Goal: Task Accomplishment & Management: Manage account settings

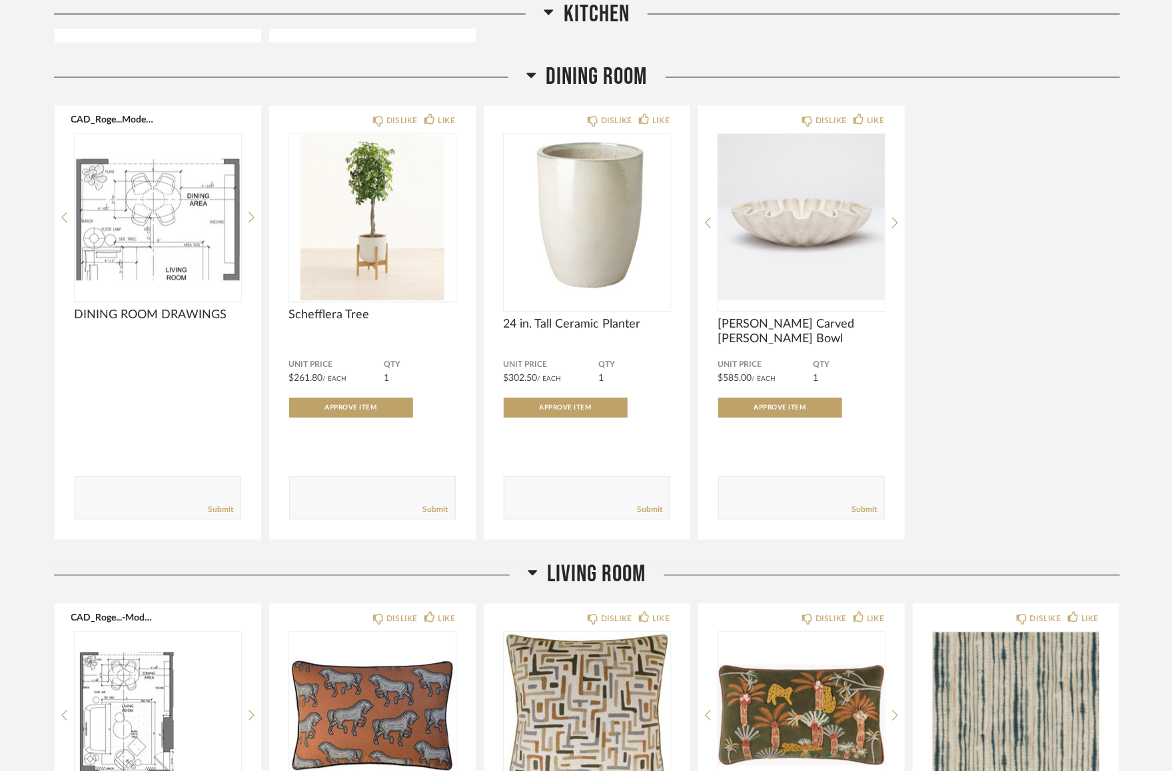
scroll to position [1133, 0]
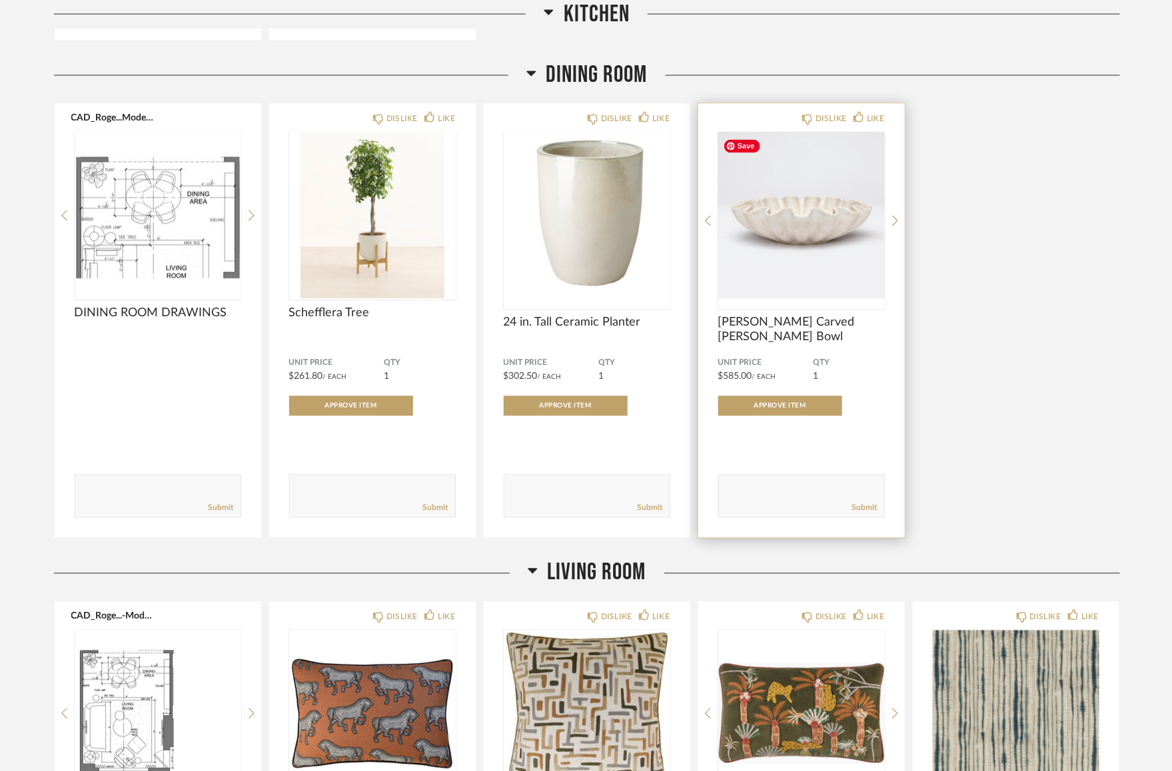
click at [773, 188] on img "0" at bounding box center [801, 216] width 167 height 167
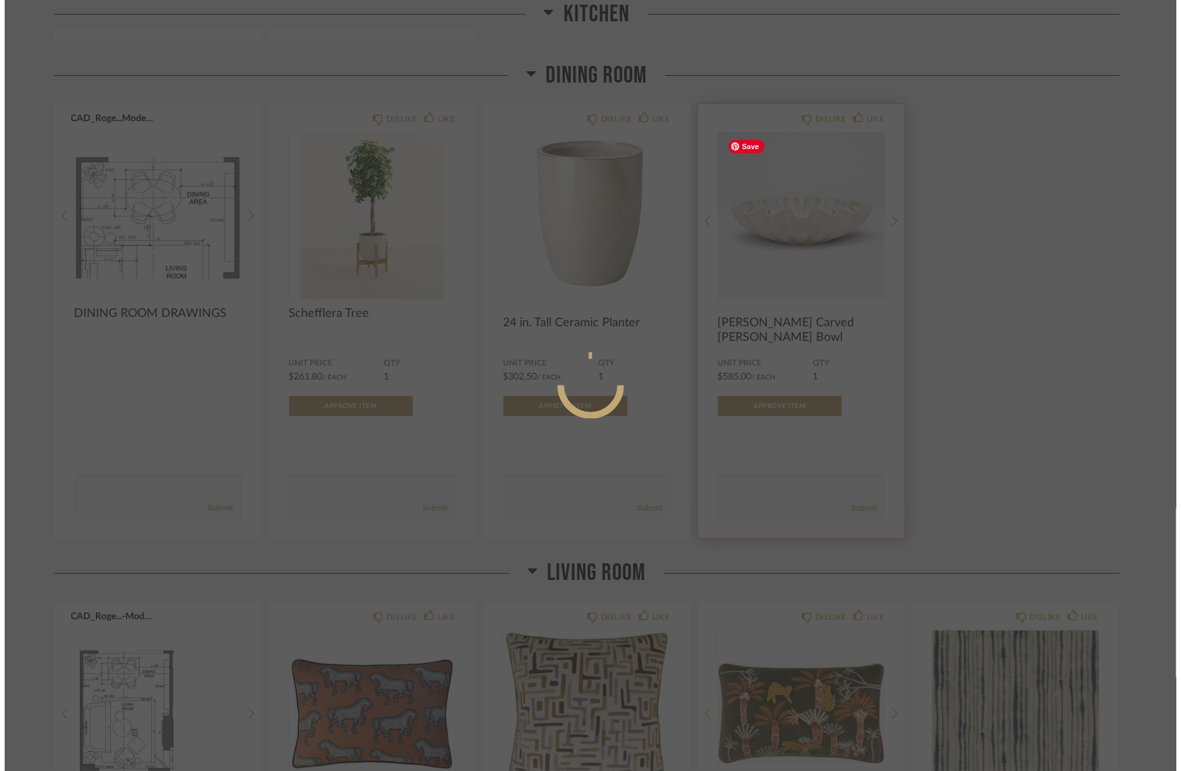
scroll to position [0, 0]
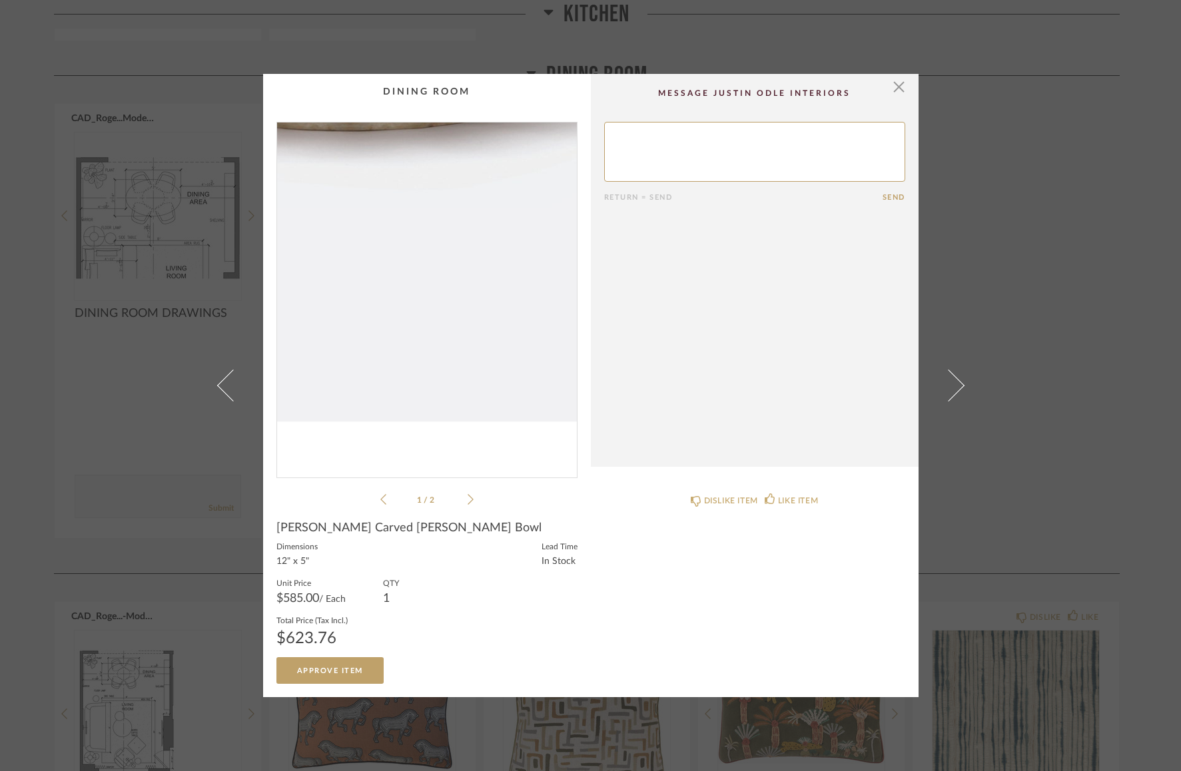
click at [452, 372] on img "0" at bounding box center [427, 295] width 300 height 344
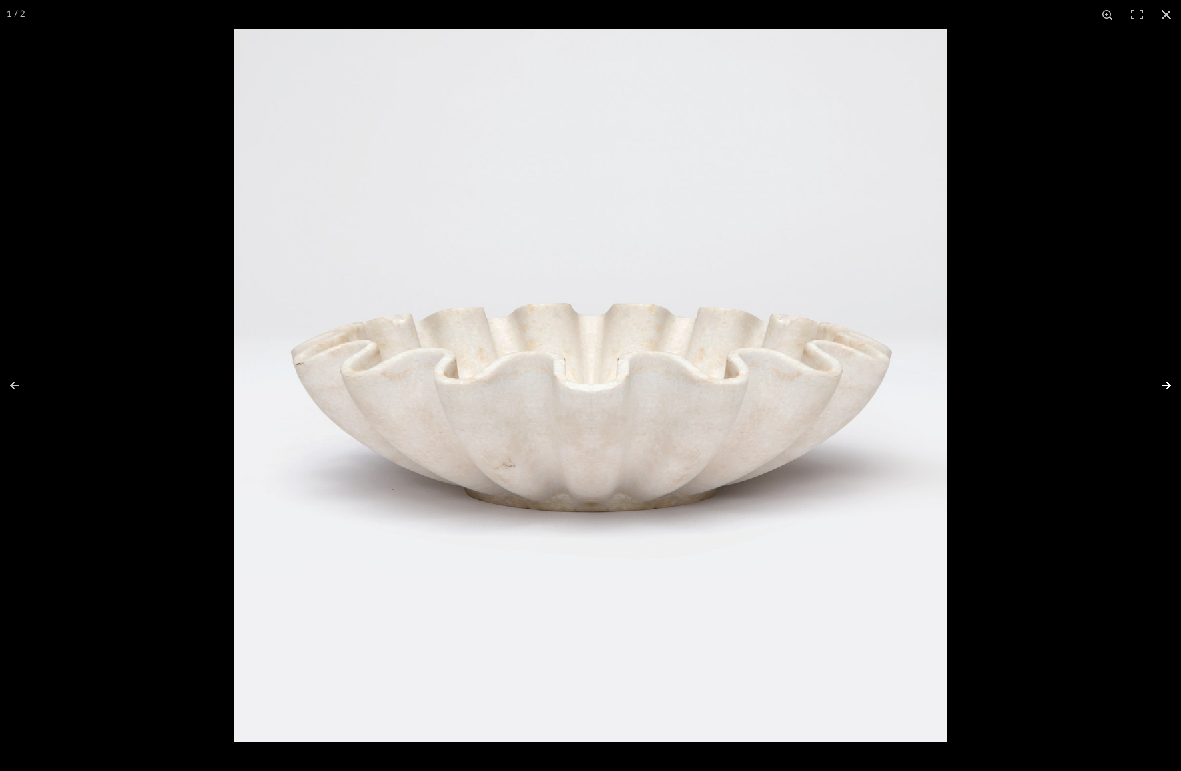
click at [1162, 380] on button at bounding box center [1157, 385] width 47 height 67
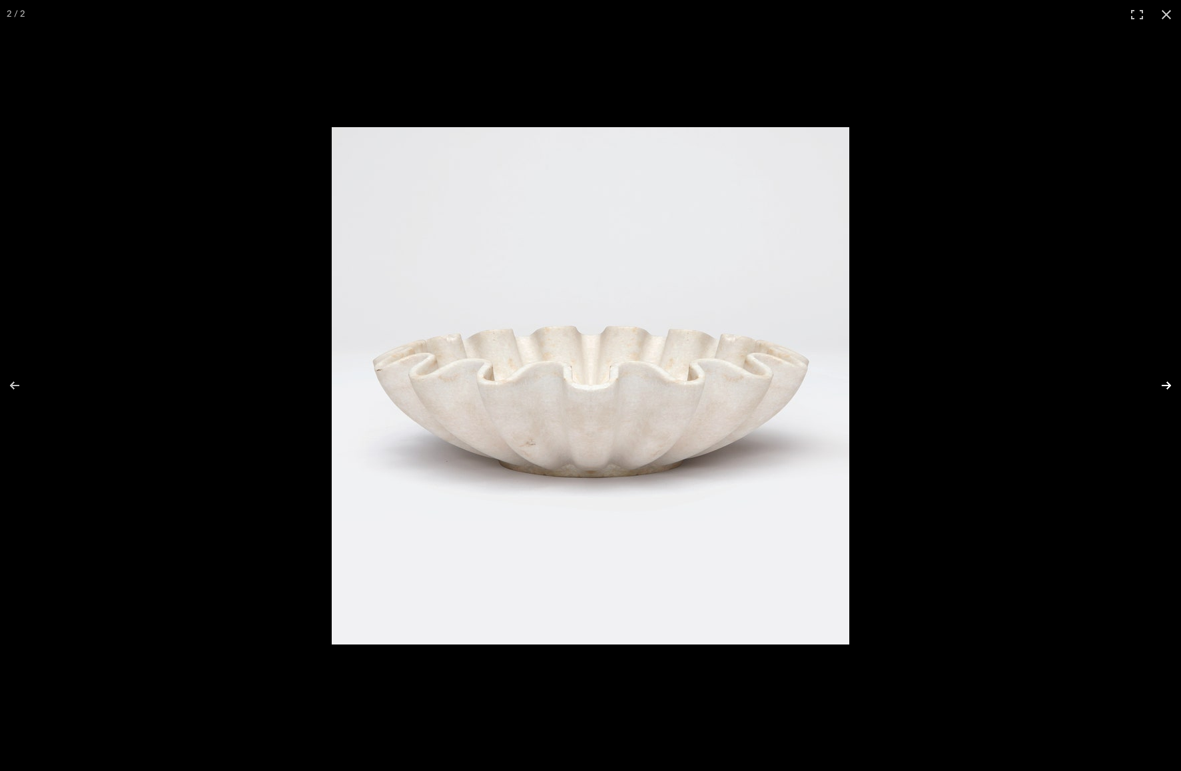
click at [1162, 380] on button at bounding box center [1157, 385] width 47 height 67
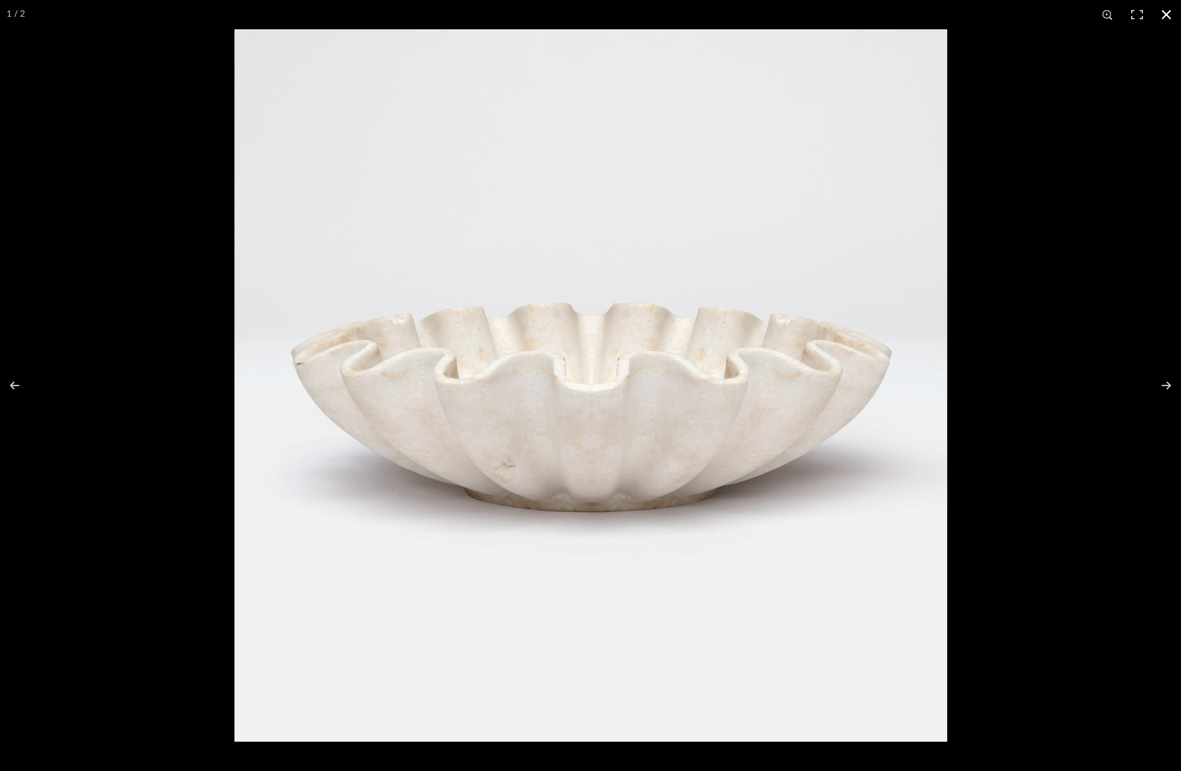
click at [1098, 316] on div at bounding box center [824, 414] width 1181 height 771
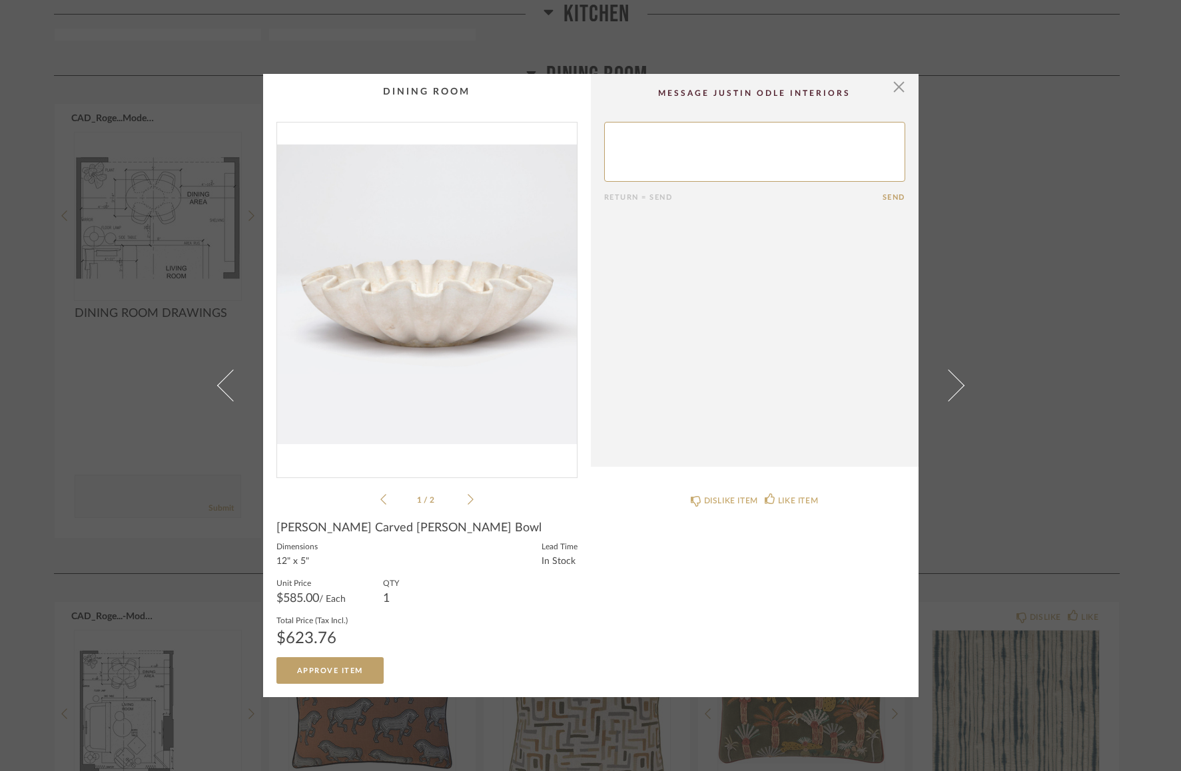
click at [1042, 291] on div "× 1 / 2 Return = Send Send Darci Carved Mable Bowl Dimensions 12" x 5" Lead Tim…" at bounding box center [590, 385] width 1181 height 771
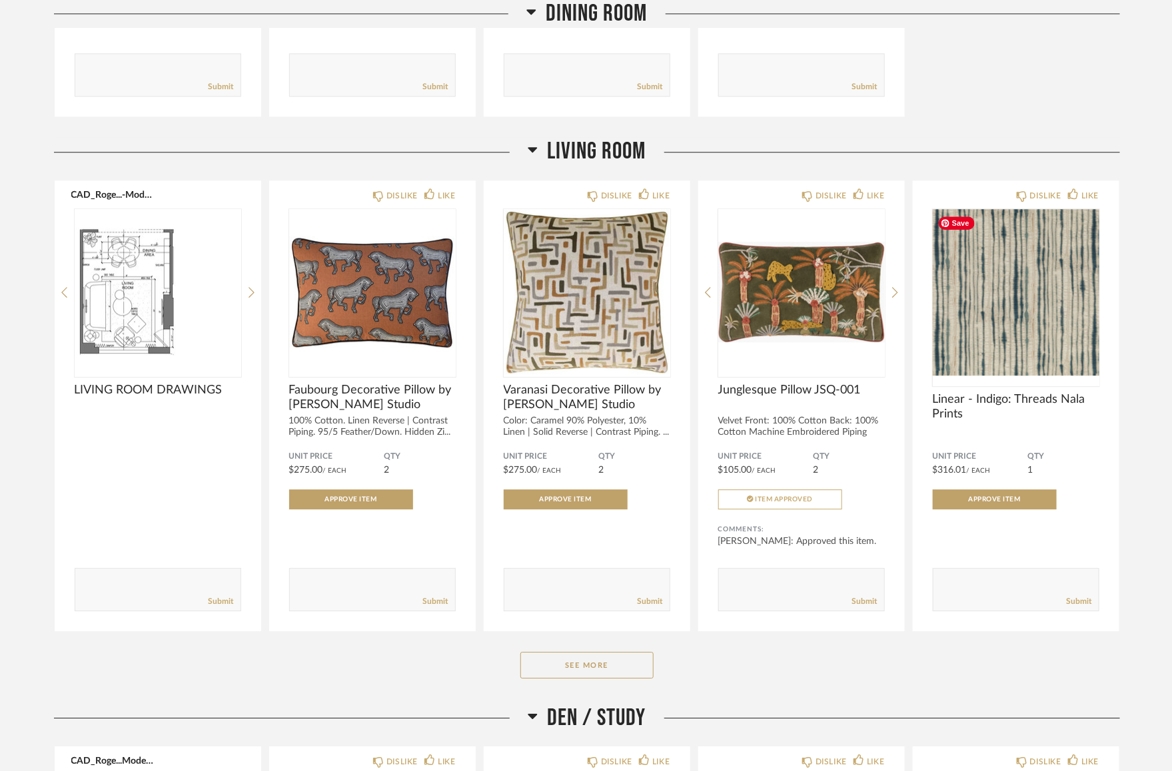
scroll to position [1557, 0]
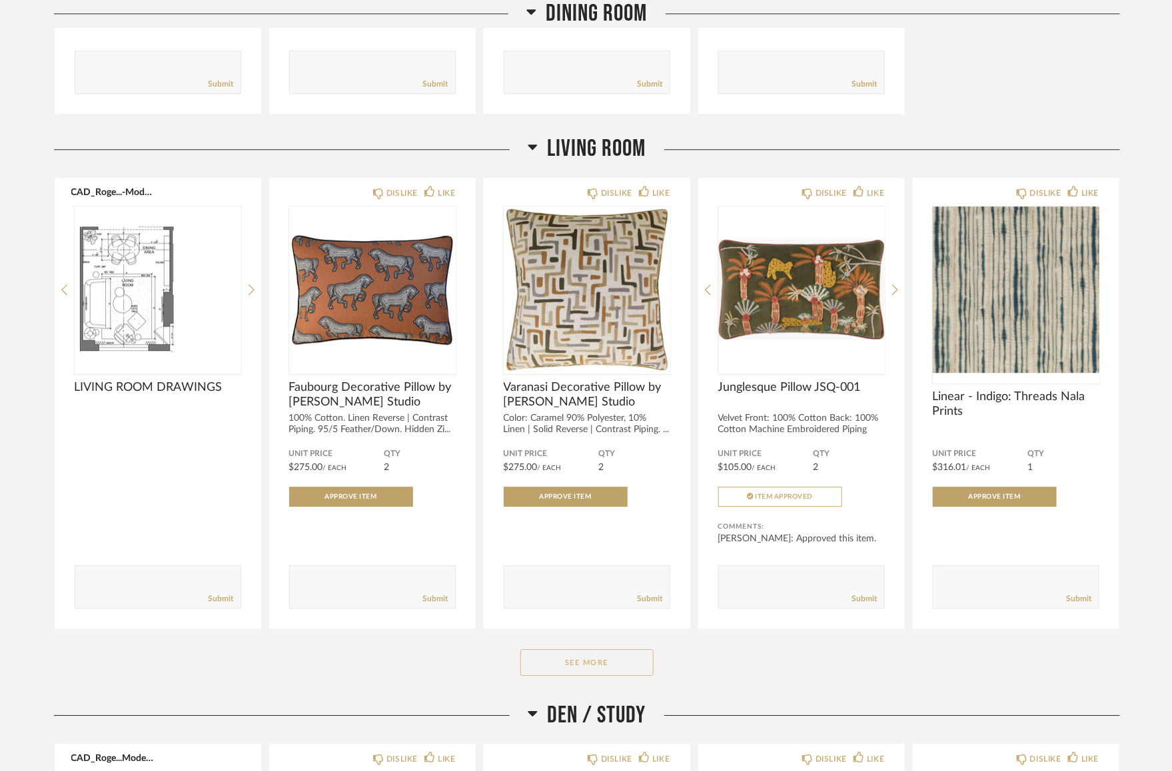
click at [575, 667] on button "See More" at bounding box center [586, 662] width 133 height 27
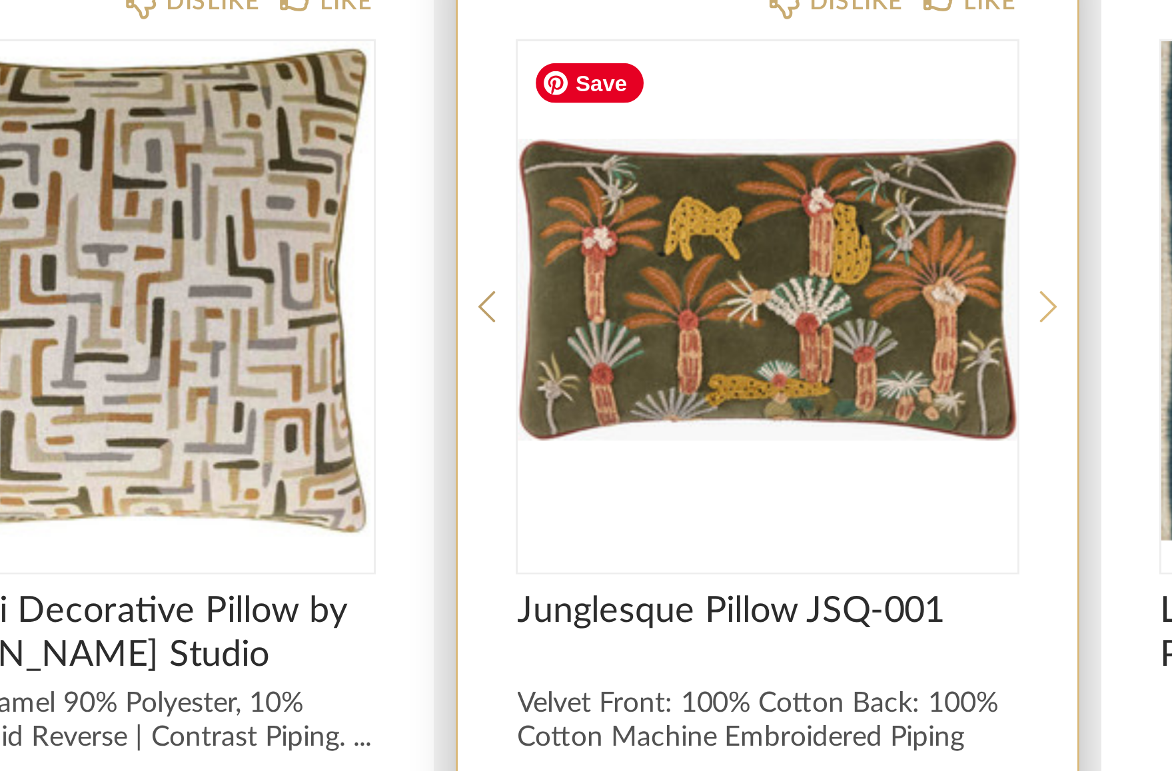
click at [896, 291] on icon at bounding box center [895, 295] width 6 height 12
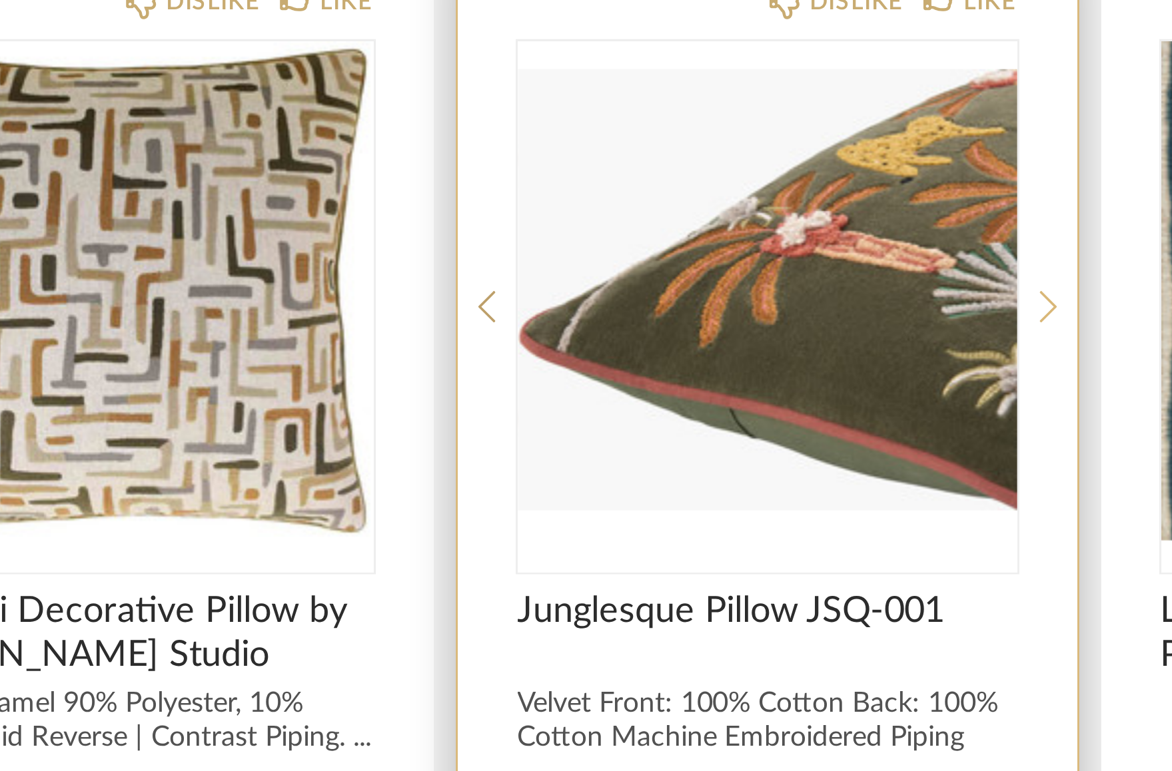
click at [896, 291] on icon at bounding box center [895, 295] width 6 height 12
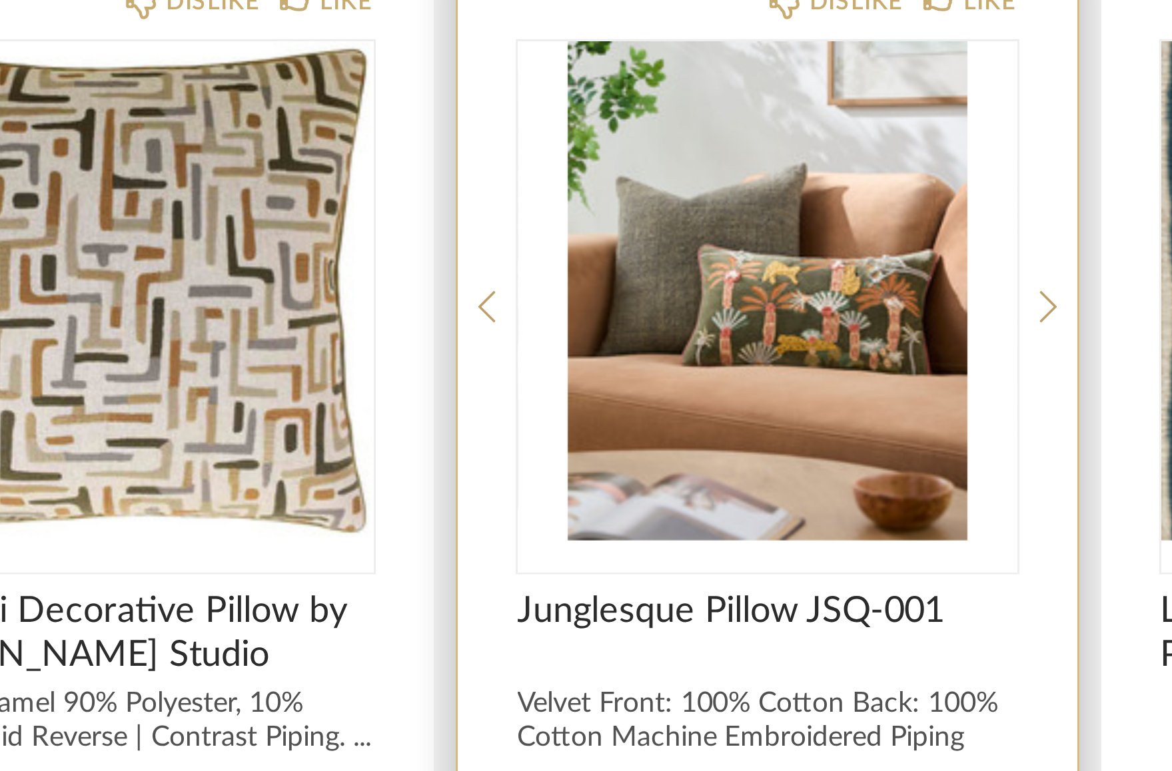
click at [898, 298] on div "DISLIKE LIKE Junglesque Pillow JSQ-001 Velvet Front: 100% Cotton Back: 100% Cot…" at bounding box center [801, 408] width 206 height 460
click at [896, 294] on icon at bounding box center [895, 295] width 6 height 12
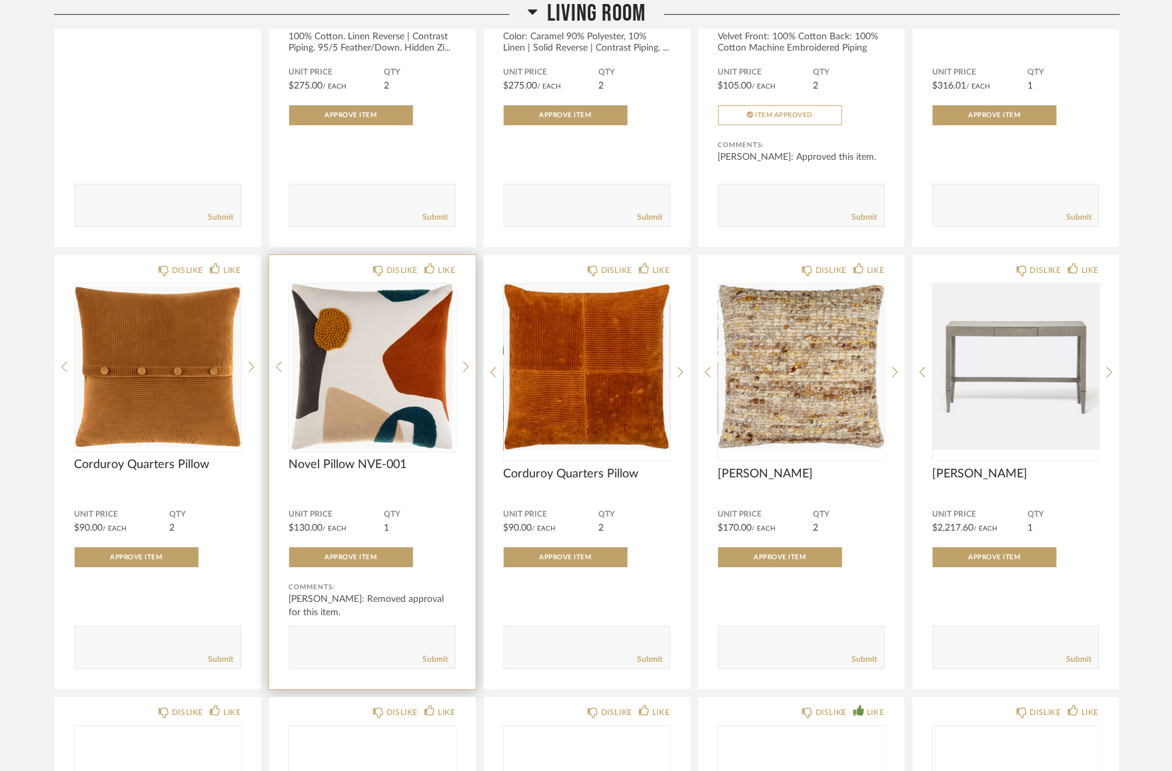
scroll to position [1982, 0]
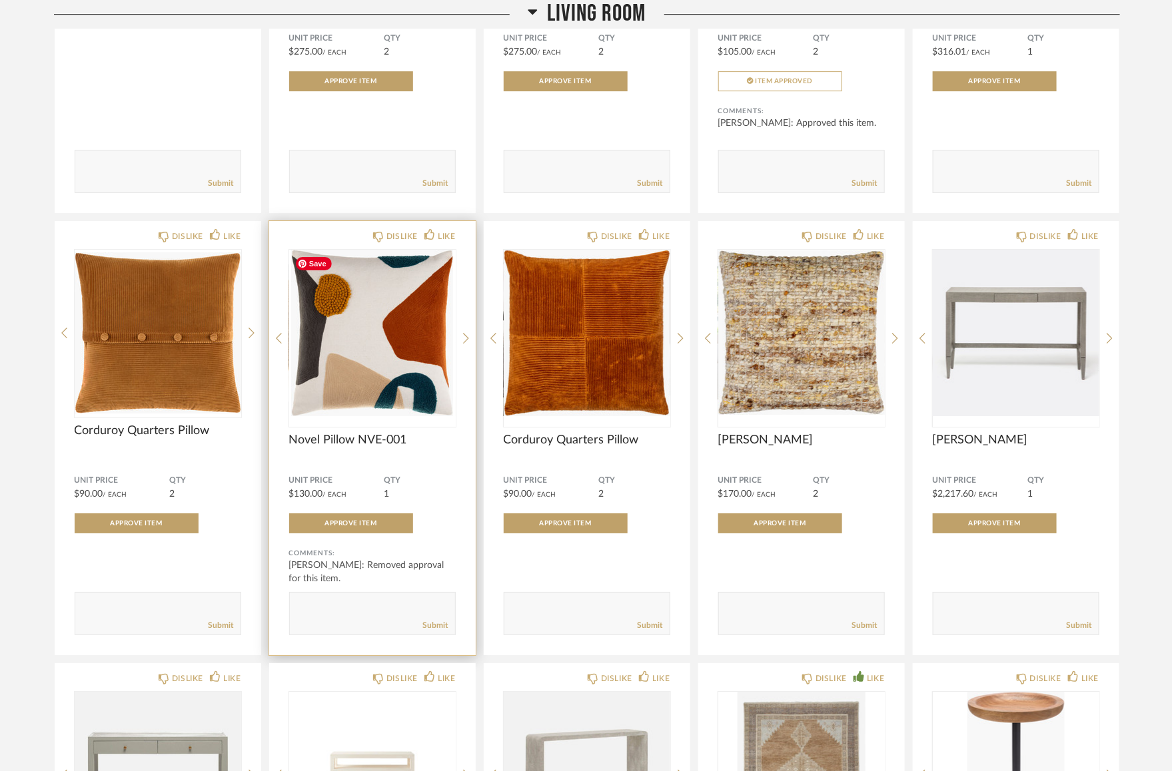
click at [471, 334] on div "DISLIKE LIKE Novel Pillow NVE-001 Unit Price $130.00 / Each QTY 1 Approve Item …" at bounding box center [372, 438] width 206 height 434
click at [466, 337] on icon at bounding box center [466, 338] width 6 height 11
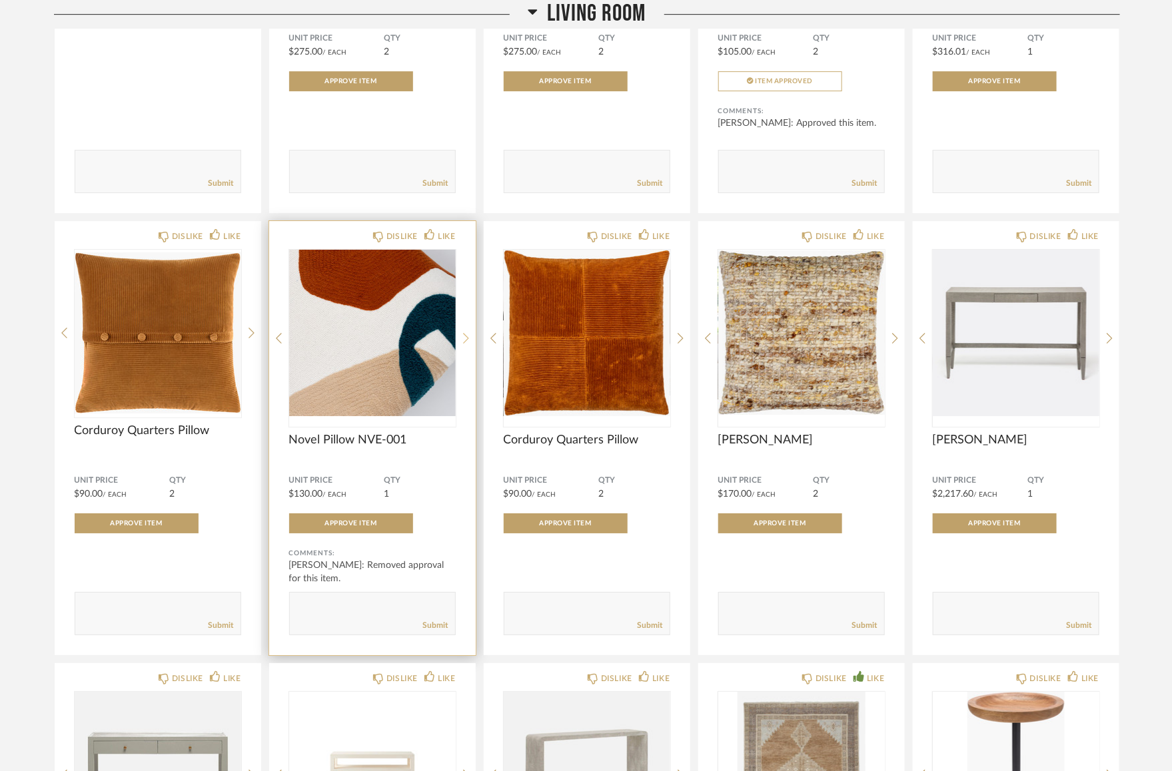
click at [466, 337] on icon at bounding box center [466, 338] width 6 height 11
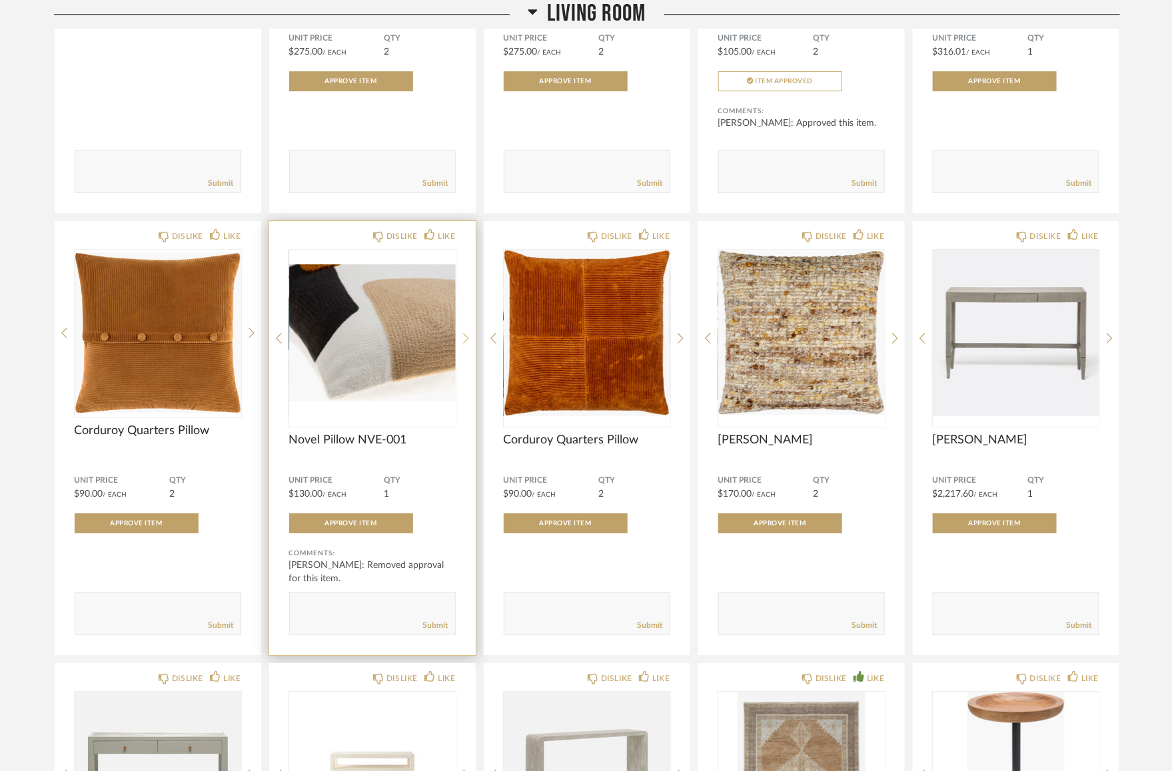
click at [466, 337] on icon at bounding box center [466, 338] width 6 height 11
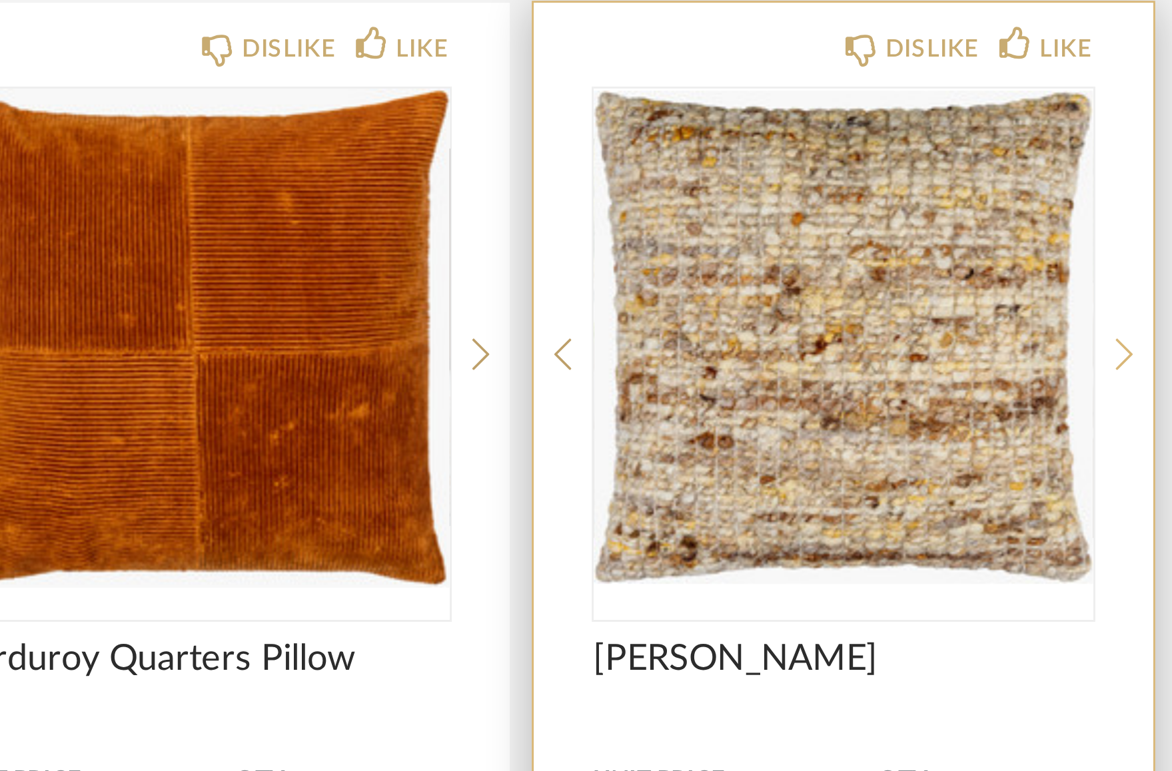
click at [892, 338] on icon at bounding box center [895, 338] width 6 height 12
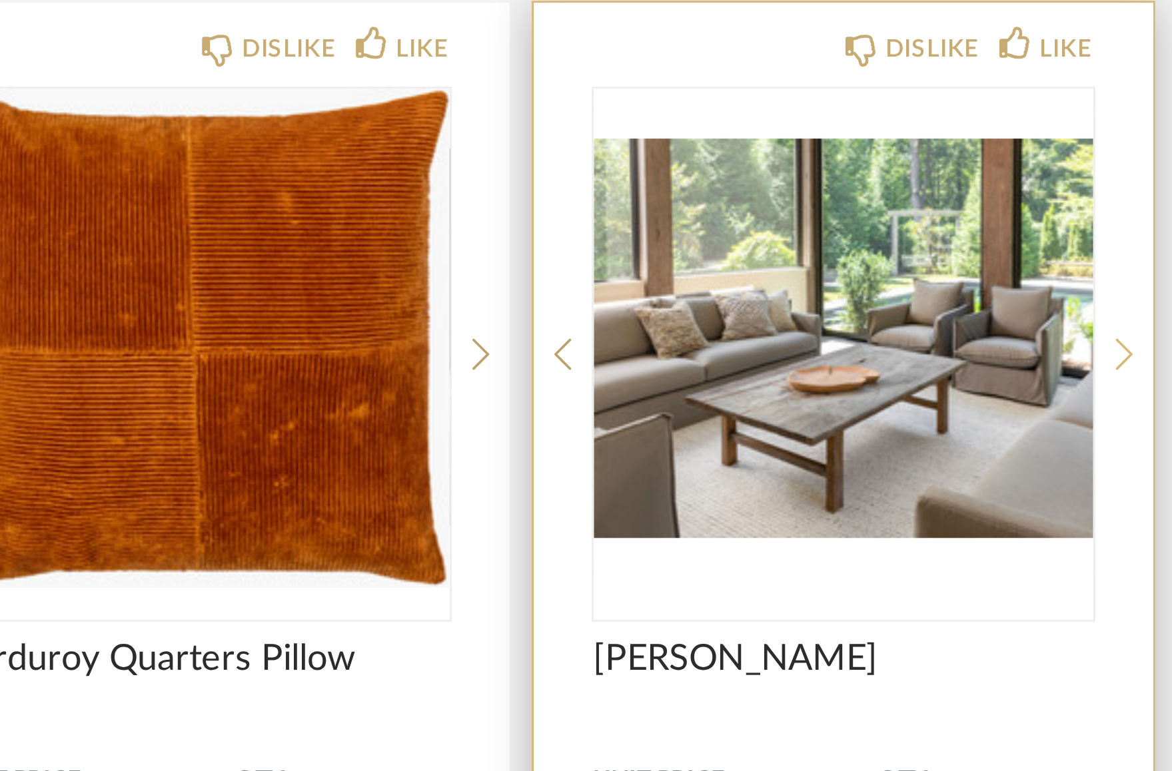
click at [892, 338] on icon at bounding box center [895, 338] width 6 height 12
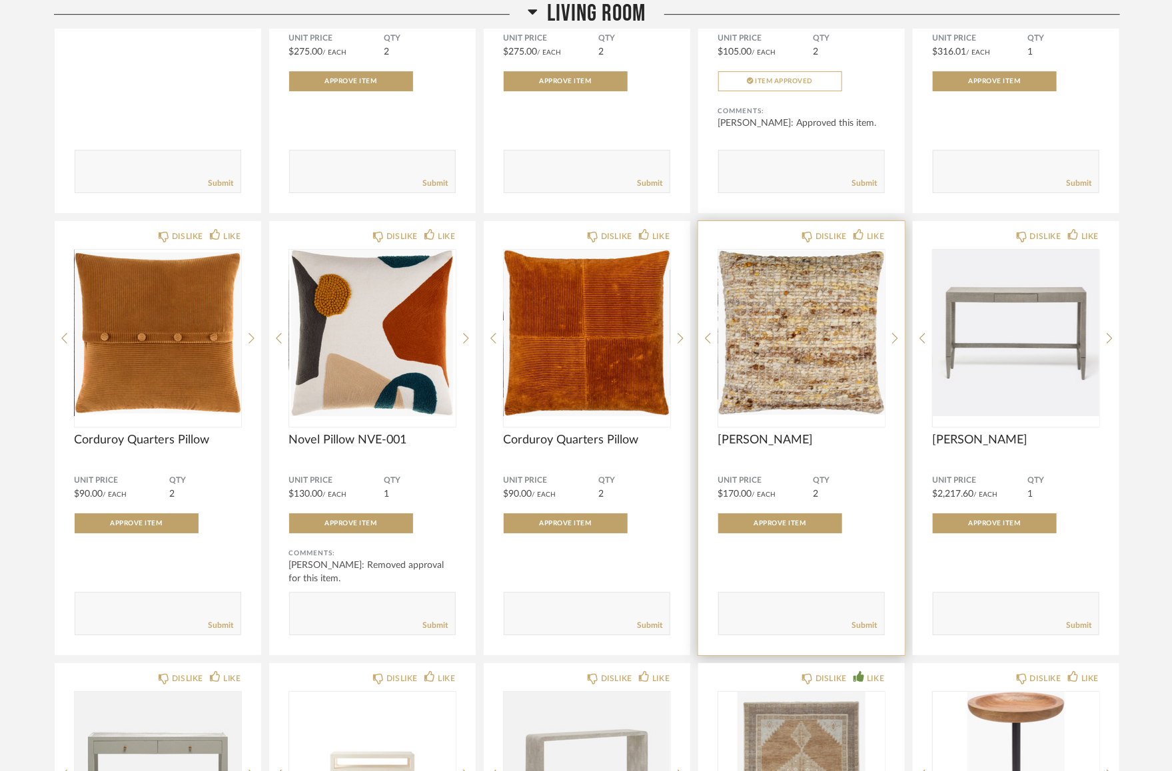
click at [891, 334] on div "DISLIKE LIKE Zayden Pillow Unit Price $170.00 / Each QTY 2 Approve Item Comment…" at bounding box center [801, 438] width 206 height 434
click at [900, 334] on div "DISLIKE LIKE Zayden Pillow Unit Price $170.00 / Each QTY 2 Approve Item Comment…" at bounding box center [801, 438] width 206 height 434
click at [895, 336] on icon at bounding box center [895, 338] width 6 height 12
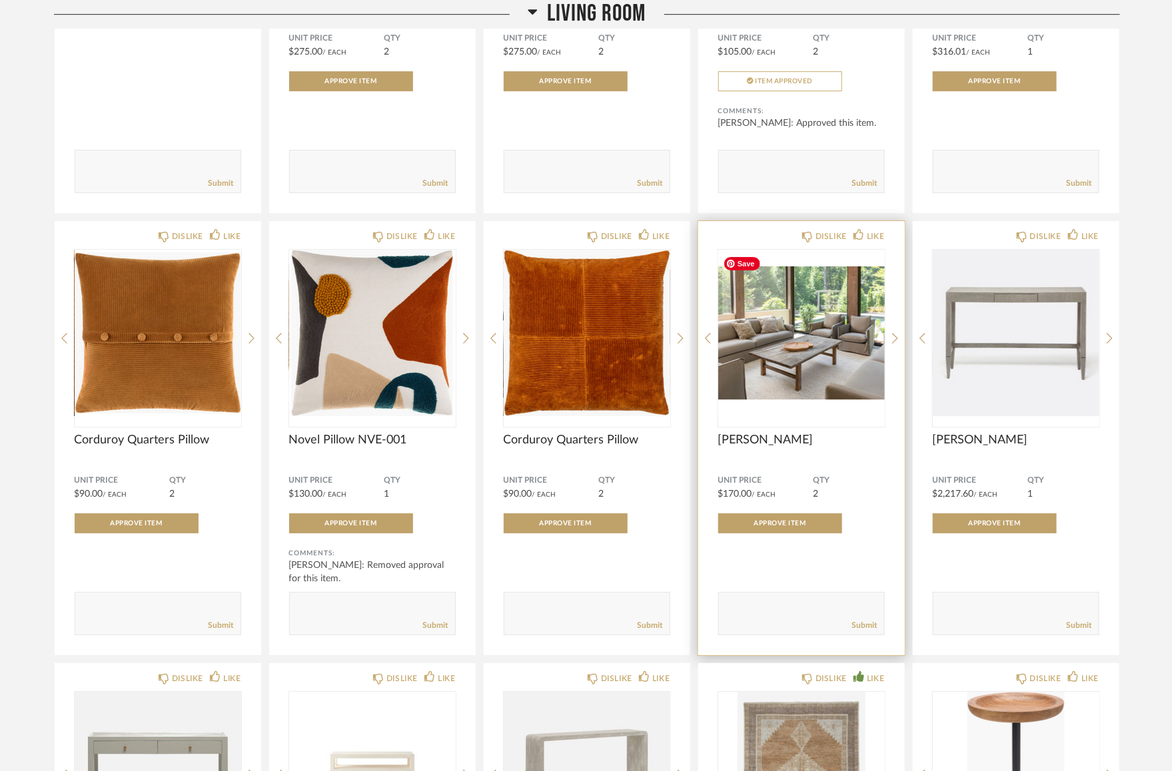
click at [806, 346] on img "1" at bounding box center [801, 333] width 167 height 167
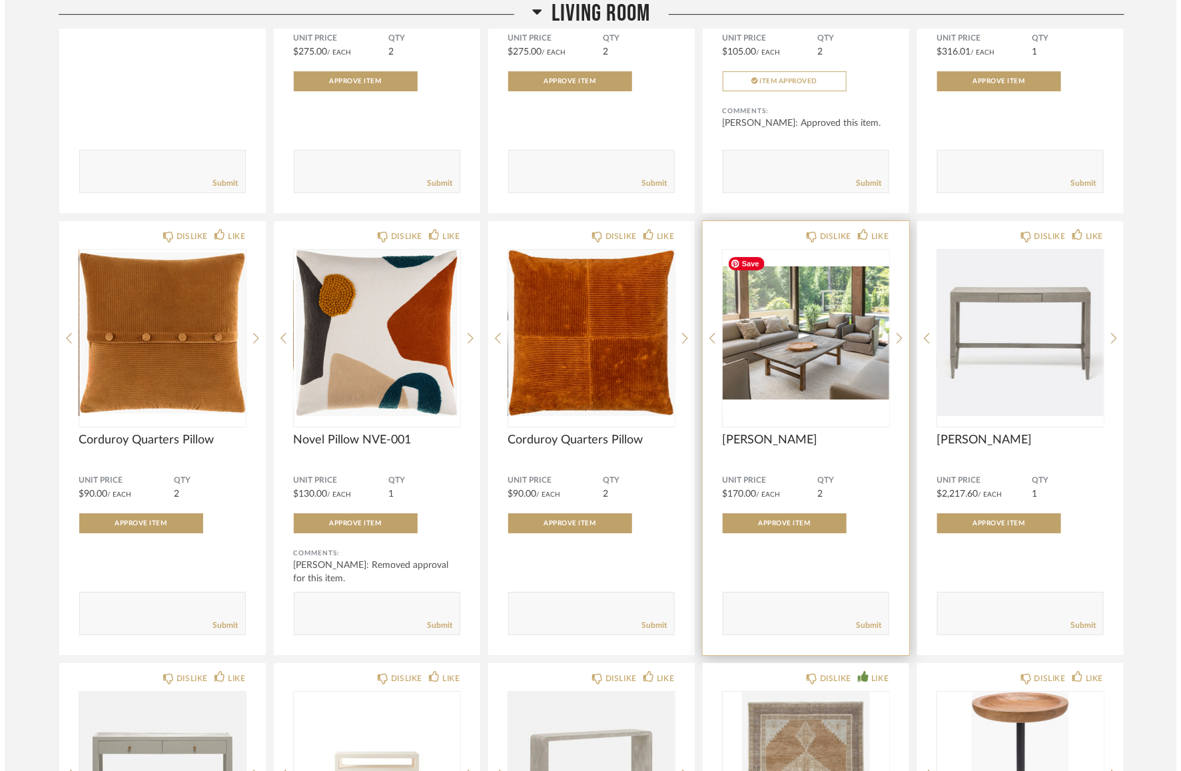
scroll to position [0, 0]
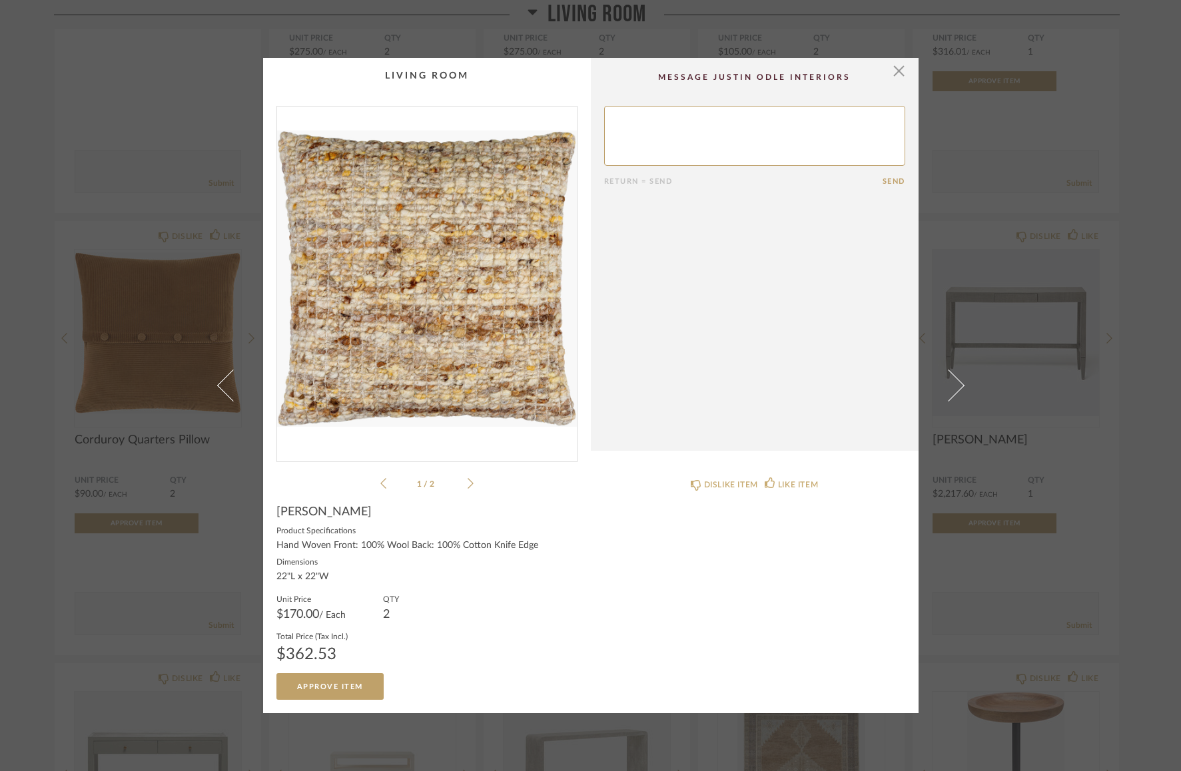
click at [440, 316] on img "0" at bounding box center [427, 279] width 300 height 344
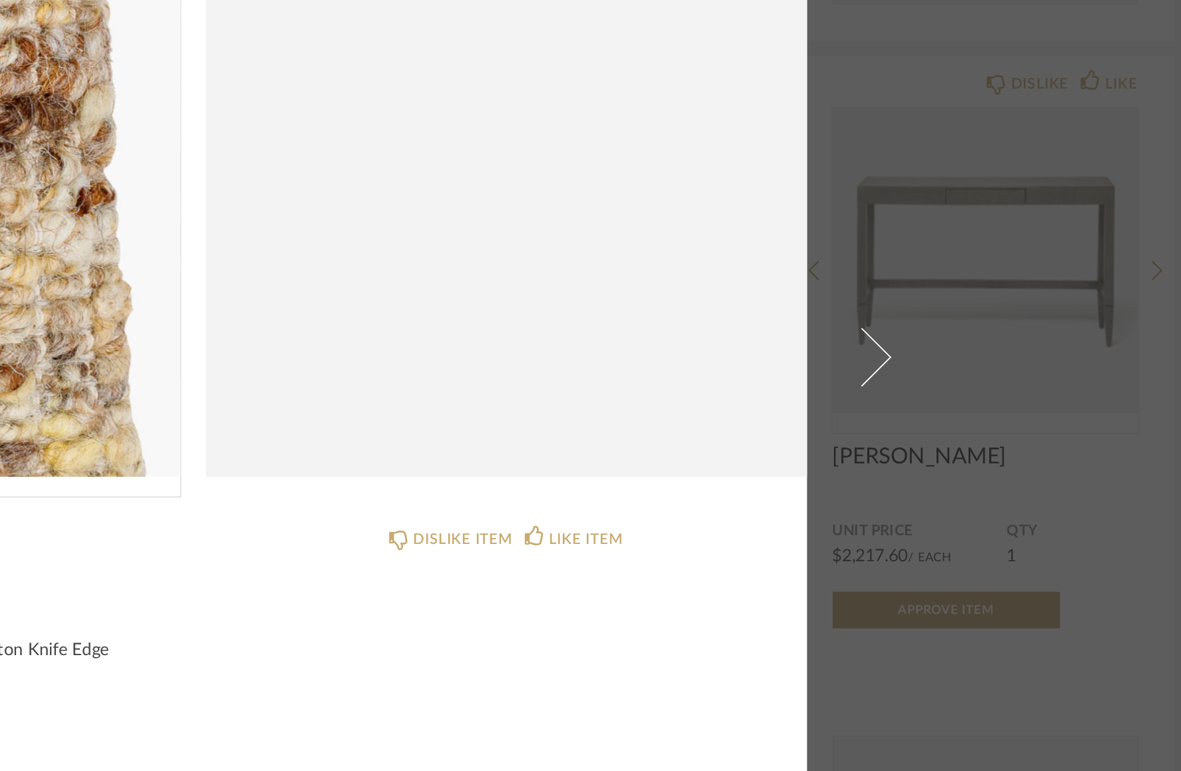
click at [521, 326] on img "0" at bounding box center [427, 279] width 300 height 344
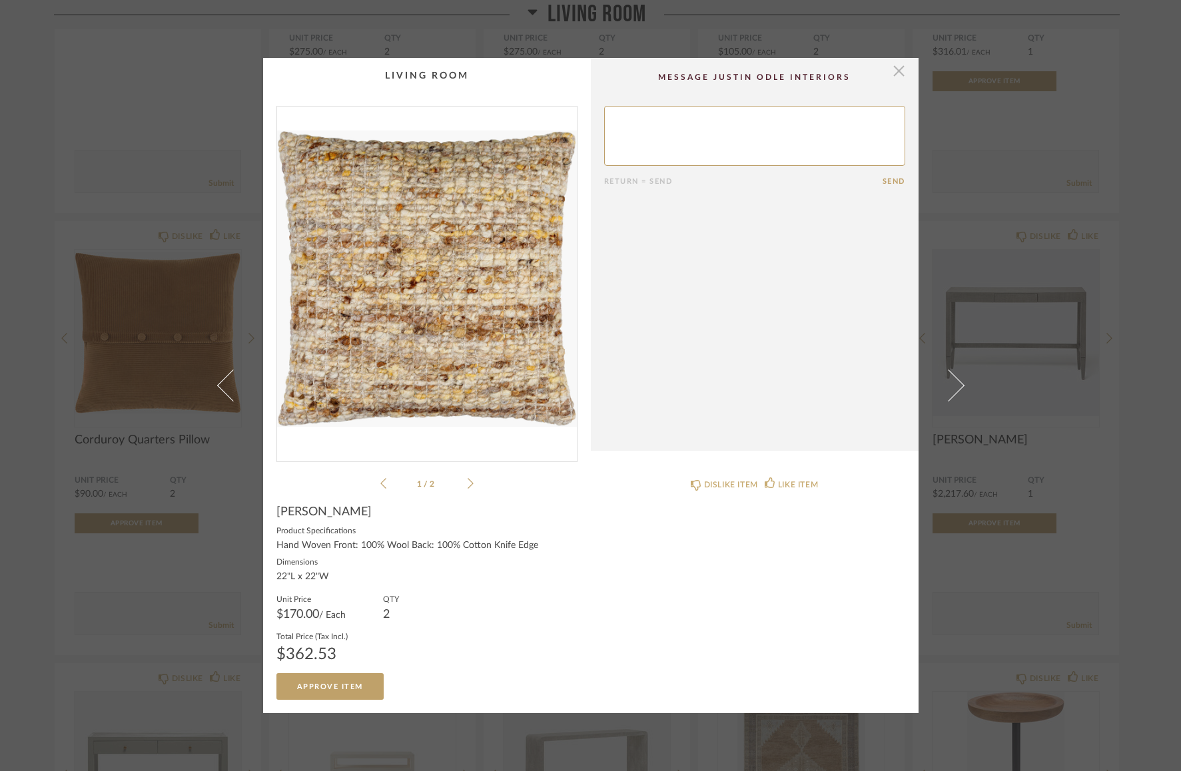
click at [890, 67] on span "button" at bounding box center [899, 71] width 27 height 27
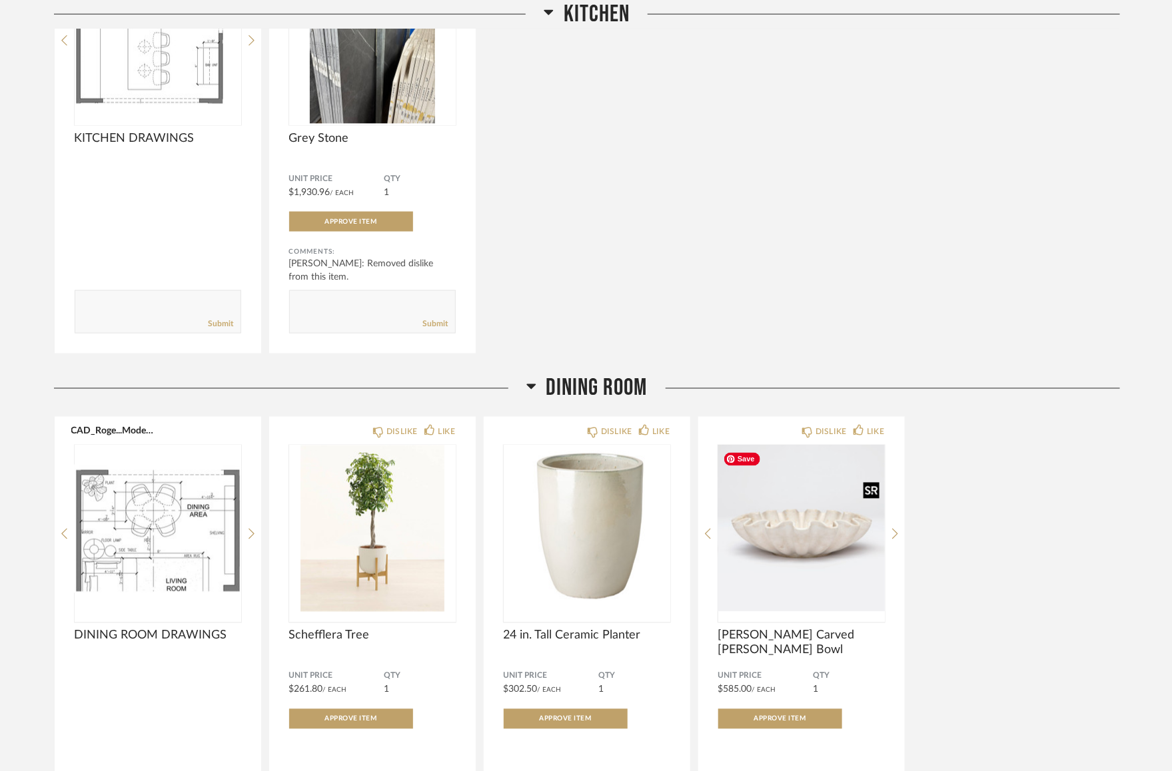
scroll to position [642, 0]
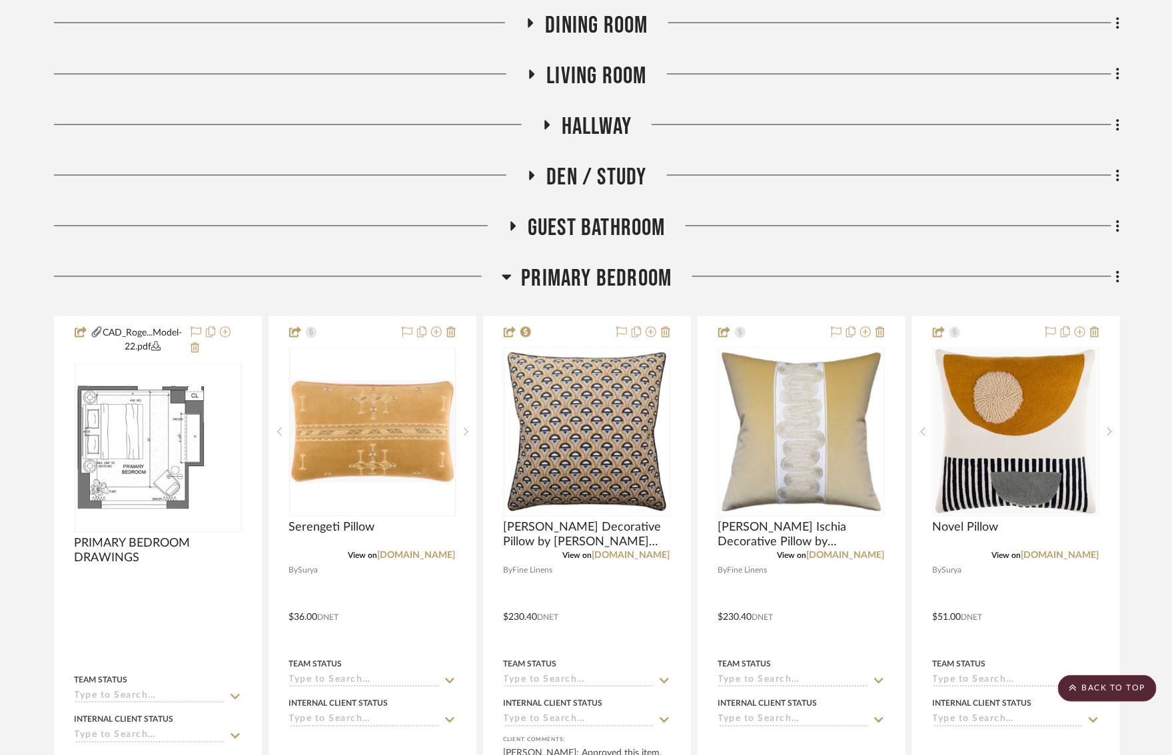
scroll to position [1084, 0]
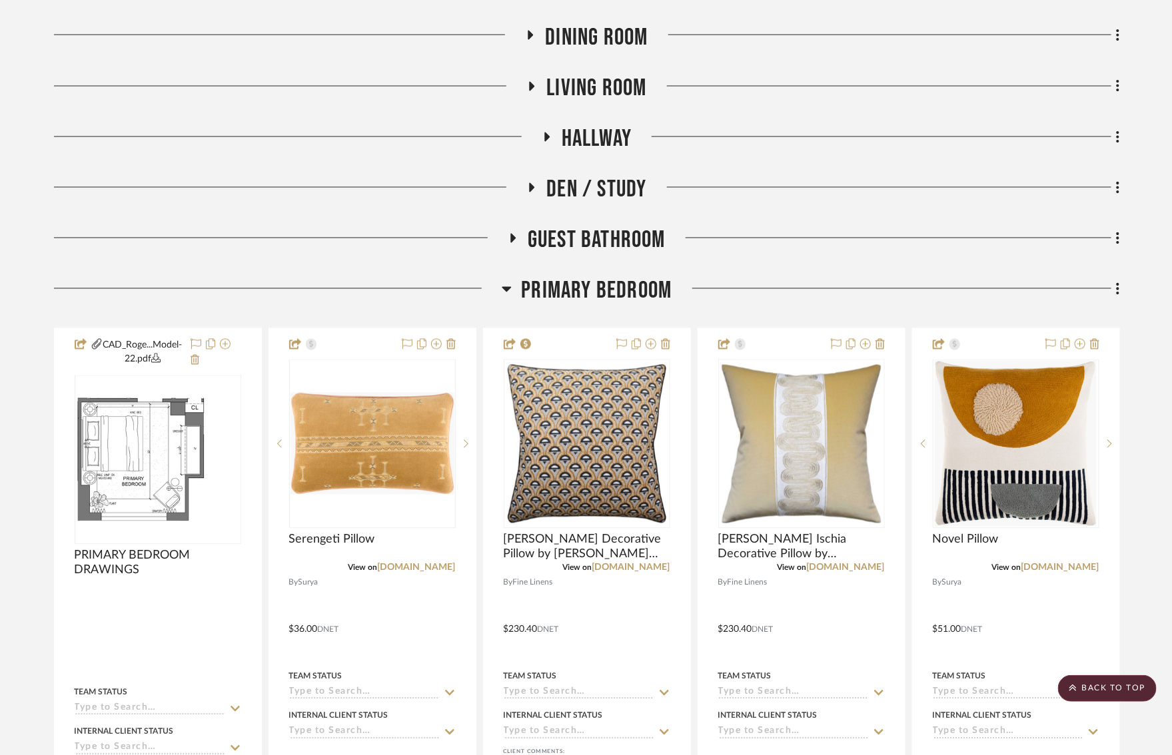
click at [527, 83] on icon at bounding box center [531, 86] width 16 height 10
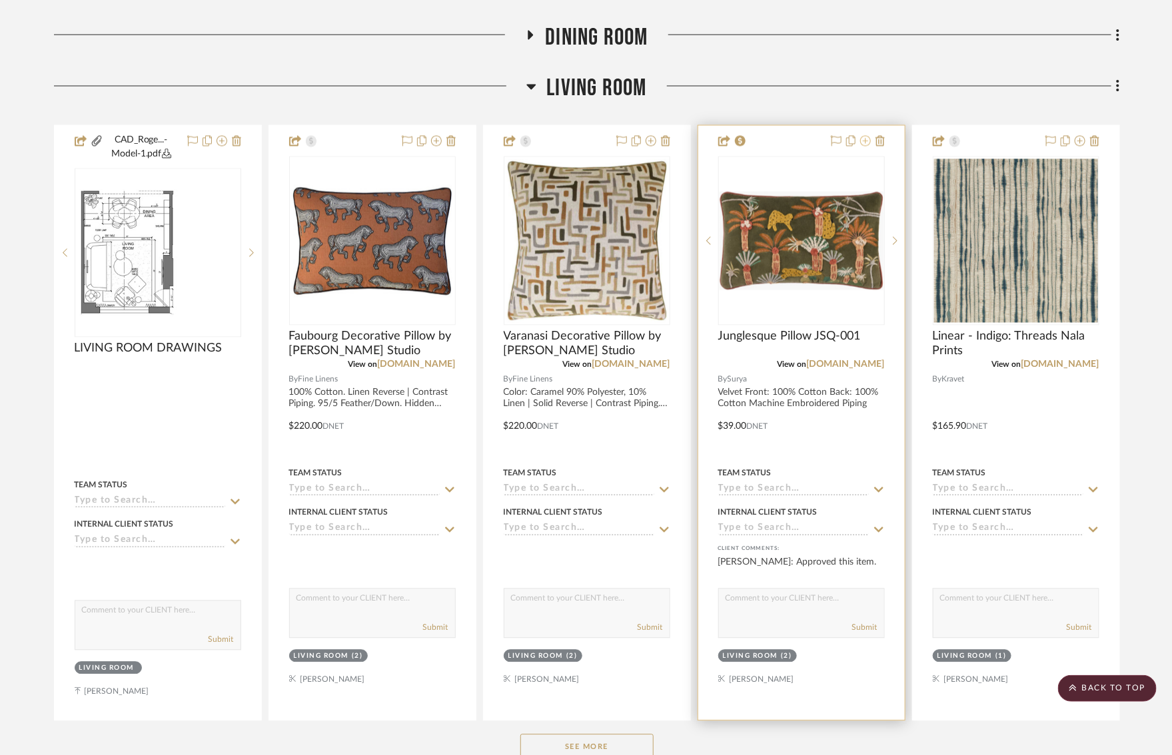
click at [866, 139] on icon at bounding box center [865, 141] width 11 height 11
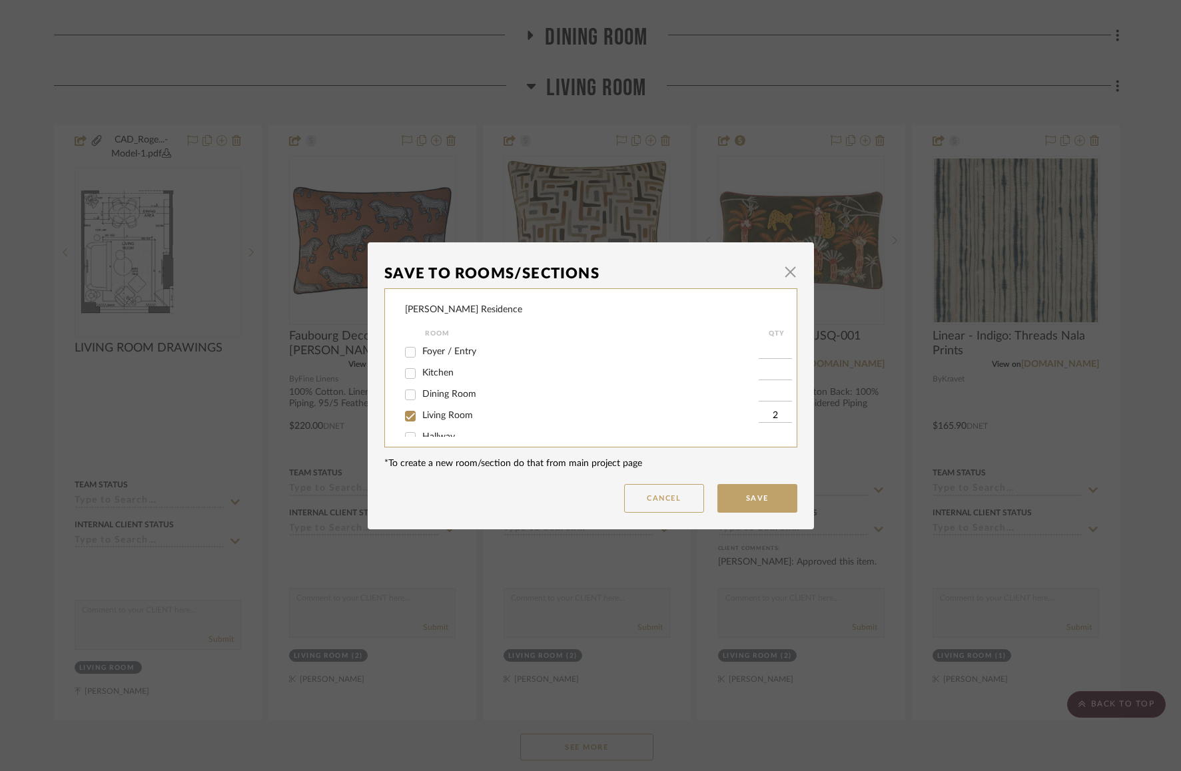
scroll to position [59, 0]
click at [406, 360] on input "Living Room" at bounding box center [410, 357] width 21 height 21
checkbox input "false"
click at [406, 412] on input "Primary Bedroom" at bounding box center [410, 409] width 21 height 21
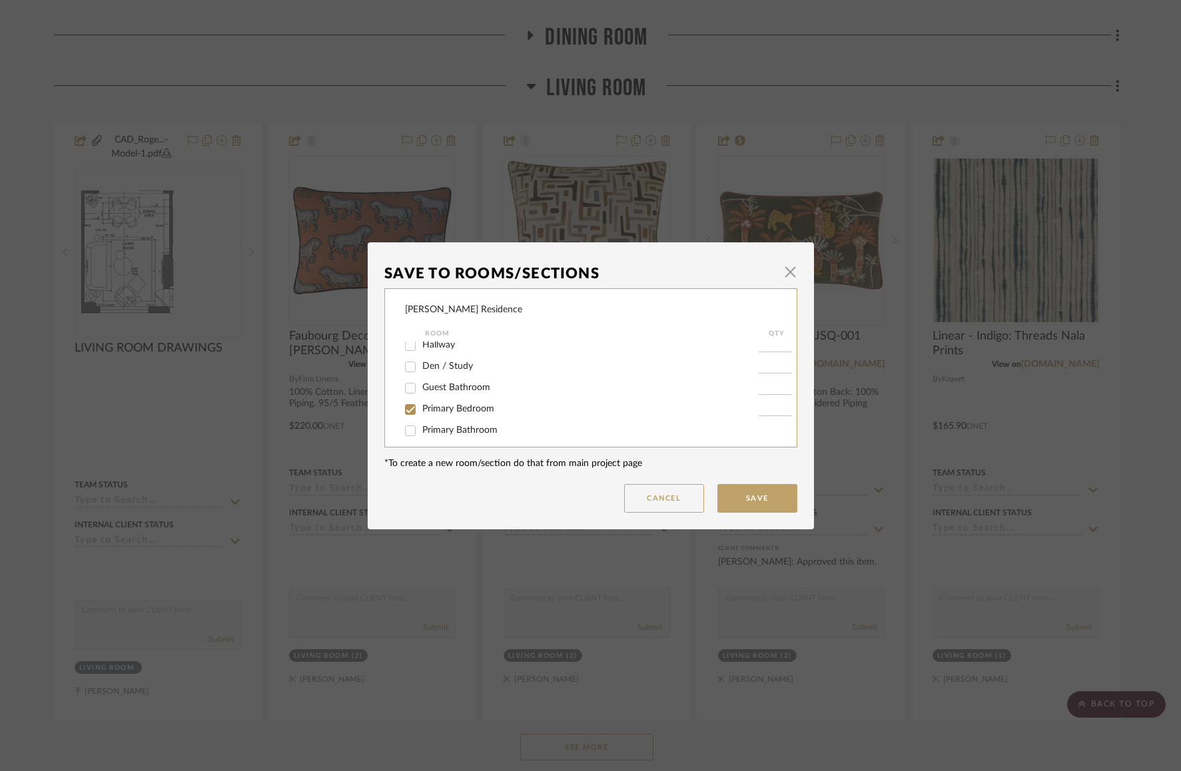
checkbox input "true"
type input "1"
click at [748, 503] on button "Save" at bounding box center [757, 498] width 80 height 29
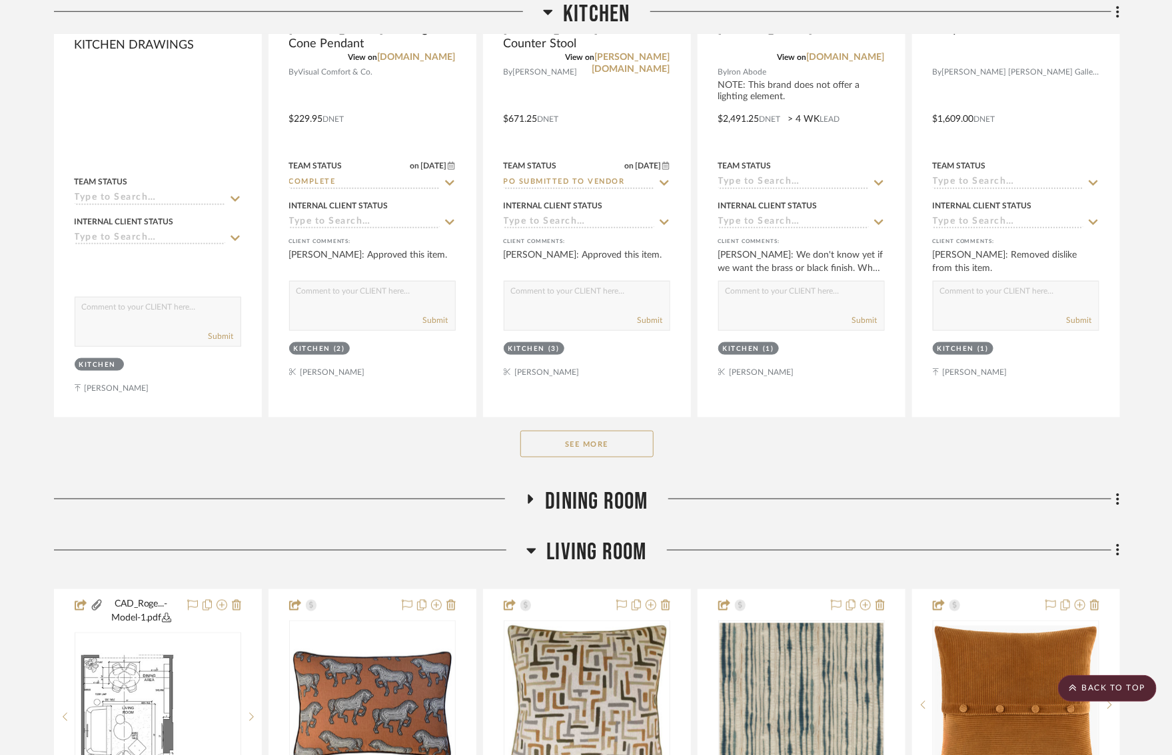
scroll to position [0, 0]
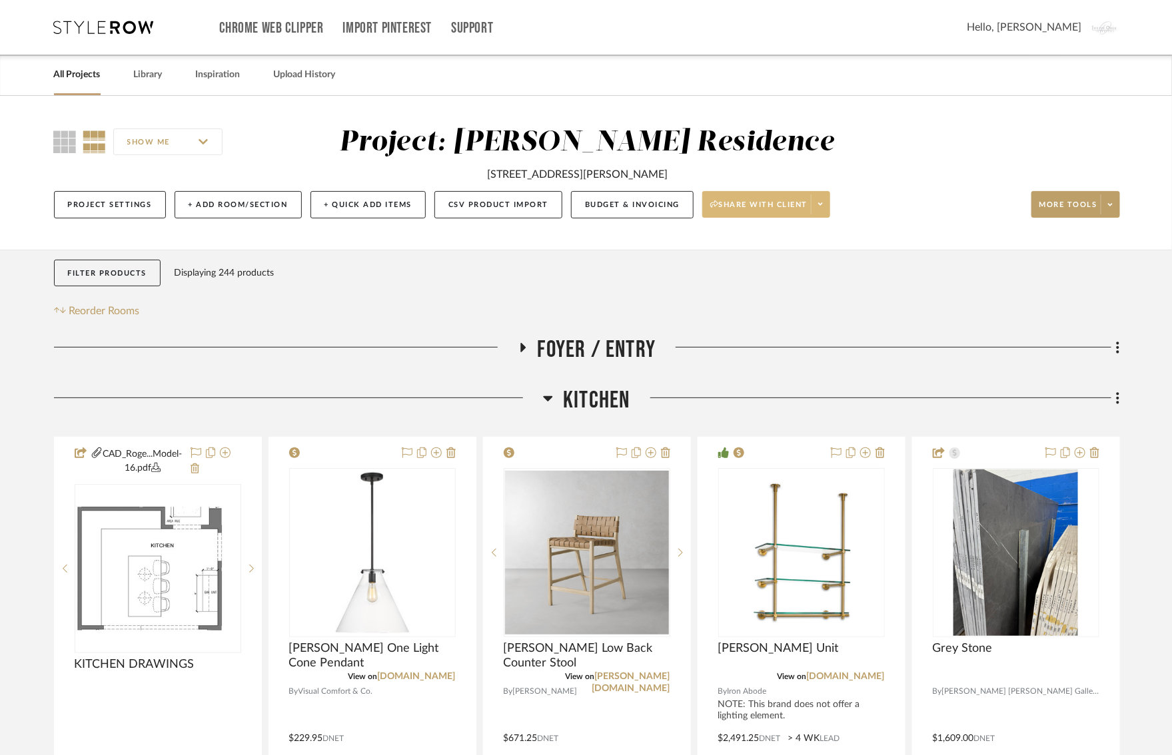
click at [759, 212] on span "Share with client" at bounding box center [758, 210] width 97 height 20
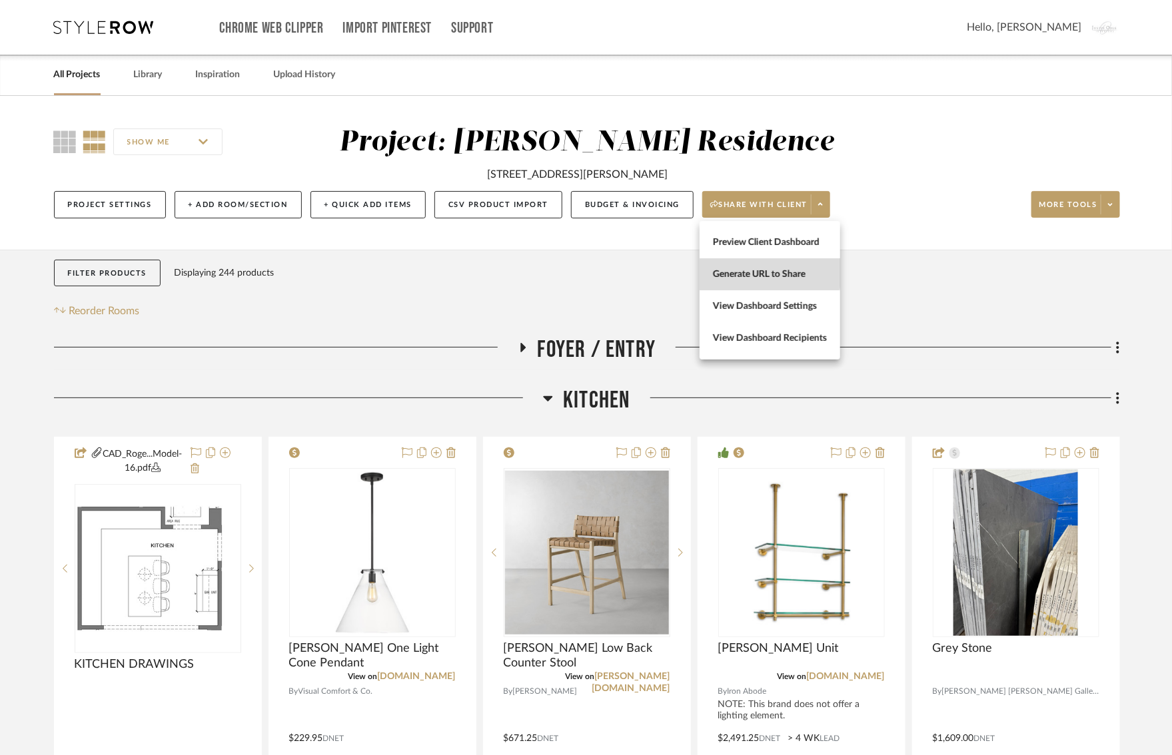
click at [747, 272] on span "Generate URL to Share" at bounding box center [770, 273] width 114 height 11
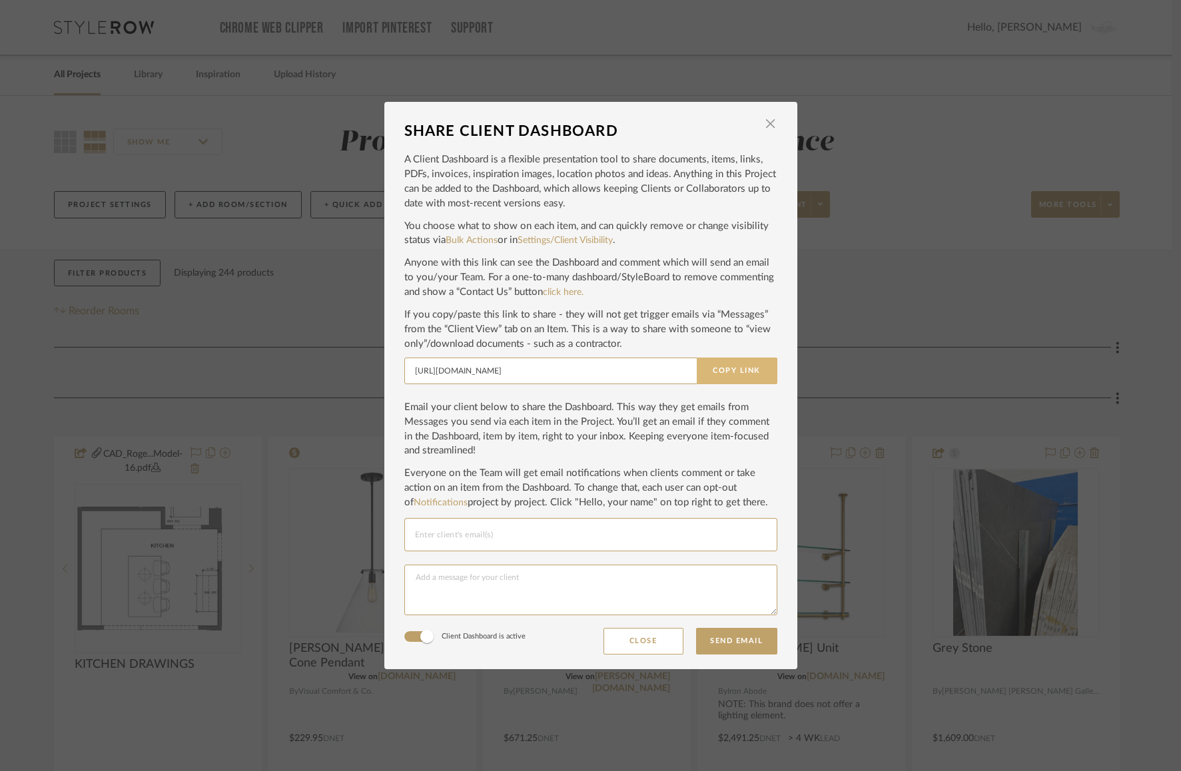
click at [717, 370] on button "Copy Link" at bounding box center [737, 371] width 81 height 27
click at [915, 194] on div "SHARE CLIENT DASHBOARD × A Client Dashboard is a flexible presentation tool to …" at bounding box center [590, 385] width 1181 height 771
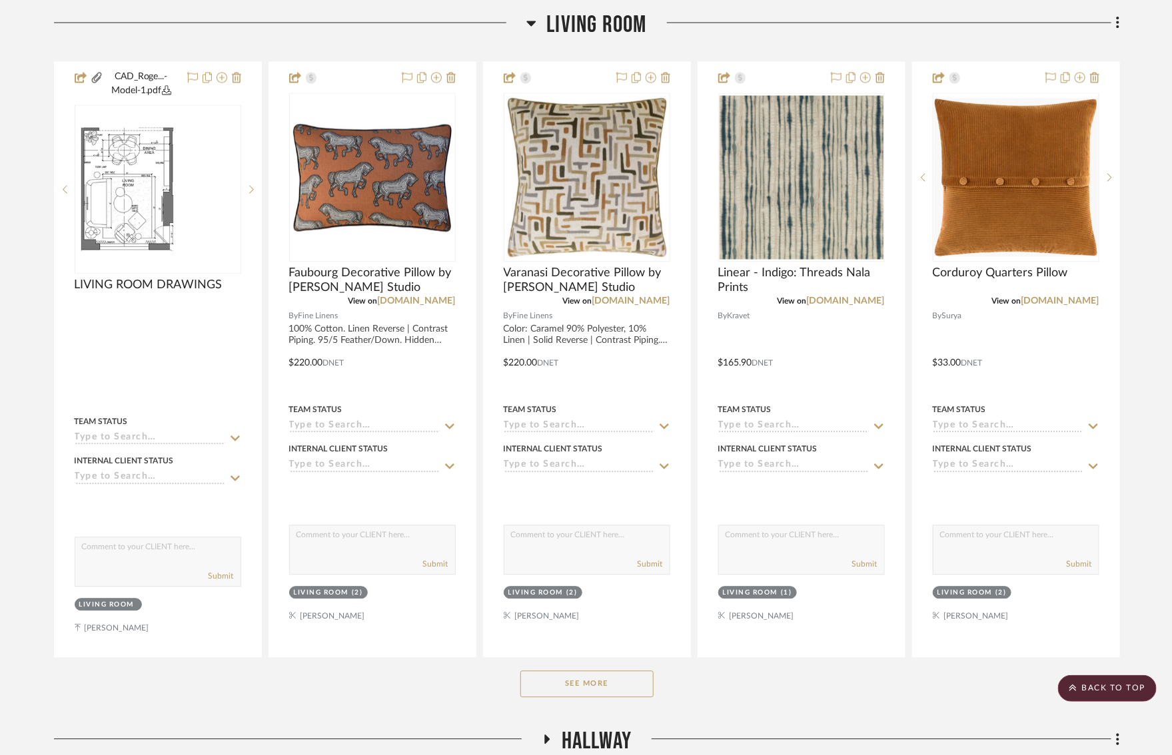
scroll to position [1067, 0]
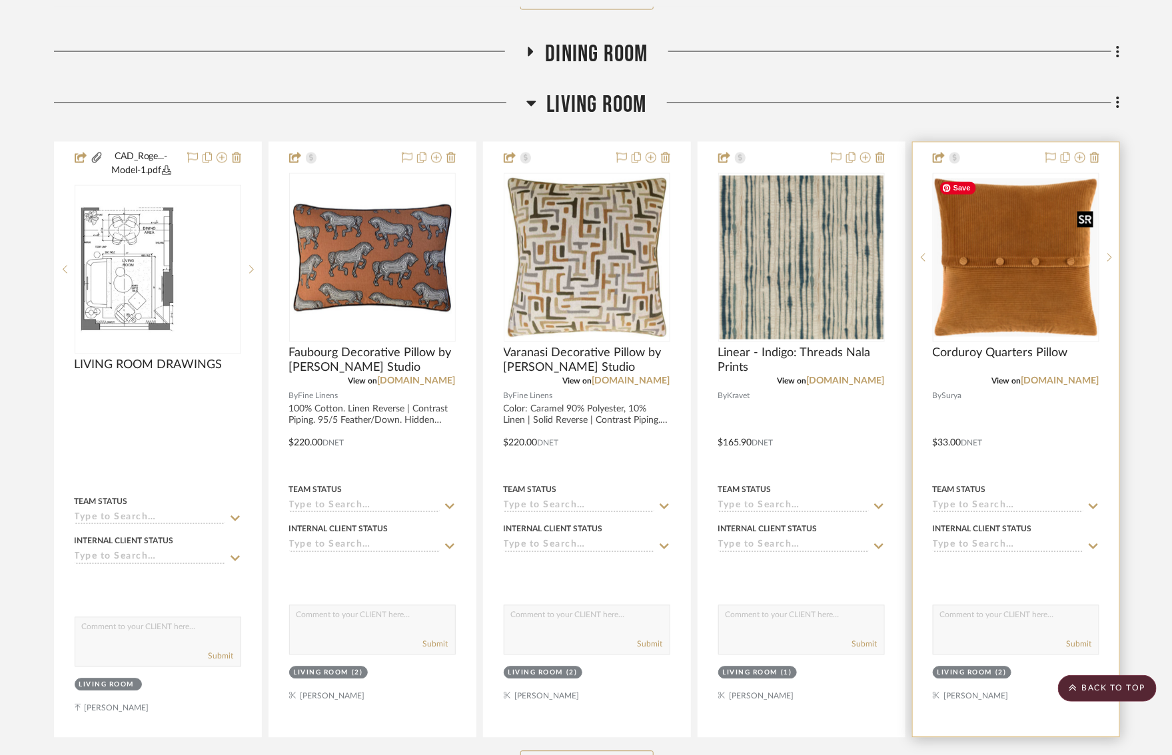
click at [0, 0] on img at bounding box center [0, 0] width 0 height 0
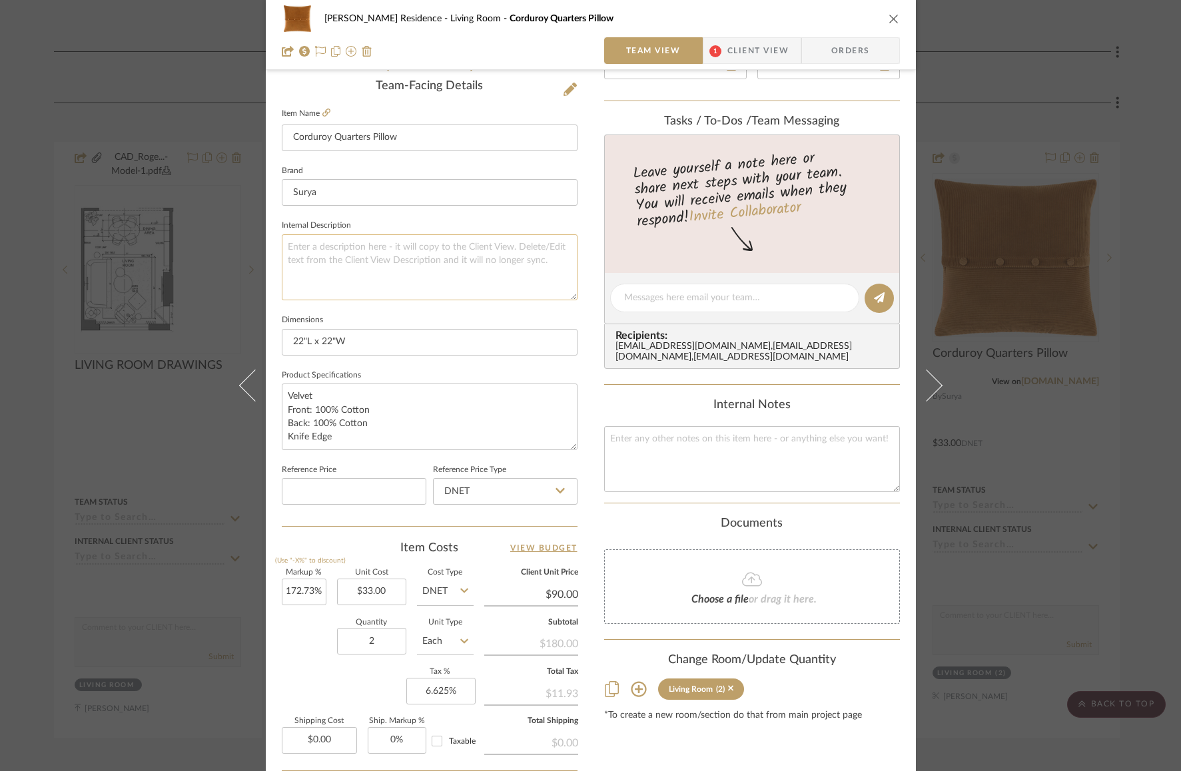
scroll to position [396, 0]
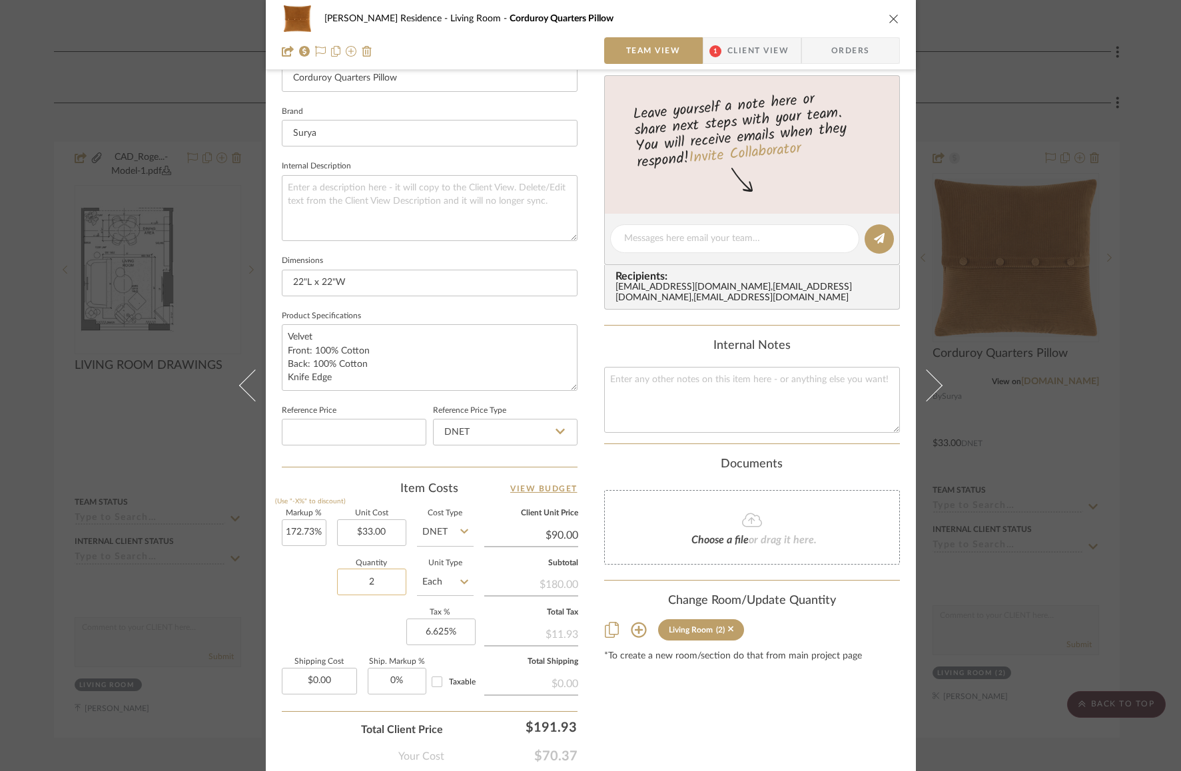
click at [366, 583] on input "2" at bounding box center [371, 582] width 69 height 27
type input "1"
click at [318, 589] on div "Quantity 1 Unit Type Each" at bounding box center [378, 583] width 192 height 47
click at [979, 327] on div "Rogers Residence Living Room Corduroy Quarters Pillow Team View 1 Client View O…" at bounding box center [590, 385] width 1181 height 771
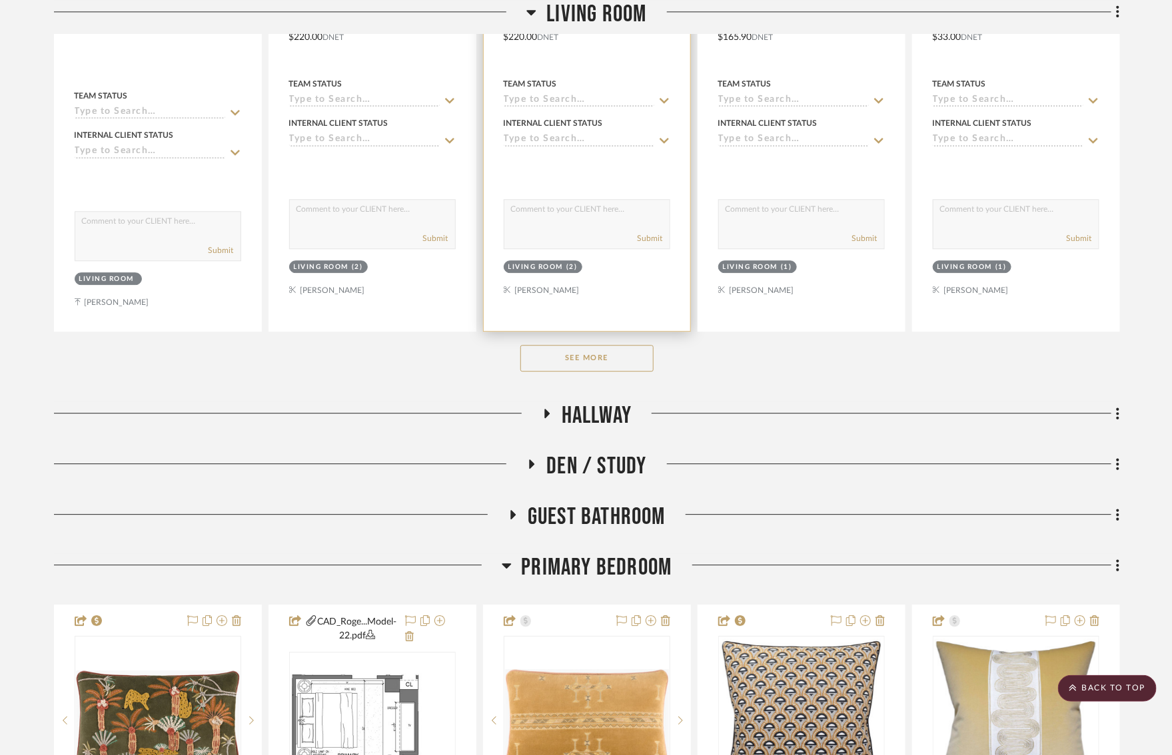
scroll to position [1713, 0]
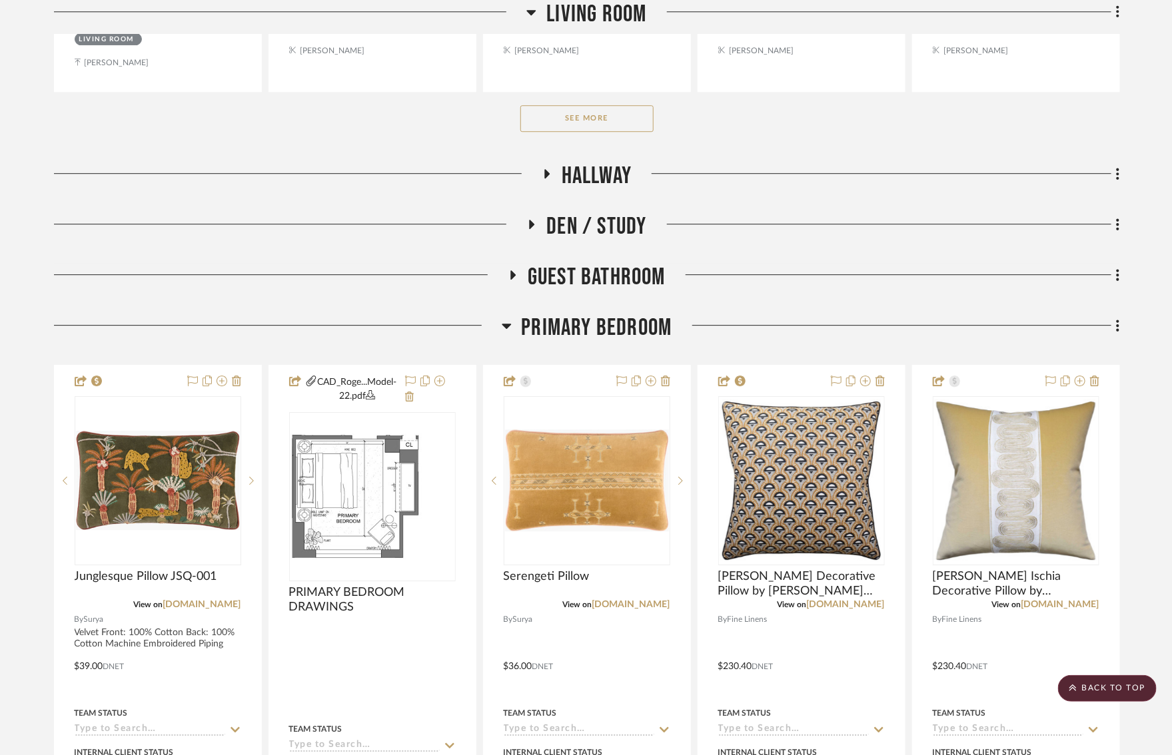
click at [553, 115] on button "See More" at bounding box center [586, 118] width 133 height 27
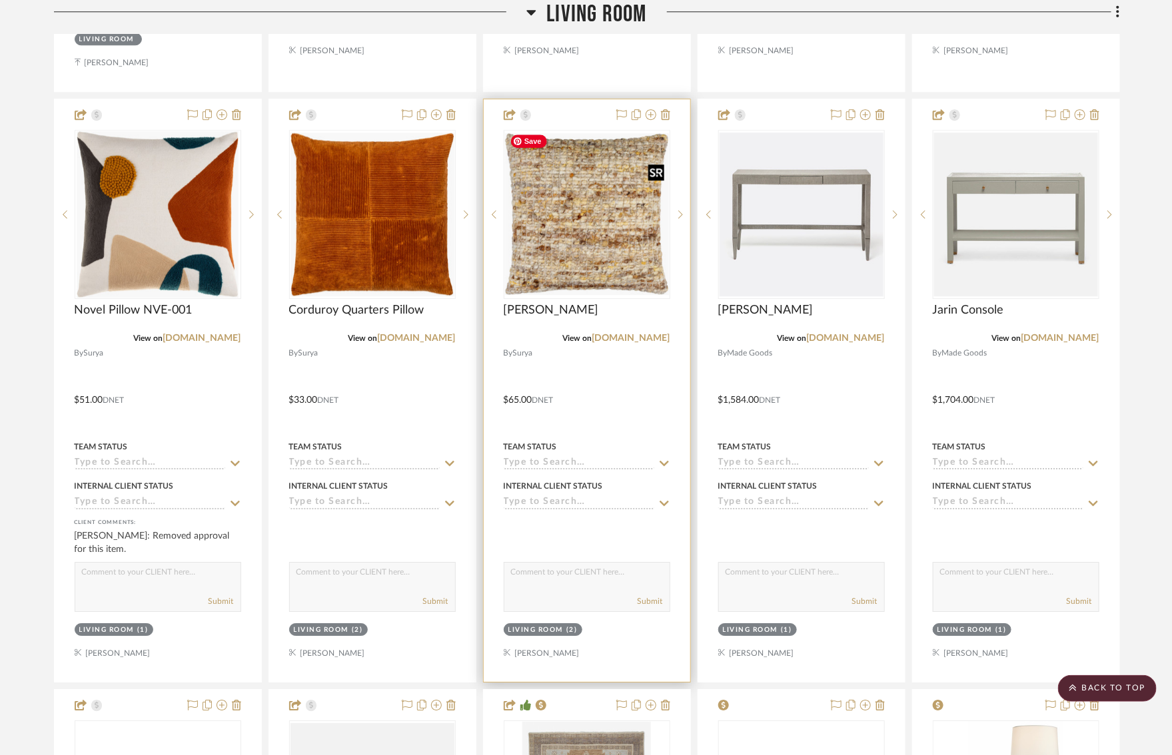
click at [599, 264] on img "0" at bounding box center [587, 214] width 164 height 162
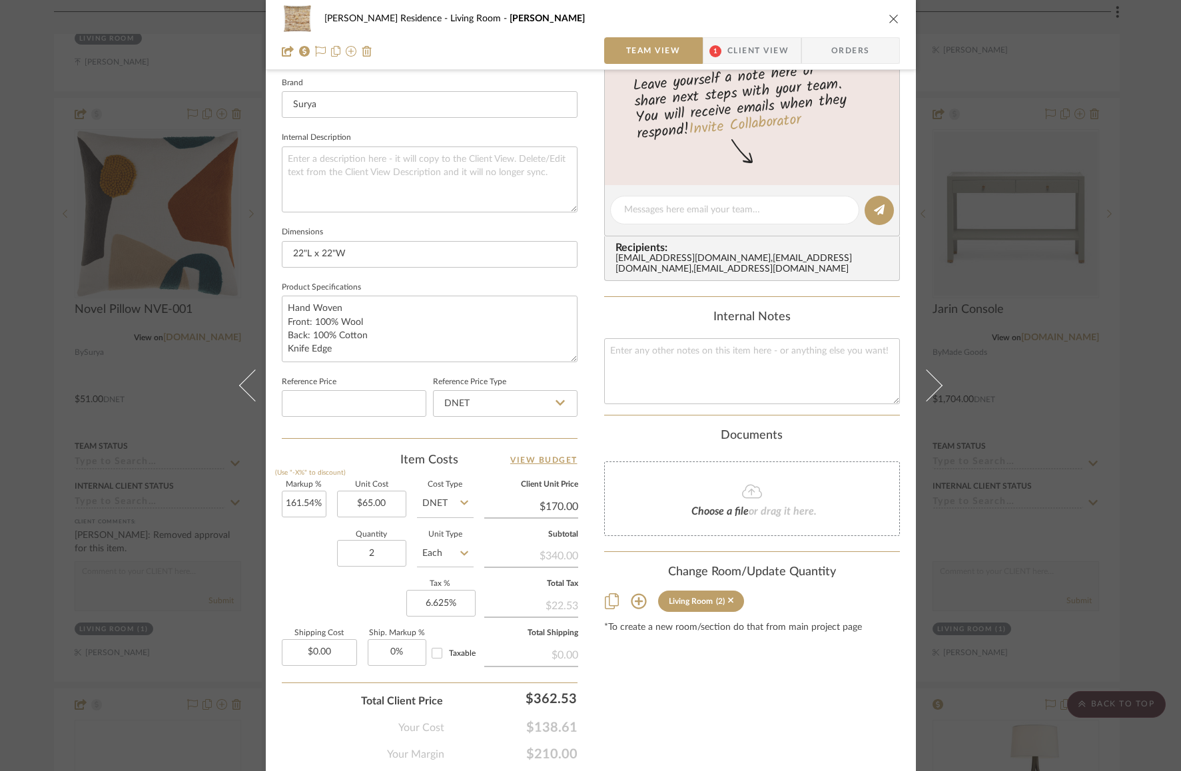
scroll to position [464, 0]
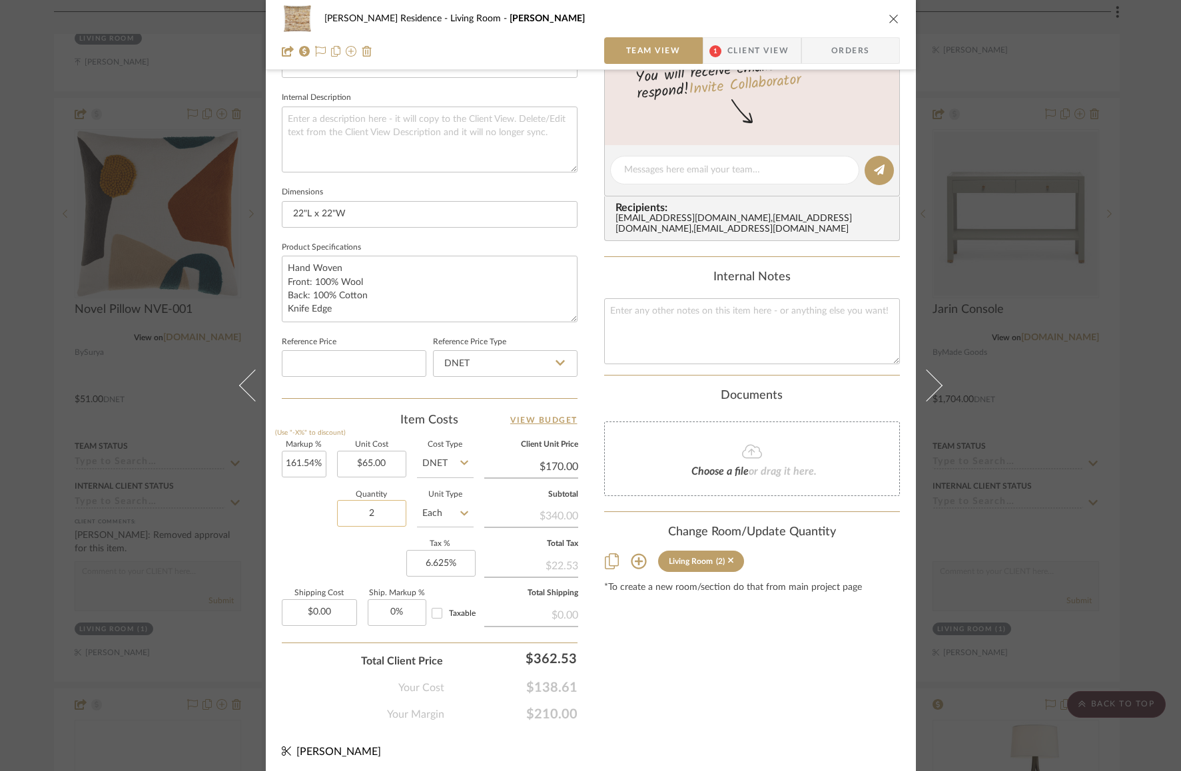
click at [354, 512] on input "2" at bounding box center [371, 513] width 69 height 27
type input "1"
click at [306, 541] on div "Markup % (Use "-X%" to discount) 161.54% Unit Cost $65.00 Cost Type DNET Client…" at bounding box center [430, 539] width 296 height 194
click at [1094, 356] on div "Rogers Residence Living Room Zayden Pillow Team View 1 Client View Orders 1 / 2…" at bounding box center [590, 385] width 1181 height 771
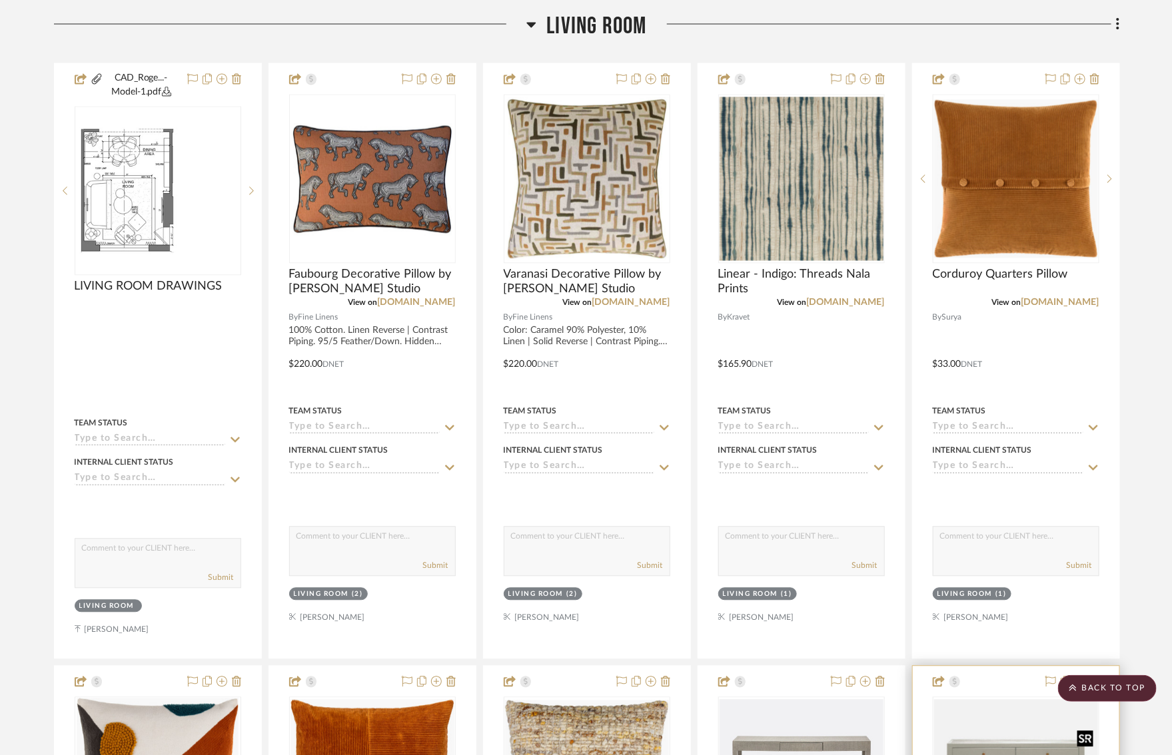
scroll to position [1050, 0]
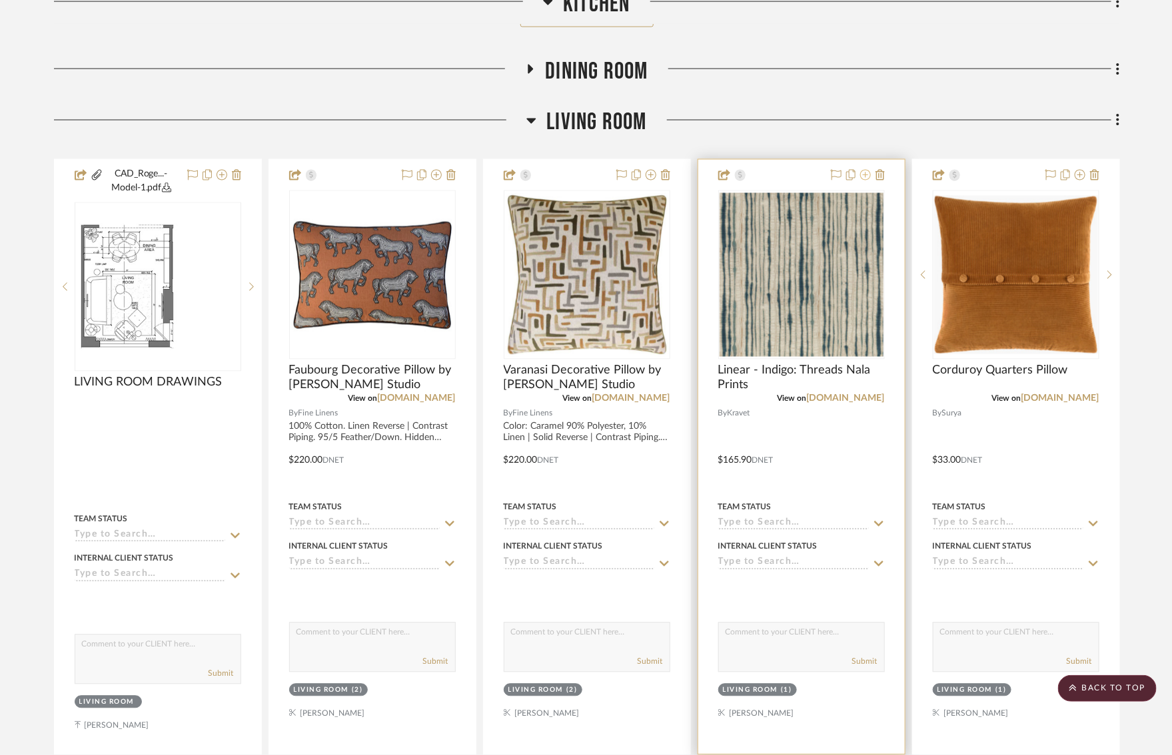
click at [865, 174] on icon at bounding box center [865, 175] width 11 height 11
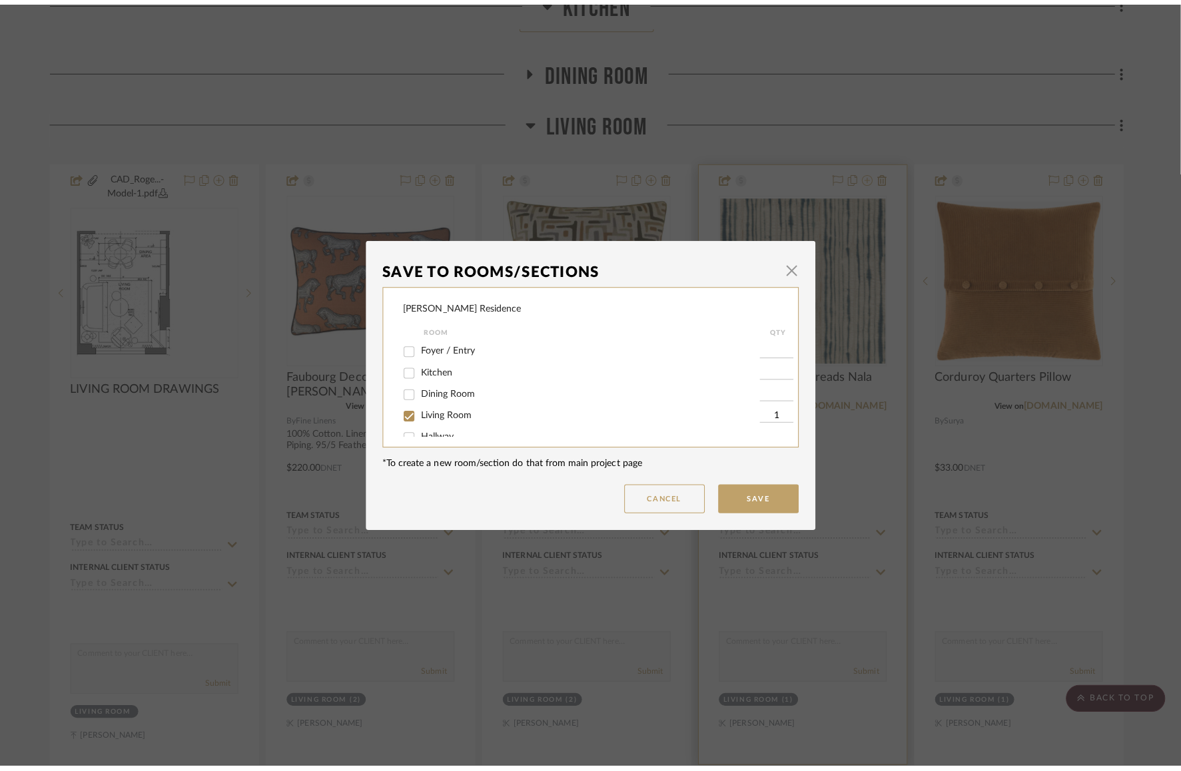
scroll to position [0, 0]
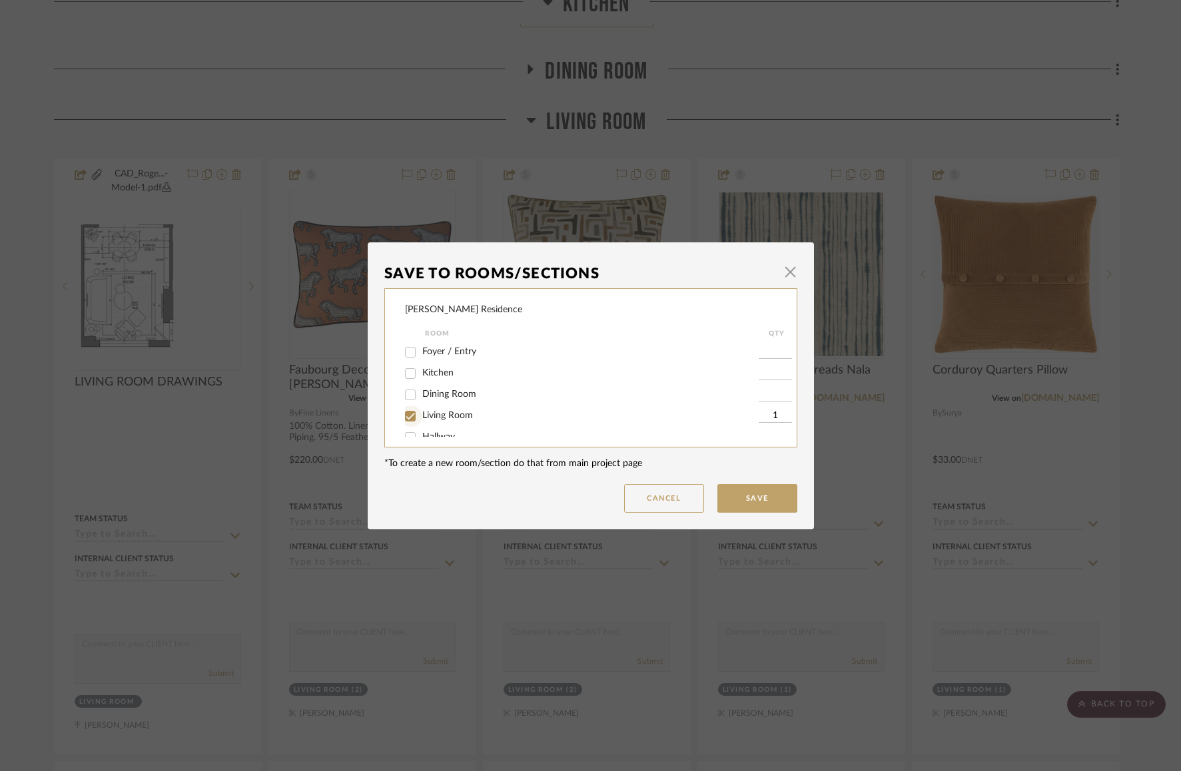
click at [403, 418] on input "Living Room" at bounding box center [410, 416] width 21 height 21
checkbox input "false"
click at [753, 502] on button "Save" at bounding box center [757, 498] width 80 height 29
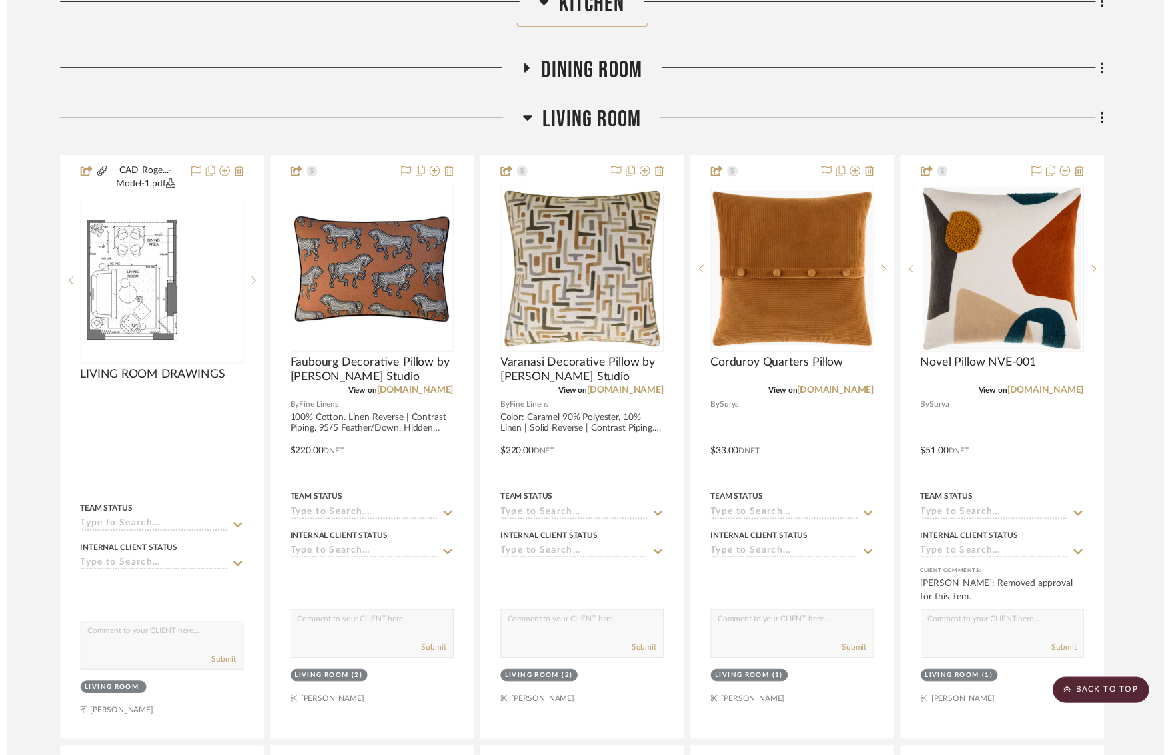
scroll to position [1050, 0]
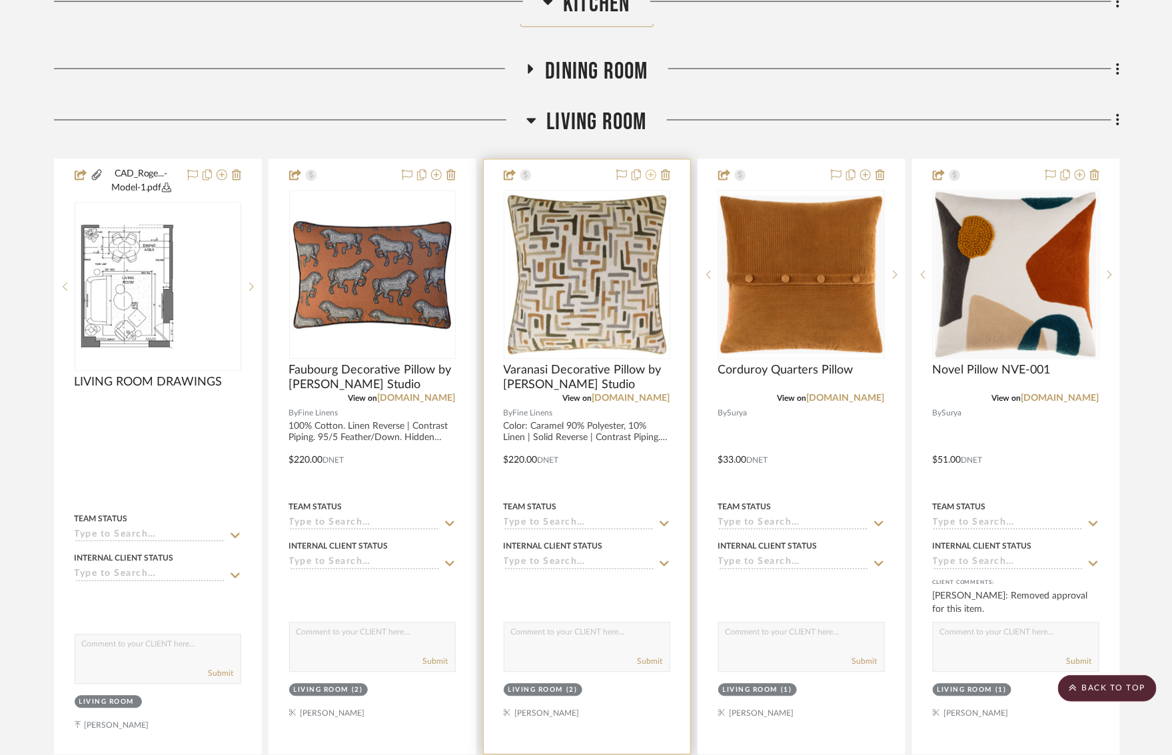
click at [653, 173] on icon at bounding box center [650, 175] width 11 height 11
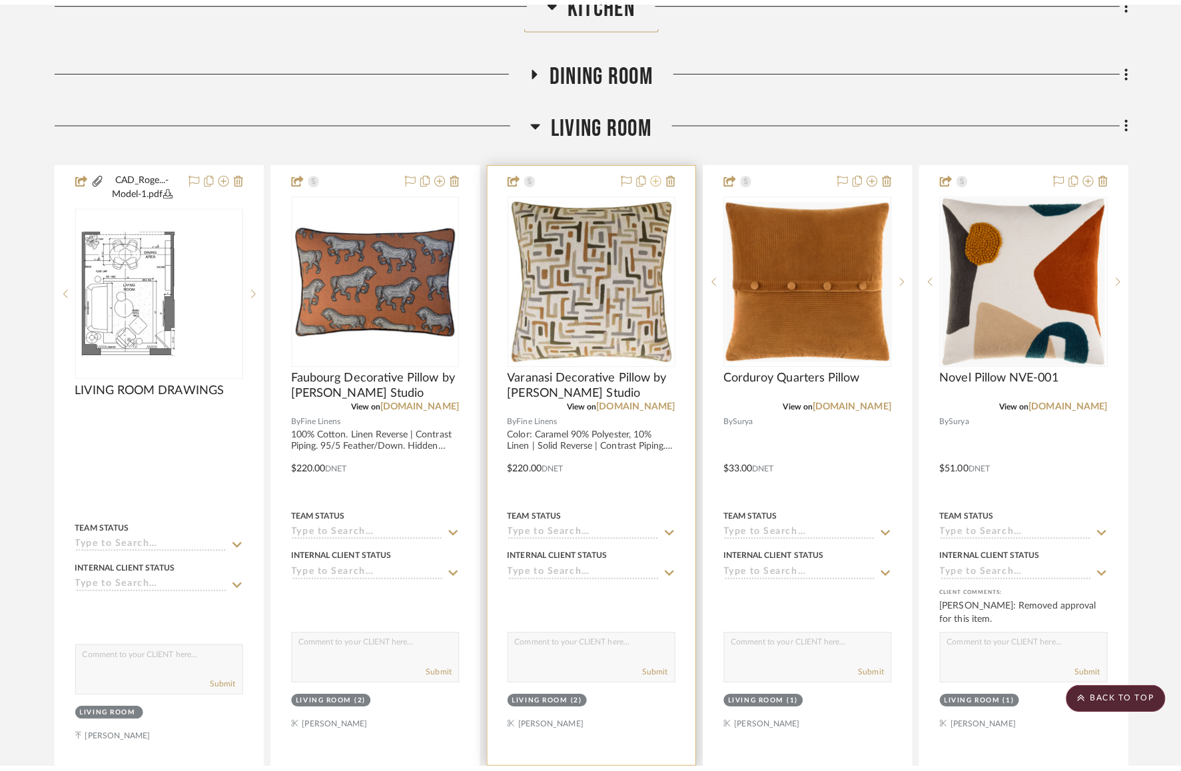
scroll to position [0, 0]
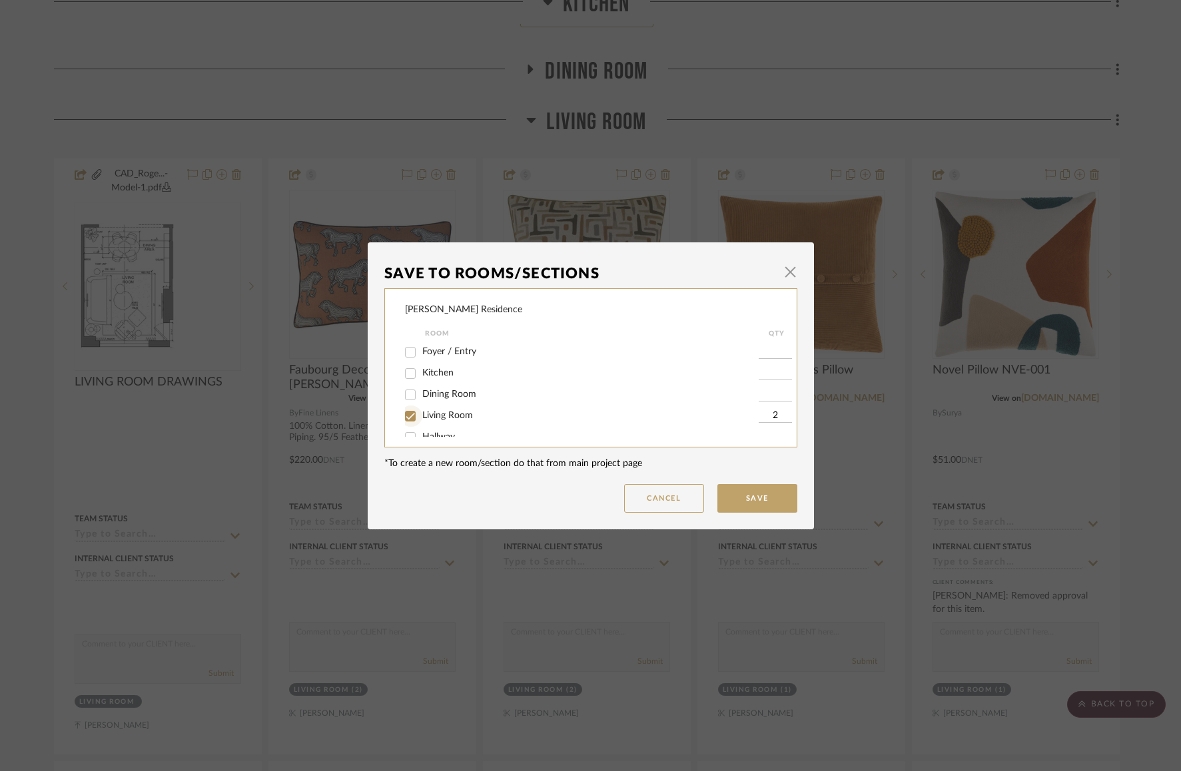
click at [401, 420] on input "Living Room" at bounding box center [410, 416] width 21 height 21
checkbox input "false"
click at [732, 501] on button "Save" at bounding box center [757, 498] width 80 height 29
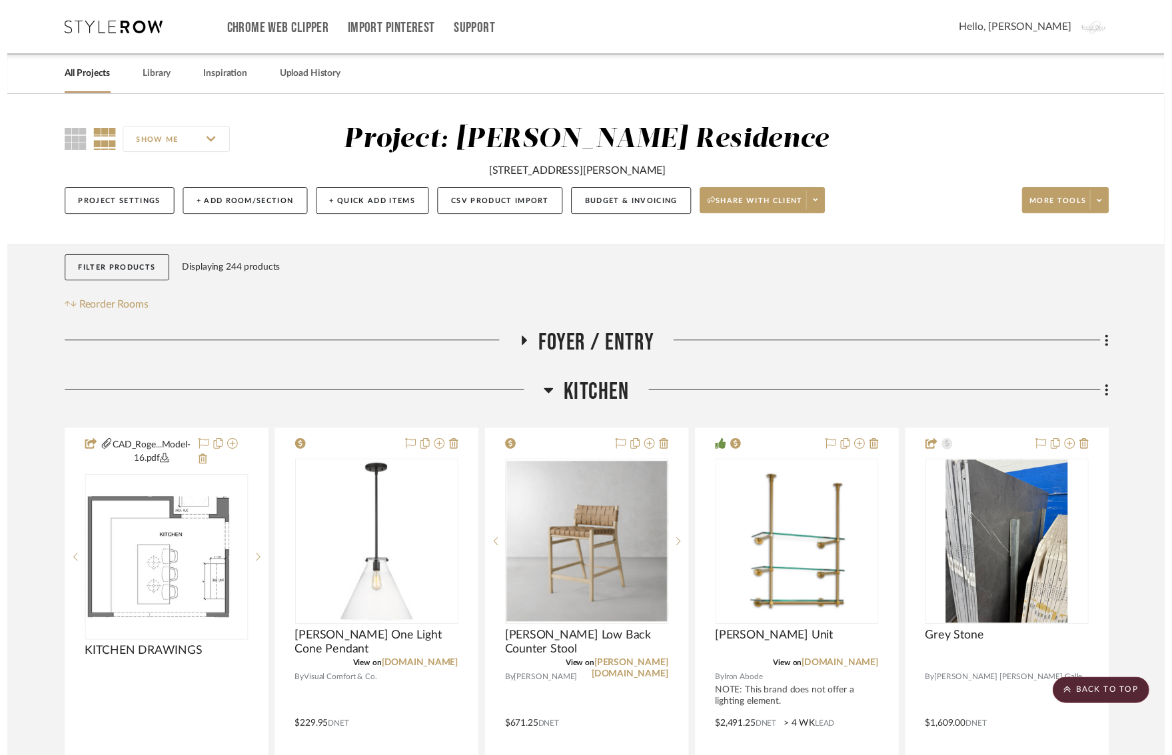
scroll to position [1050, 0]
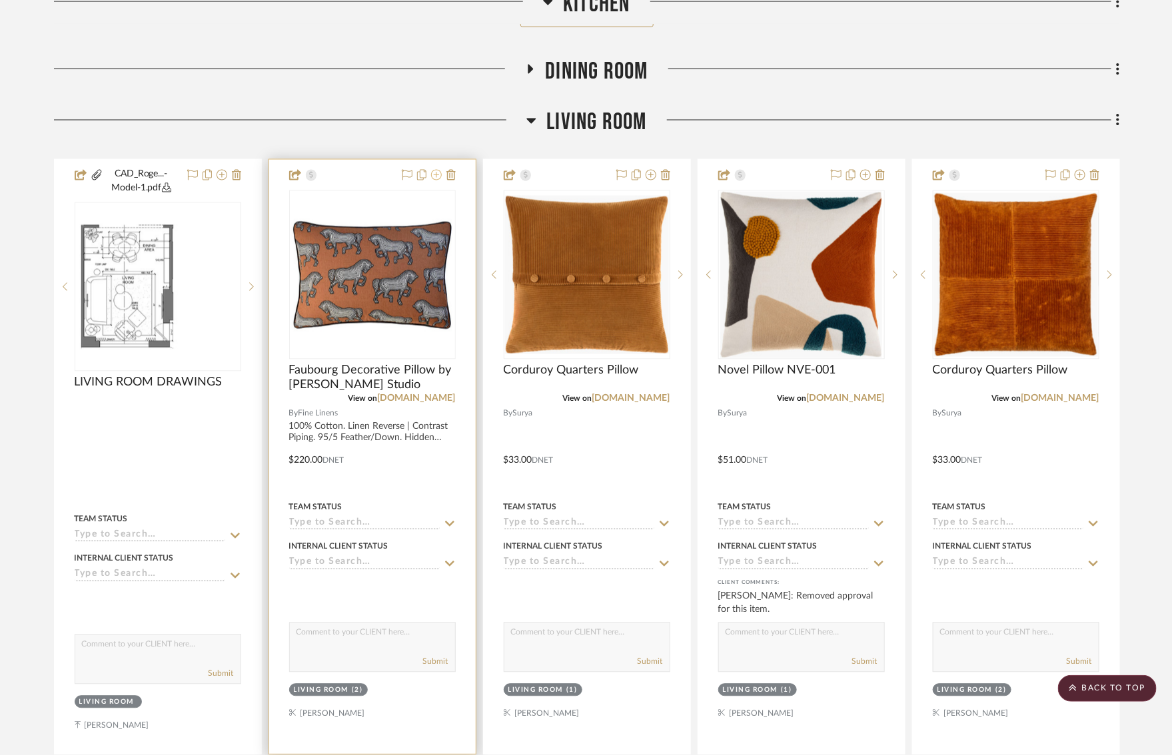
click at [439, 173] on icon at bounding box center [436, 175] width 11 height 11
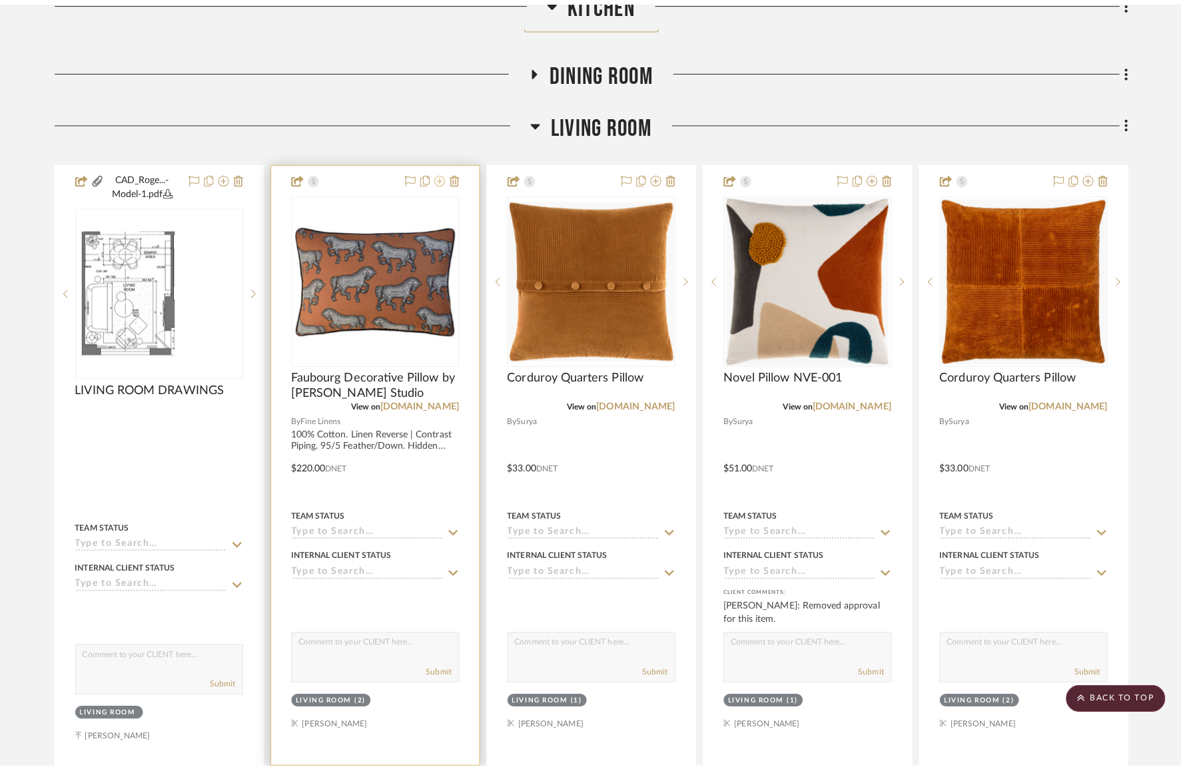
scroll to position [0, 0]
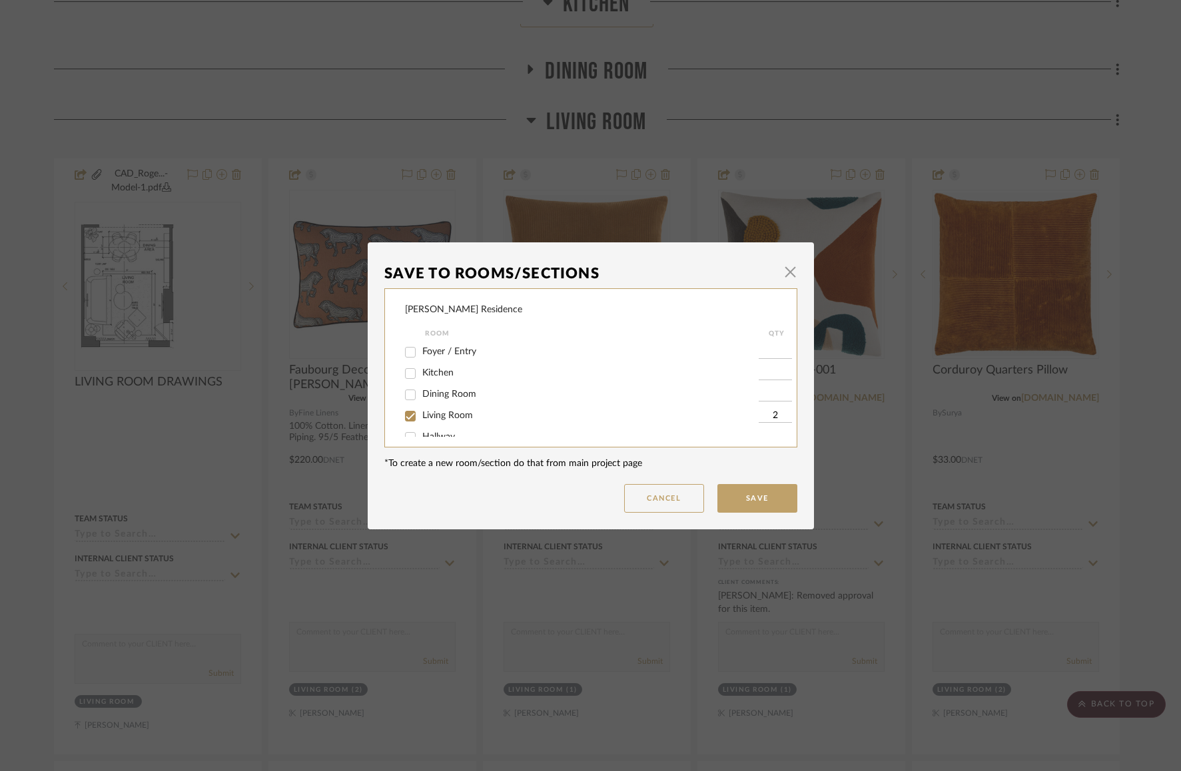
click at [402, 416] on input "Living Room" at bounding box center [410, 416] width 21 height 21
checkbox input "false"
click at [729, 494] on button "Save" at bounding box center [757, 498] width 80 height 29
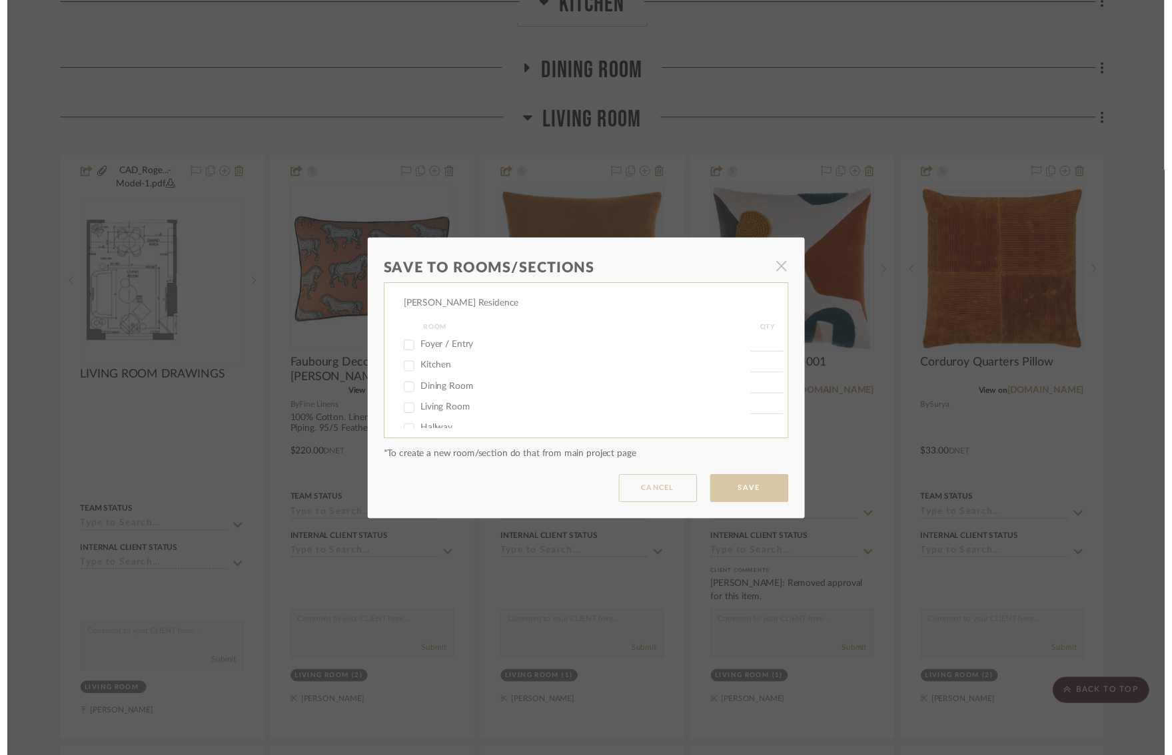
scroll to position [1050, 0]
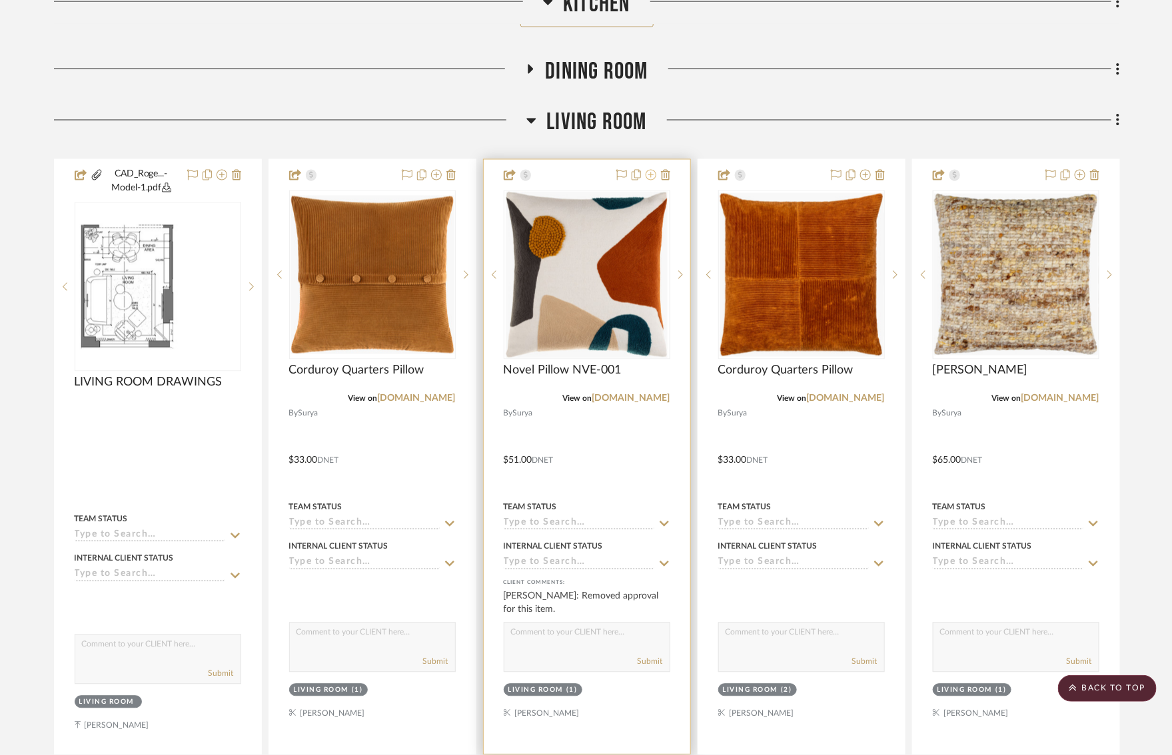
click at [654, 171] on icon at bounding box center [650, 175] width 11 height 11
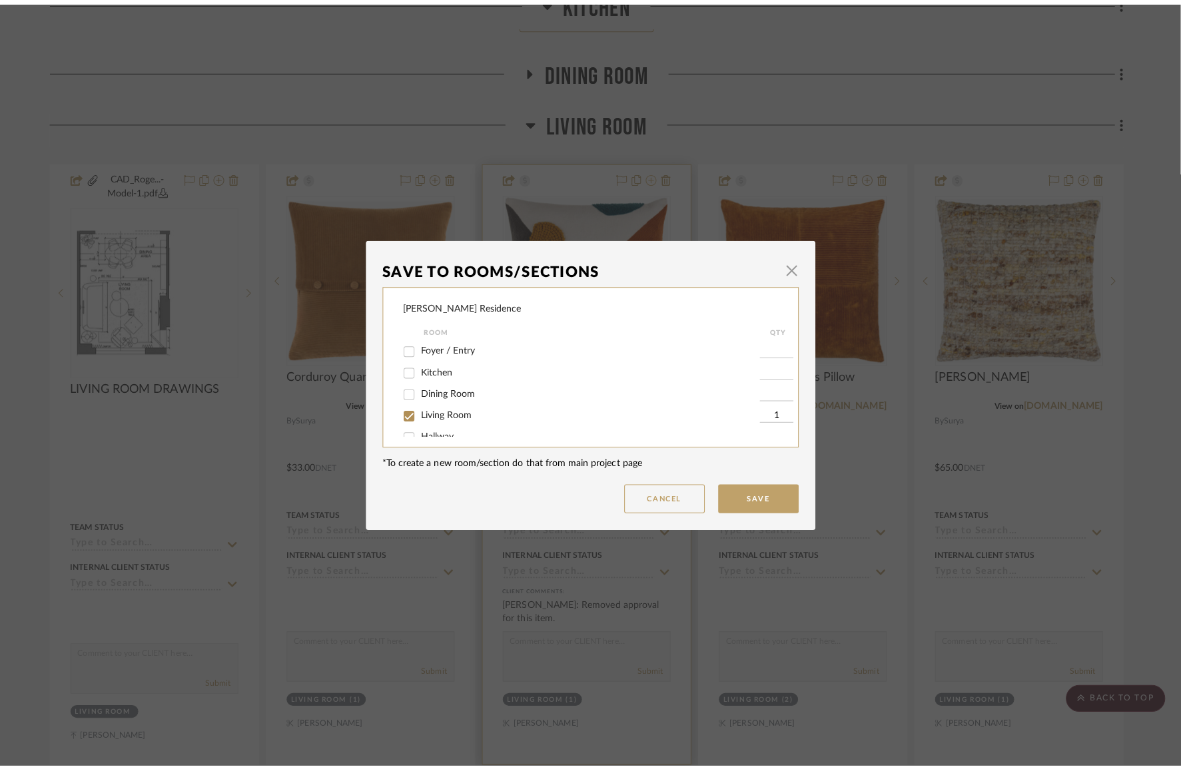
scroll to position [0, 0]
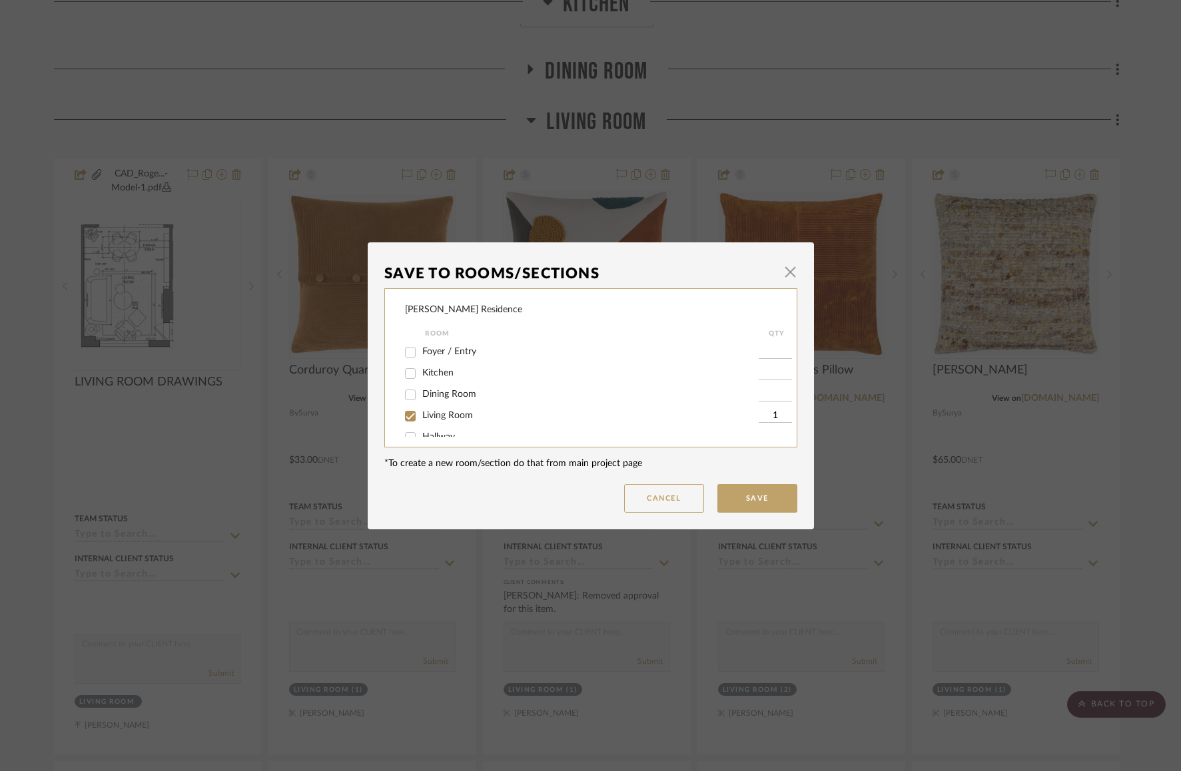
click at [411, 412] on input "Living Room" at bounding box center [410, 416] width 21 height 21
checkbox input "false"
click at [767, 485] on button "Save" at bounding box center [757, 498] width 80 height 29
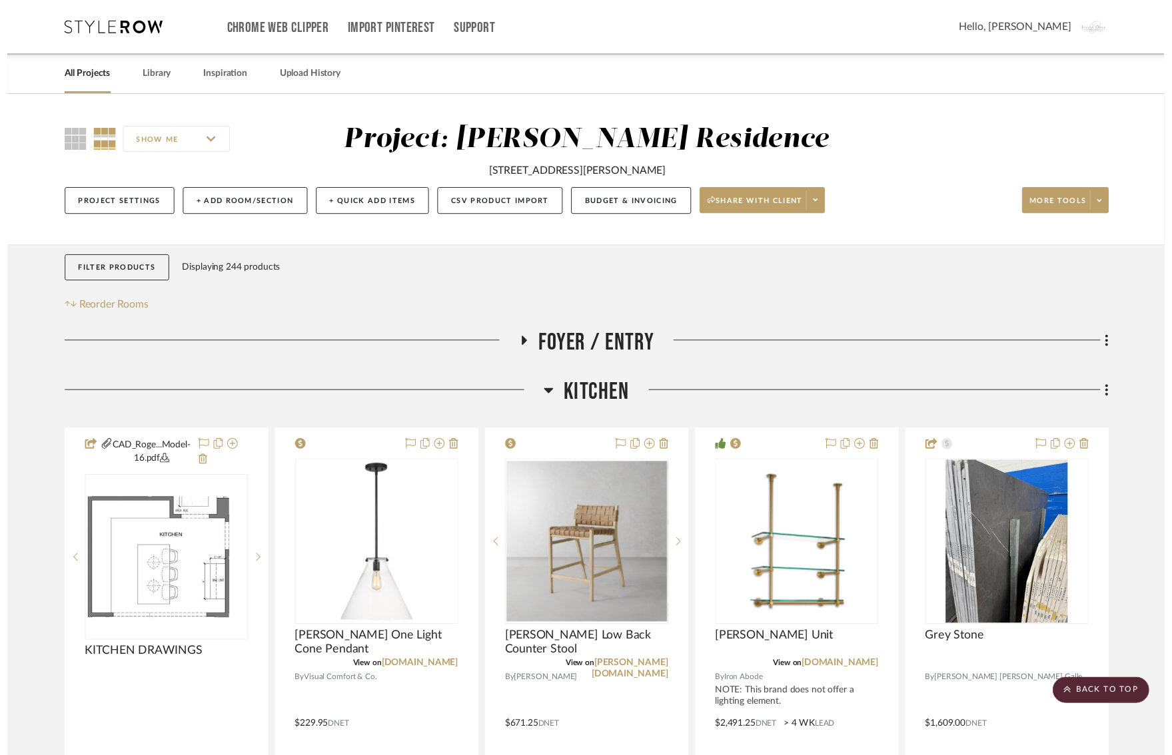
scroll to position [1050, 0]
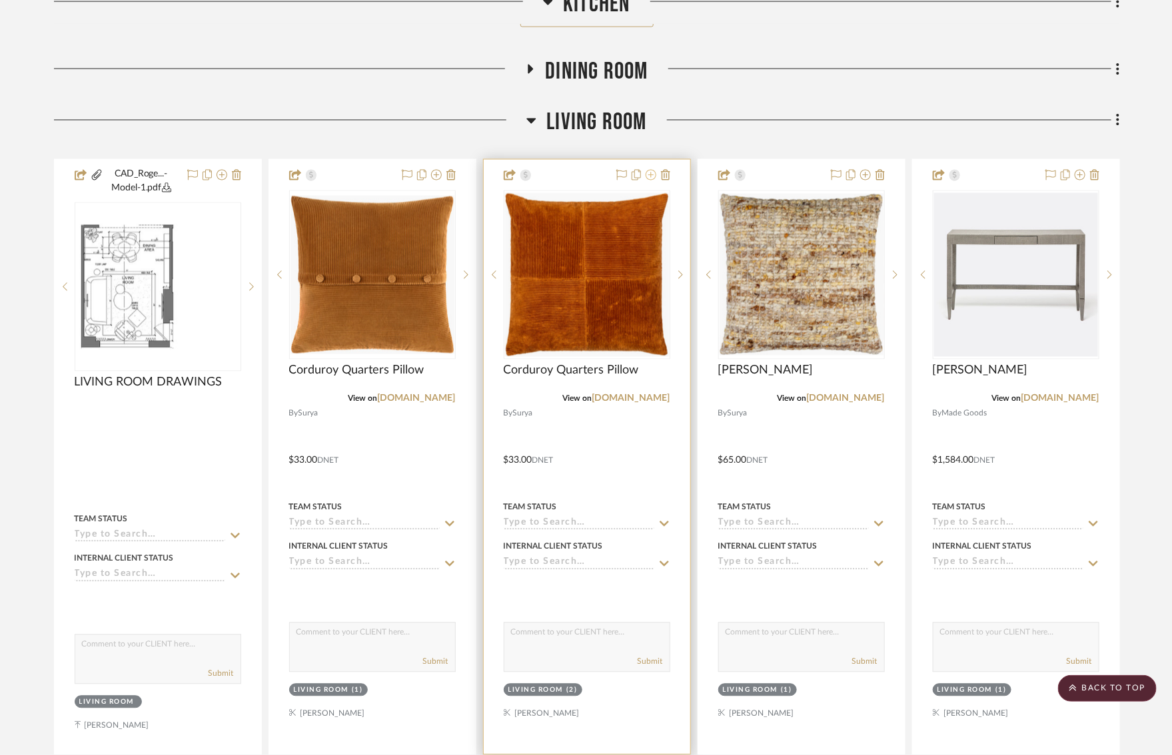
click at [650, 170] on icon at bounding box center [650, 175] width 11 height 11
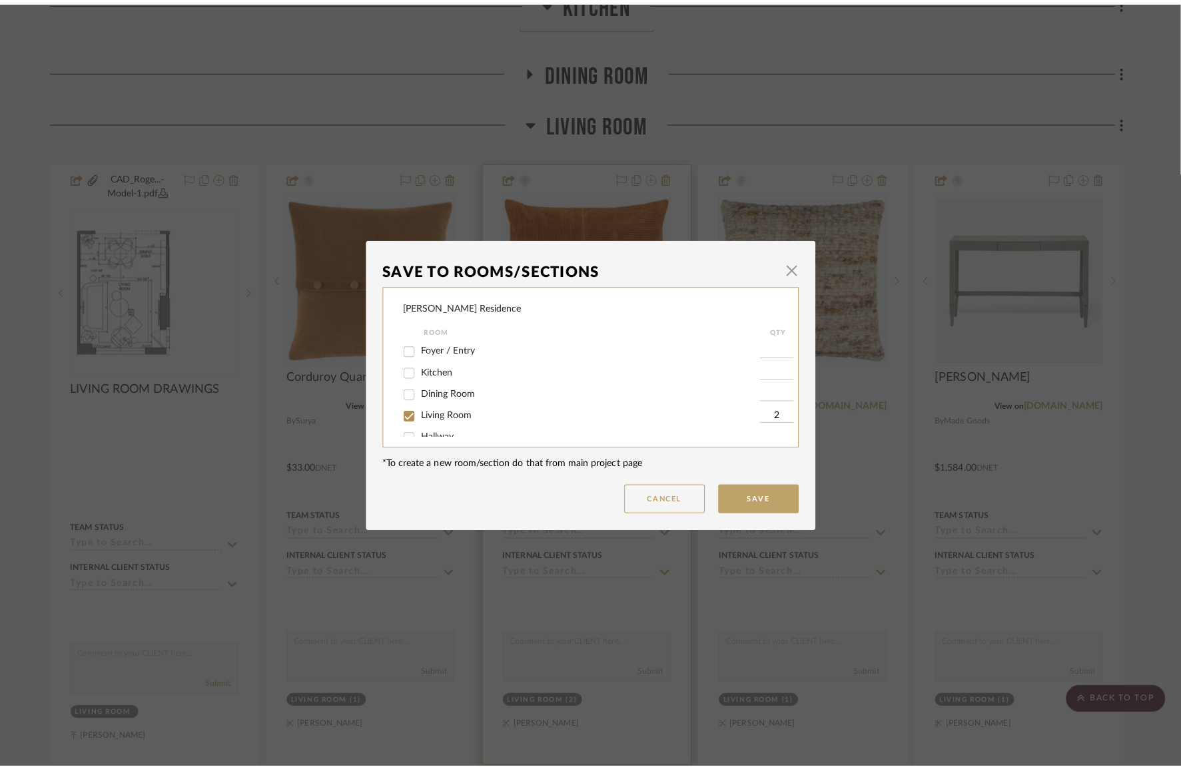
scroll to position [0, 0]
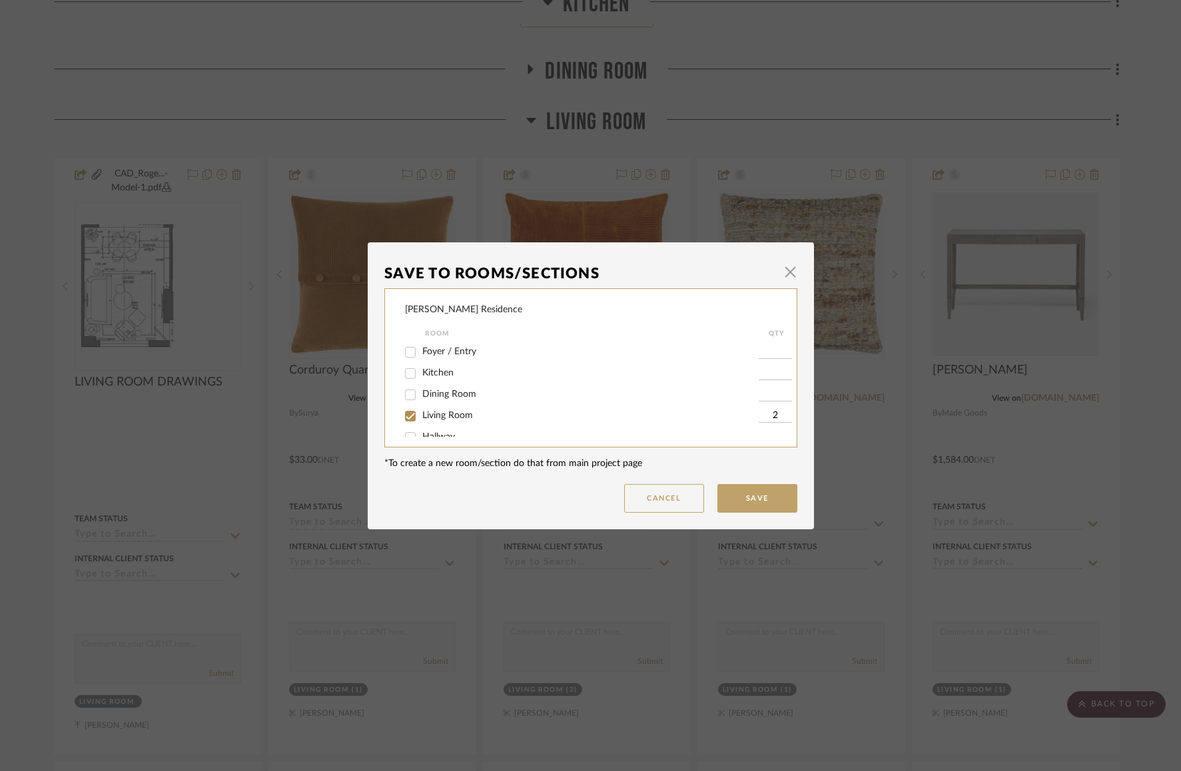
click at [401, 411] on input "Living Room" at bounding box center [410, 416] width 21 height 21
checkbox input "false"
click at [730, 506] on button "Save" at bounding box center [757, 498] width 80 height 29
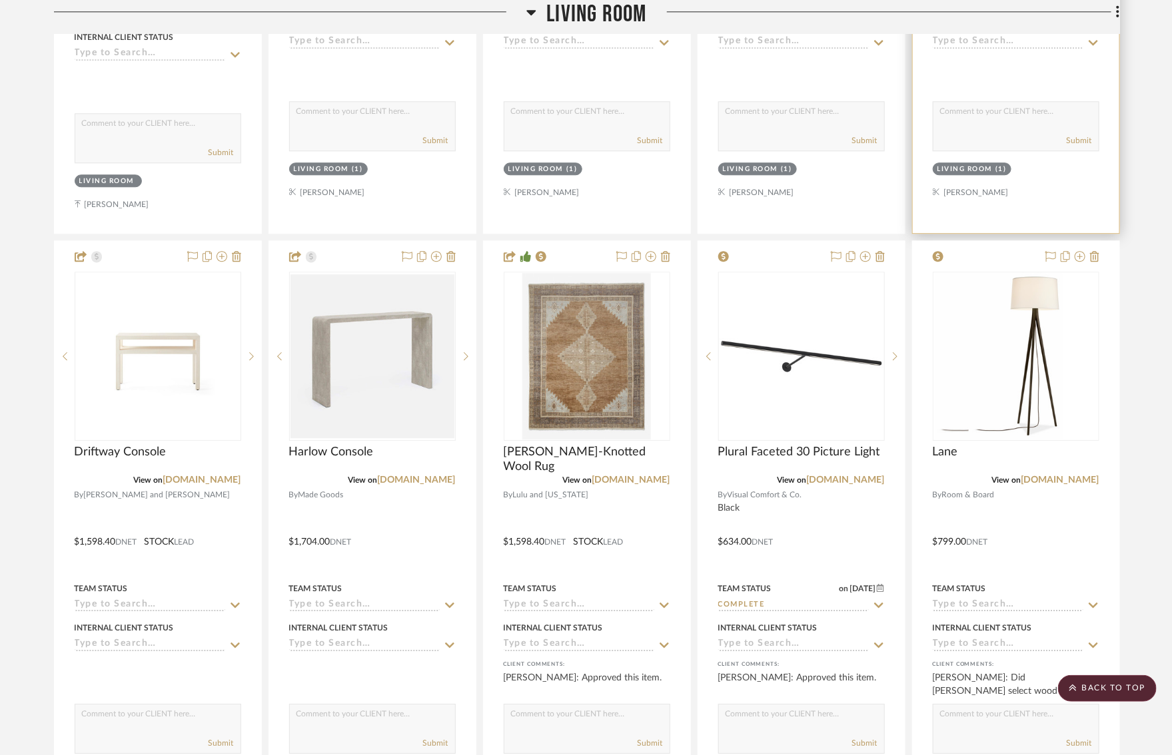
scroll to position [1627, 0]
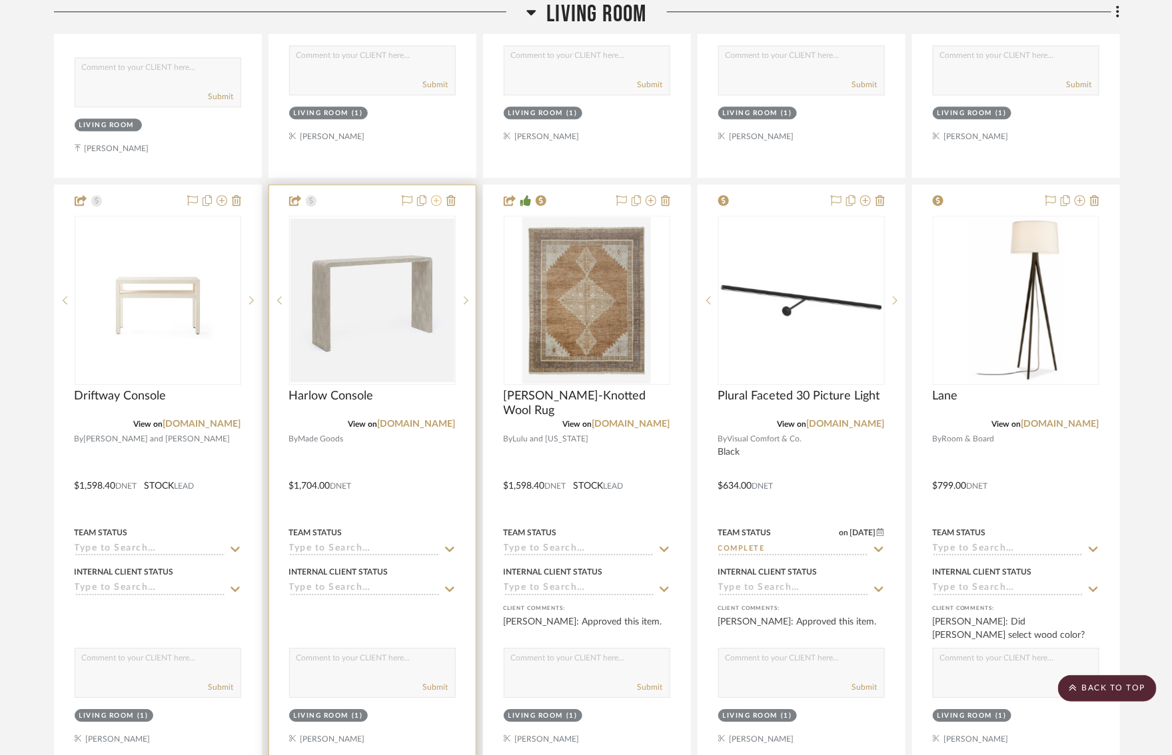
click at [435, 196] on icon at bounding box center [436, 200] width 11 height 11
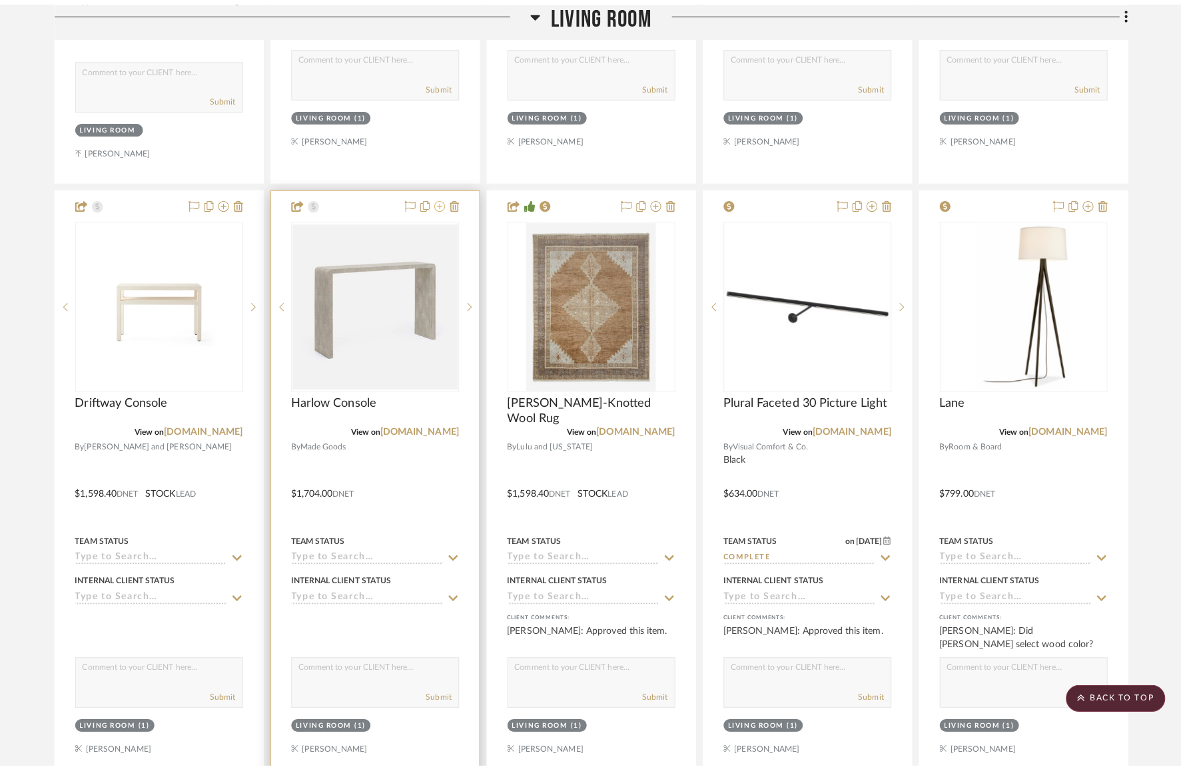
scroll to position [0, 0]
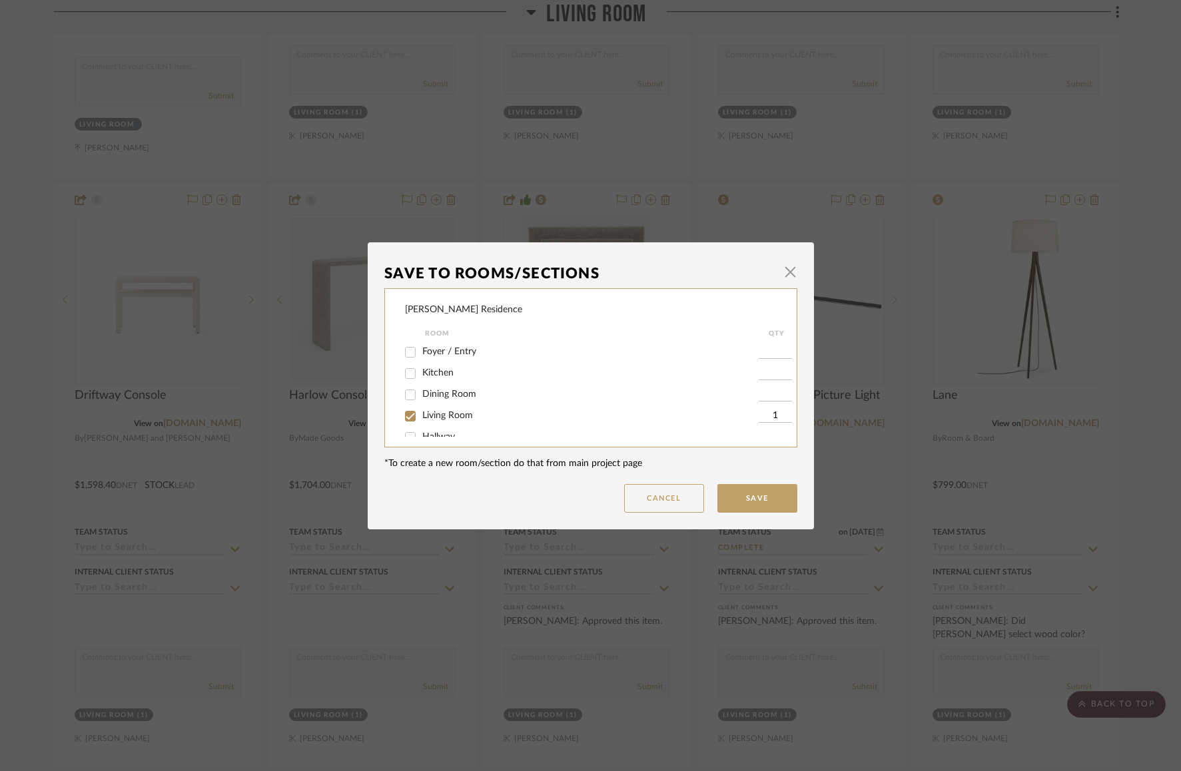
click at [413, 420] on input "Living Room" at bounding box center [410, 416] width 21 height 21
checkbox input "false"
click at [738, 494] on button "Save" at bounding box center [757, 498] width 80 height 29
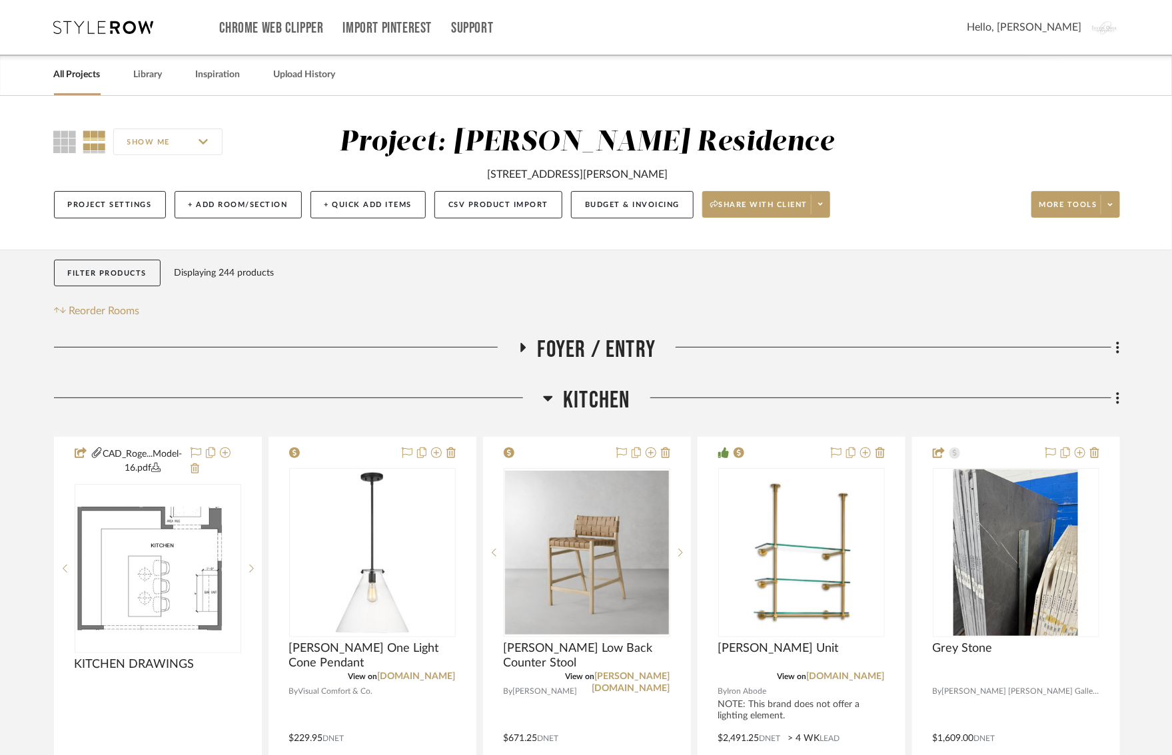
click at [544, 394] on icon at bounding box center [548, 398] width 10 height 16
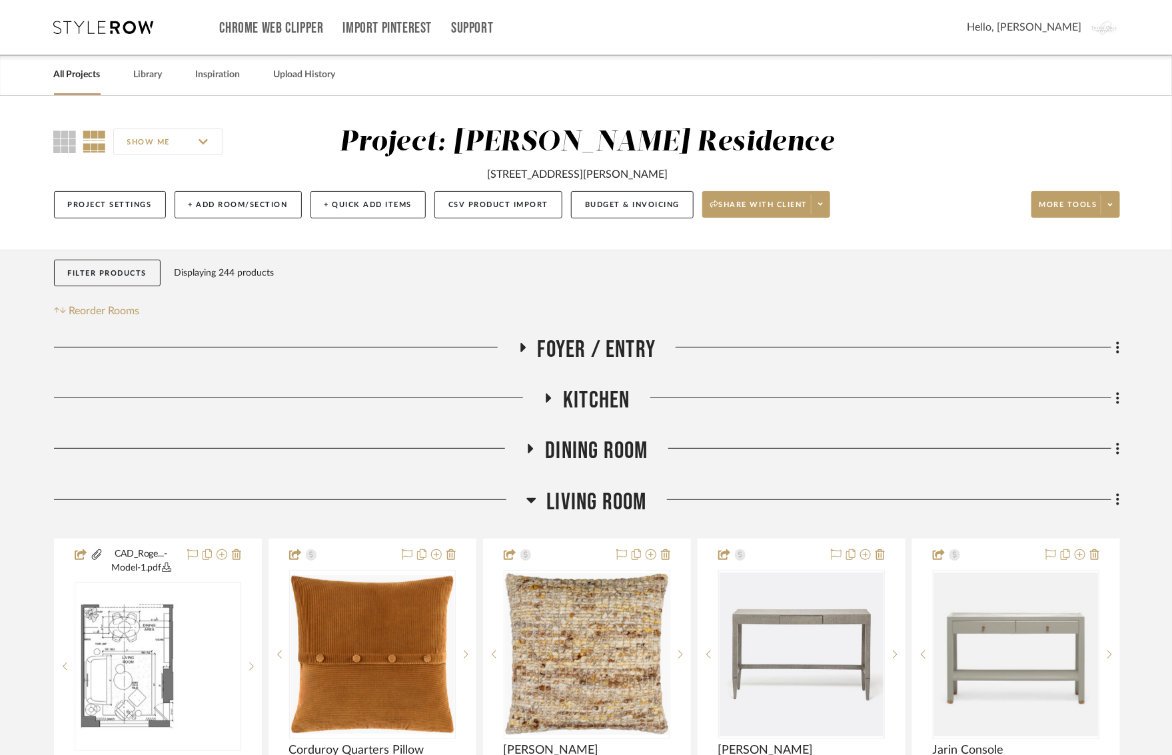
click at [529, 491] on h3 "Living Room" at bounding box center [586, 502] width 120 height 29
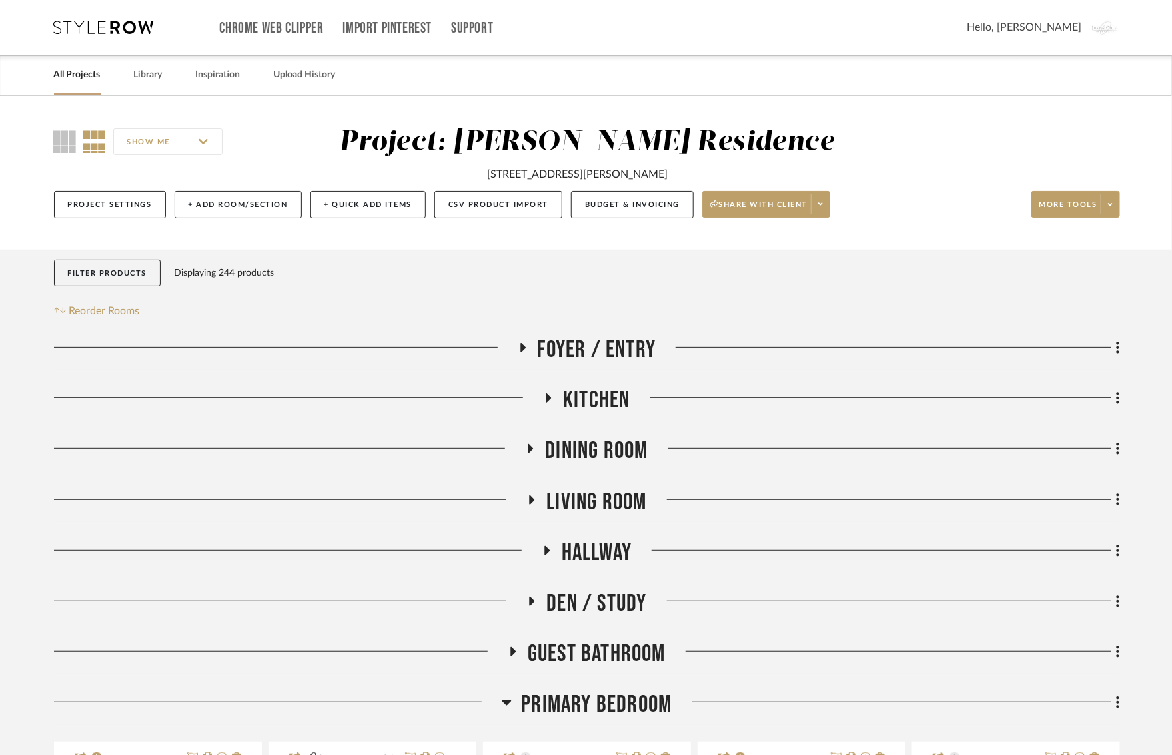
click at [63, 124] on div "SHOW ME Project: Rogers Residence 1025 Maxwell Ln Unit 612 Hoboken NJ 07030 Pro…" at bounding box center [586, 173] width 1172 height 154
click at [63, 136] on icon at bounding box center [65, 142] width 23 height 23
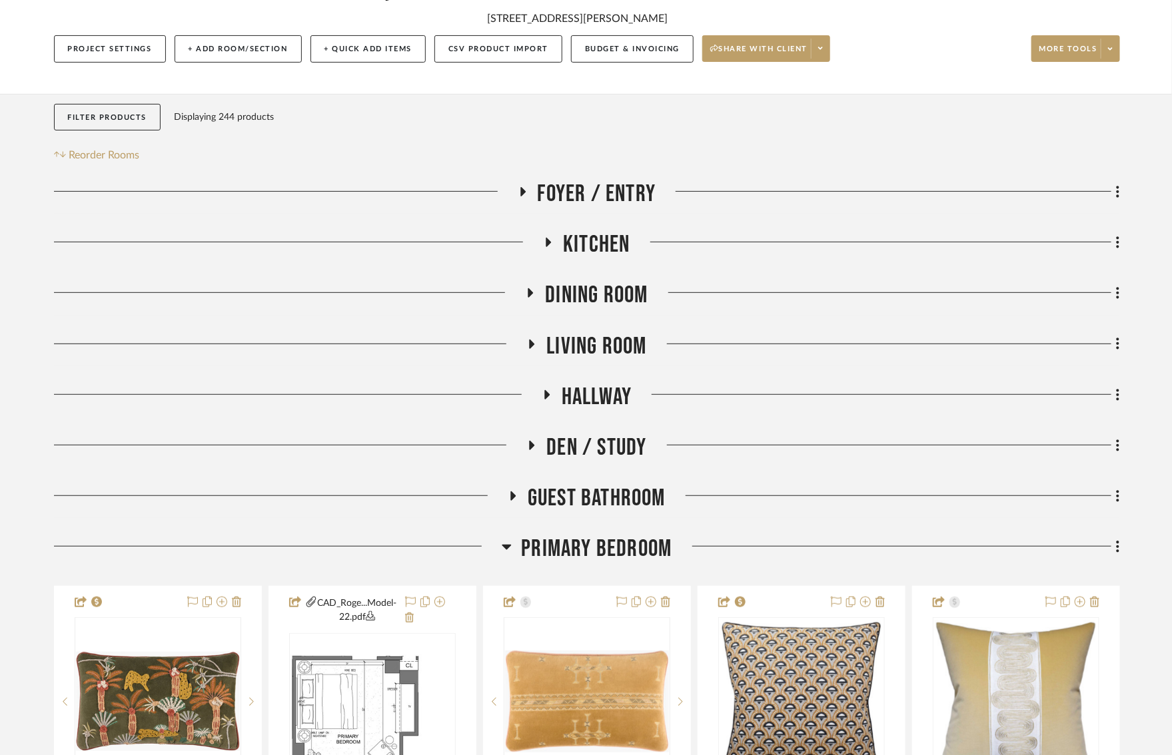
scroll to position [398, 0]
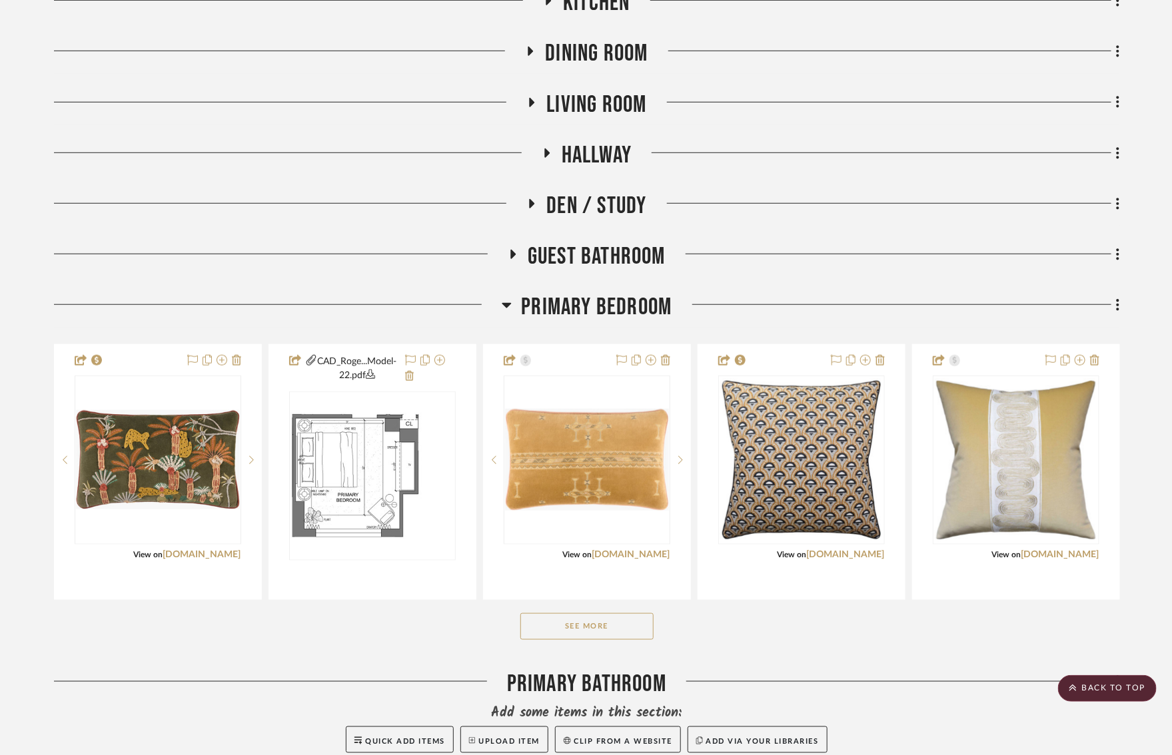
click at [531, 214] on fa-icon at bounding box center [531, 207] width 10 height 19
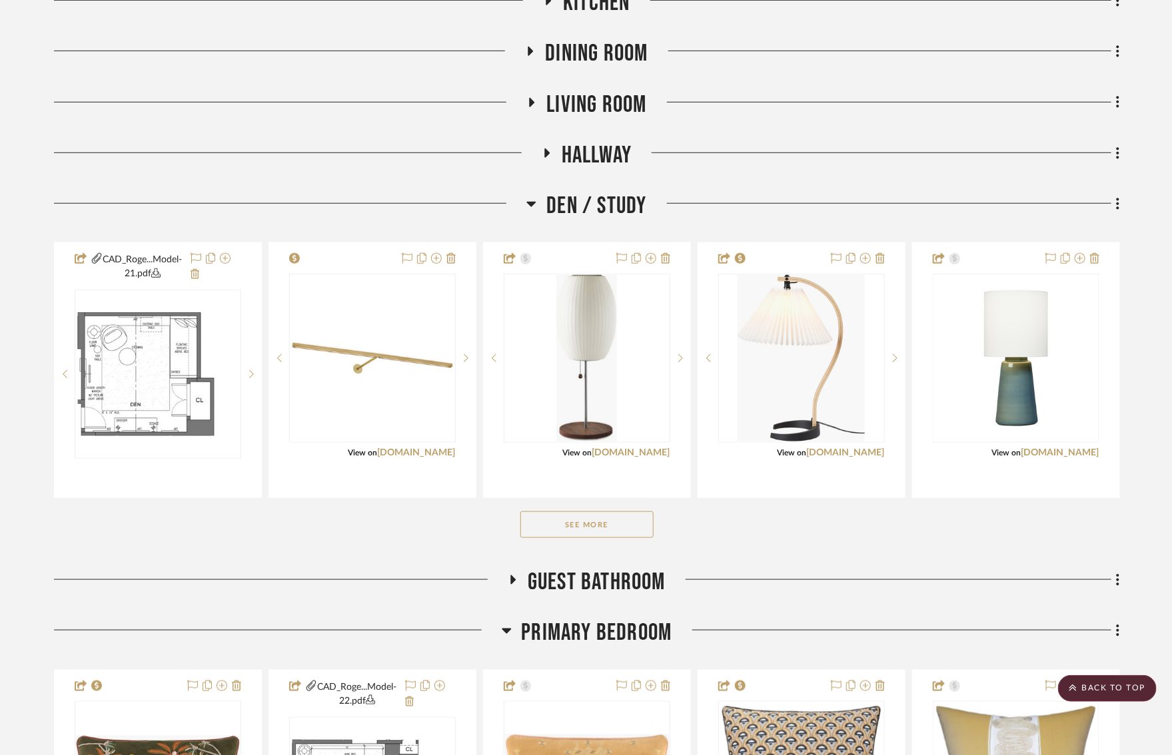
click at [589, 516] on button "See More" at bounding box center [586, 525] width 133 height 27
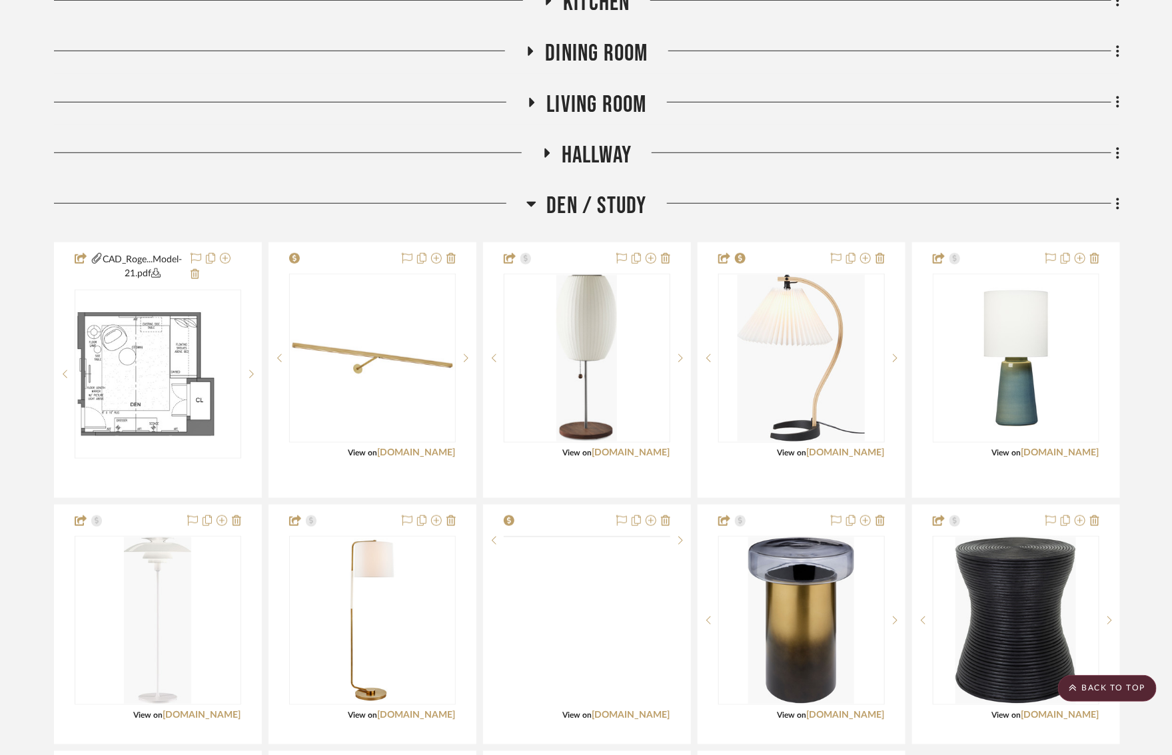
scroll to position [581, 0]
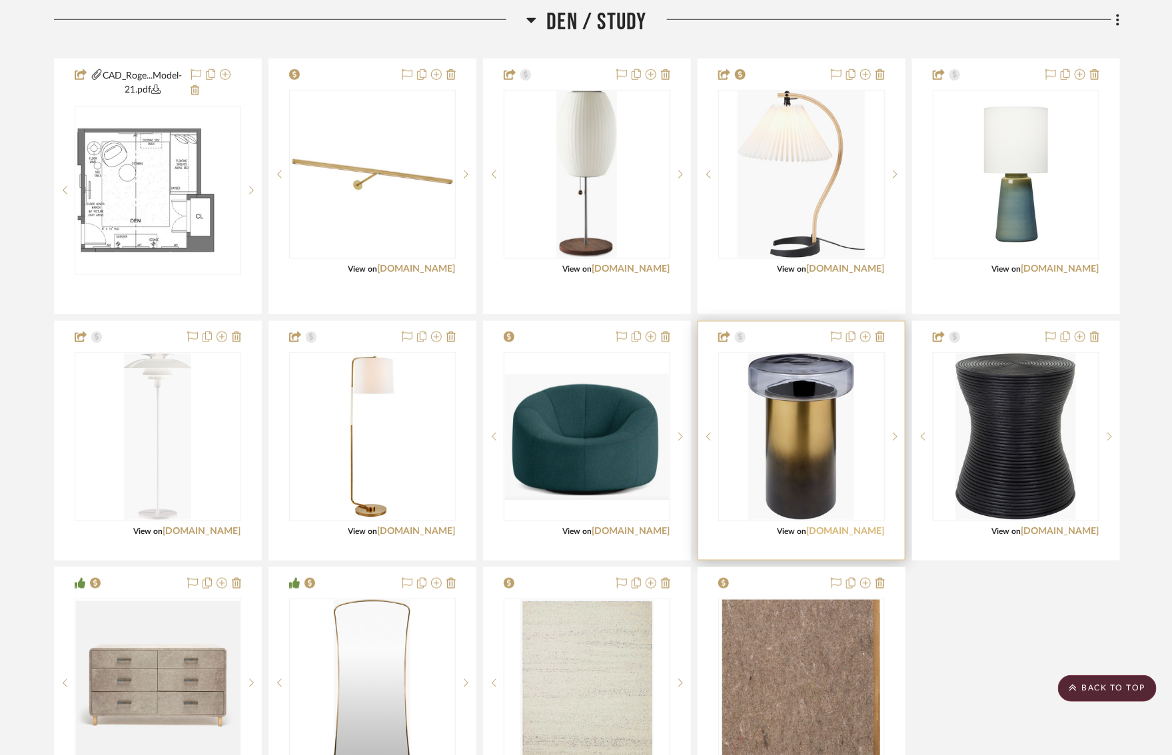
click at [869, 533] on link "[DOMAIN_NAME]" at bounding box center [846, 531] width 78 height 9
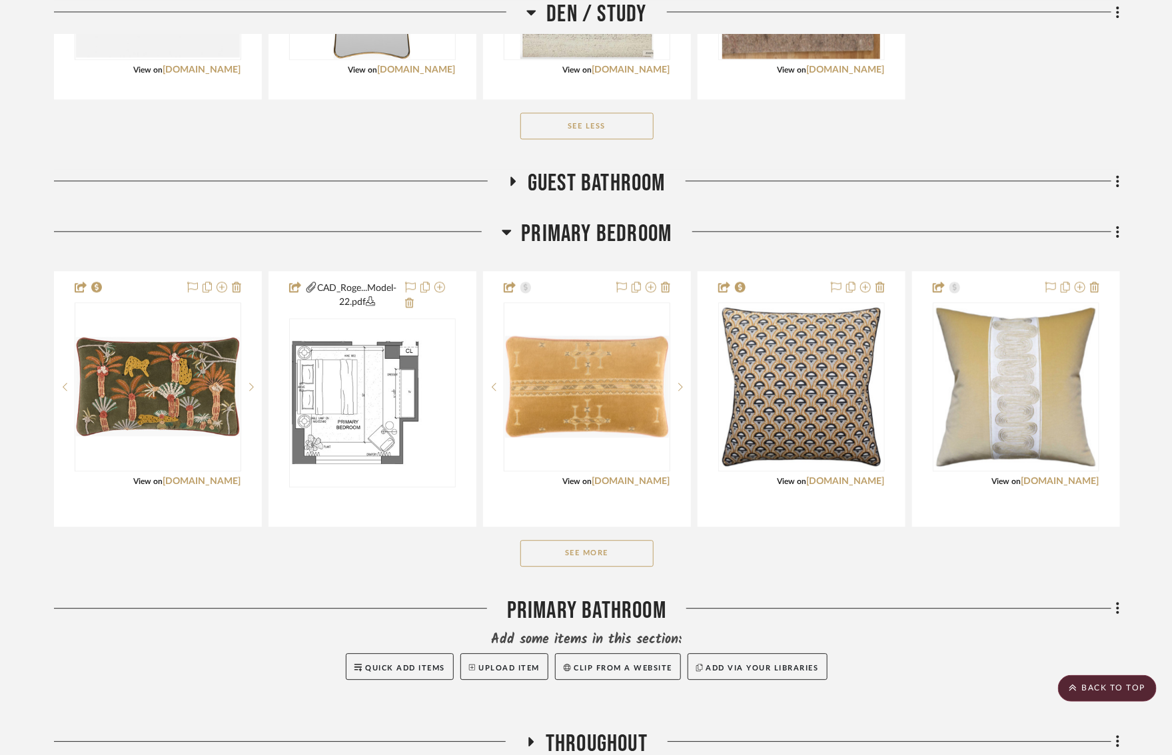
scroll to position [1295, 0]
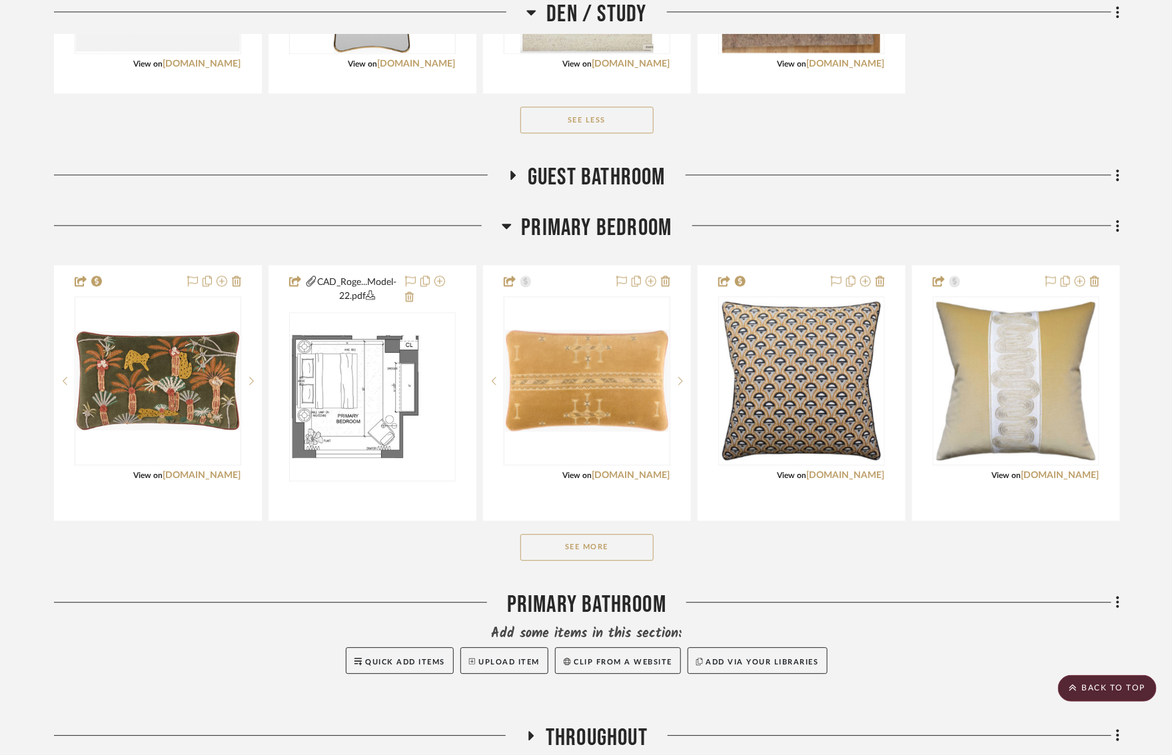
click at [591, 557] on button "See More" at bounding box center [586, 547] width 133 height 27
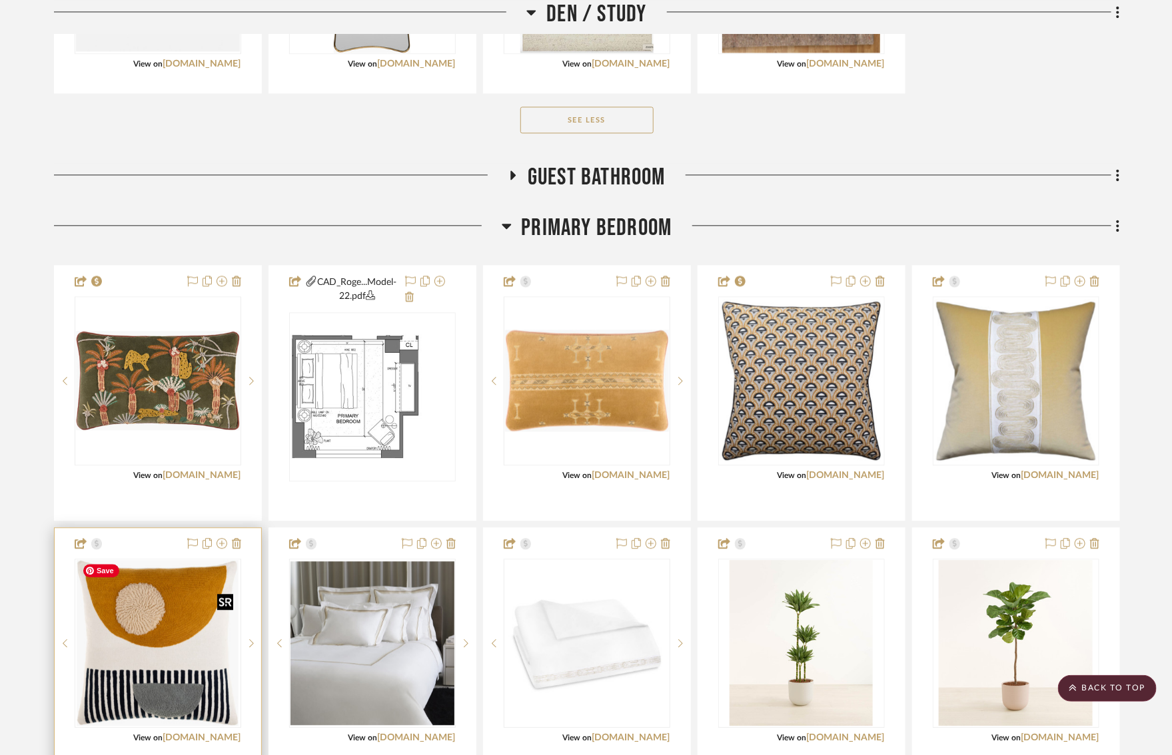
click at [140, 630] on img "0" at bounding box center [157, 643] width 161 height 167
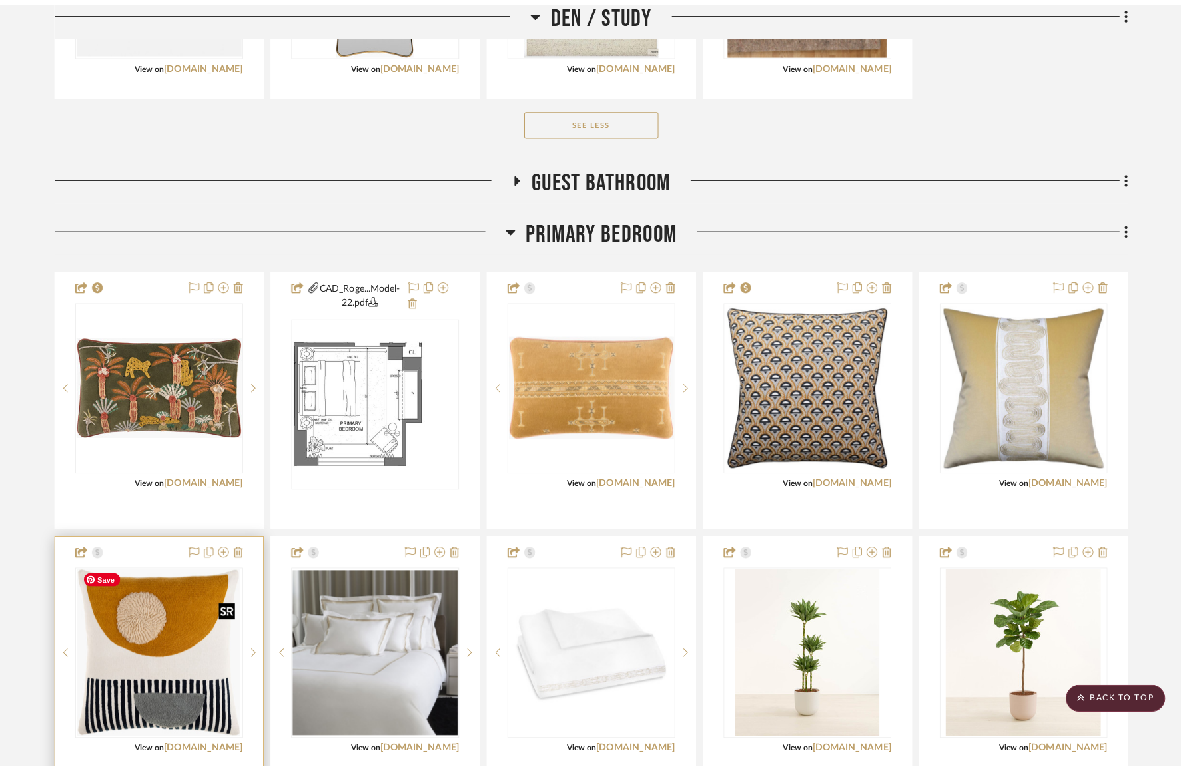
scroll to position [0, 0]
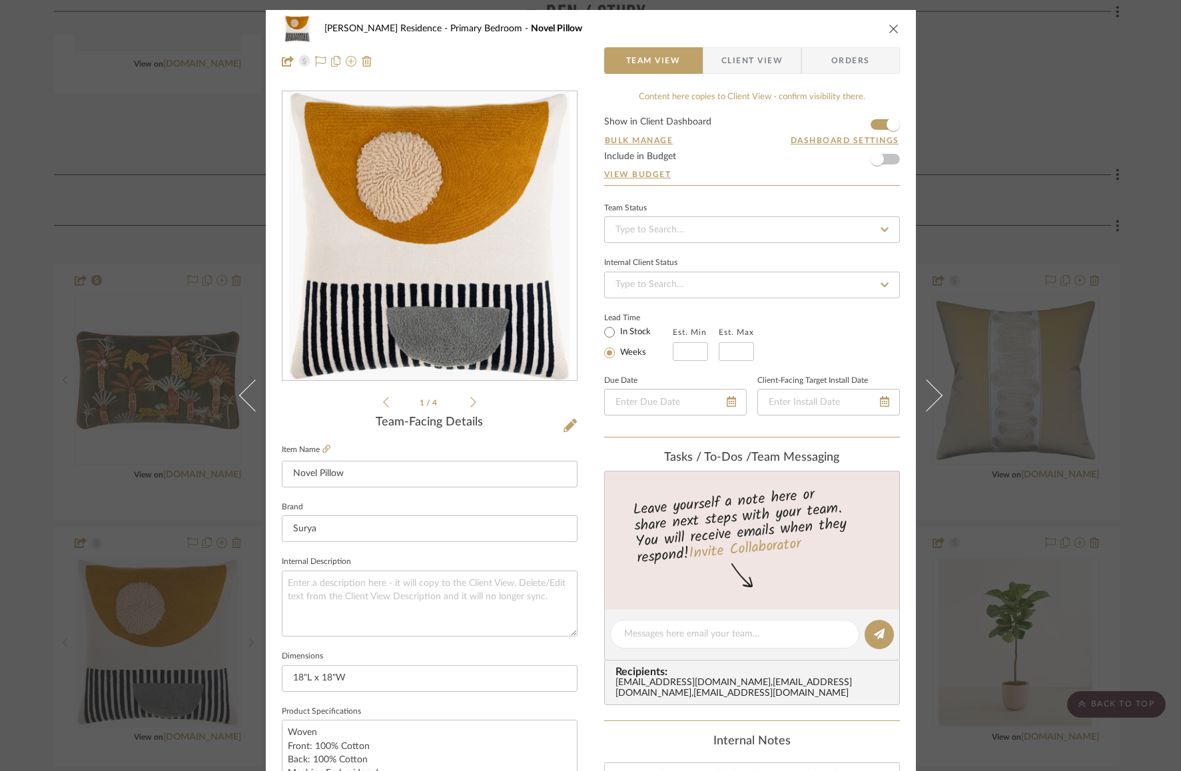
click at [99, 485] on div "Rogers Residence Primary Bedroom Novel Pillow Team View Client View Orders 1 / …" at bounding box center [590, 385] width 1181 height 771
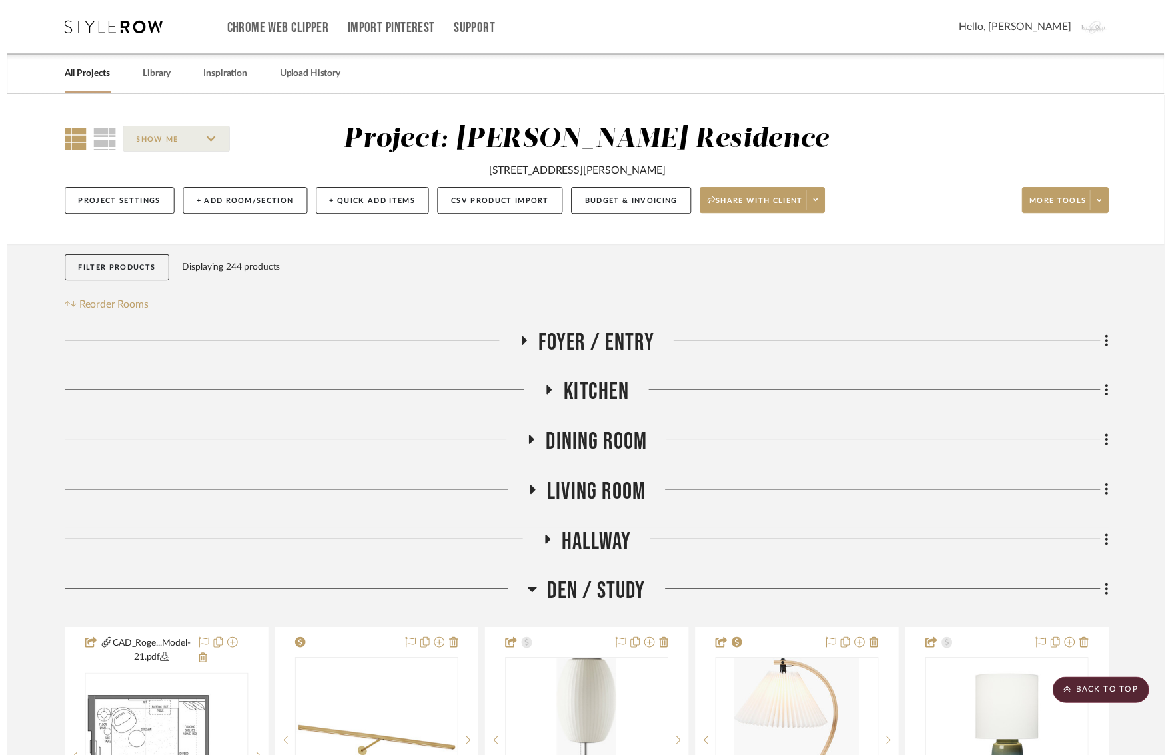
scroll to position [1295, 0]
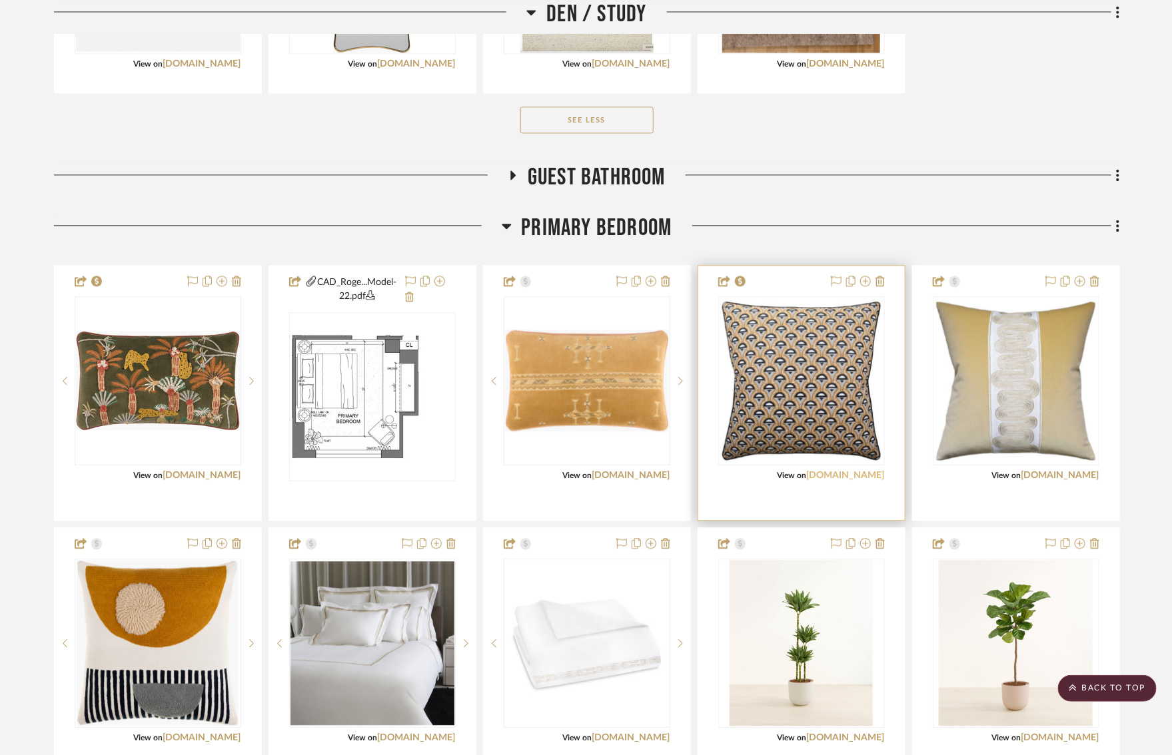
click at [846, 471] on link "[DOMAIN_NAME]" at bounding box center [846, 475] width 78 height 9
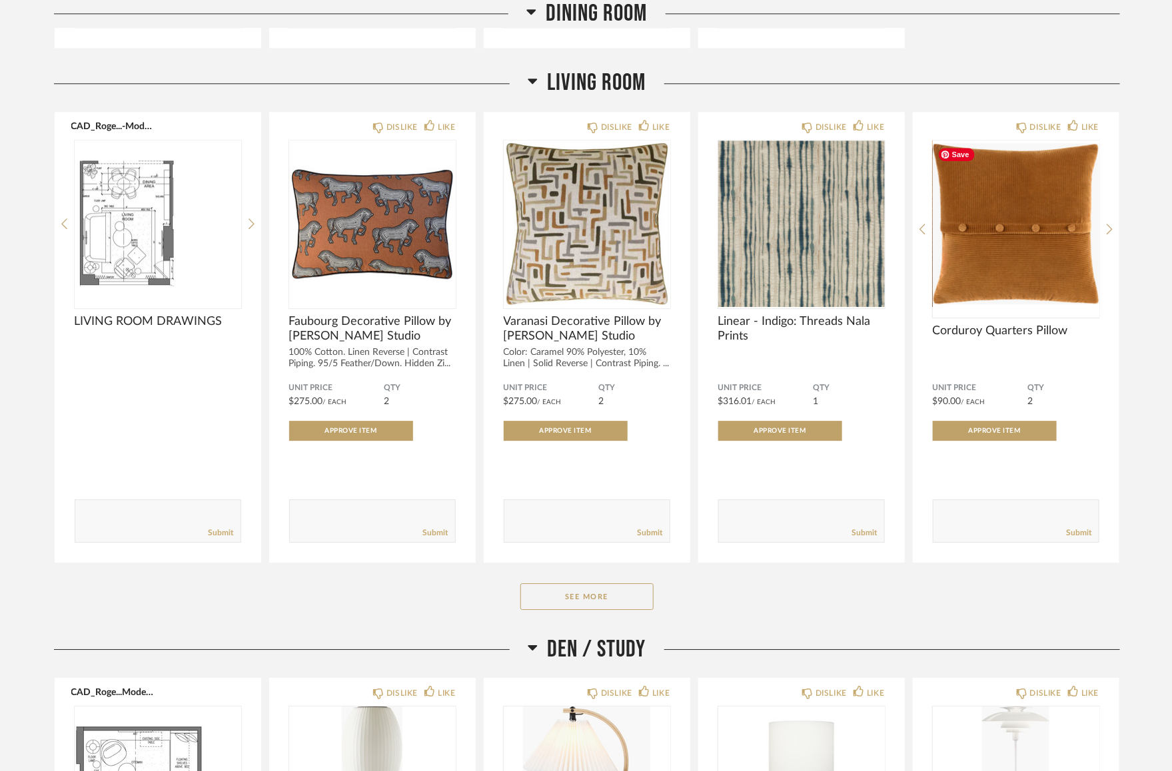
scroll to position [1624, 0]
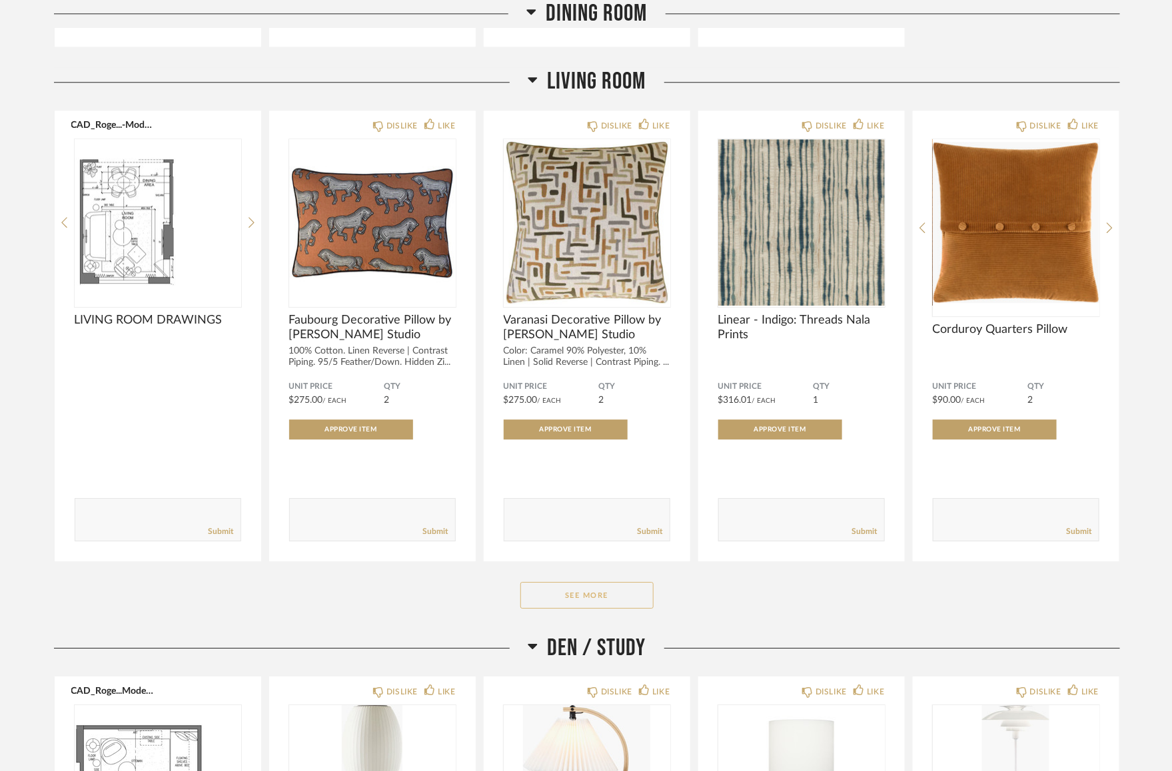
click at [619, 592] on button "See More" at bounding box center [586, 595] width 133 height 27
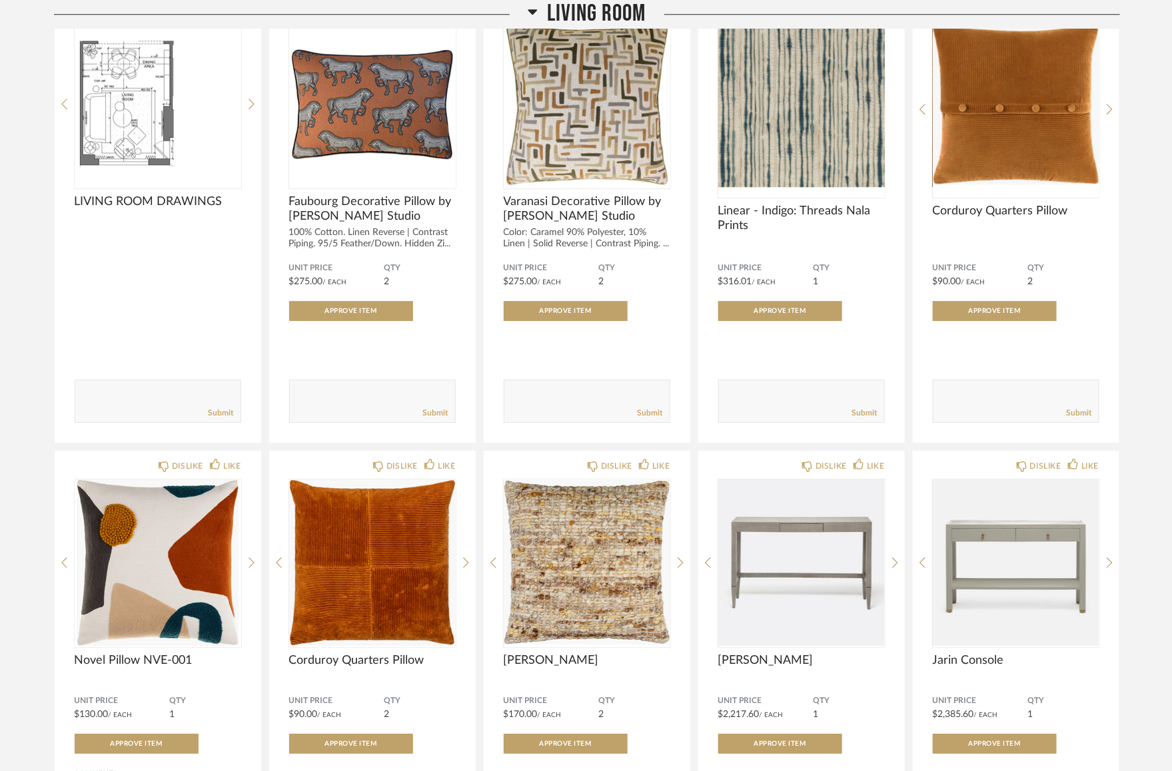
scroll to position [1708, 0]
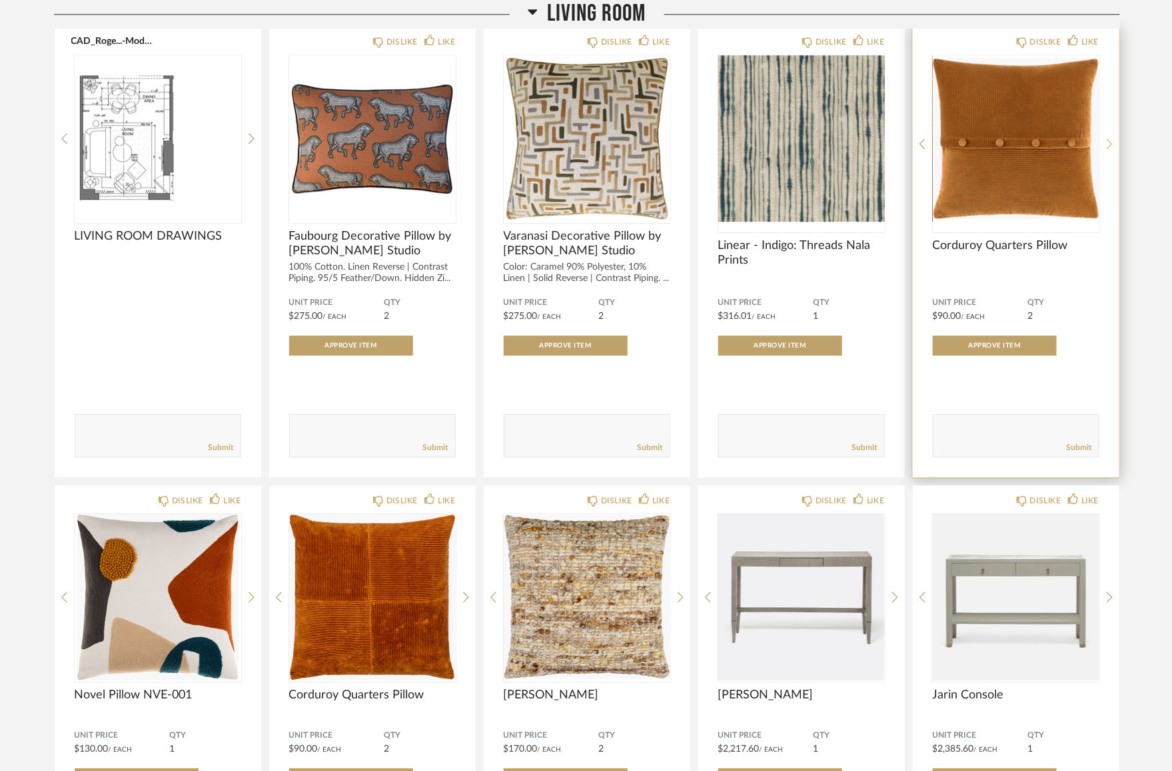
click at [1112, 140] on icon at bounding box center [1109, 144] width 6 height 12
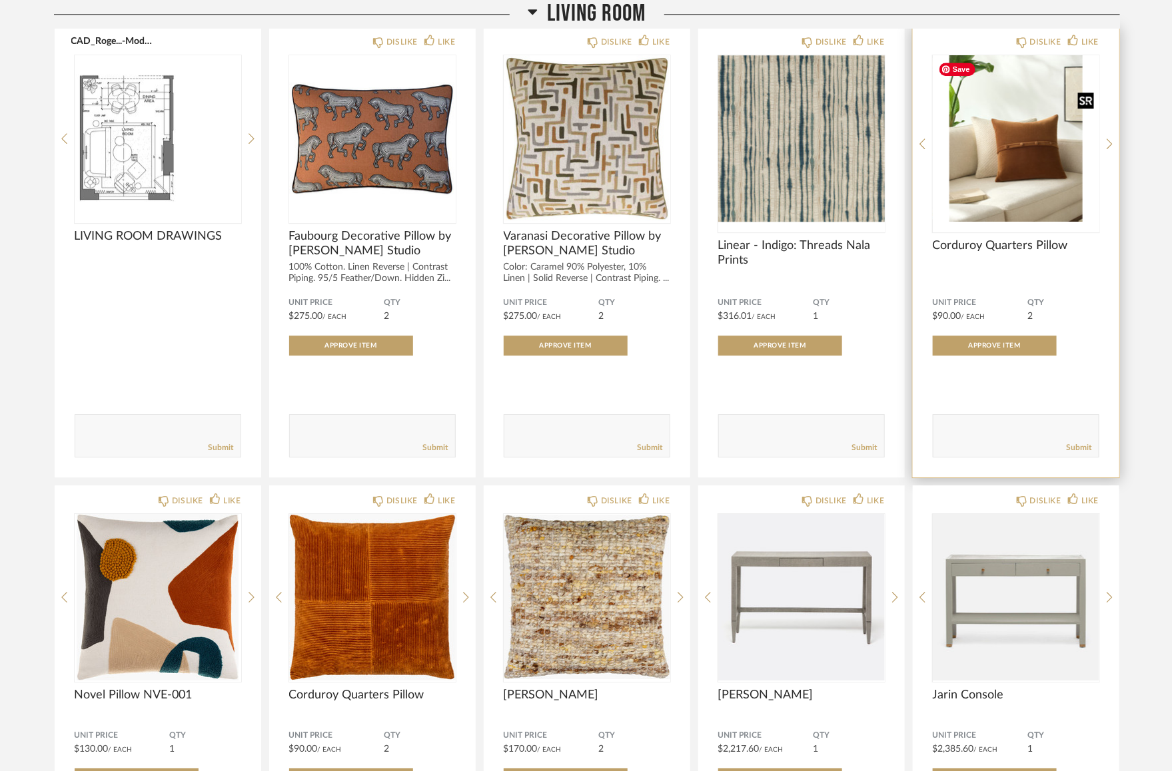
click at [1012, 165] on img "1" at bounding box center [1015, 138] width 167 height 167
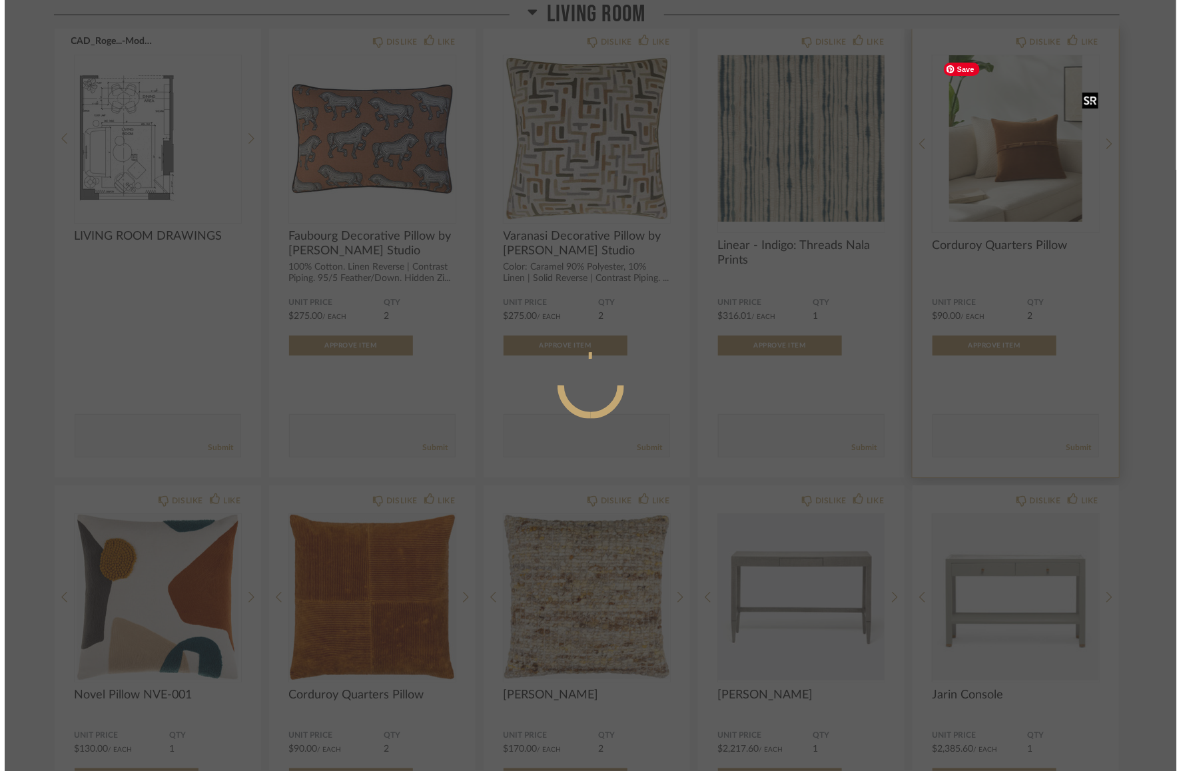
scroll to position [0, 0]
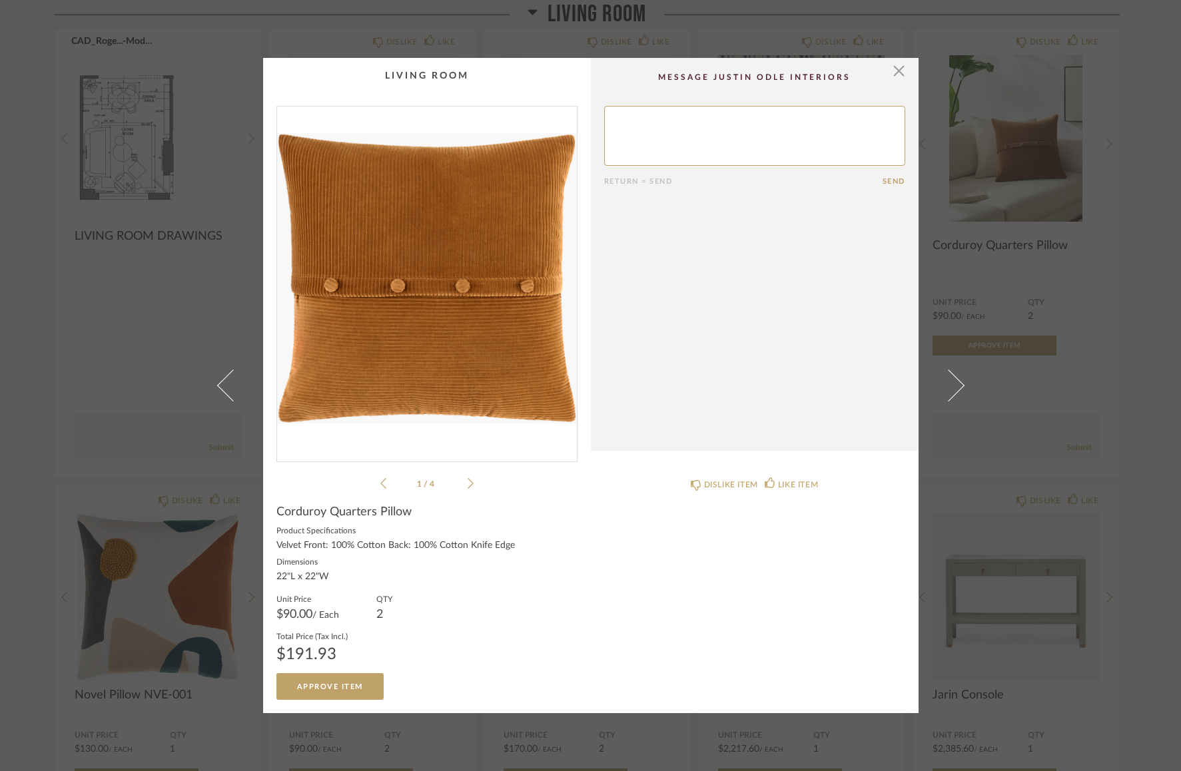
click at [430, 309] on img "0" at bounding box center [427, 279] width 300 height 344
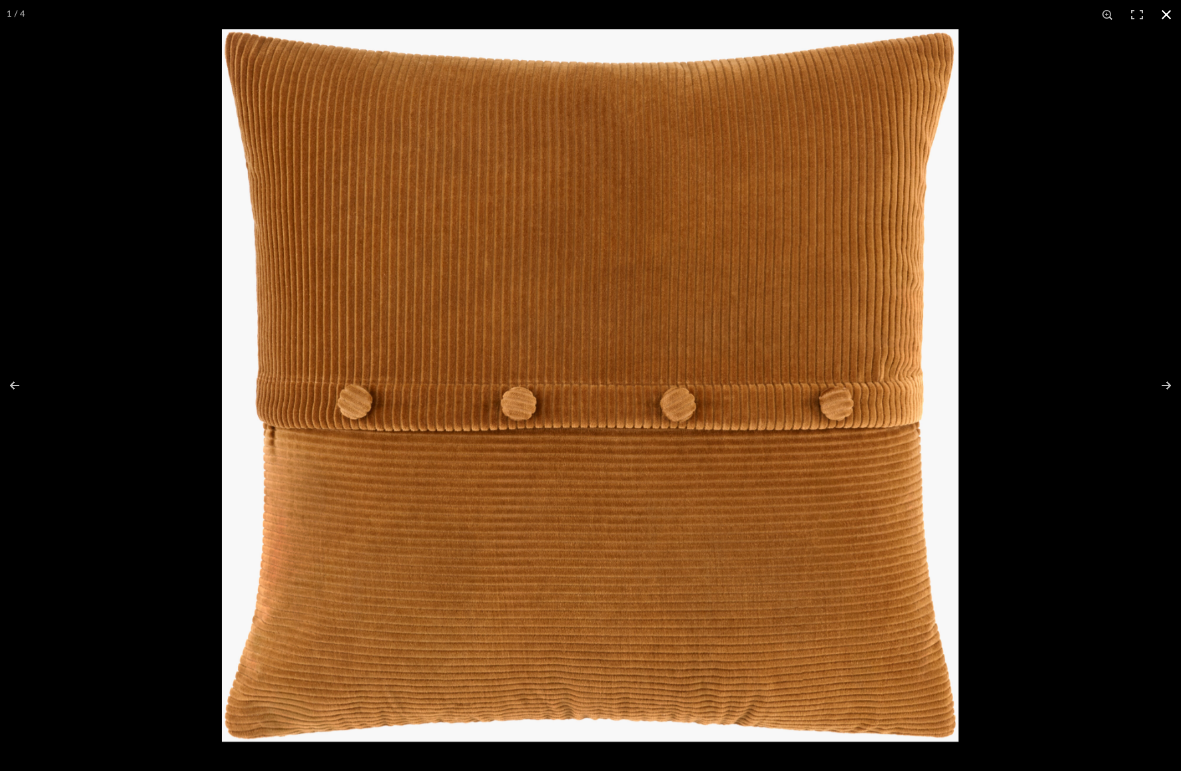
click at [1082, 224] on div at bounding box center [812, 414] width 1181 height 771
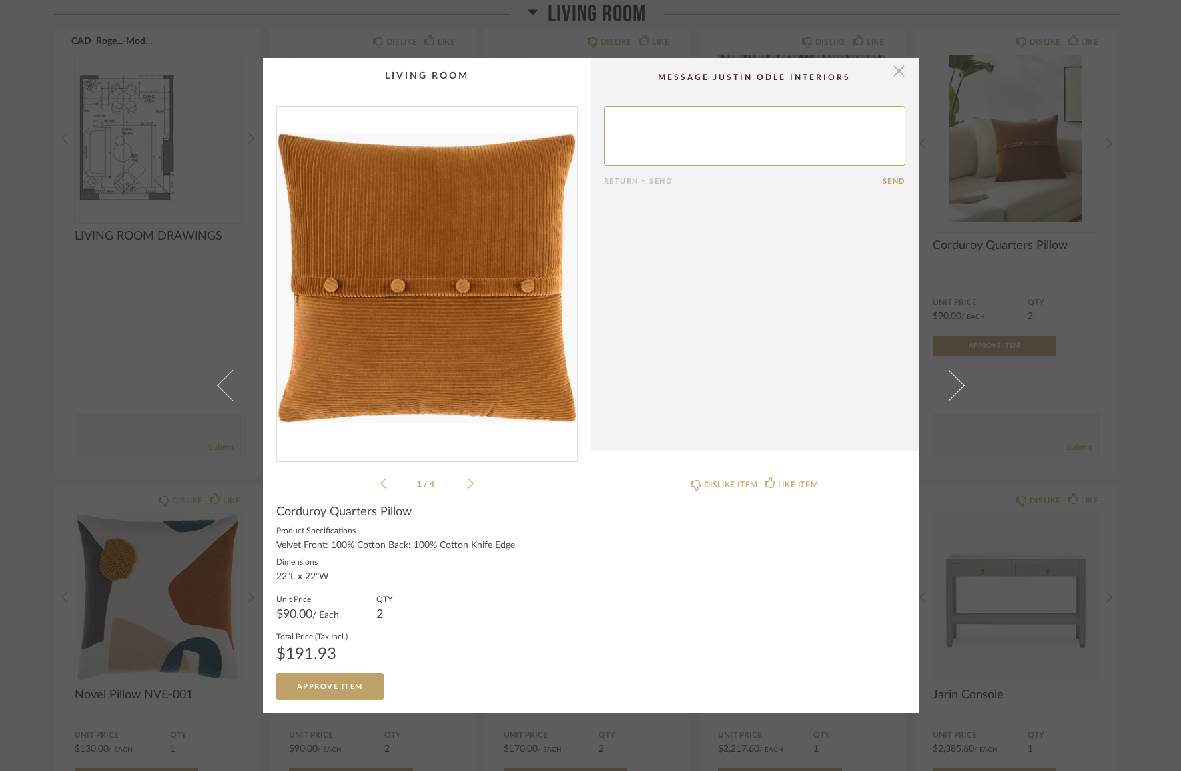
click at [894, 75] on span "button" at bounding box center [899, 71] width 27 height 27
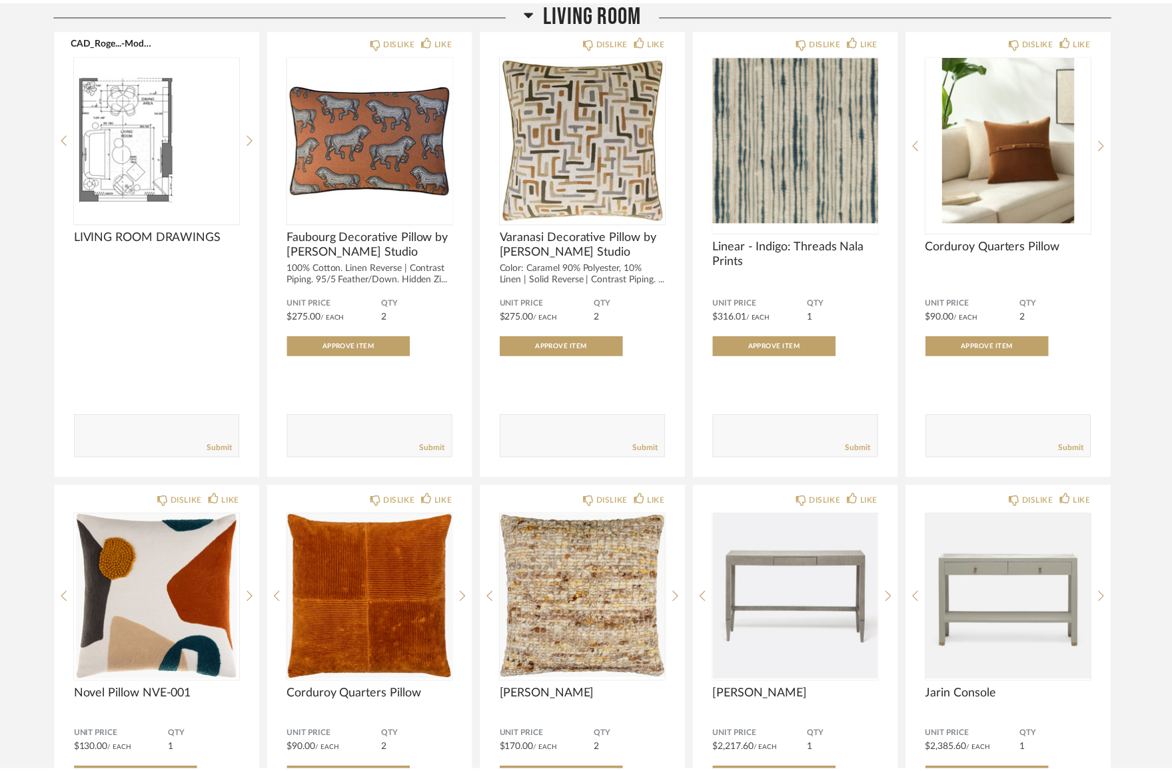
scroll to position [1708, 0]
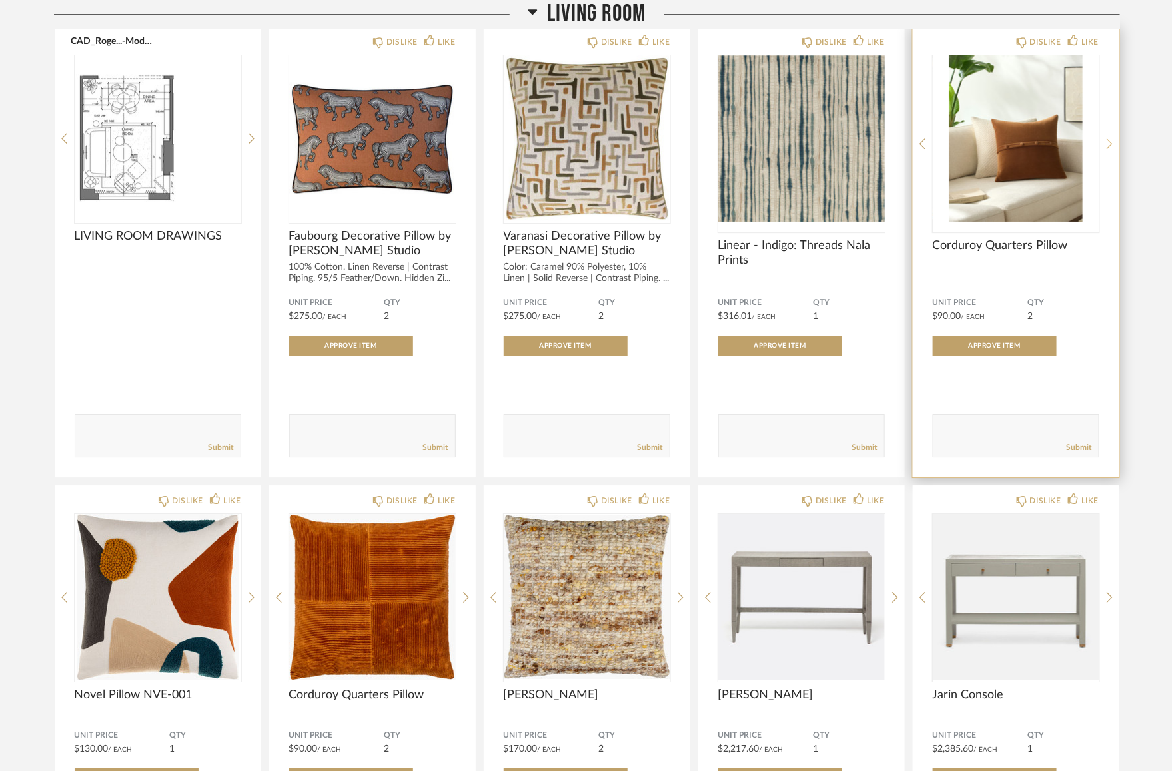
click at [1108, 137] on div at bounding box center [1109, 143] width 6 height 177
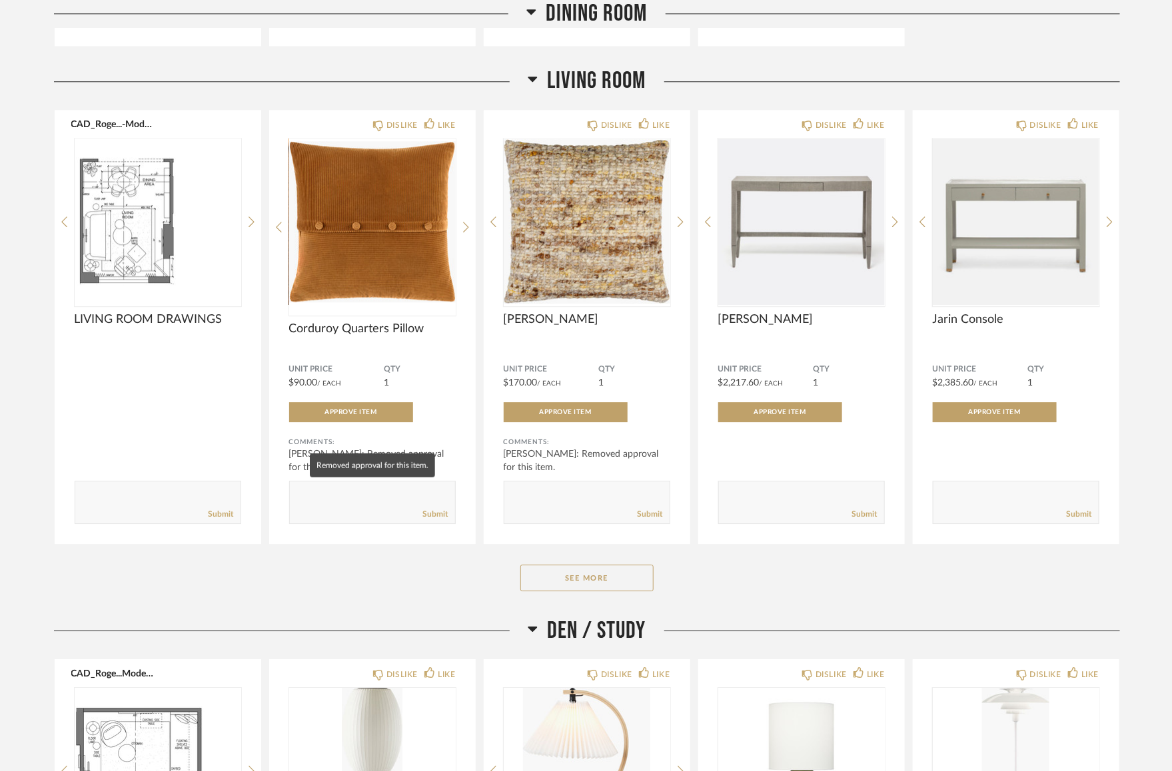
scroll to position [1652, 0]
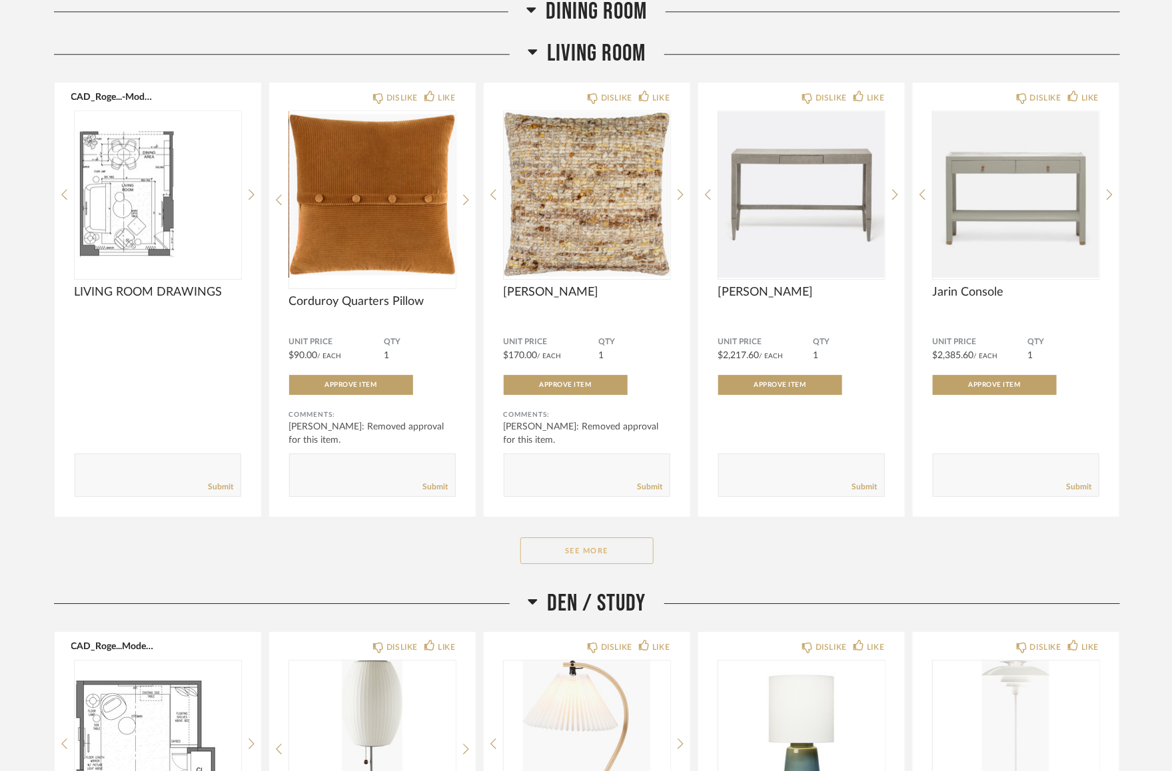
click at [595, 558] on button "See More" at bounding box center [586, 550] width 133 height 27
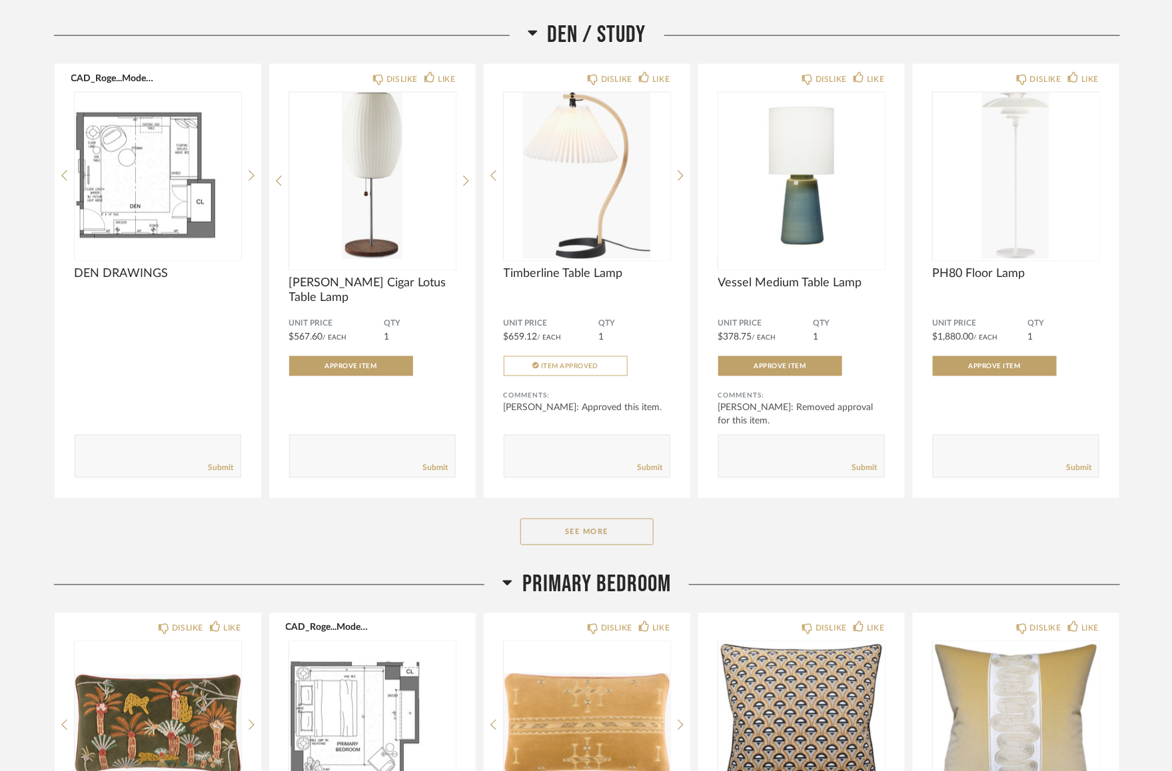
scroll to position [3133, 0]
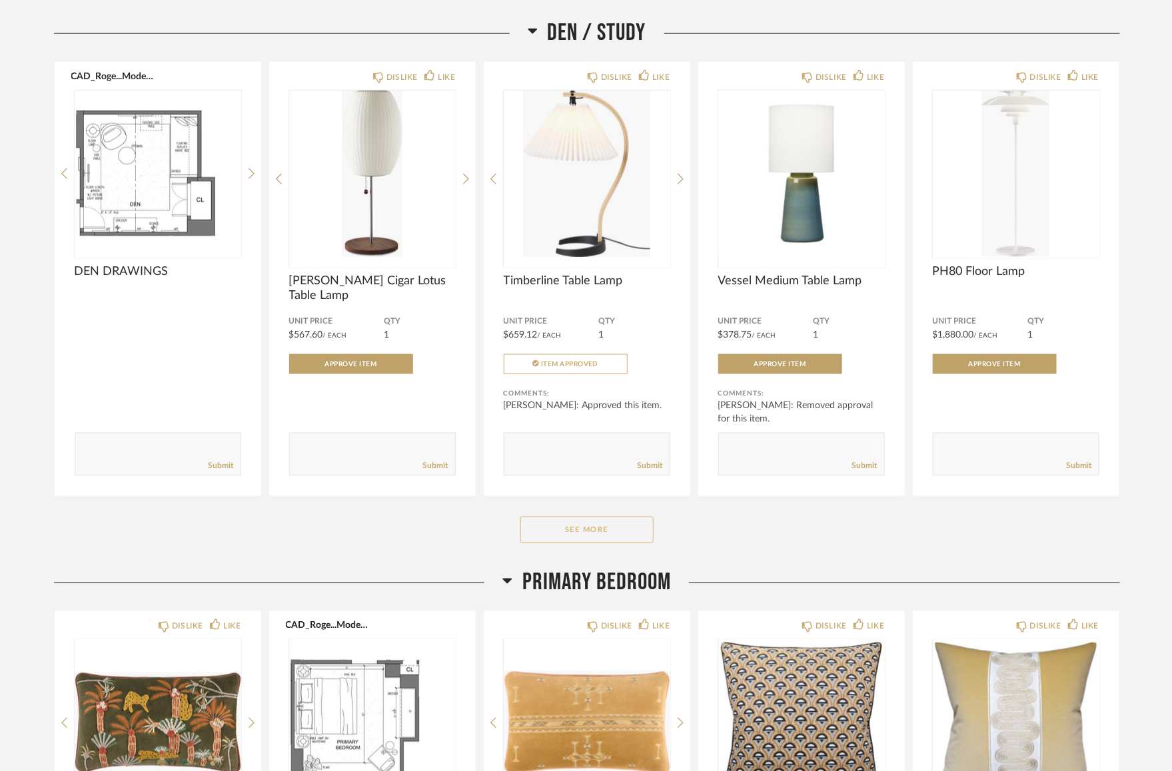
click at [634, 531] on button "See More" at bounding box center [586, 530] width 133 height 27
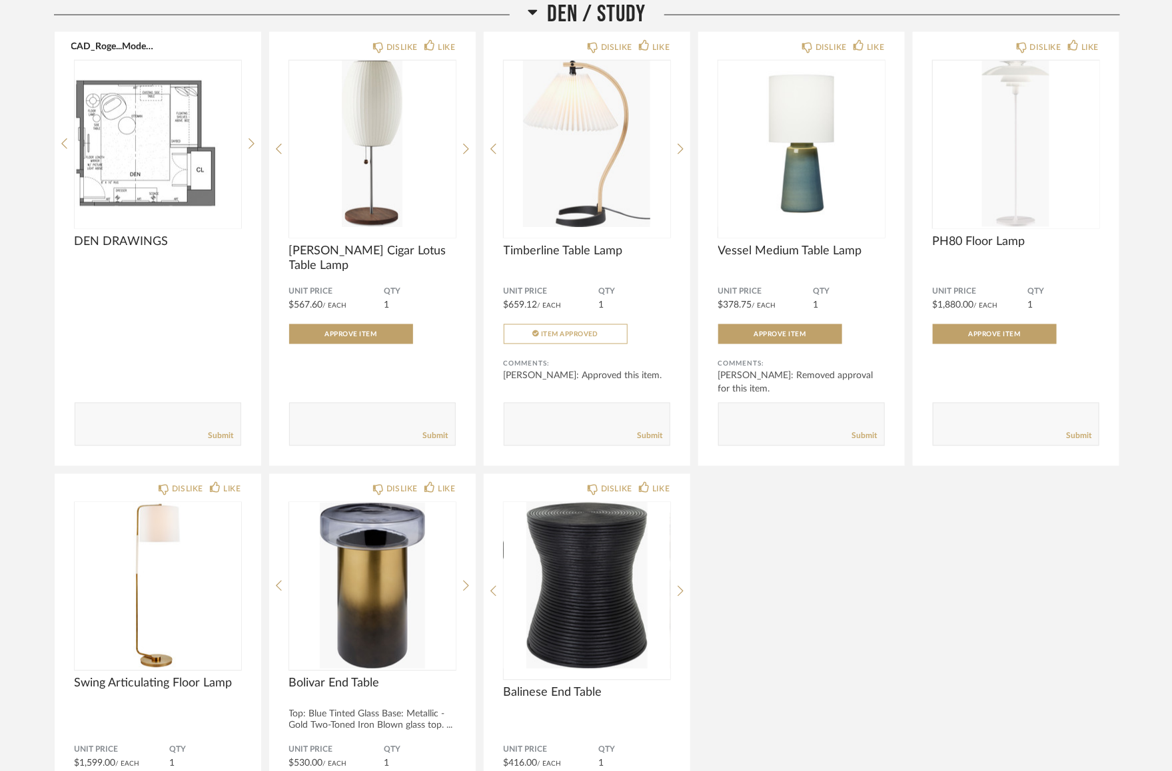
scroll to position [3164, 0]
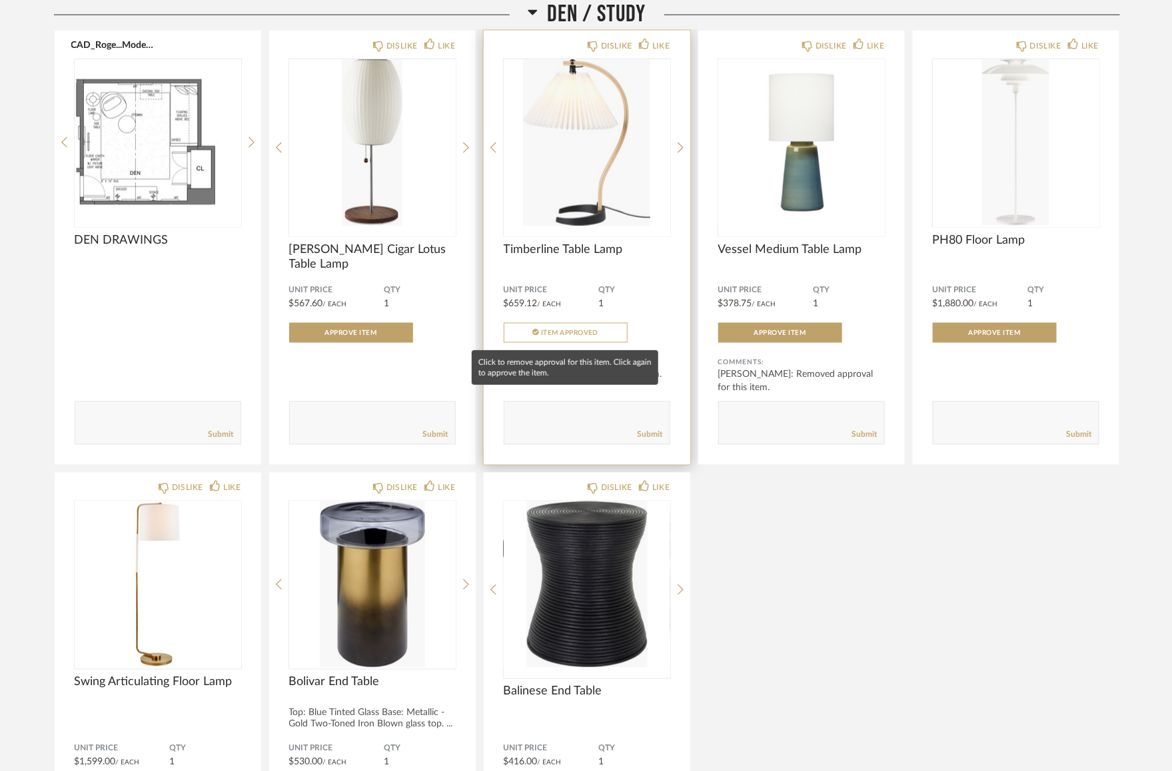
click at [607, 336] on button "Item Approved" at bounding box center [566, 333] width 124 height 20
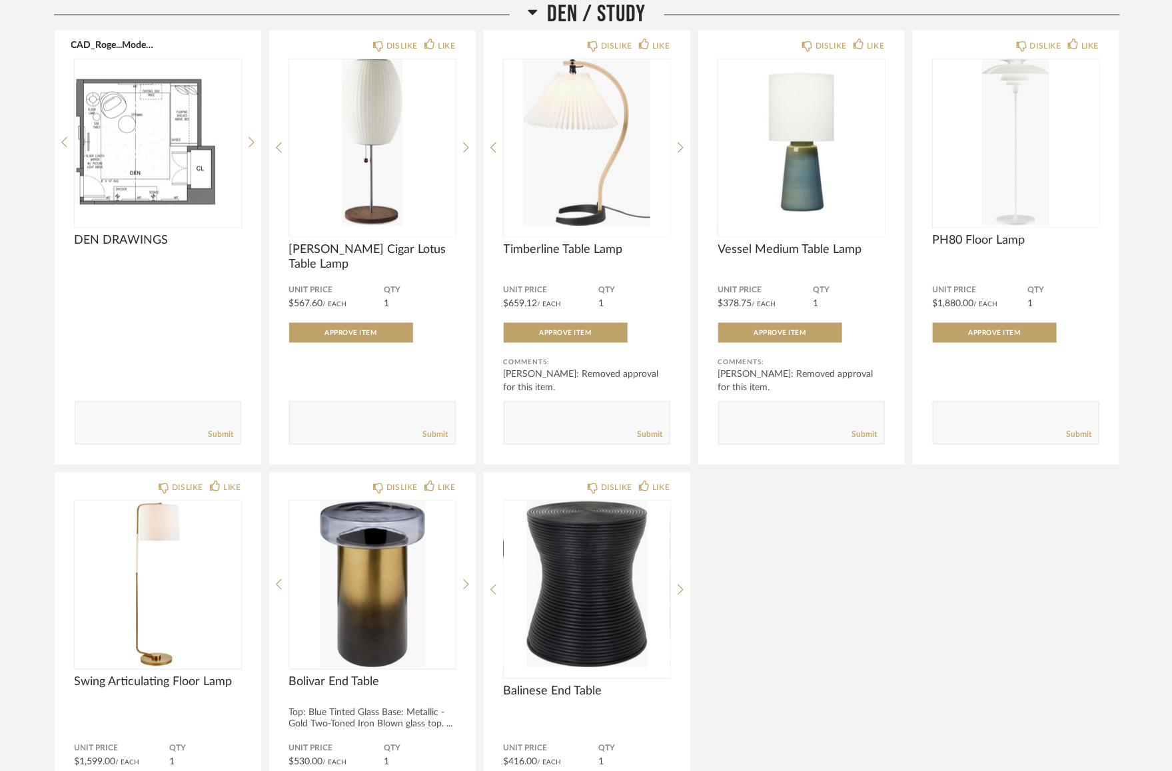
click at [824, 573] on div "CAD_Roge...Model-21.pdf DEN DRAWINGS Comments: Submit DISLIKE LIKE Nelson Cigar…" at bounding box center [587, 477] width 1066 height 894
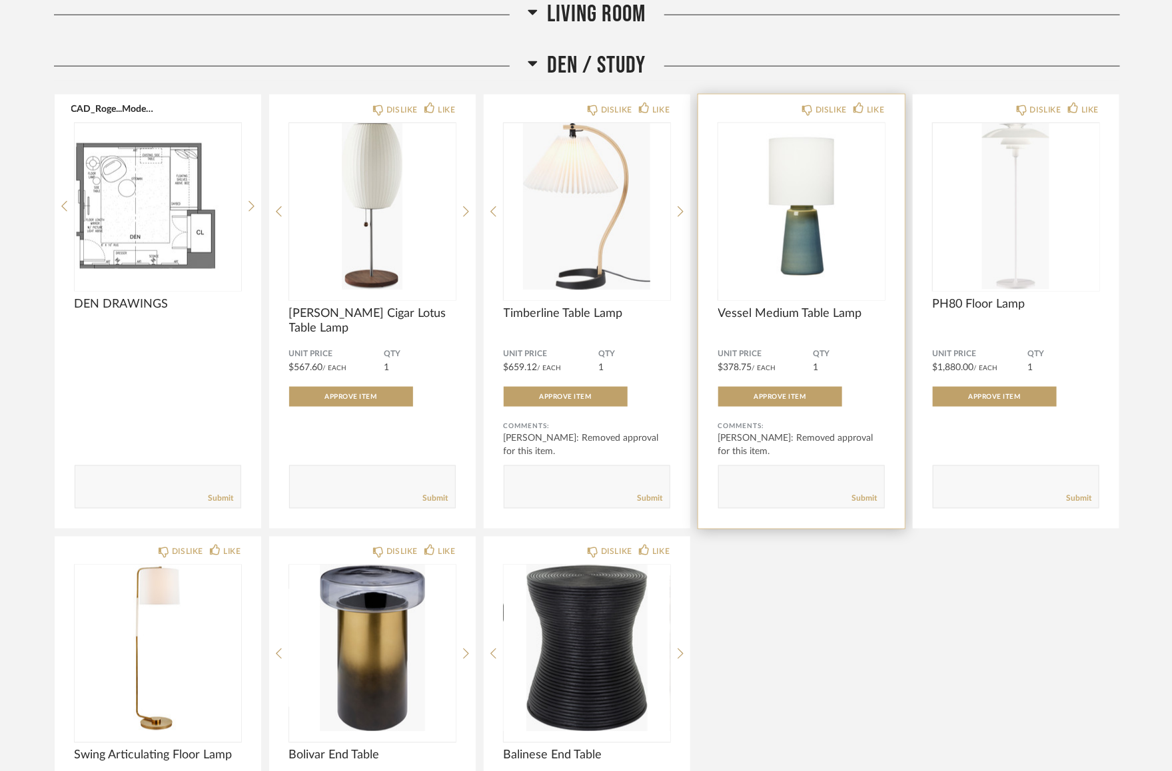
scroll to position [3075, 0]
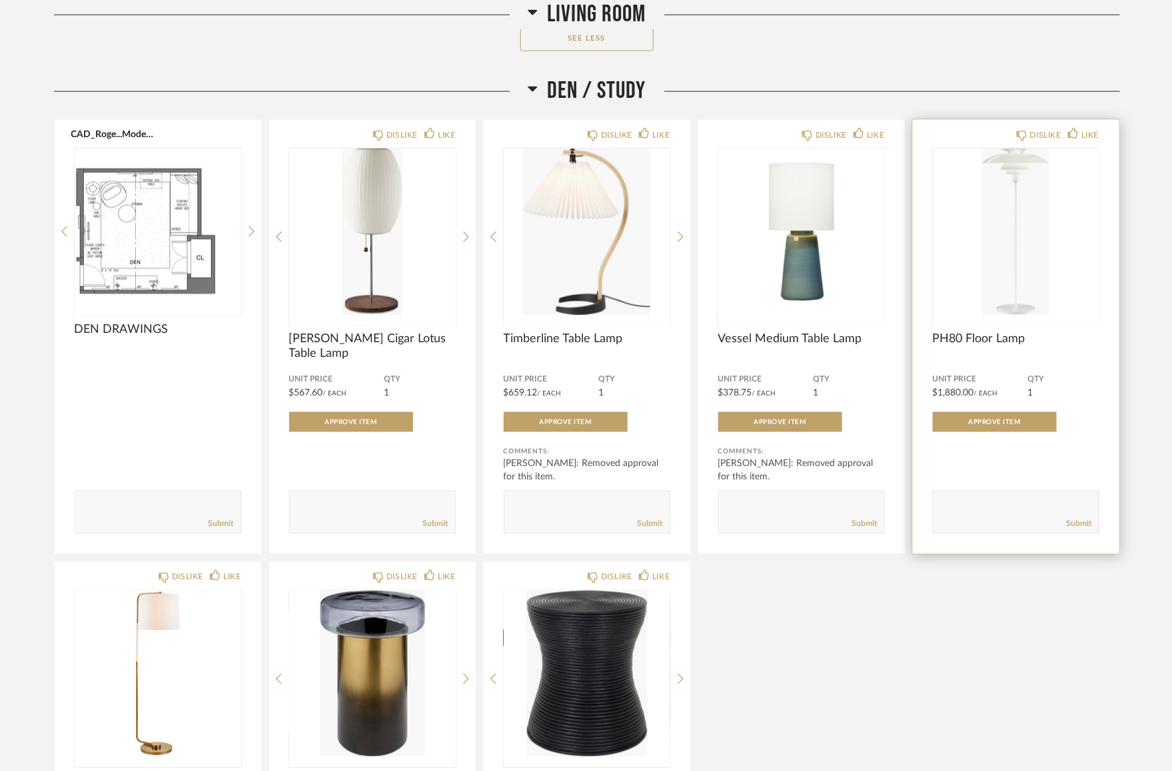
click at [0, 0] on img at bounding box center [0, 0] width 0 height 0
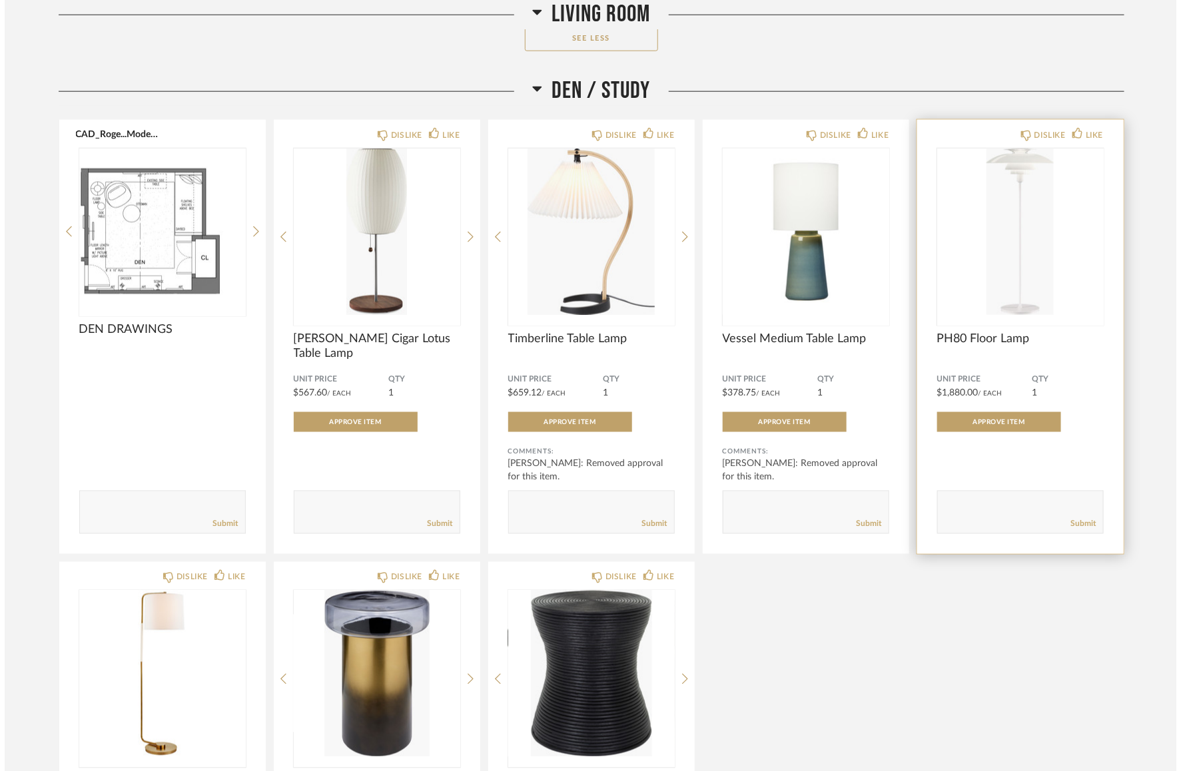
scroll to position [0, 0]
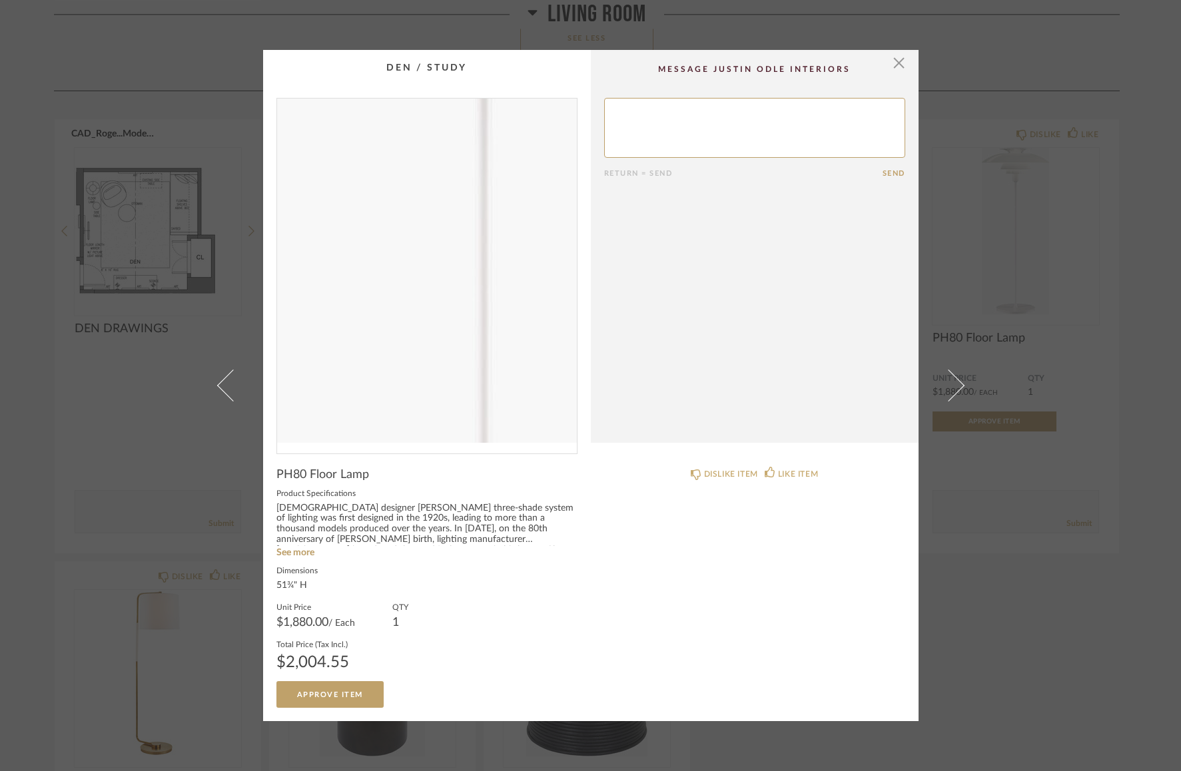
click at [404, 248] on img "0" at bounding box center [427, 271] width 300 height 344
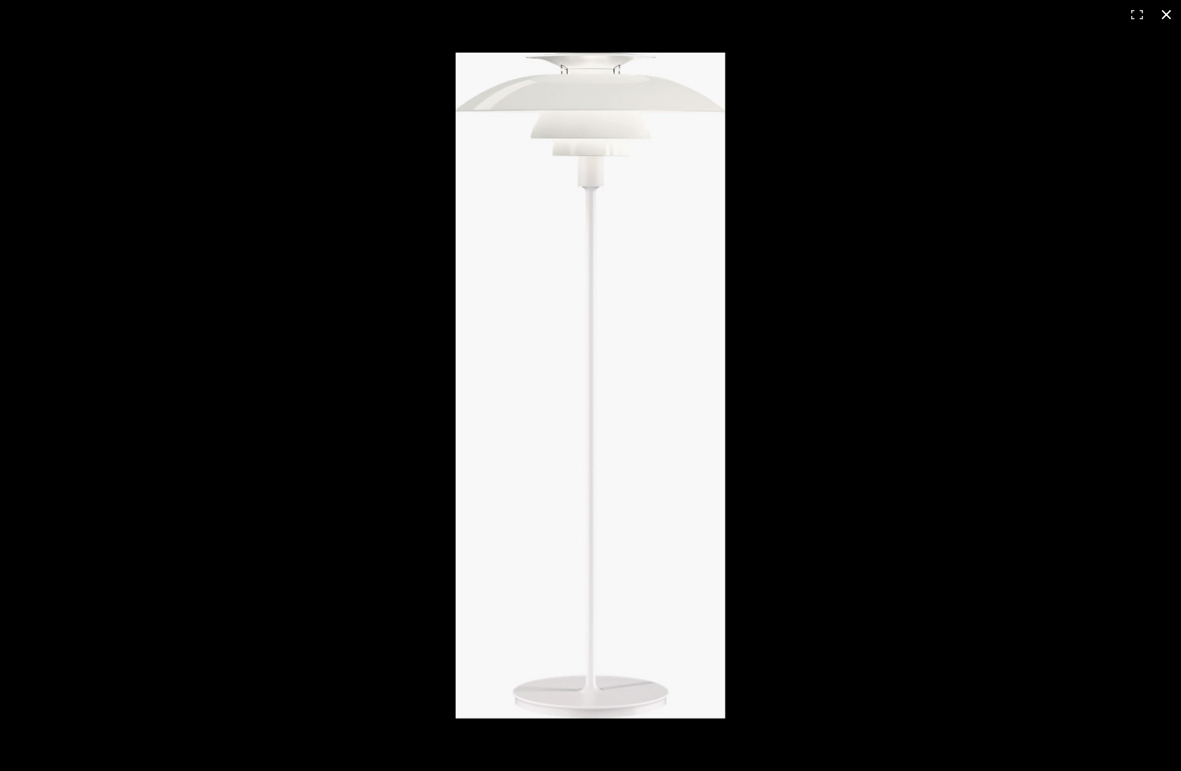
click at [880, 266] on div at bounding box center [1008, 413] width 1104 height 721
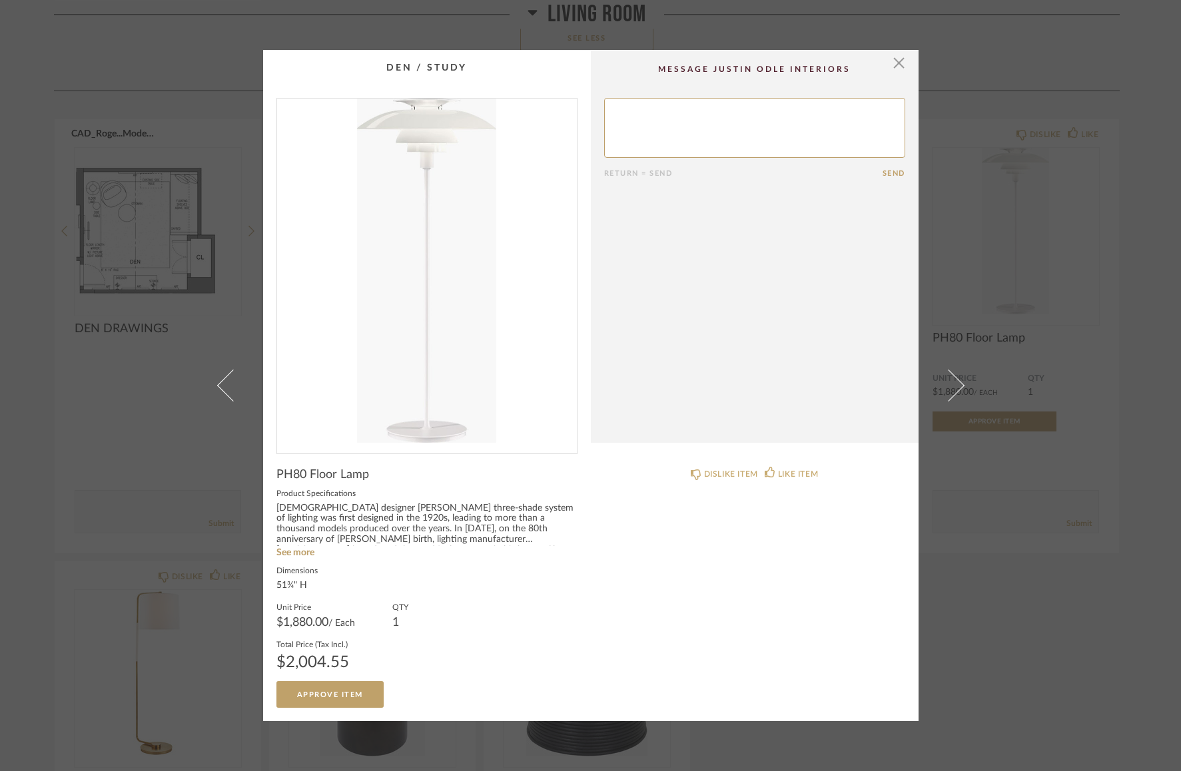
click at [1098, 254] on div "× Return = Send Send PH80 Floor Lamp Product Specifications Danish designer Pou…" at bounding box center [590, 385] width 1181 height 771
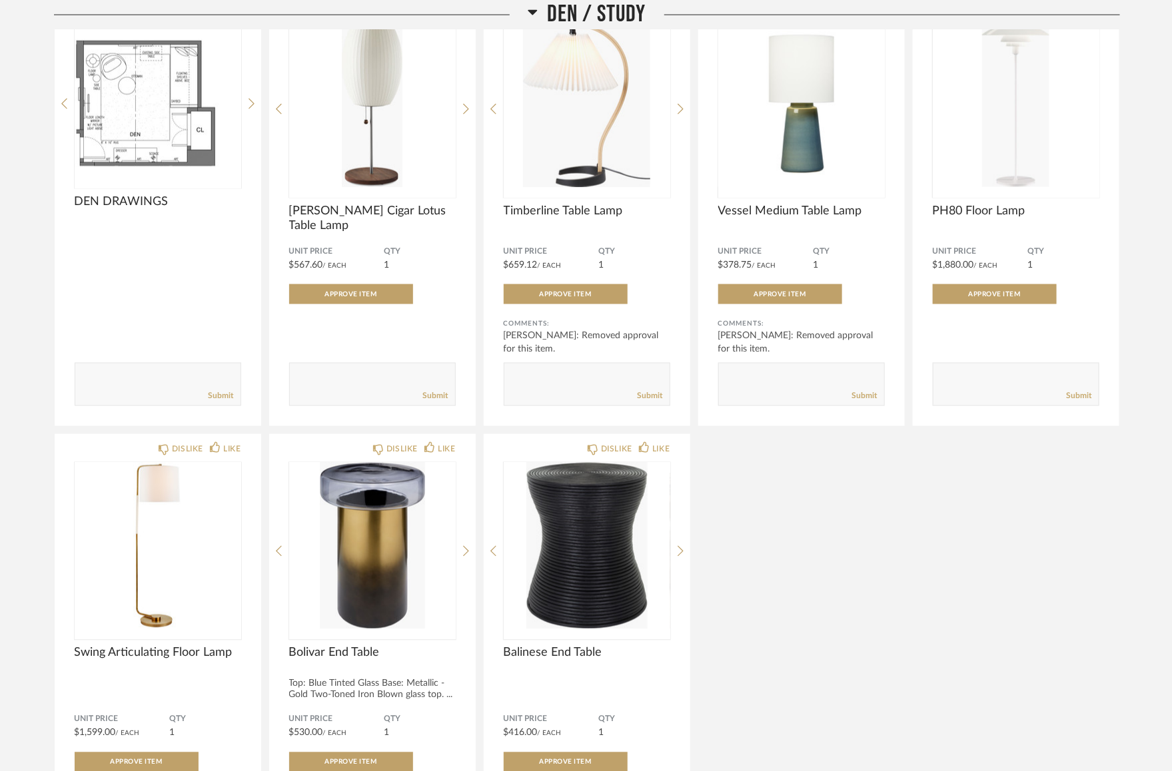
scroll to position [3212, 0]
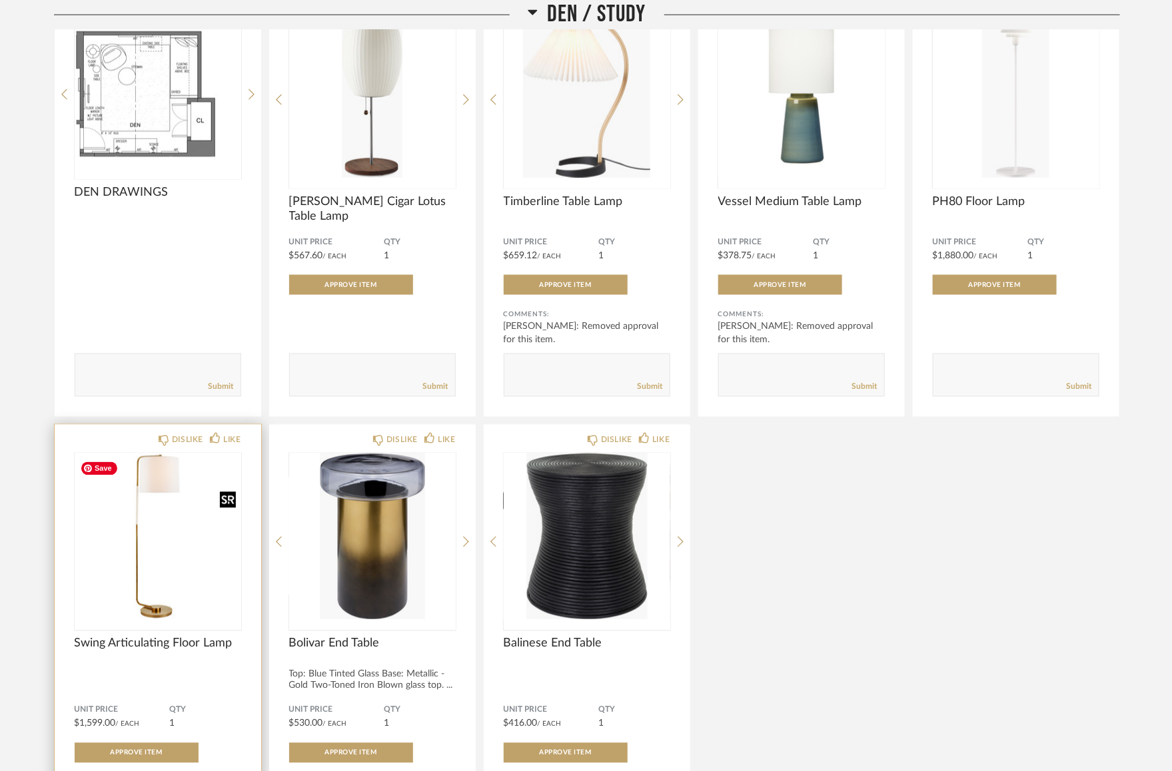
click at [119, 531] on img "0" at bounding box center [158, 537] width 167 height 167
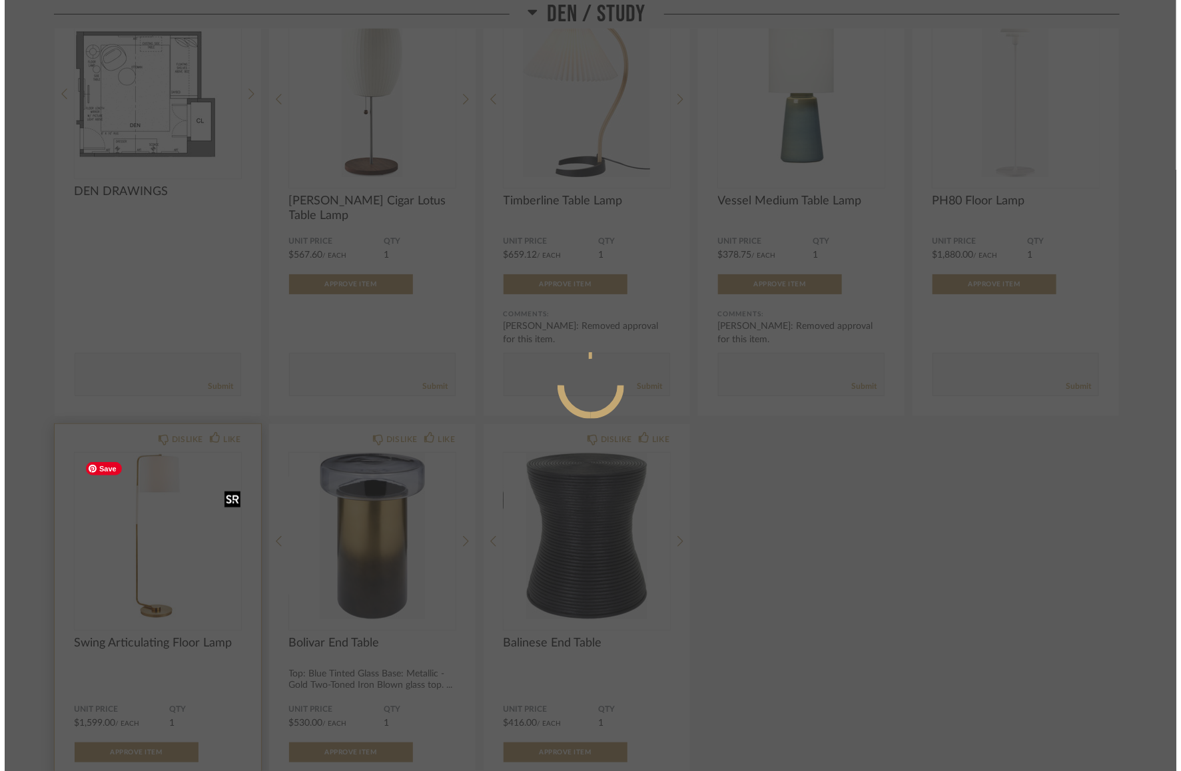
scroll to position [0, 0]
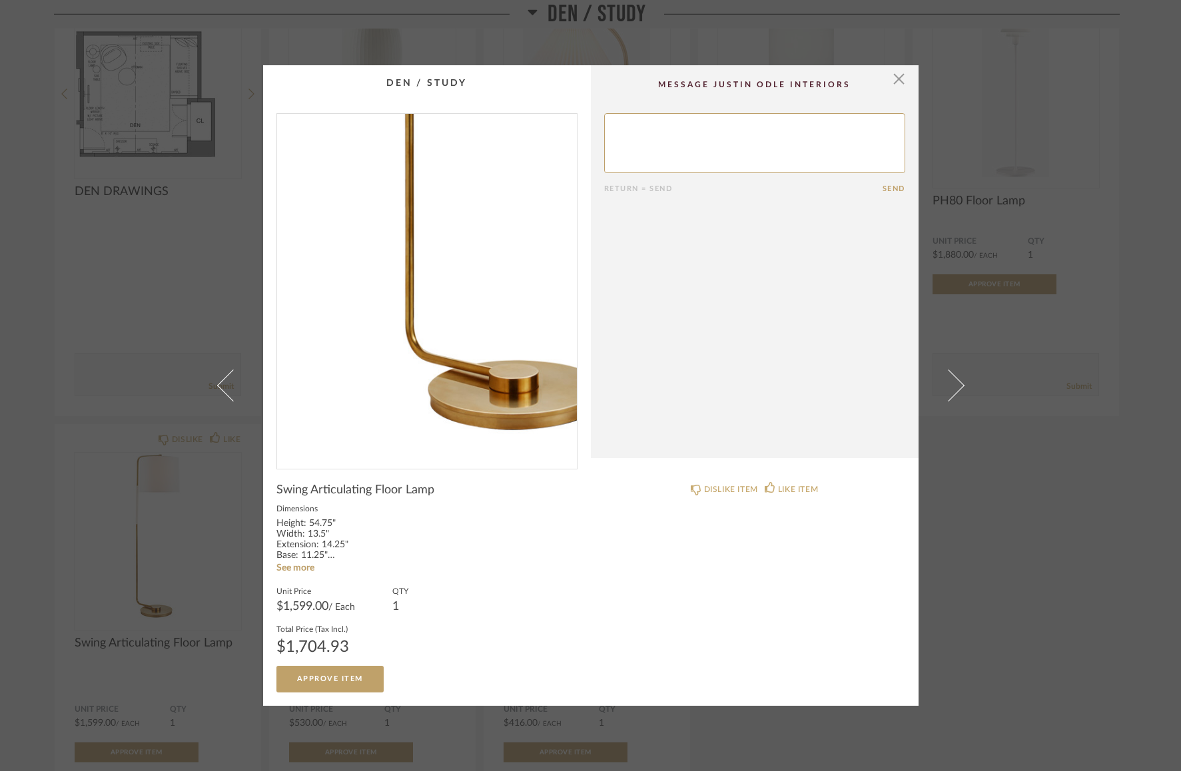
click at [390, 386] on img "0" at bounding box center [427, 286] width 300 height 344
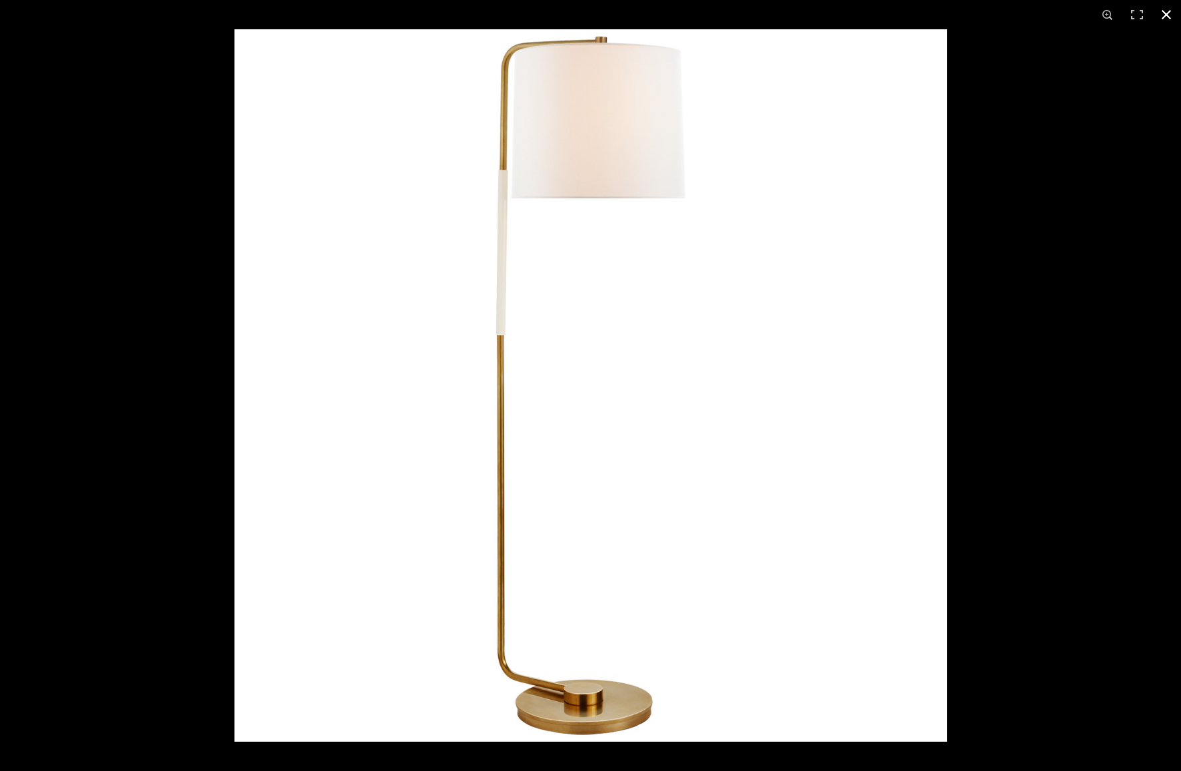
click at [1166, 13] on button at bounding box center [1166, 14] width 29 height 29
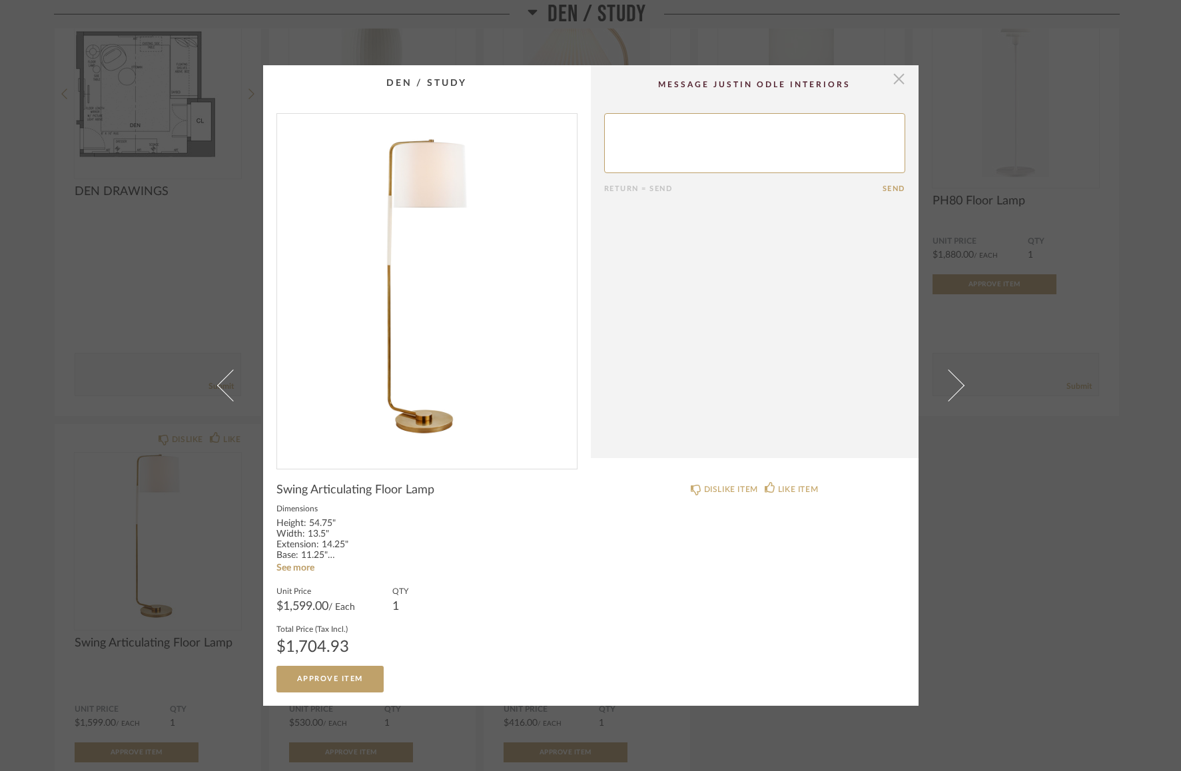
click at [898, 80] on span "button" at bounding box center [899, 78] width 27 height 27
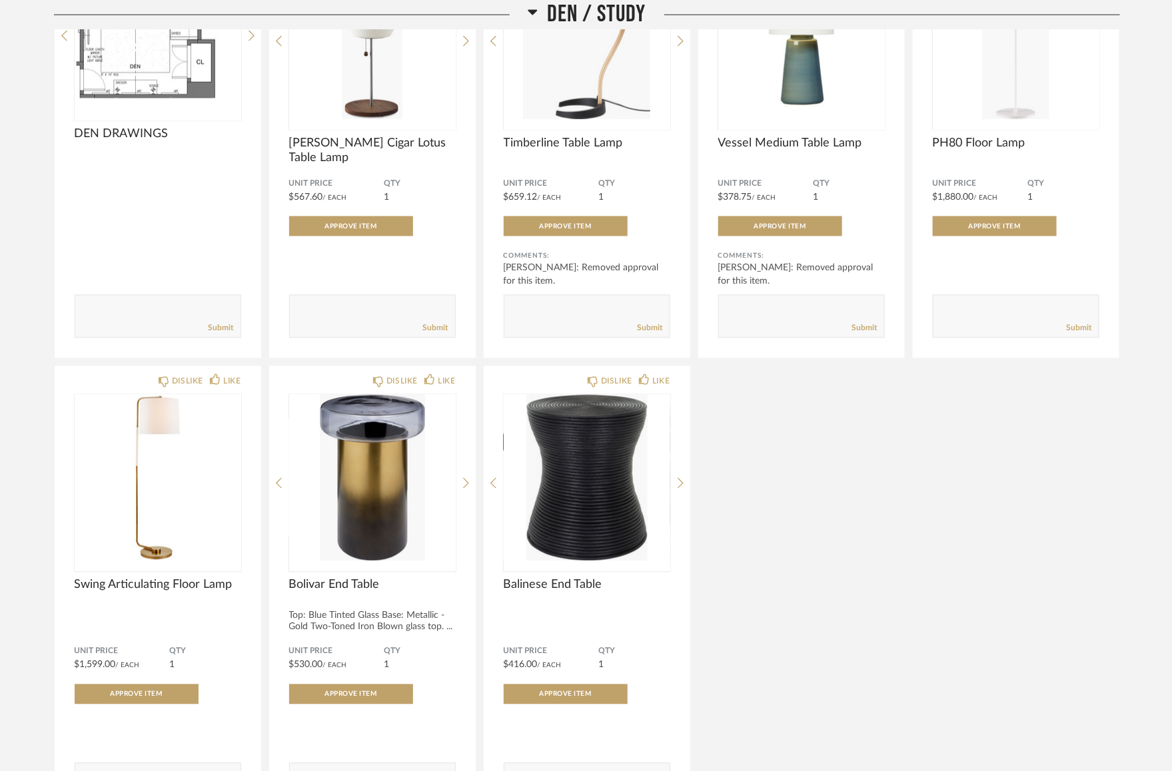
scroll to position [3294, 0]
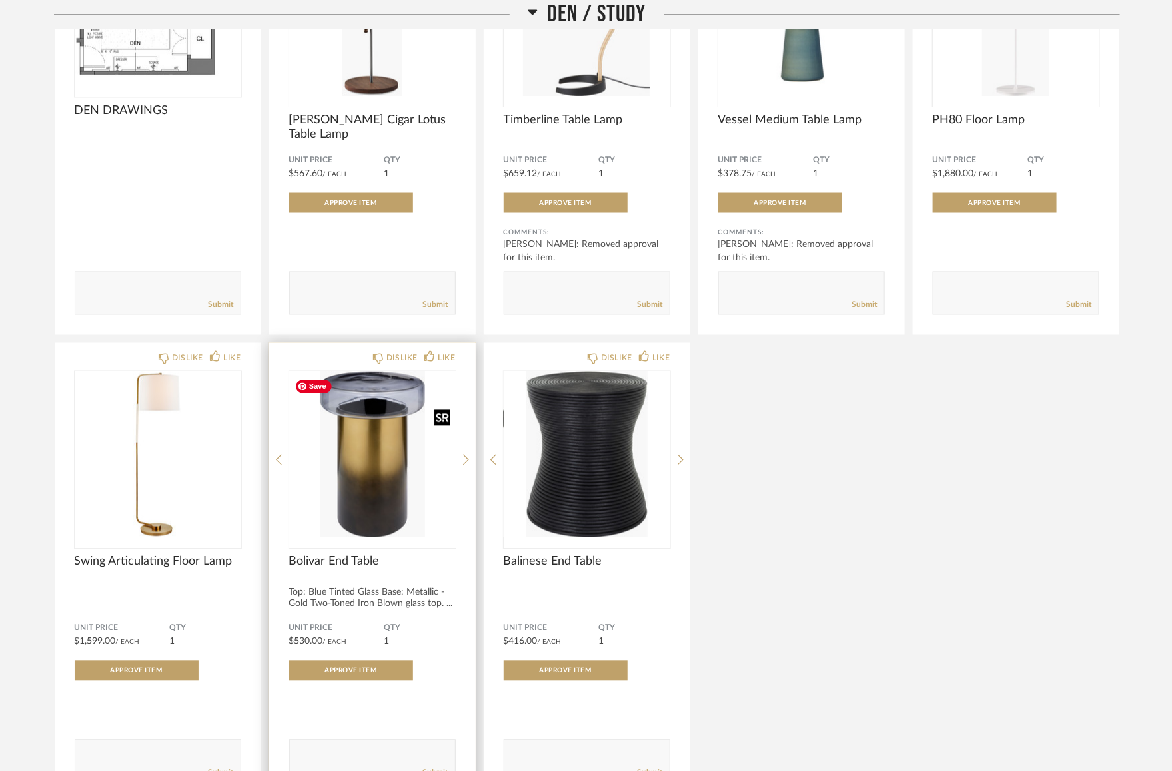
click at [402, 505] on img "0" at bounding box center [372, 455] width 167 height 167
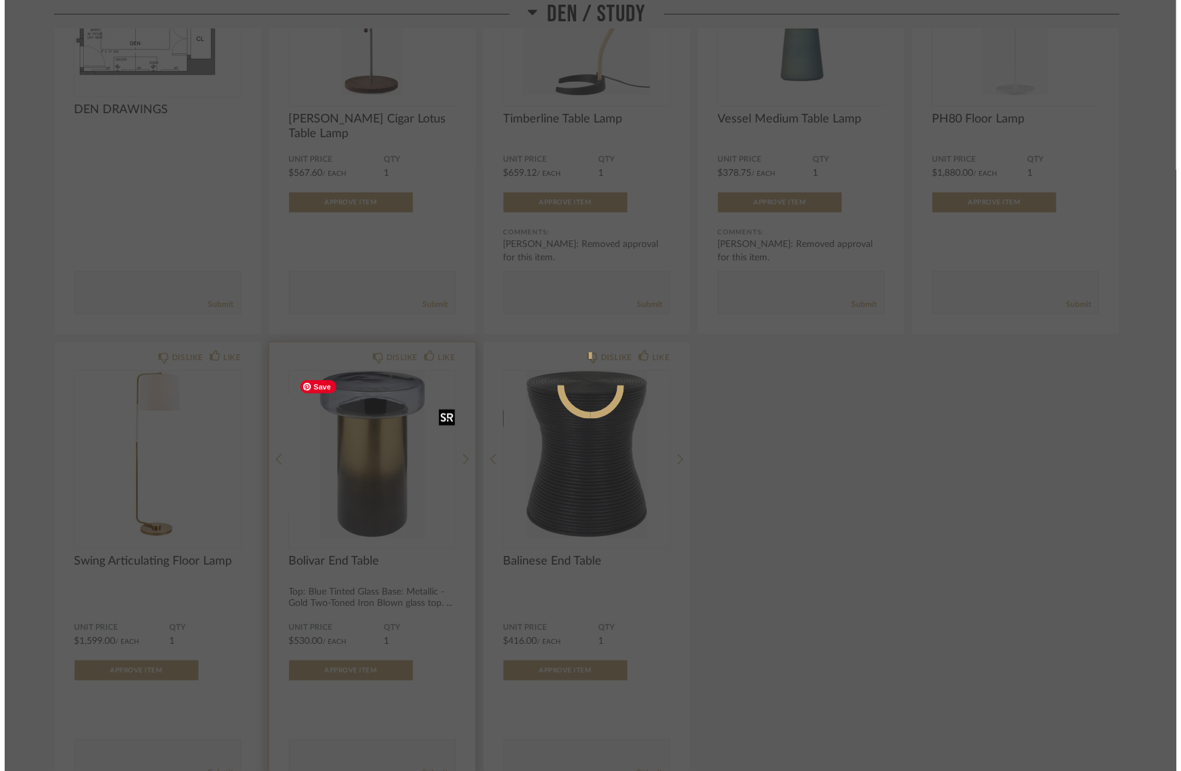
scroll to position [0, 0]
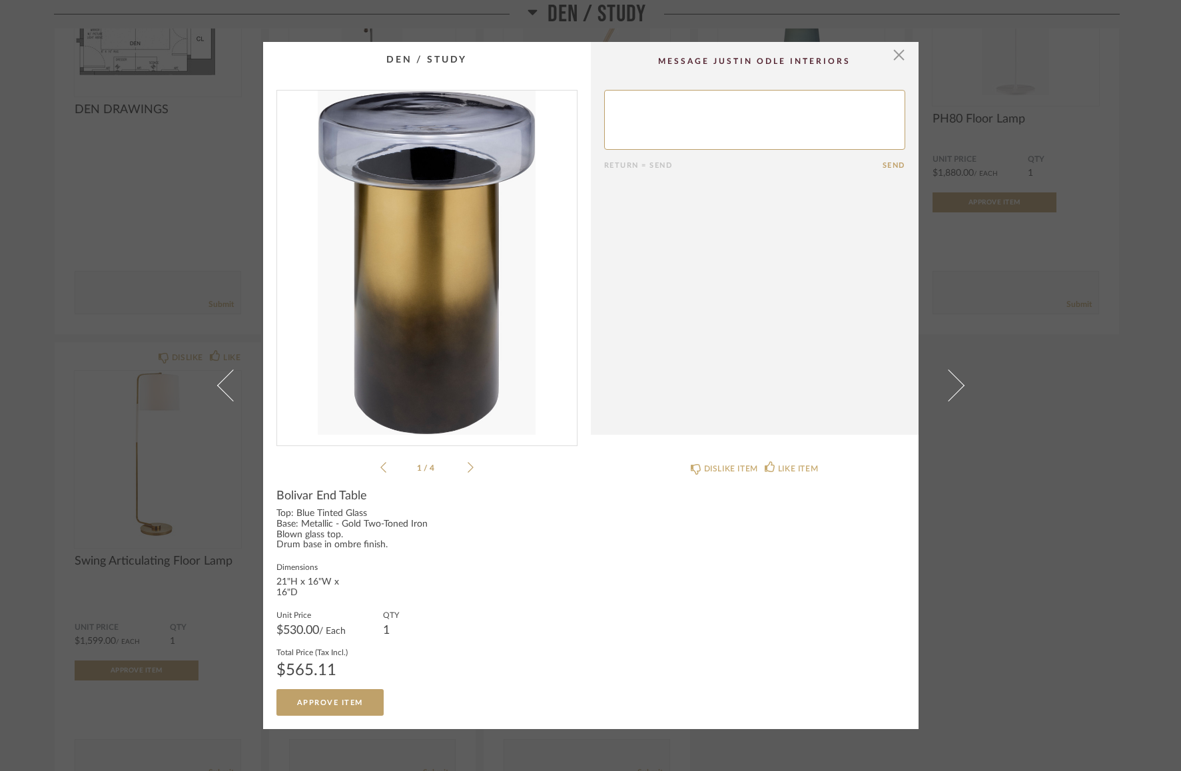
click at [468, 462] on icon at bounding box center [471, 468] width 6 height 12
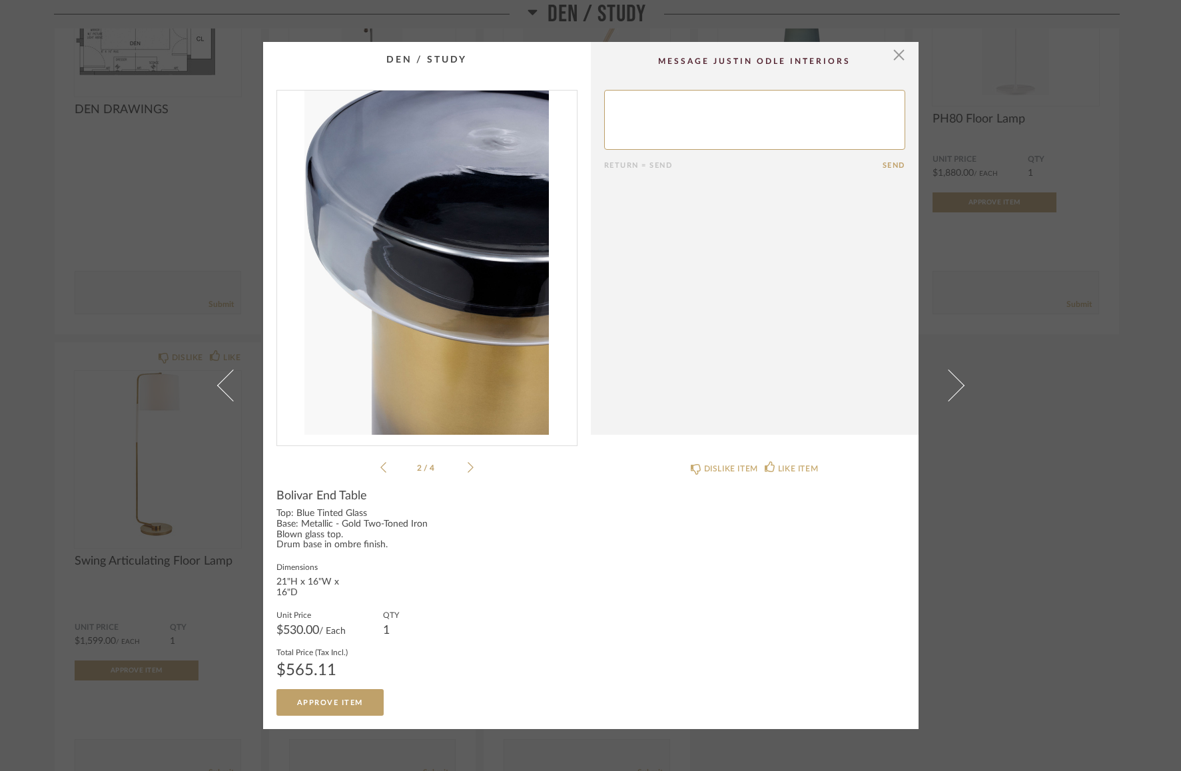
click at [468, 462] on icon at bounding box center [471, 468] width 6 height 12
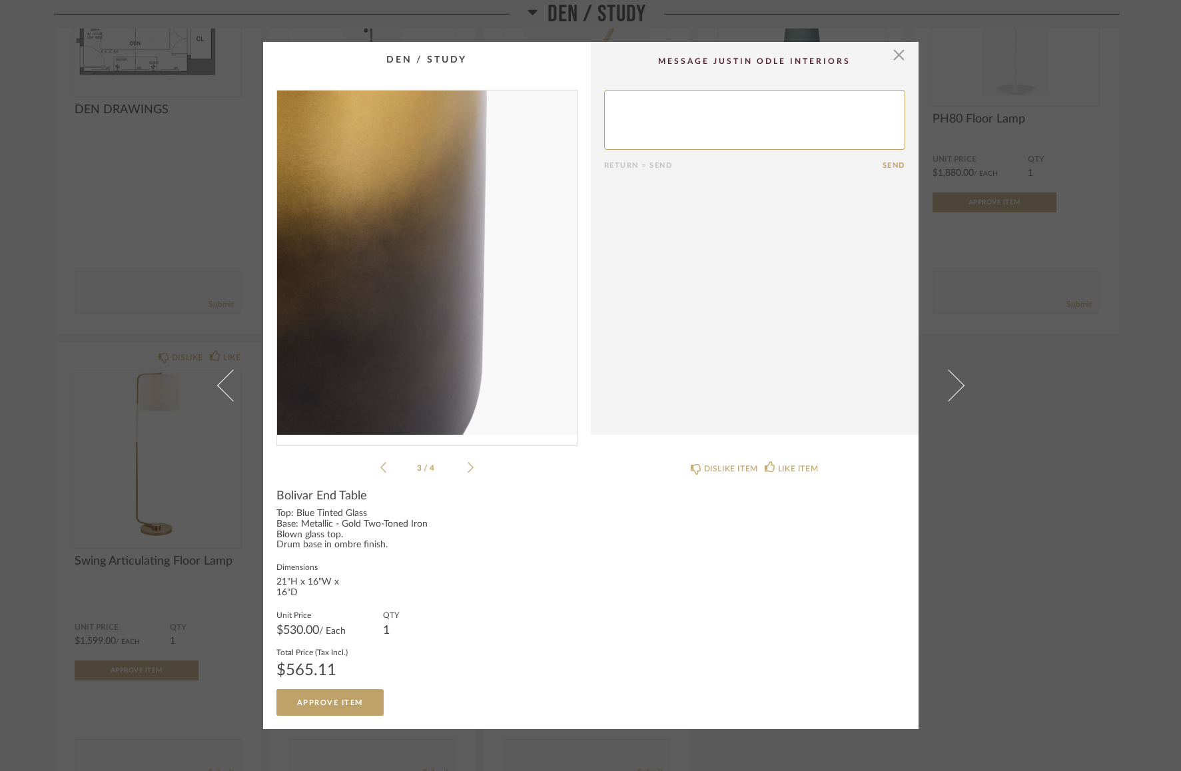
click at [472, 346] on img "2" at bounding box center [427, 263] width 300 height 344
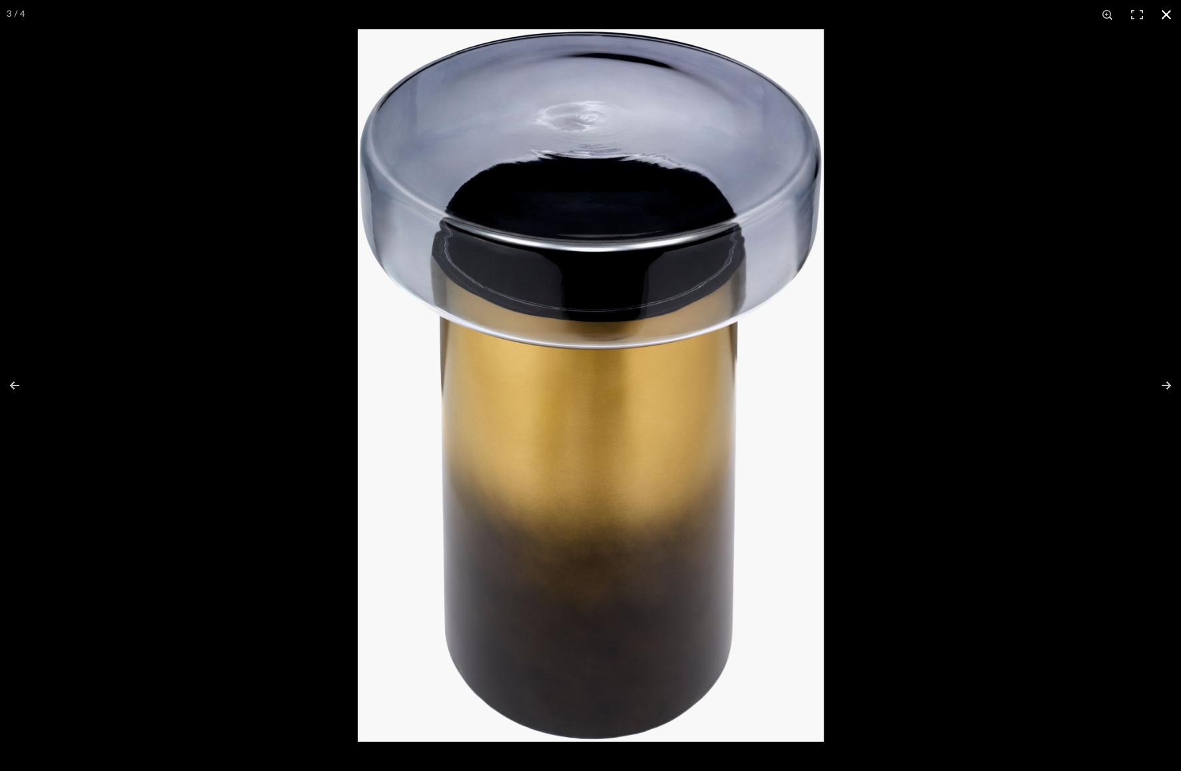
click at [910, 430] on div at bounding box center [948, 414] width 1181 height 771
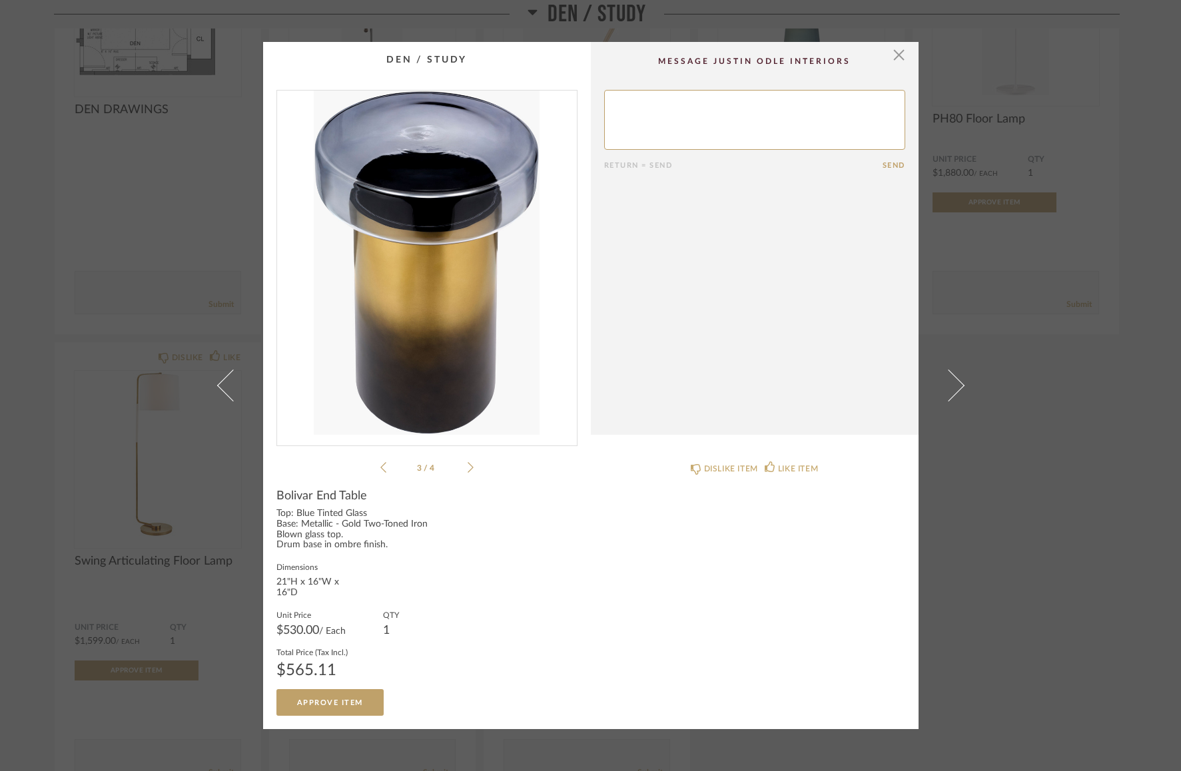
click at [1073, 236] on div "× 3 / 4 Return = Send Send Bolivar End Table Top: Blue Tinted Glass Base: Metal…" at bounding box center [590, 385] width 1181 height 771
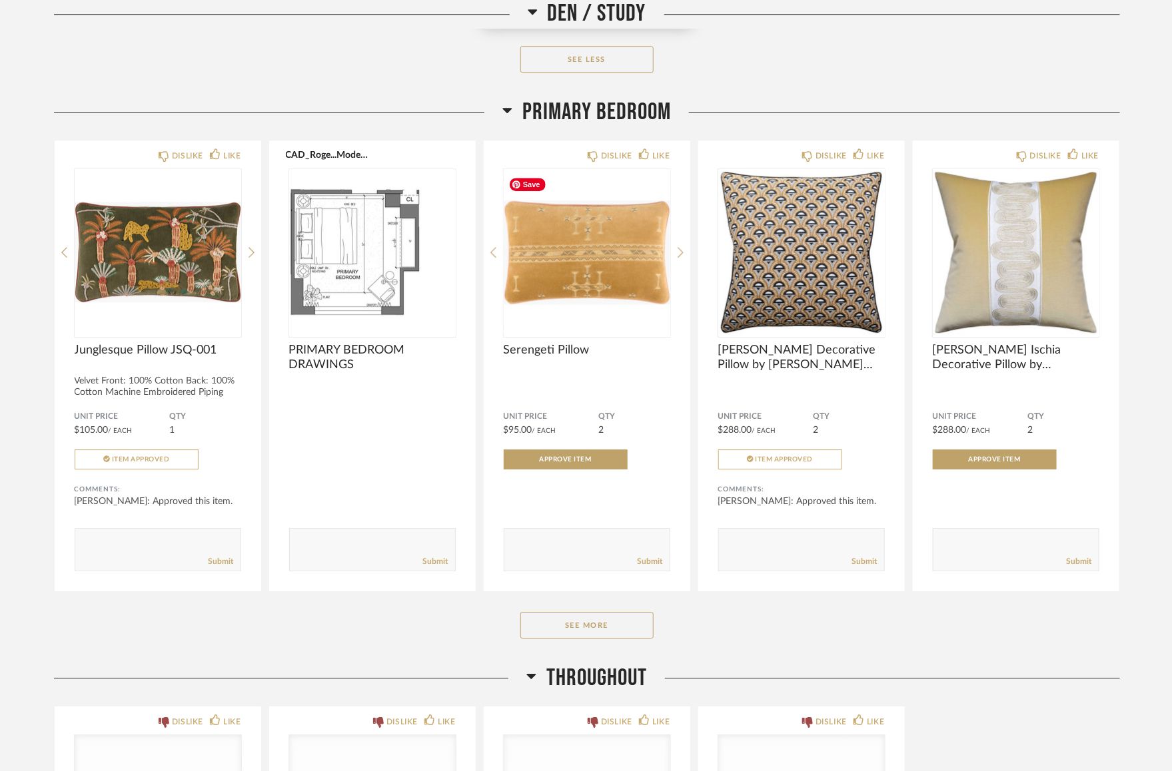
scroll to position [4116, 0]
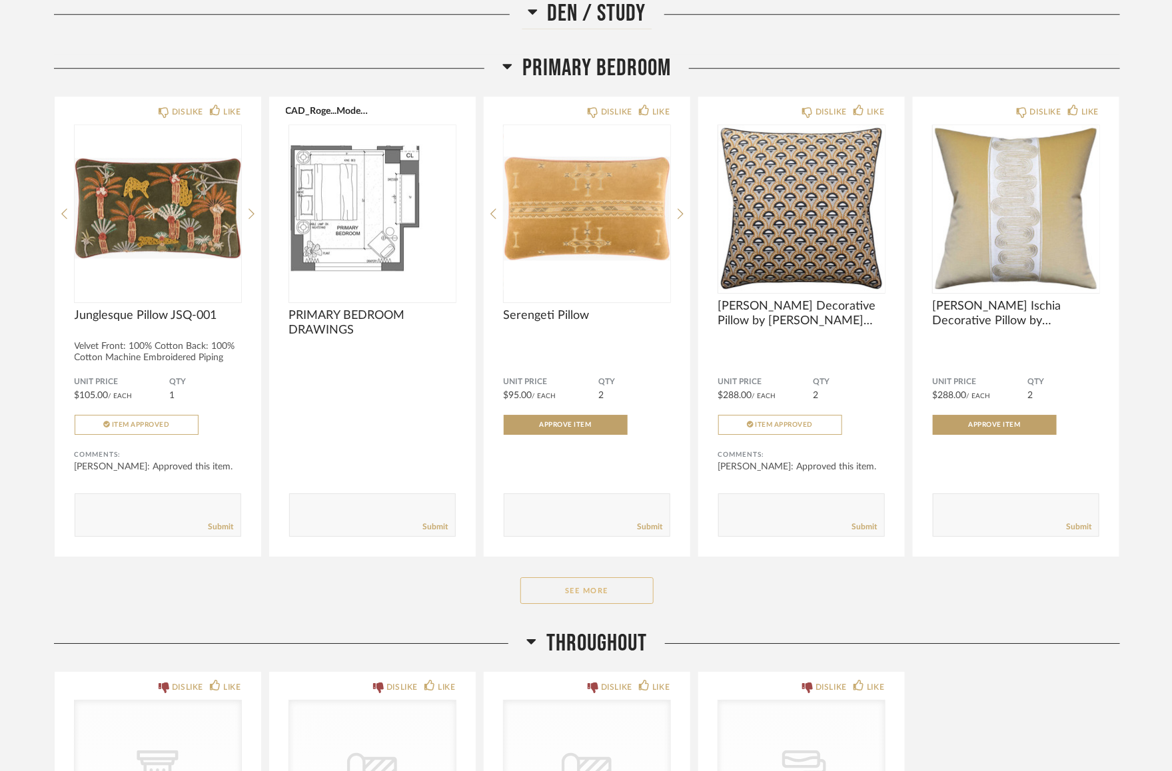
click at [608, 590] on button "See More" at bounding box center [586, 590] width 133 height 27
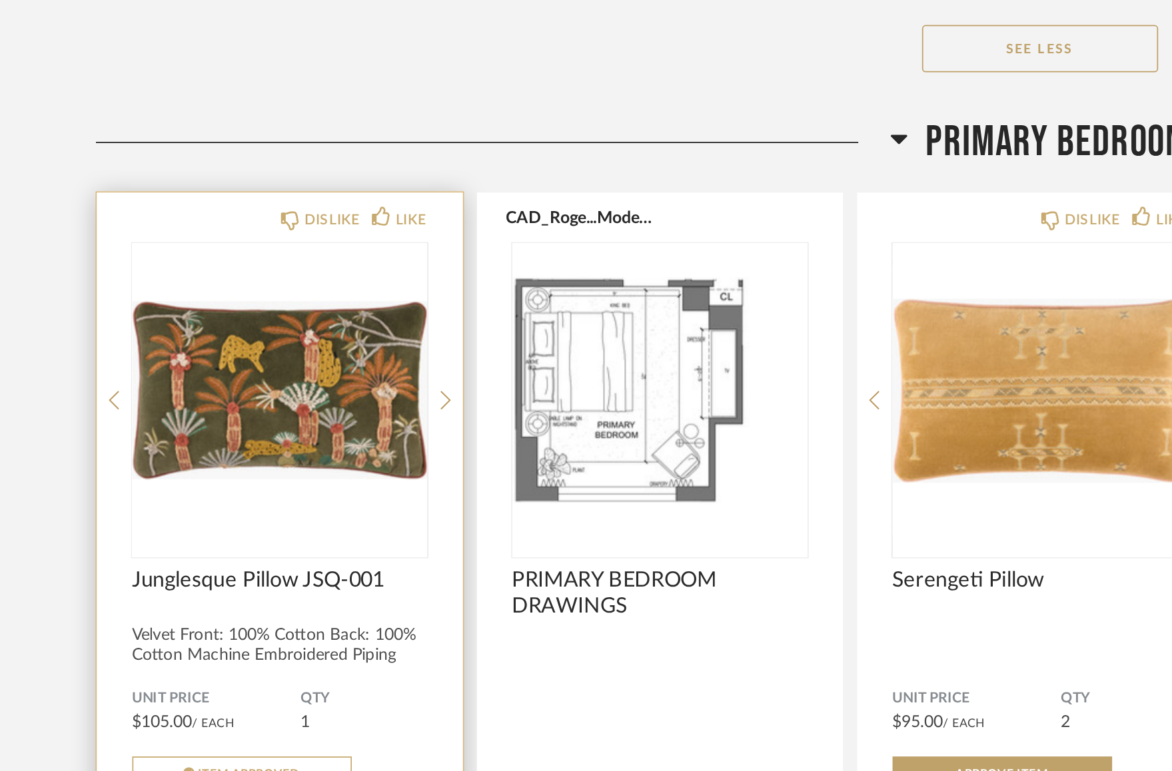
scroll to position [4010, 0]
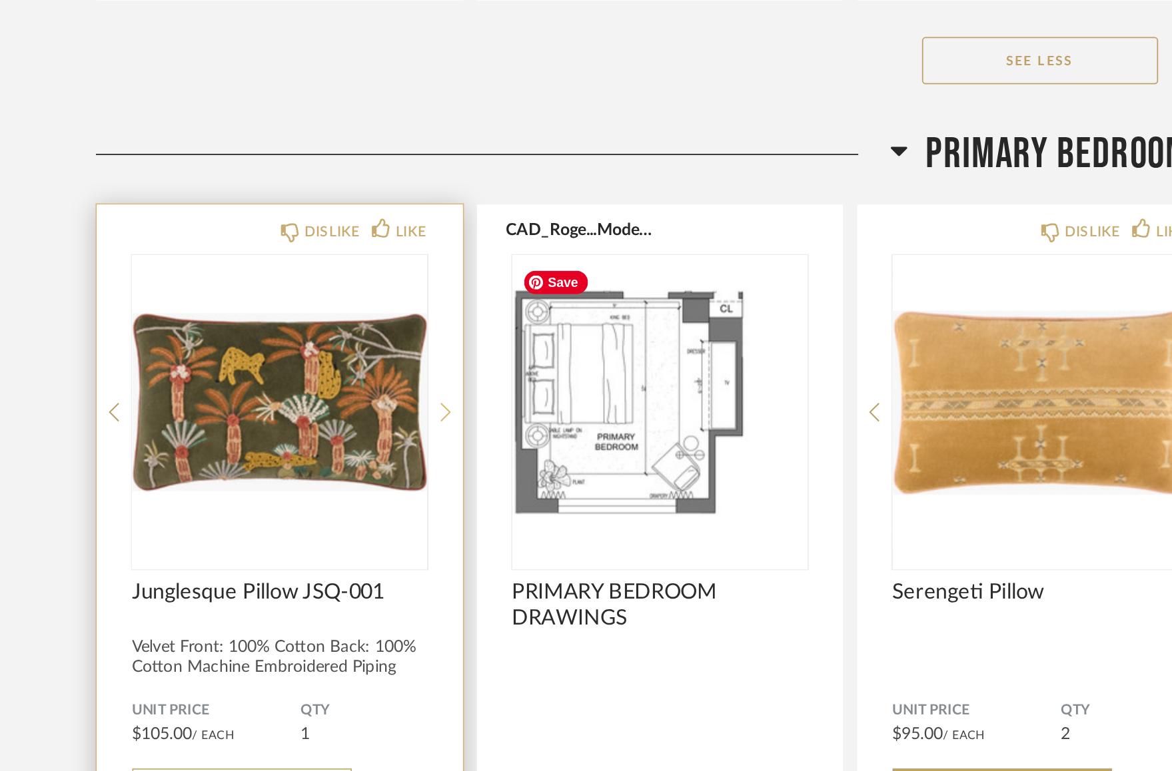
click at [252, 326] on icon at bounding box center [251, 320] width 6 height 12
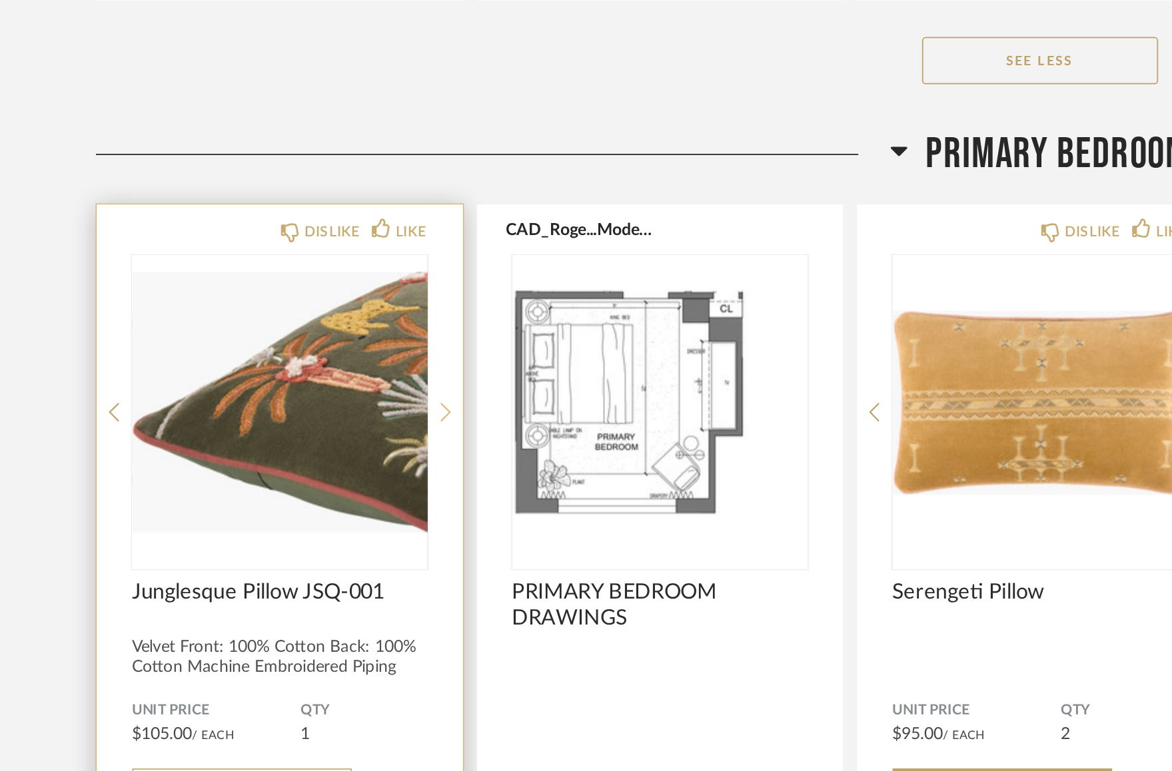
click at [252, 326] on icon at bounding box center [251, 320] width 6 height 12
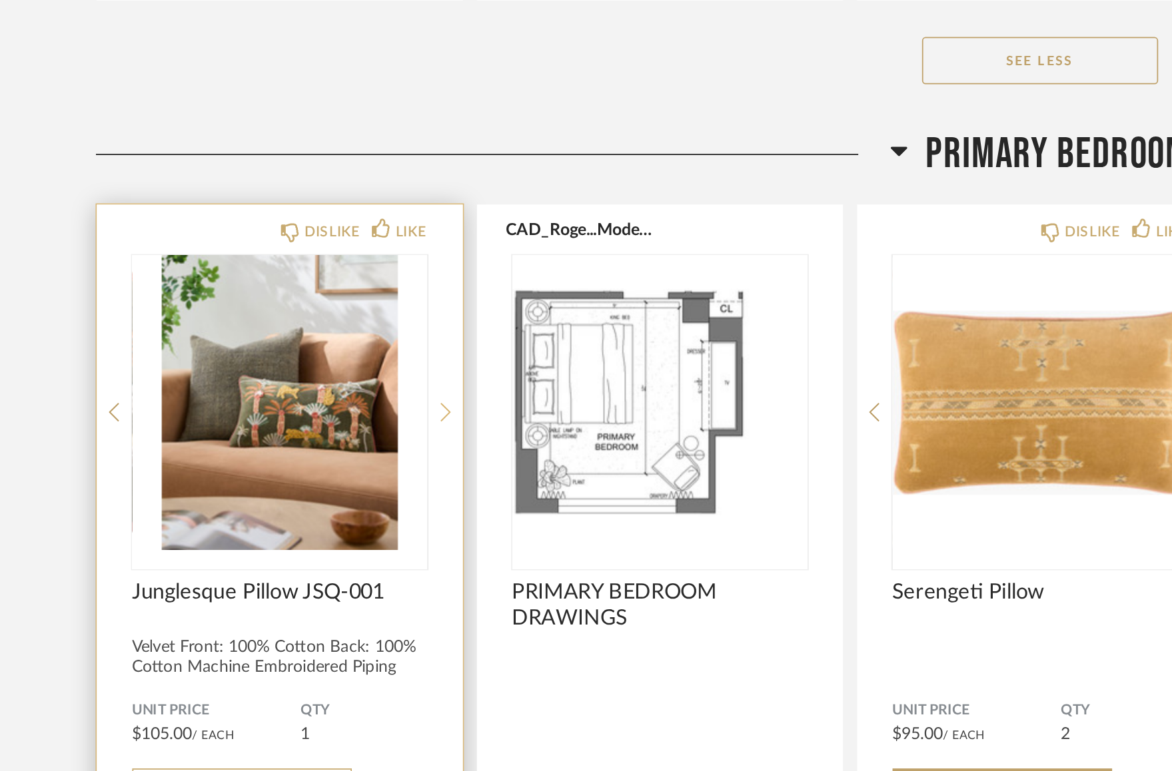
click at [252, 326] on icon at bounding box center [251, 320] width 6 height 12
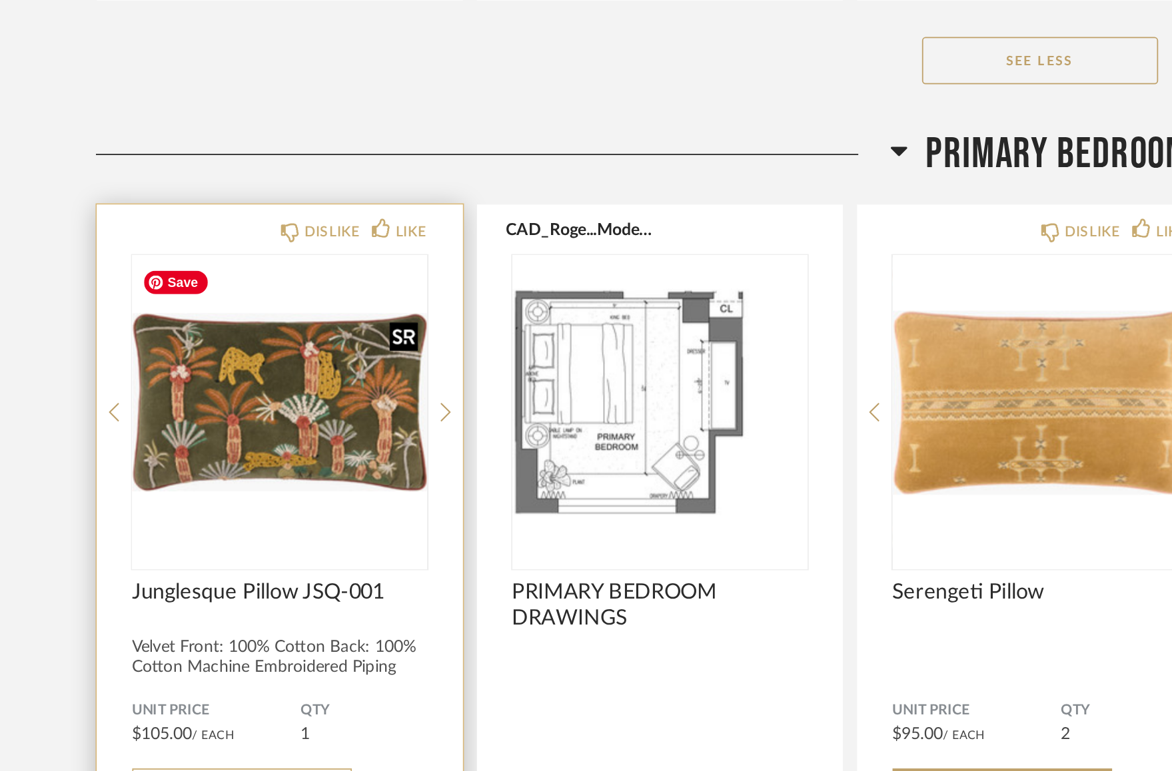
click at [141, 320] on img "0" at bounding box center [158, 314] width 167 height 167
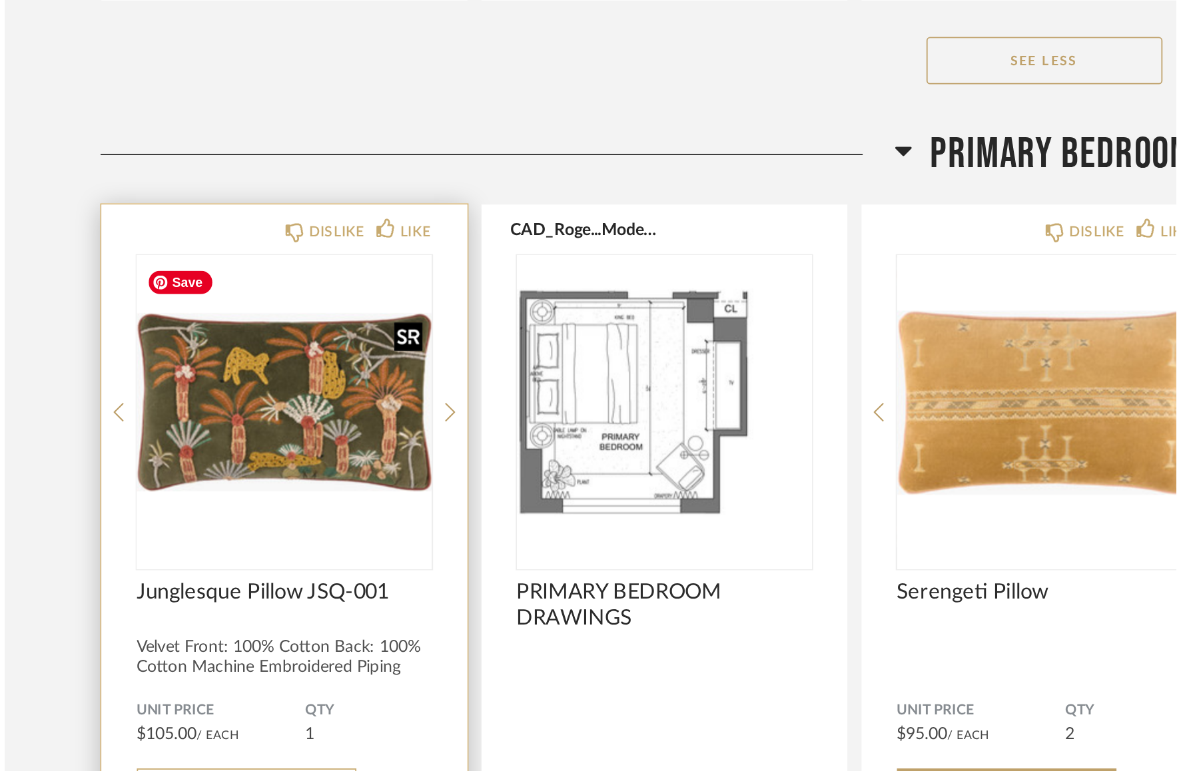
scroll to position [0, 0]
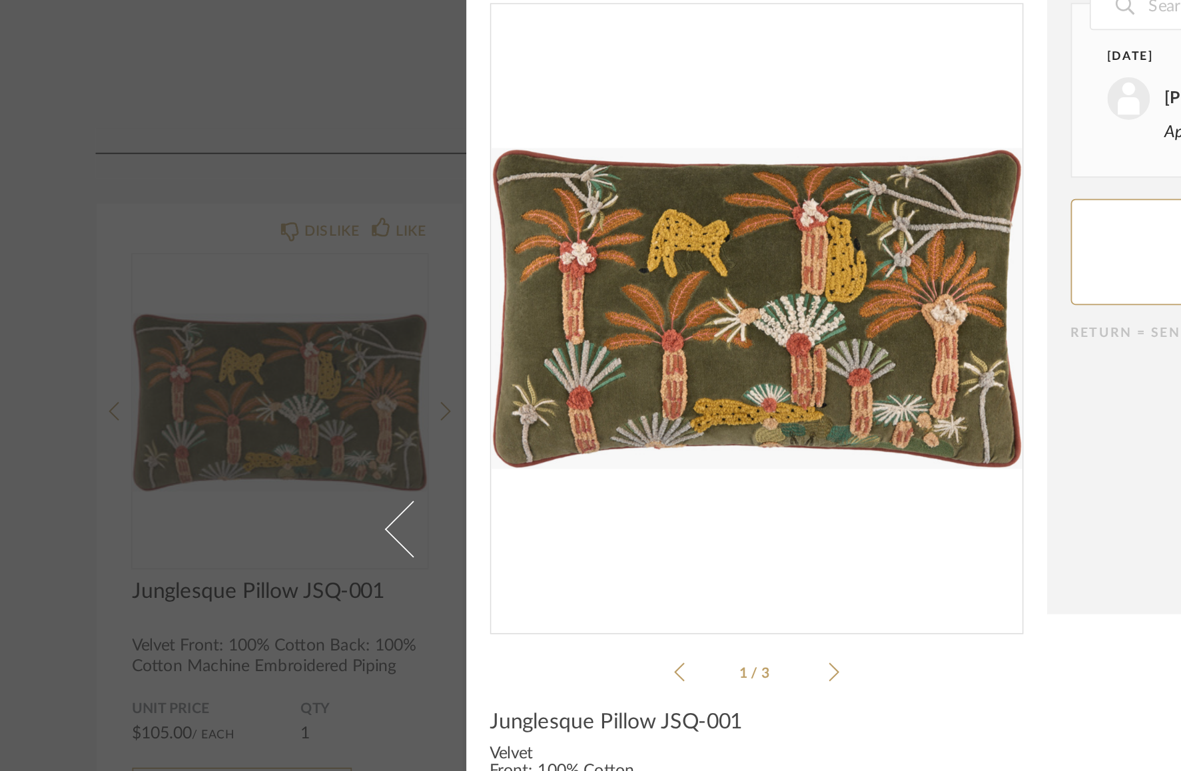
click at [91, 261] on div "× 1 / 3 Date September 18th Ana Martinez 3:40 PM Approved this item. Return = S…" at bounding box center [590, 385] width 1181 height 771
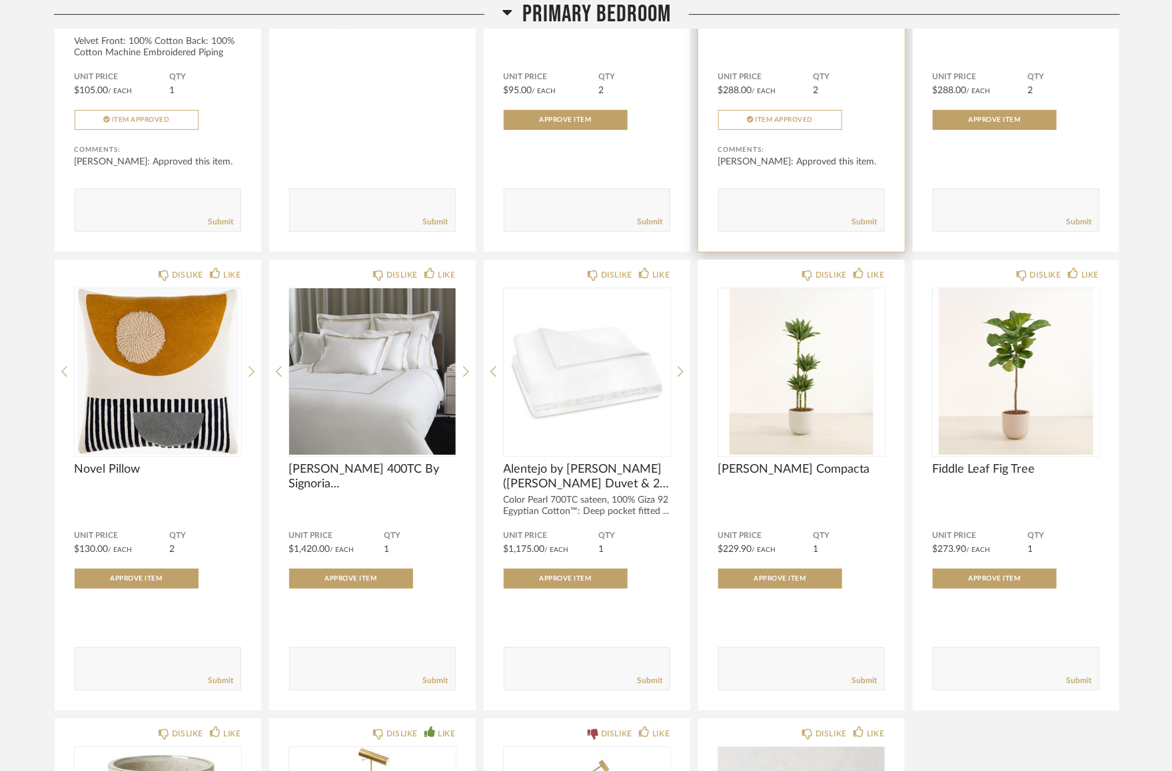
scroll to position [4425, 0]
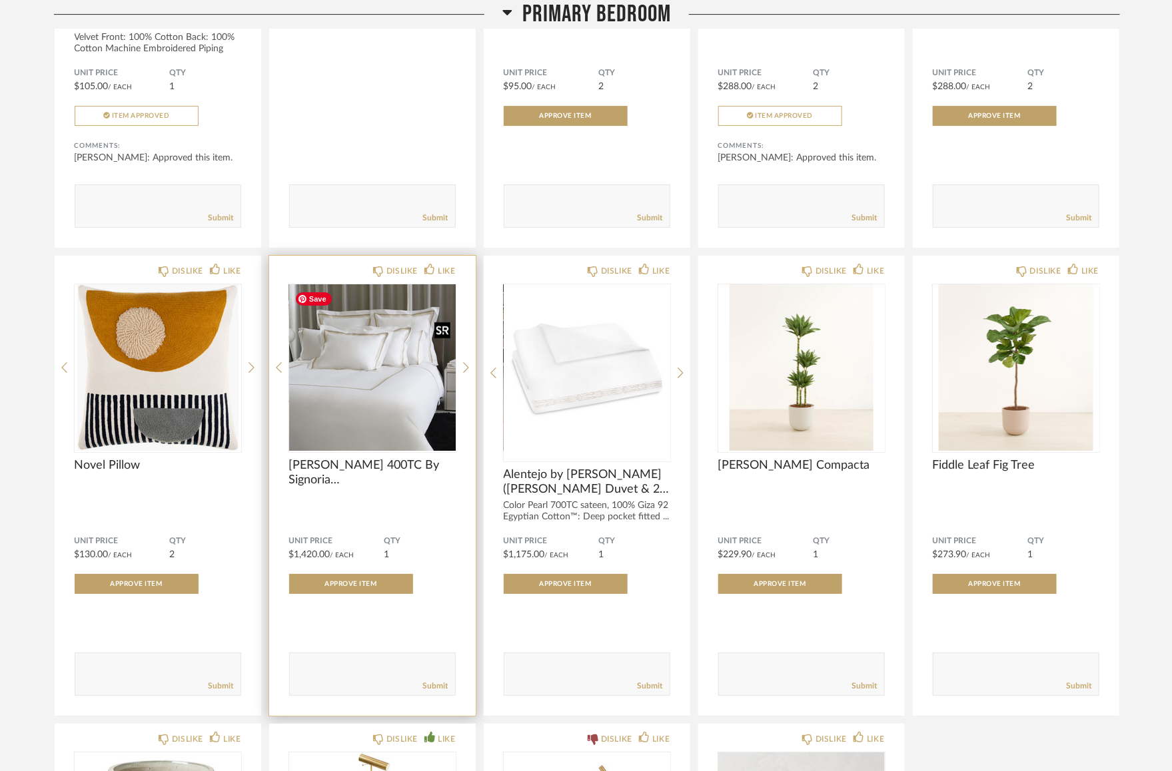
click at [370, 396] on img "0" at bounding box center [372, 367] width 167 height 167
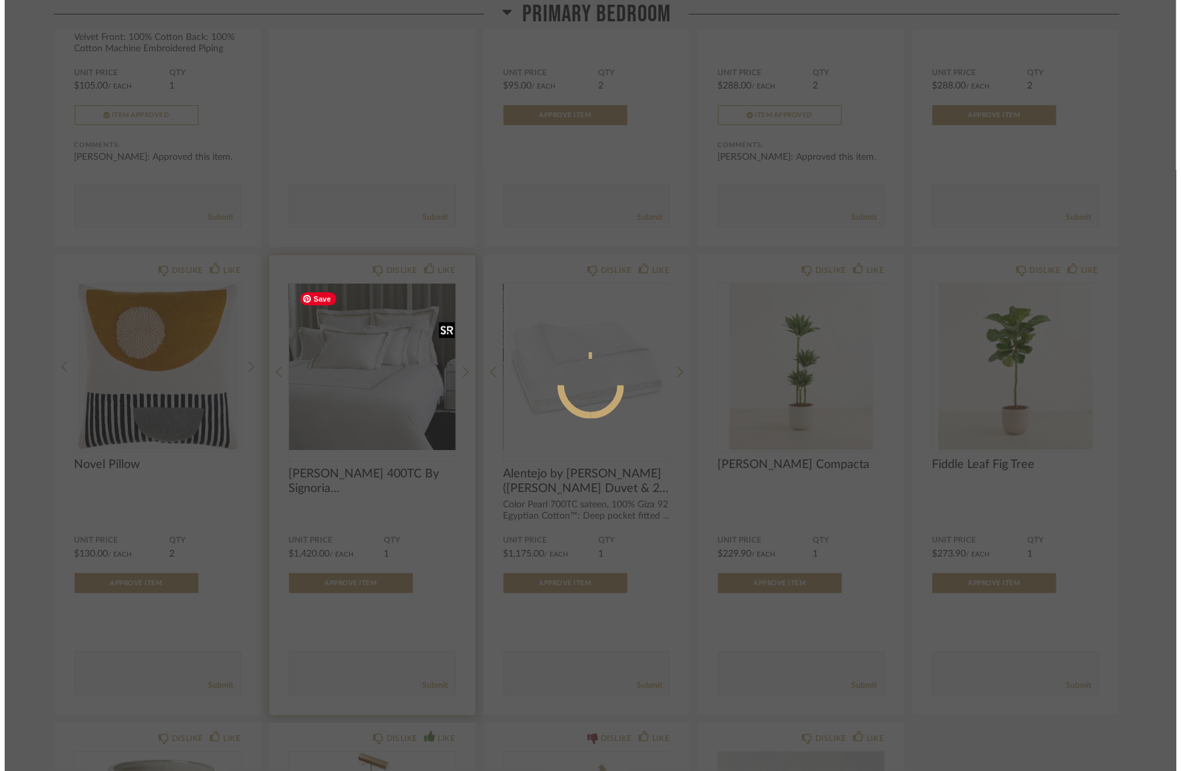
scroll to position [0, 0]
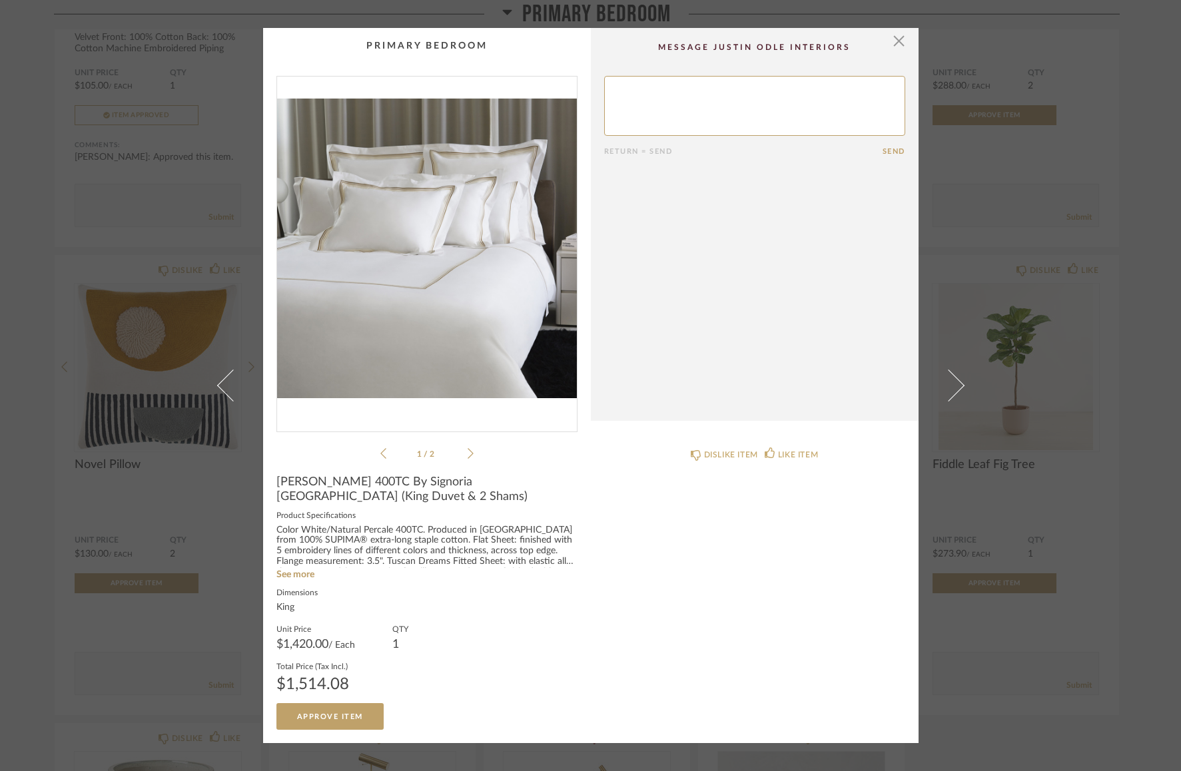
click at [429, 261] on img "0" at bounding box center [427, 249] width 300 height 344
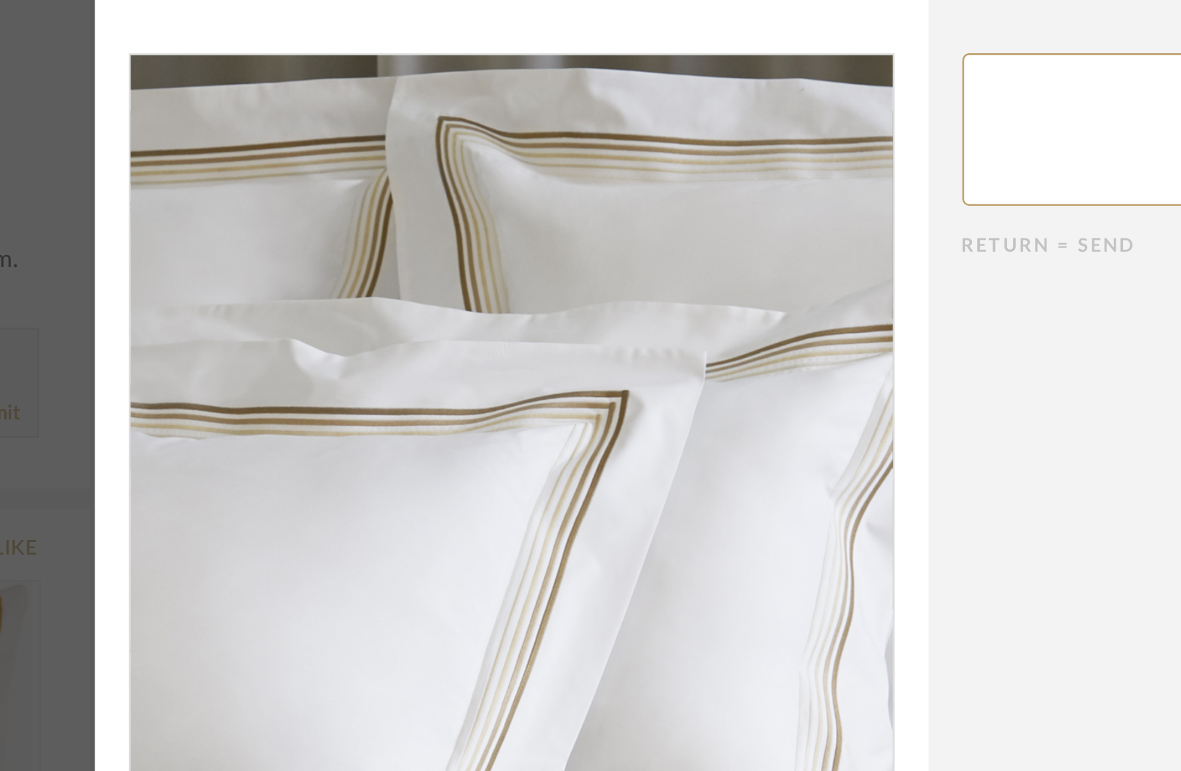
click at [435, 199] on img "0" at bounding box center [427, 249] width 300 height 344
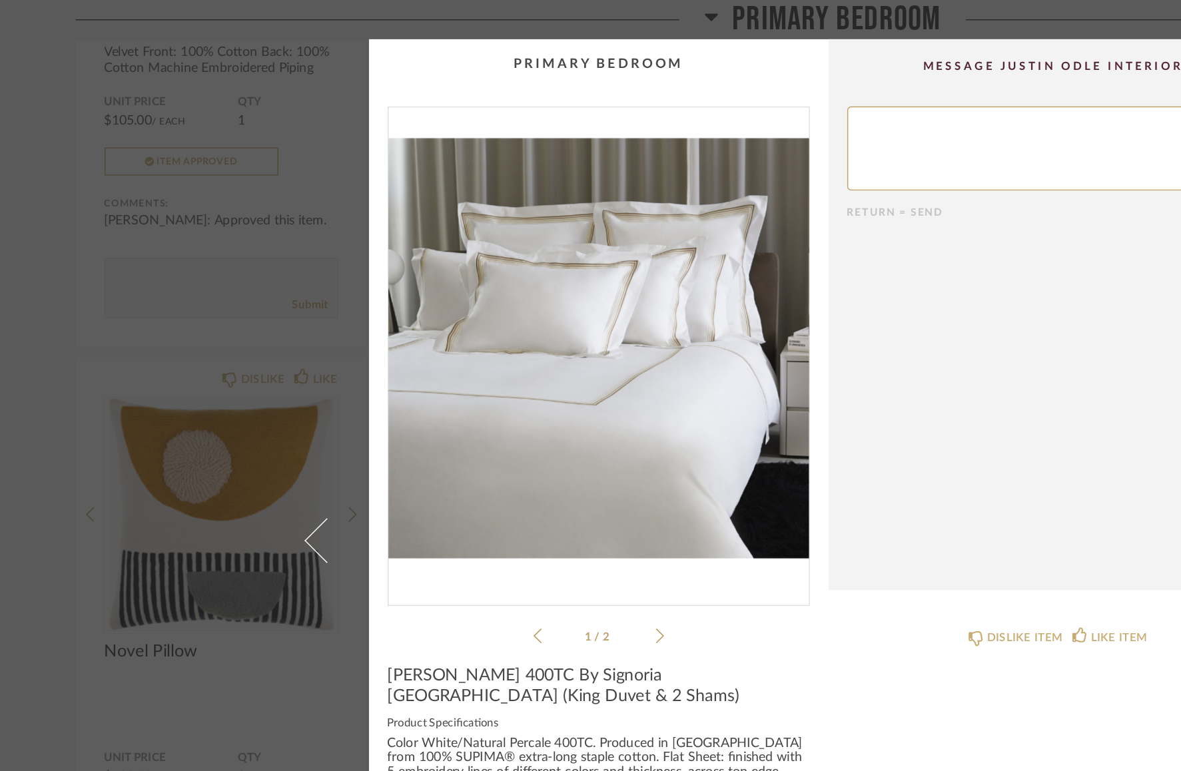
click at [468, 449] on icon at bounding box center [471, 454] width 6 height 12
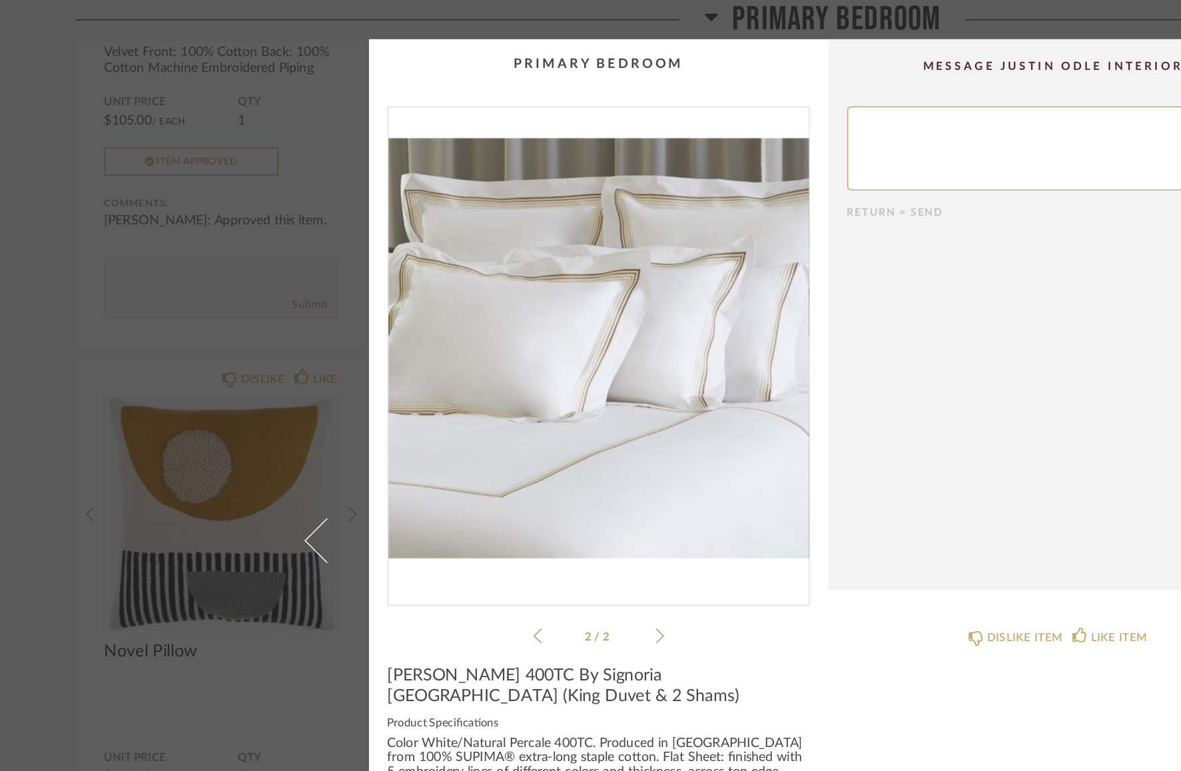
click at [468, 449] on icon at bounding box center [471, 454] width 6 height 12
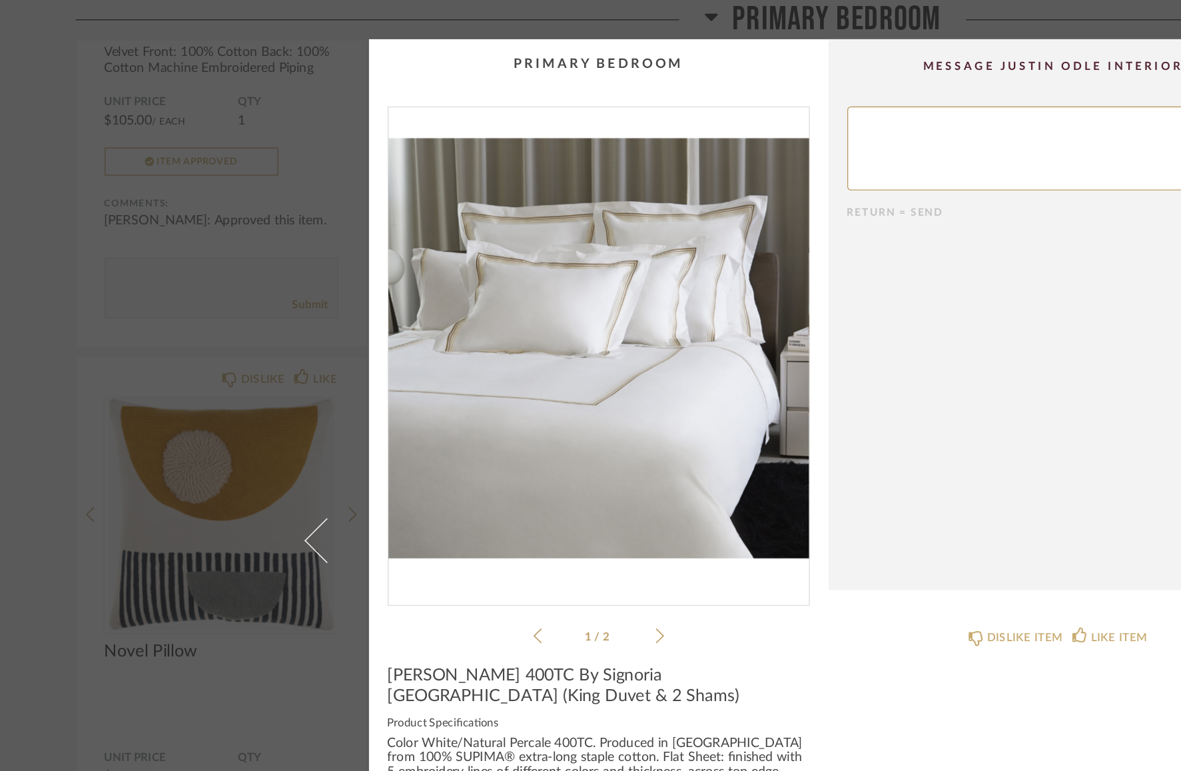
click at [468, 449] on icon at bounding box center [471, 454] width 6 height 12
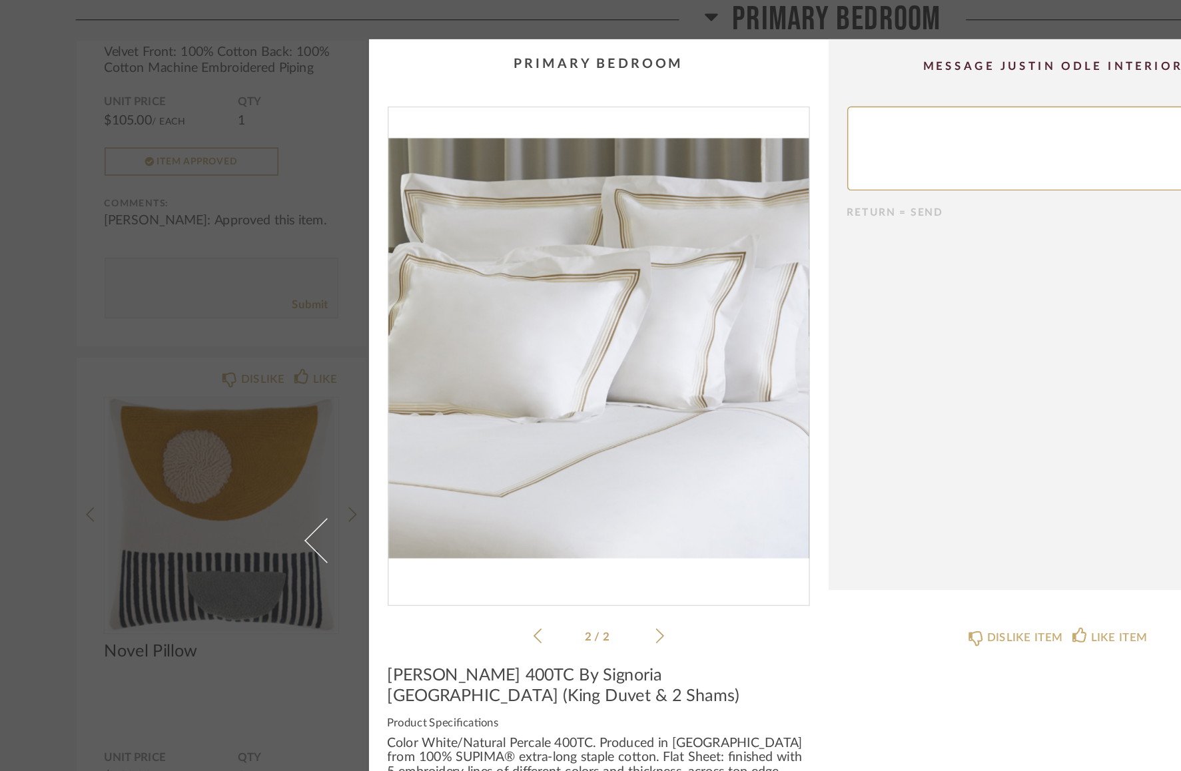
click at [174, 180] on div "× 2 / 2 Return = Send Send Casale 400TC By Signoria Firenze (King Duvet & 2 Sha…" at bounding box center [590, 385] width 1181 height 771
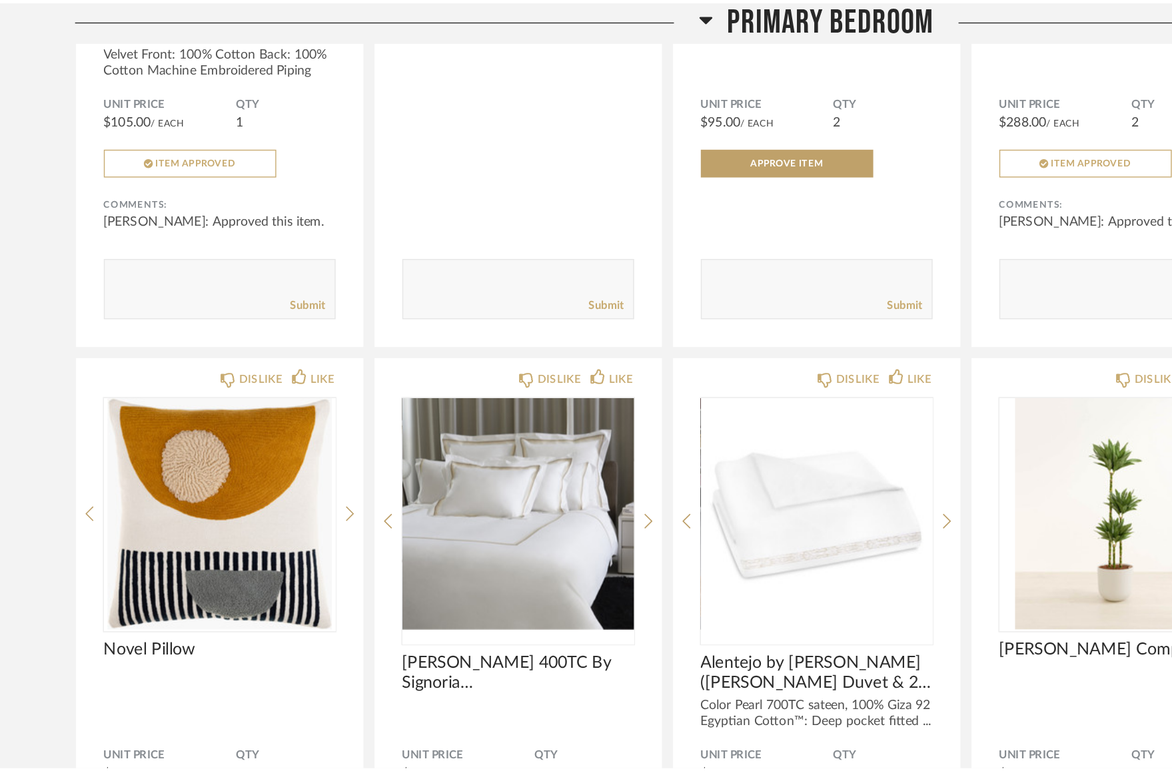
scroll to position [4425, 0]
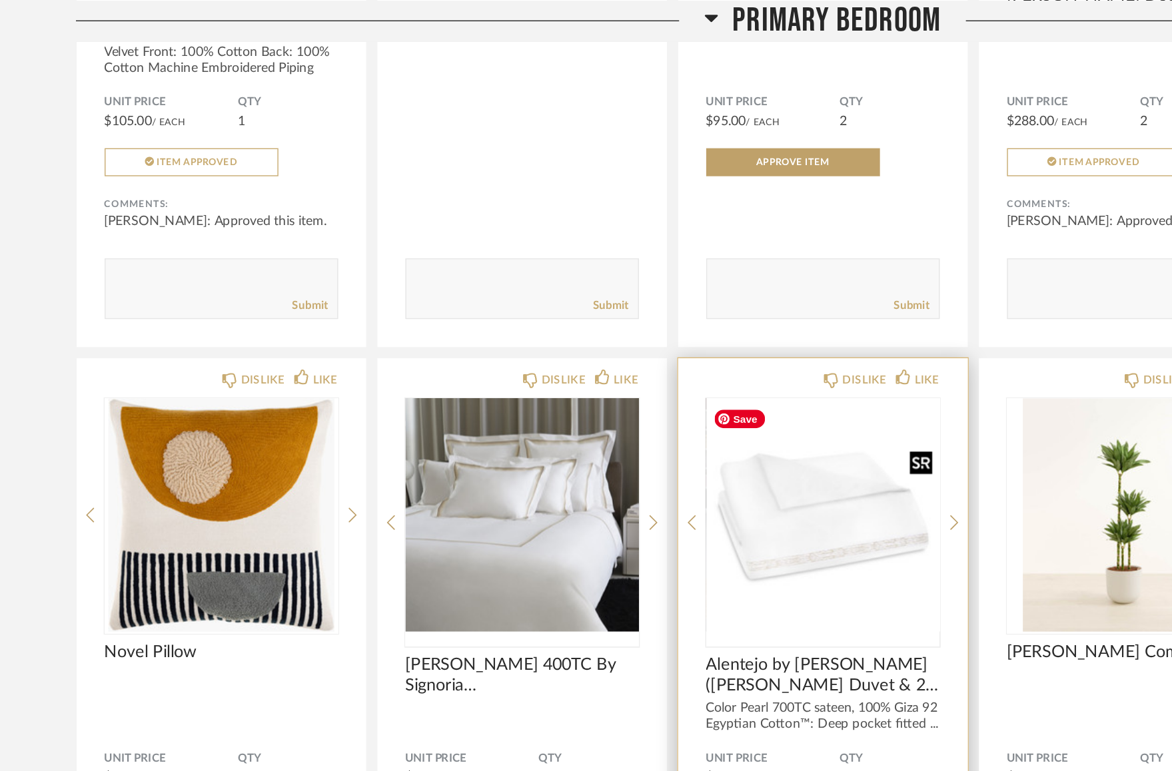
click at [546, 398] on img "0" at bounding box center [587, 367] width 167 height 167
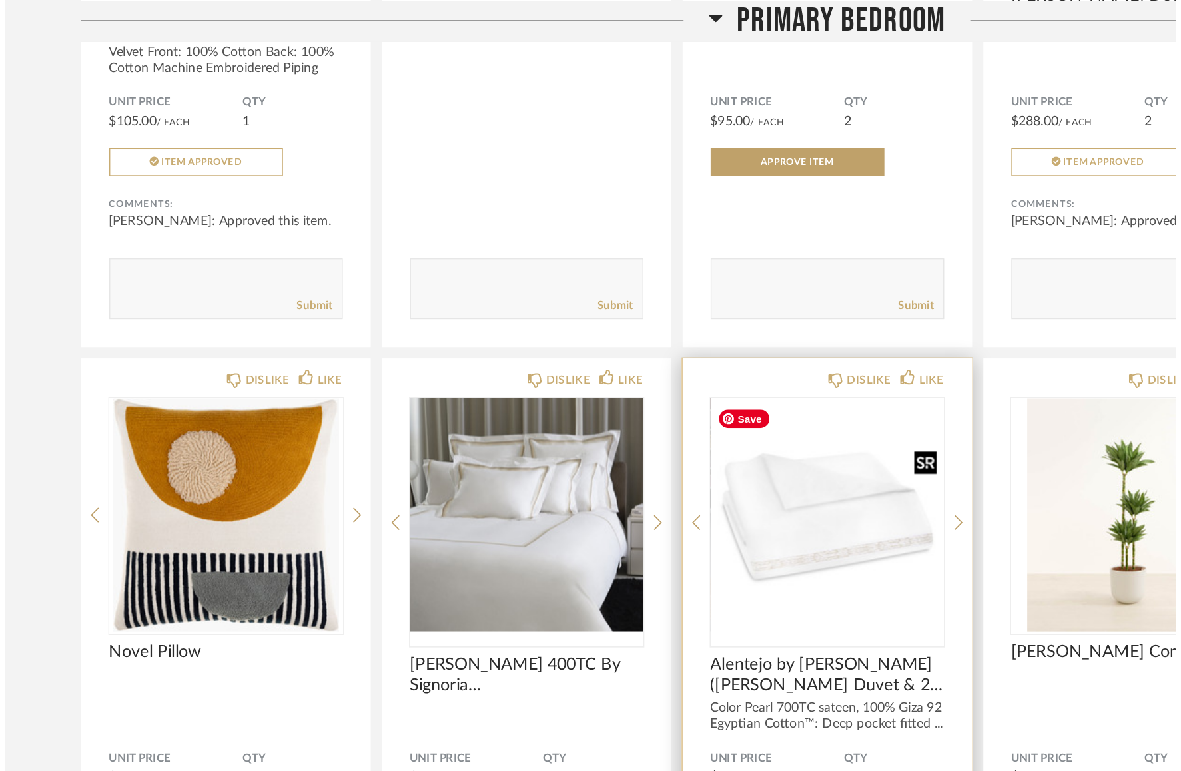
scroll to position [0, 0]
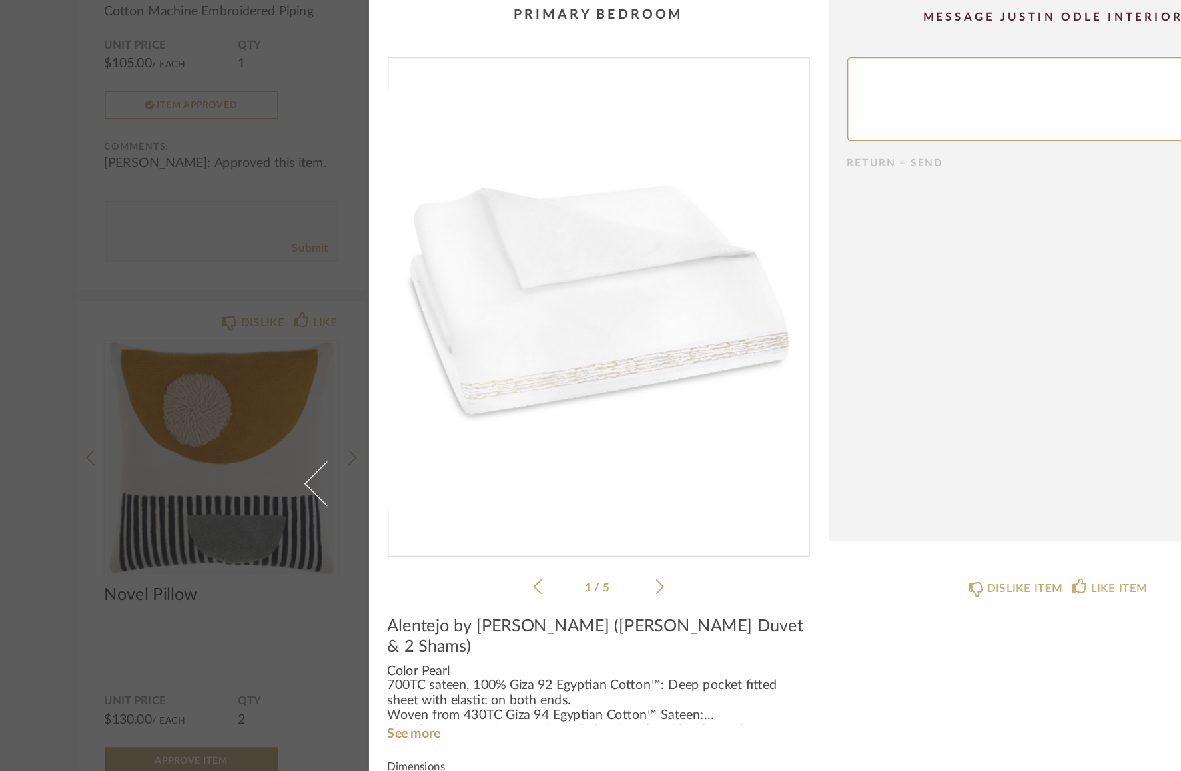
click at [448, 215] on img "0" at bounding box center [427, 254] width 300 height 344
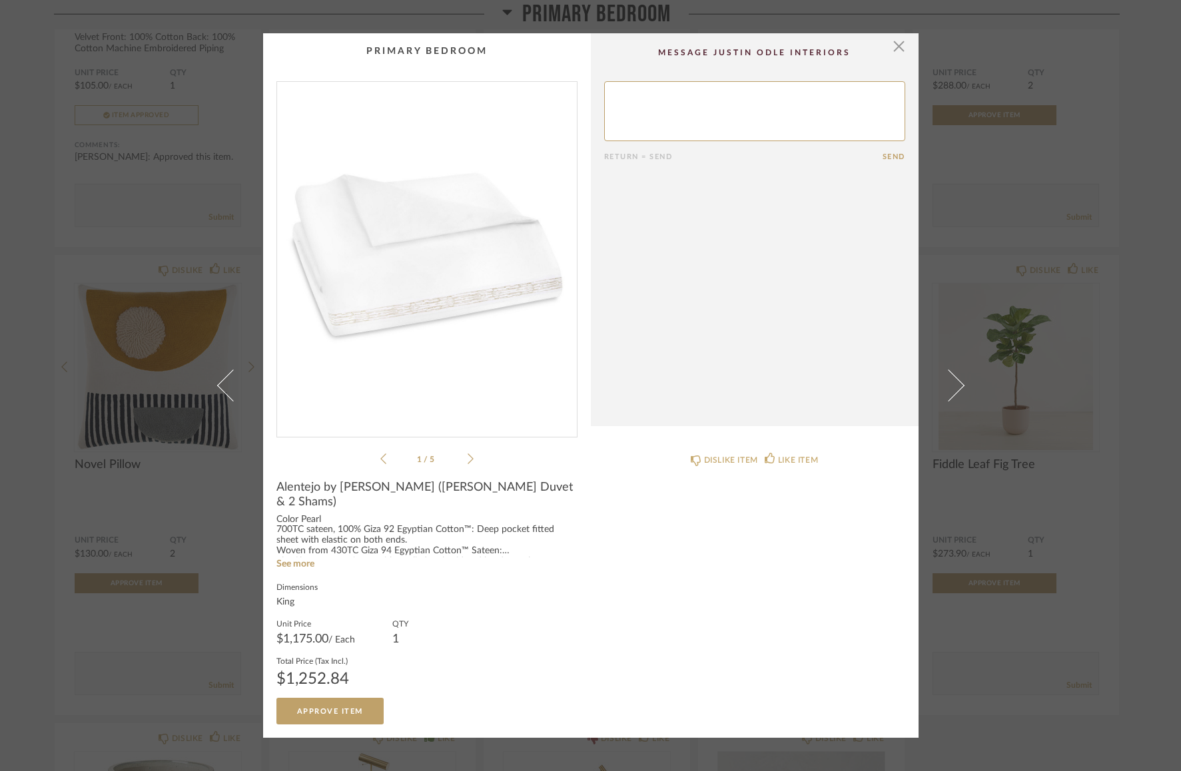
click at [443, 238] on img "0" at bounding box center [427, 254] width 300 height 344
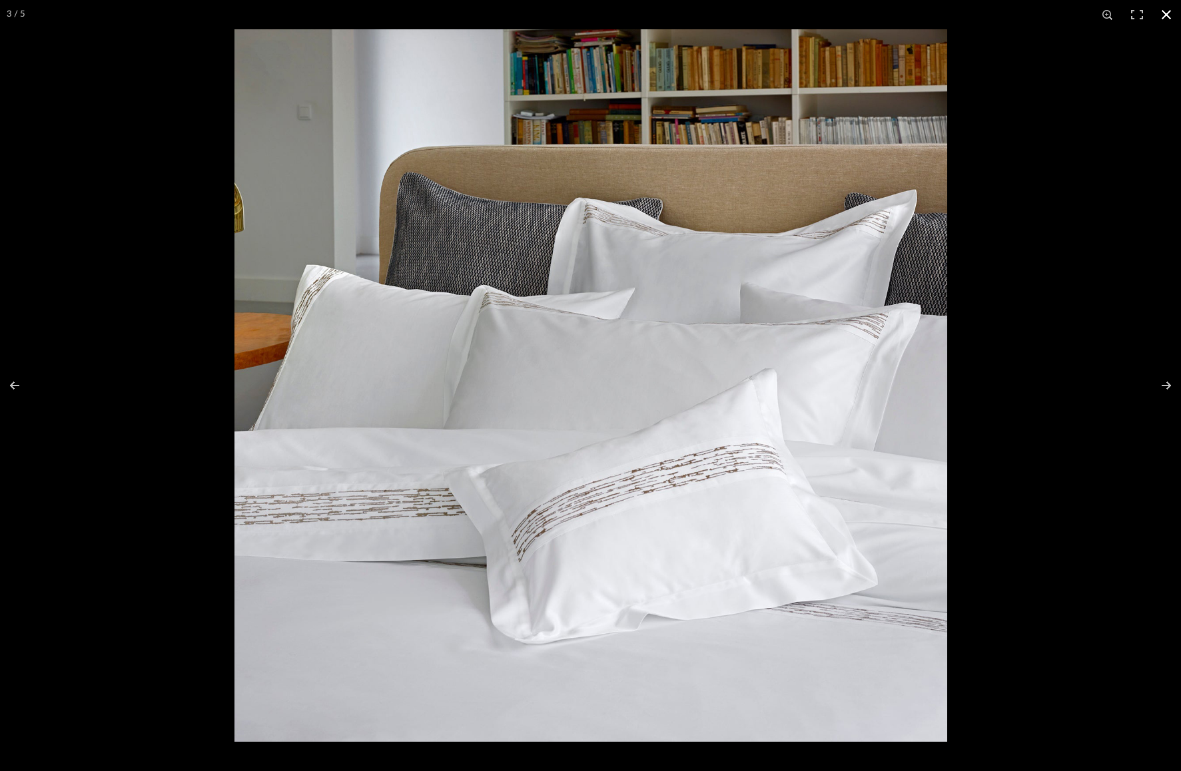
click at [89, 233] on div at bounding box center [590, 385] width 1181 height 771
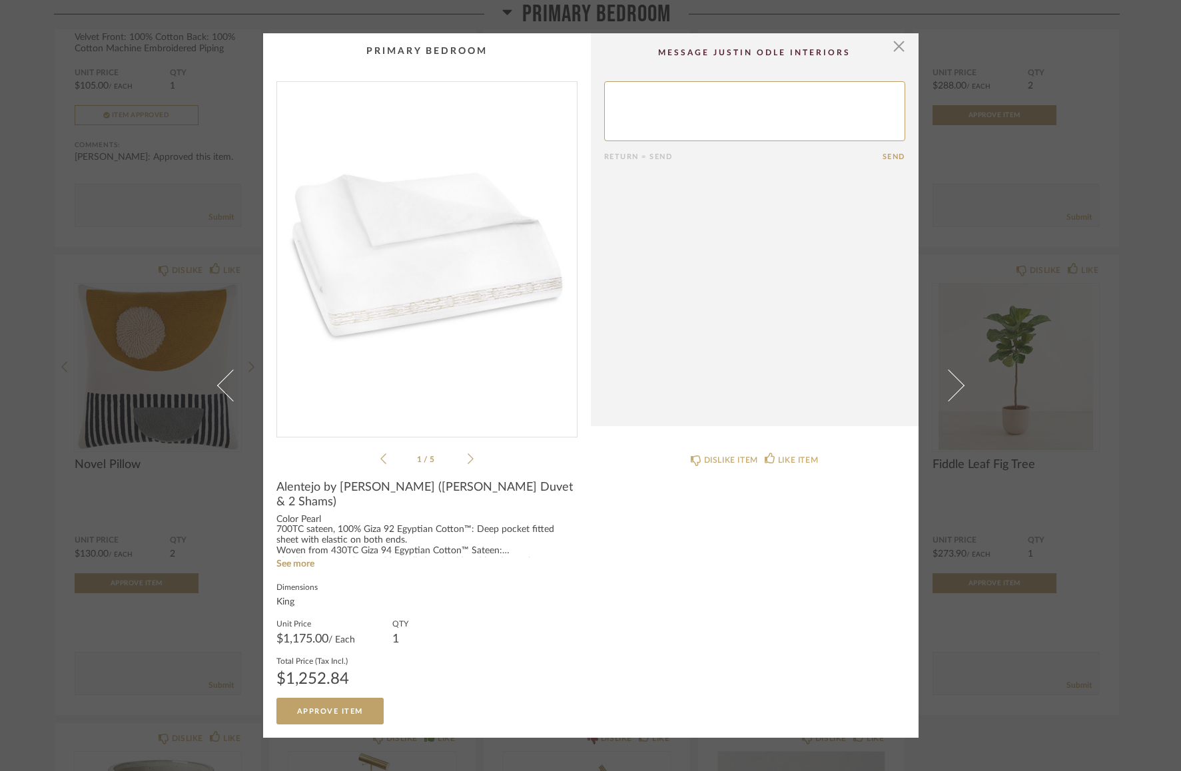
click at [122, 234] on div "× 1 / 5 Return = Send Send Alentejo by Amalia (King Duvet & 2 Shams) Color Pear…" at bounding box center [590, 385] width 1181 height 771
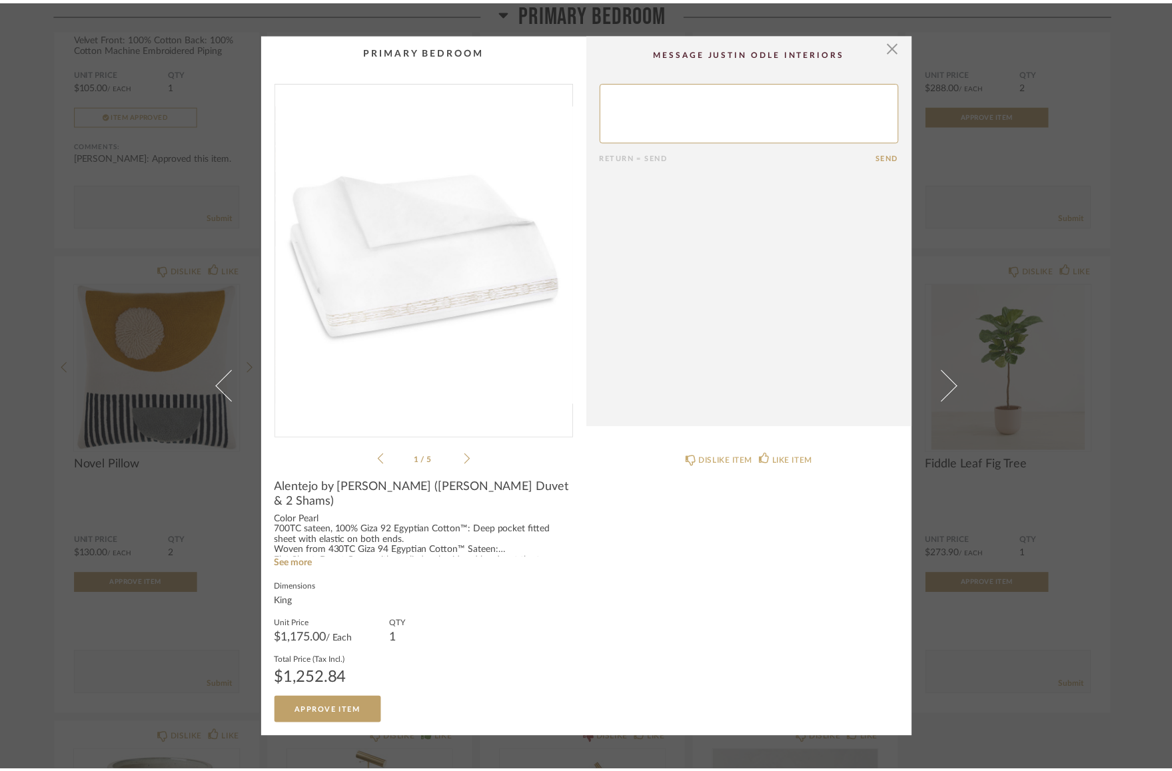
scroll to position [4425, 0]
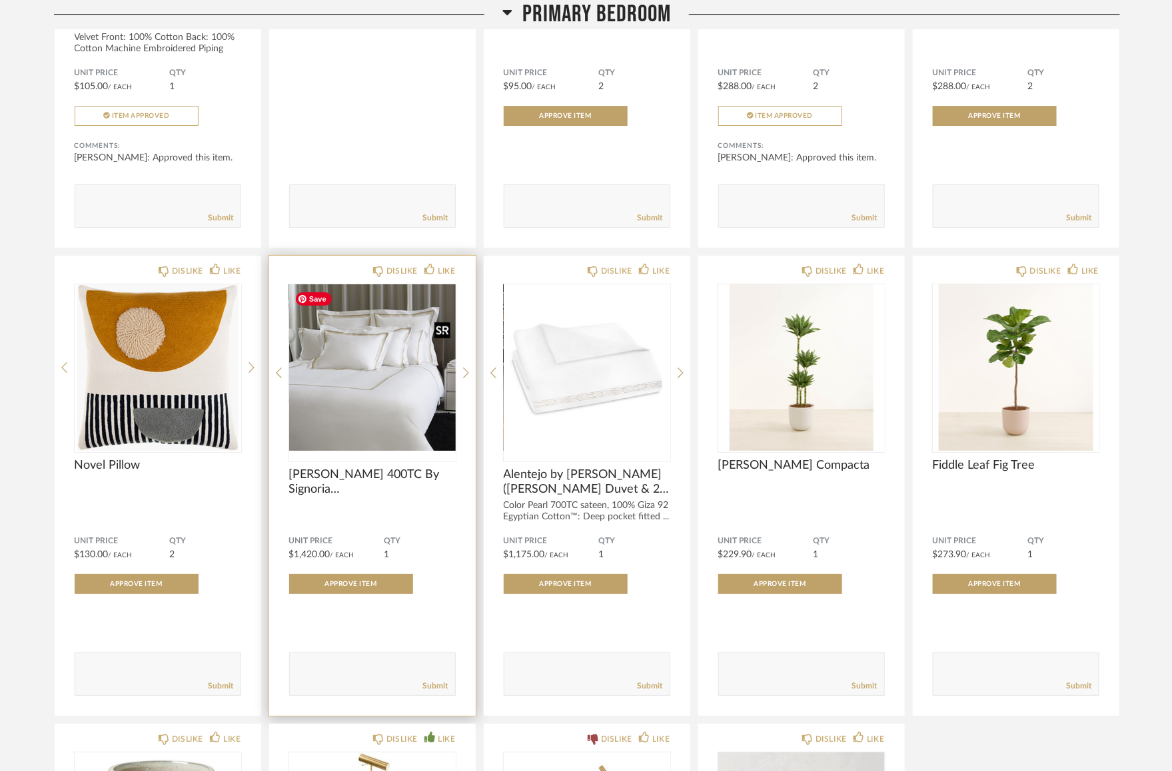
click at [374, 426] on img "0" at bounding box center [372, 367] width 167 height 167
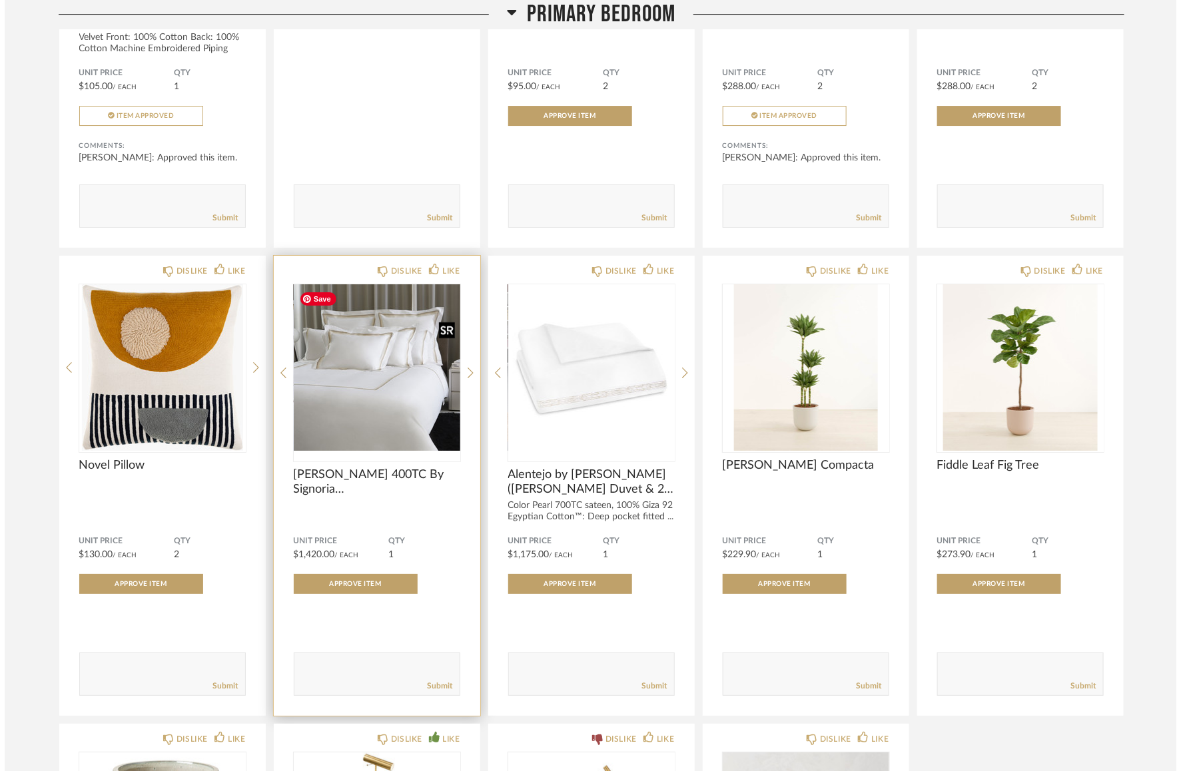
scroll to position [0, 0]
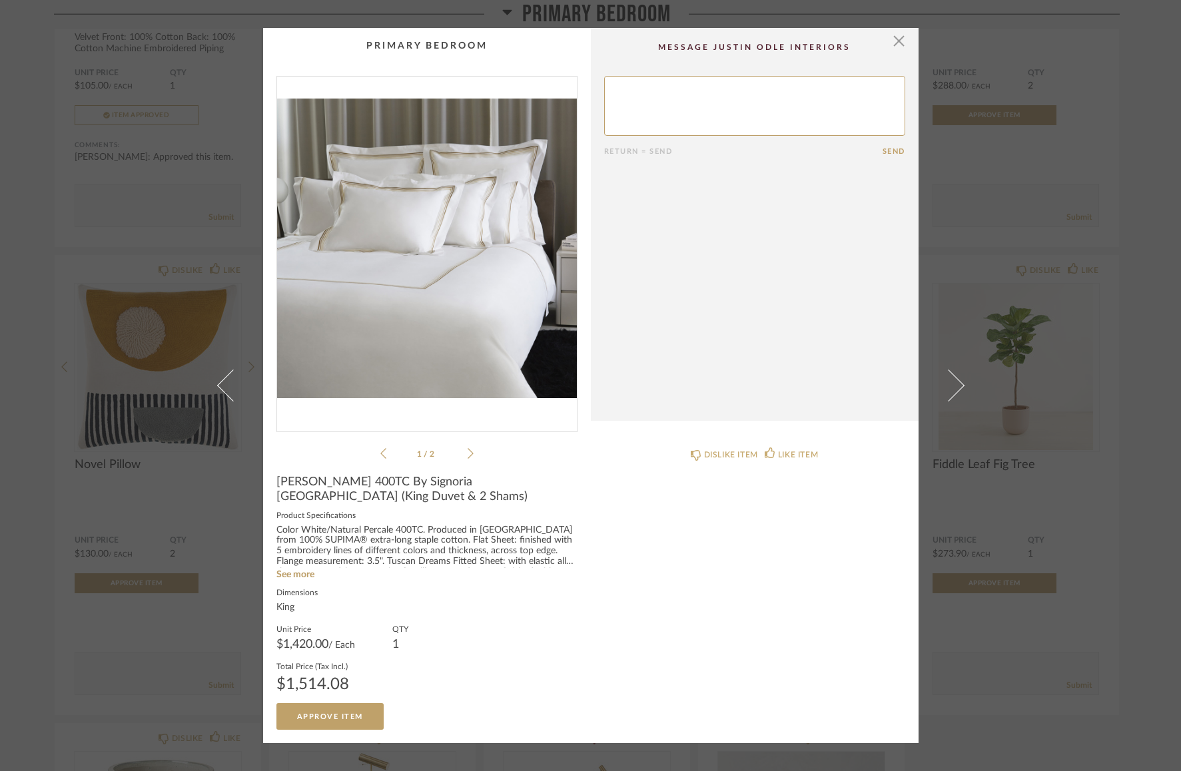
click at [385, 222] on img "0" at bounding box center [427, 249] width 300 height 344
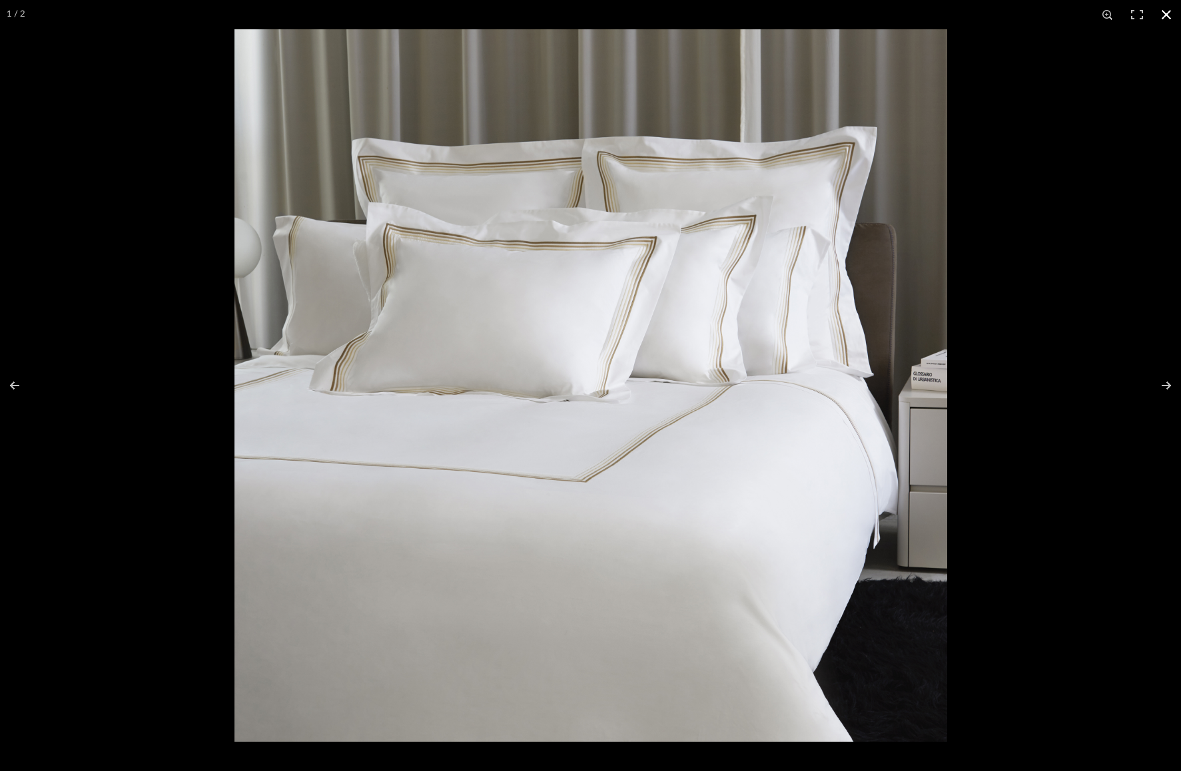
click at [1030, 198] on div at bounding box center [824, 414] width 1181 height 771
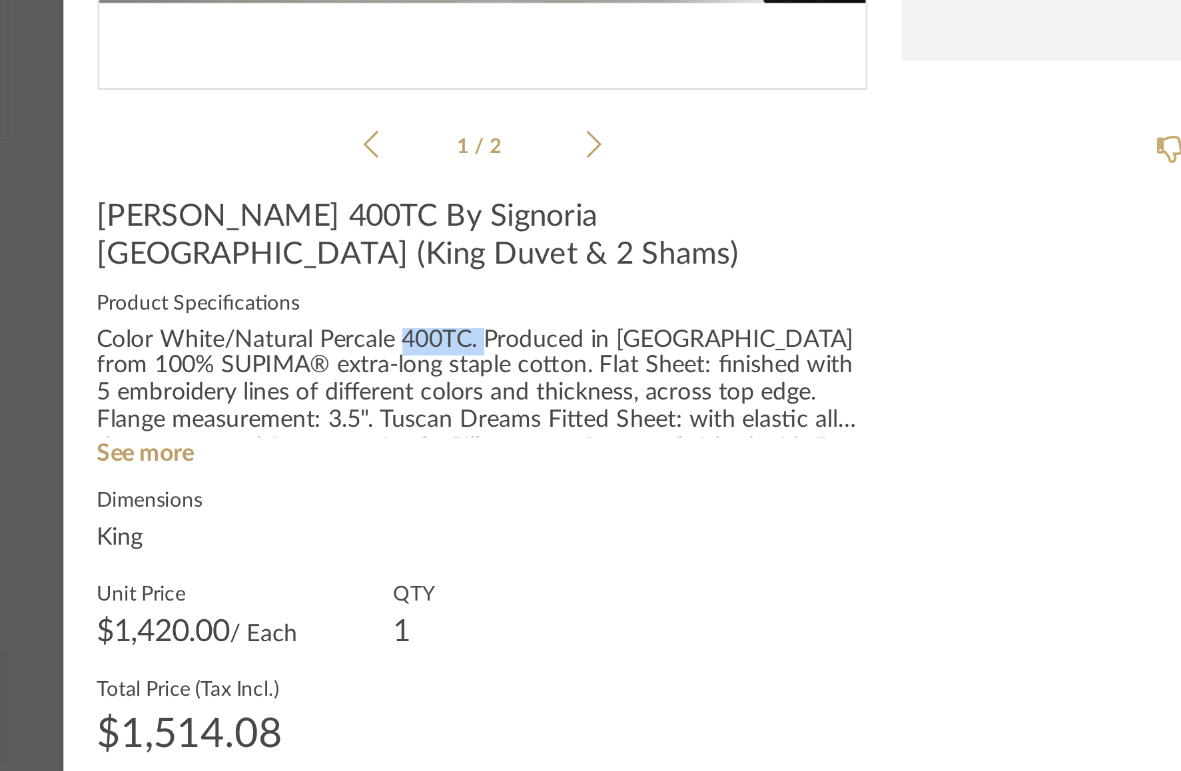
drag, startPoint x: 392, startPoint y: 530, endPoint x: 422, endPoint y: 529, distance: 30.6
click at [422, 529] on div "Color White/Natural Percale 400TC. Produced in Italy from 100% SUPIMA® extra-lo…" at bounding box center [426, 546] width 301 height 43
click at [444, 582] on div "Color White/Natural Percale 400TC. Produced in Italy from 100% SUPIMA® extra-lo…" at bounding box center [426, 555] width 301 height 61
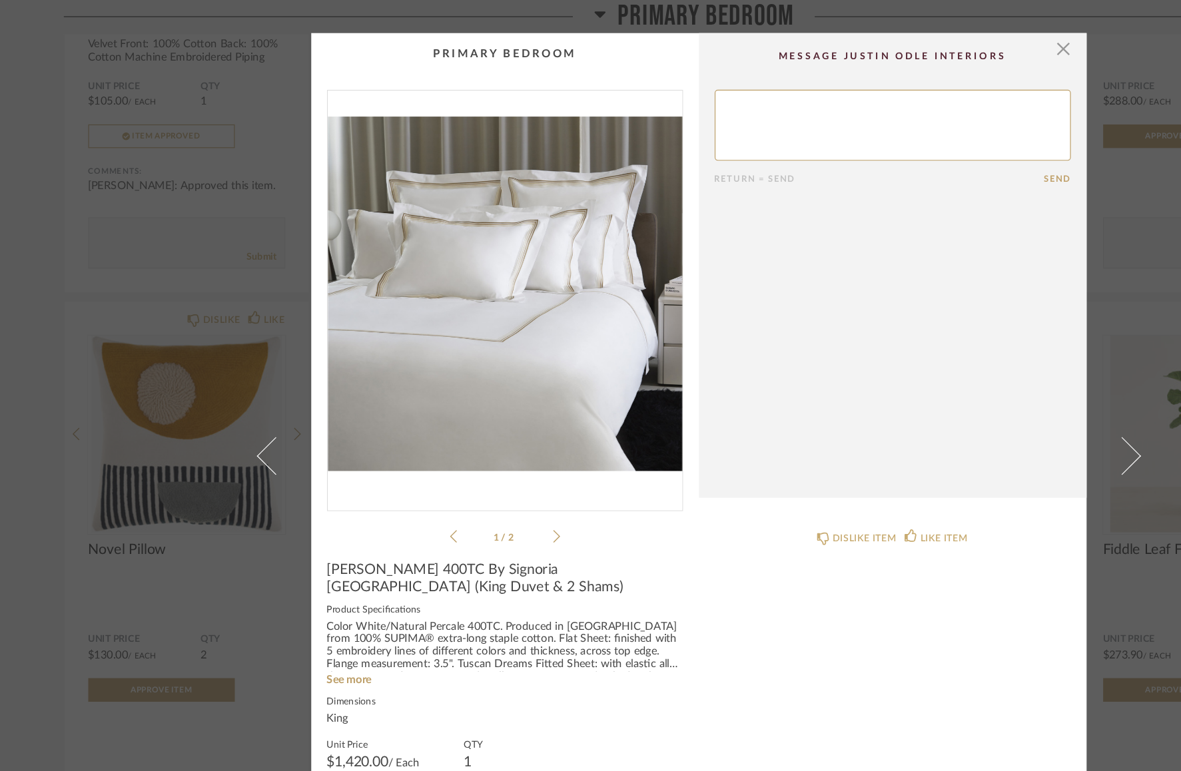
click at [522, 294] on img "0" at bounding box center [427, 249] width 300 height 344
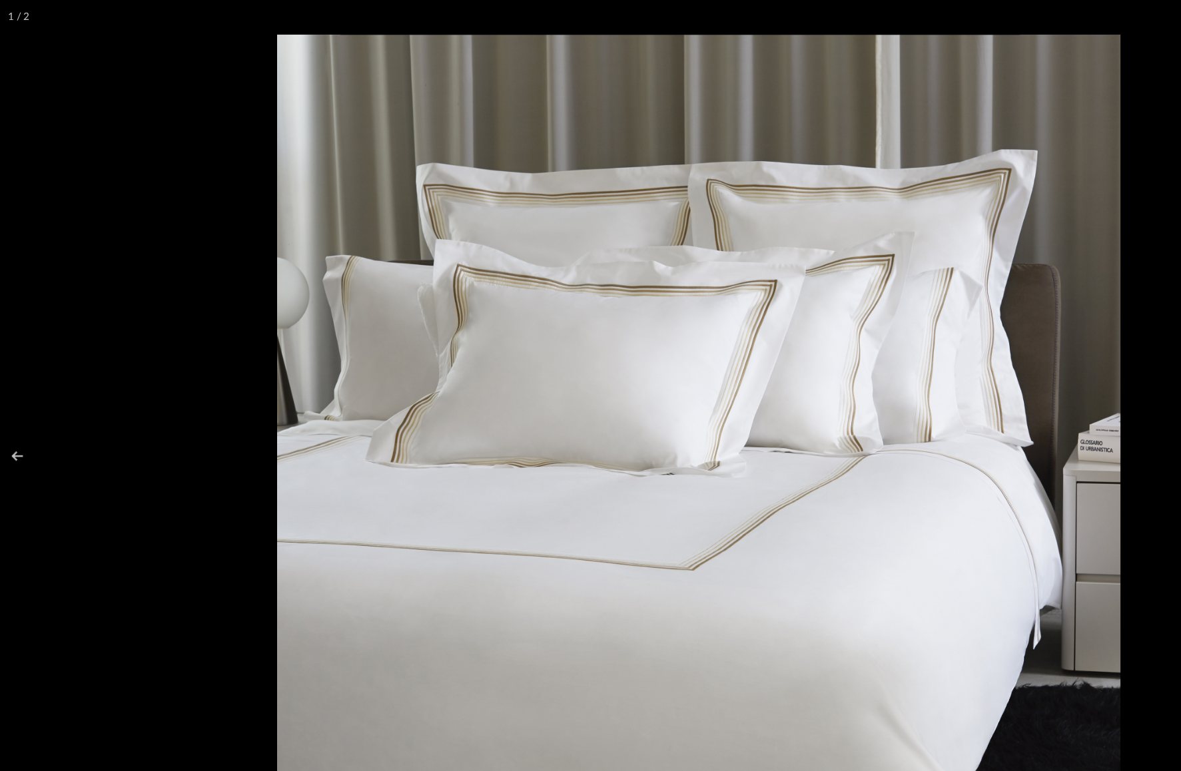
click at [973, 302] on div at bounding box center [824, 414] width 1181 height 771
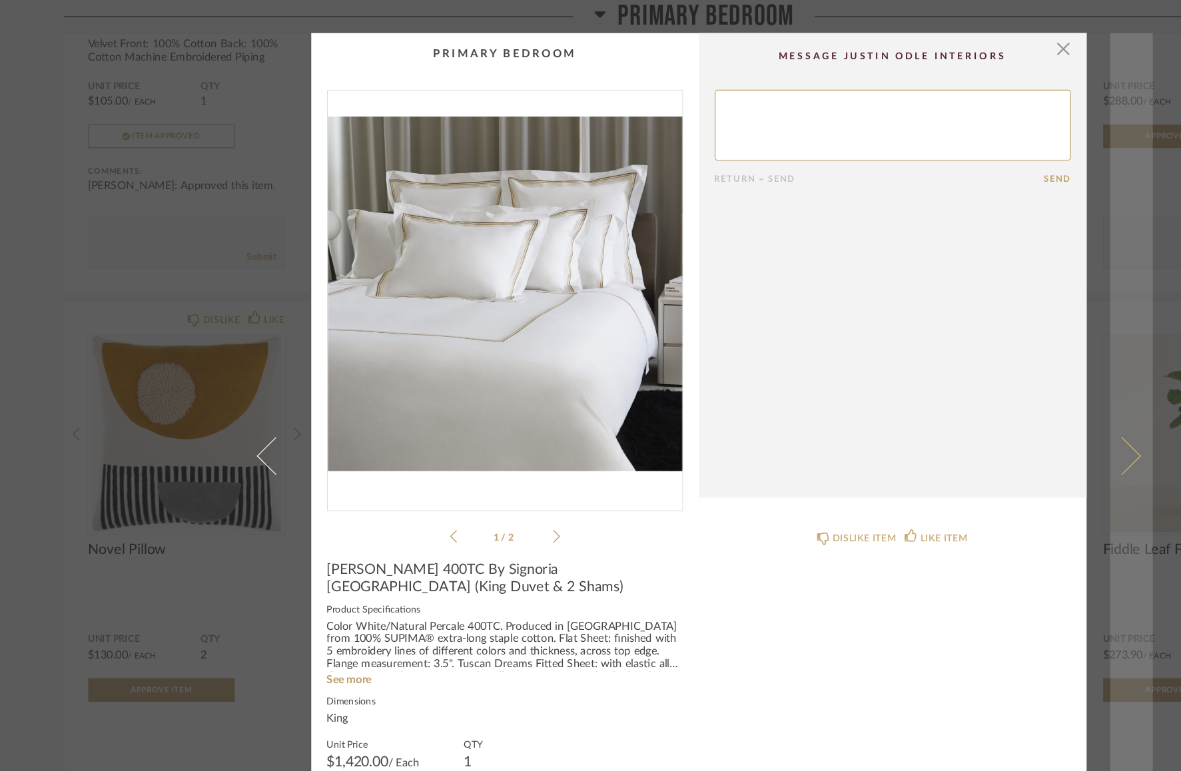
click at [964, 170] on link at bounding box center [956, 386] width 36 height 716
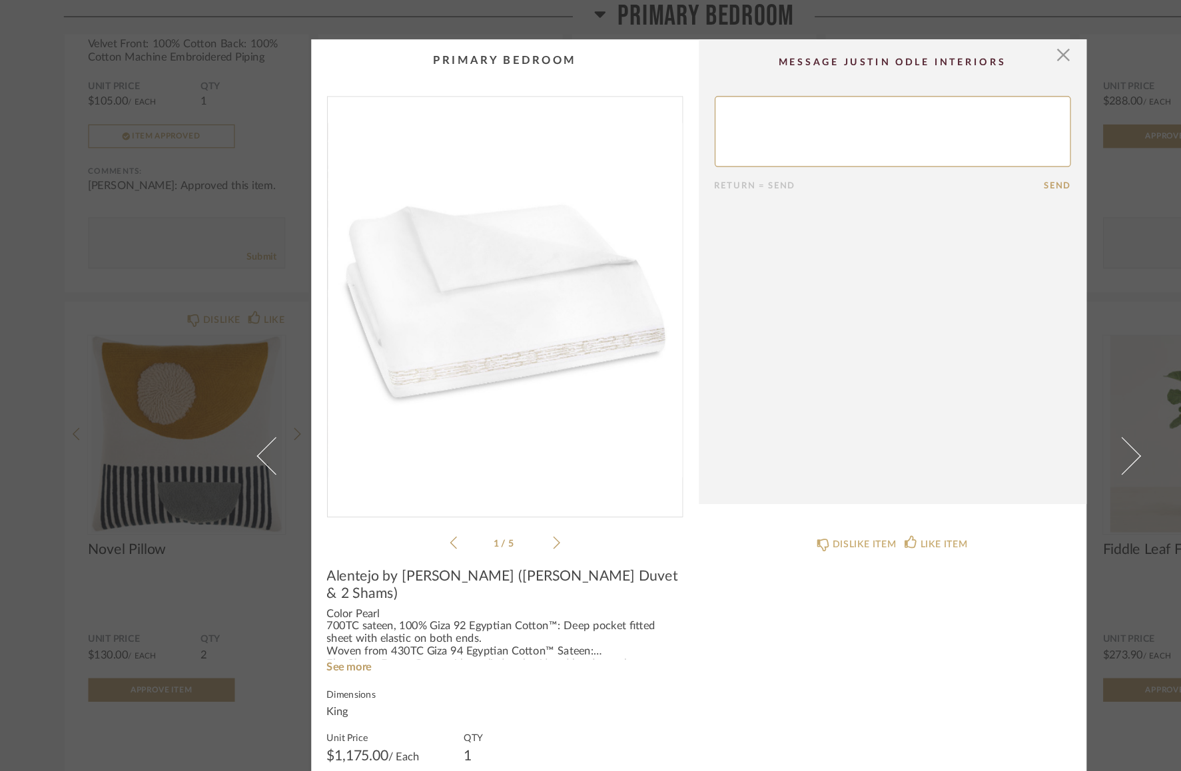
click at [977, 183] on div "× 1 / 5 Return = Send Send Alentejo by Amalia (King Duvet & 2 Shams) Color Pear…" at bounding box center [590, 385] width 1181 height 771
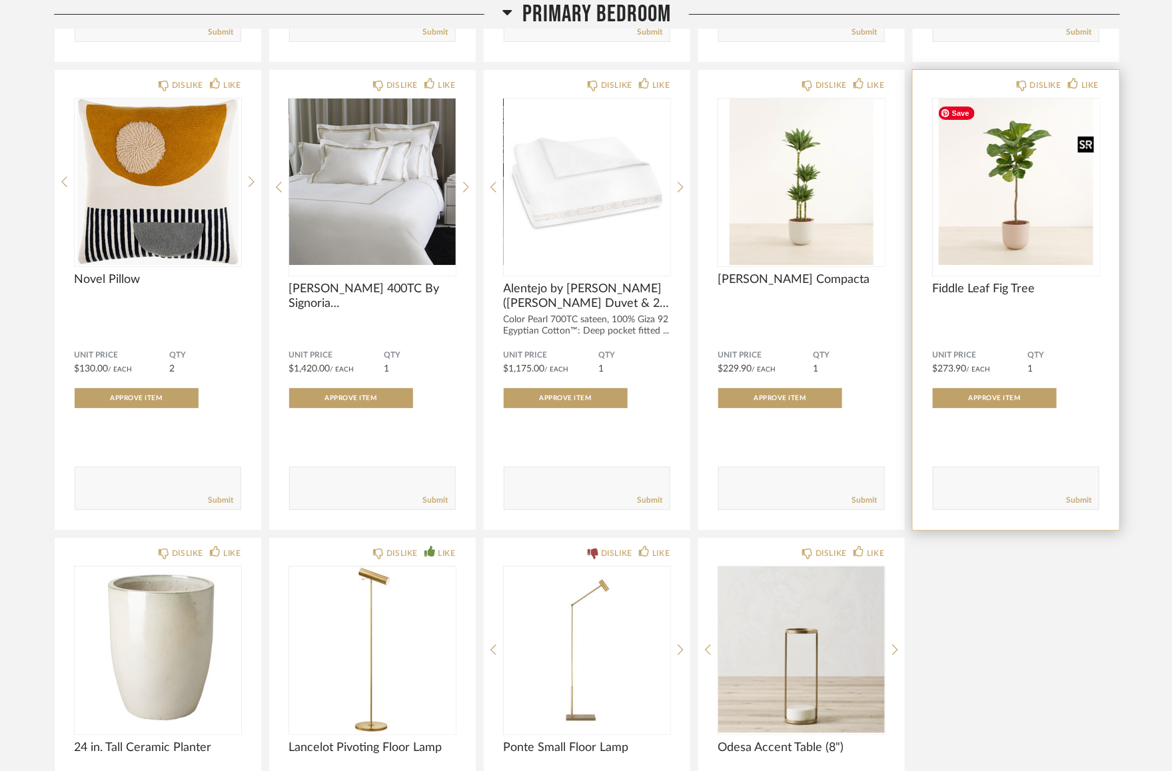
scroll to position [4614, 0]
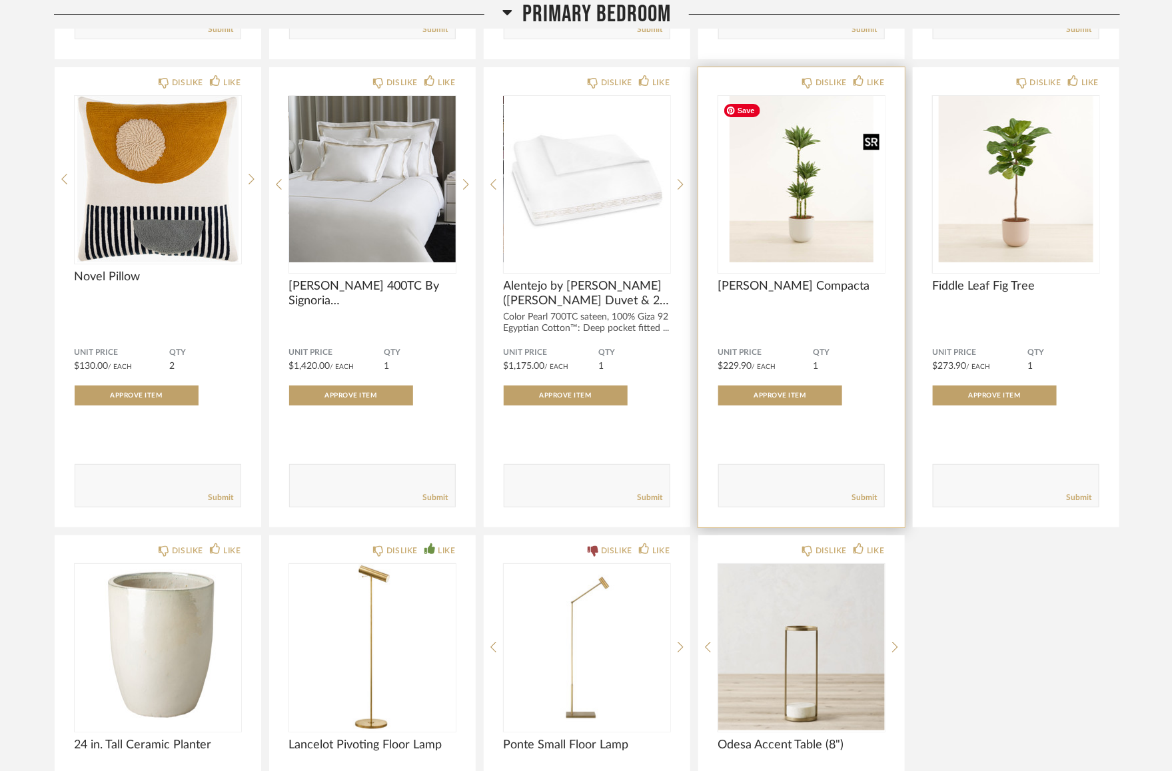
click at [821, 213] on img "0" at bounding box center [801, 179] width 167 height 167
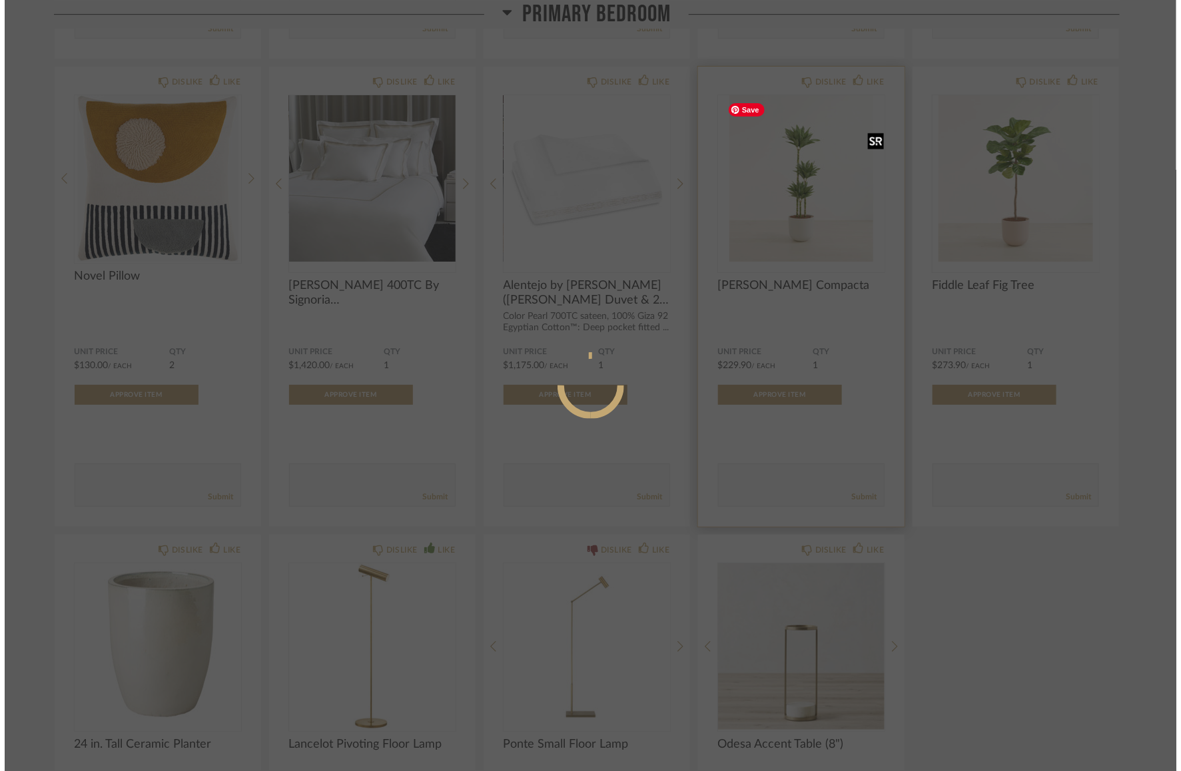
scroll to position [0, 0]
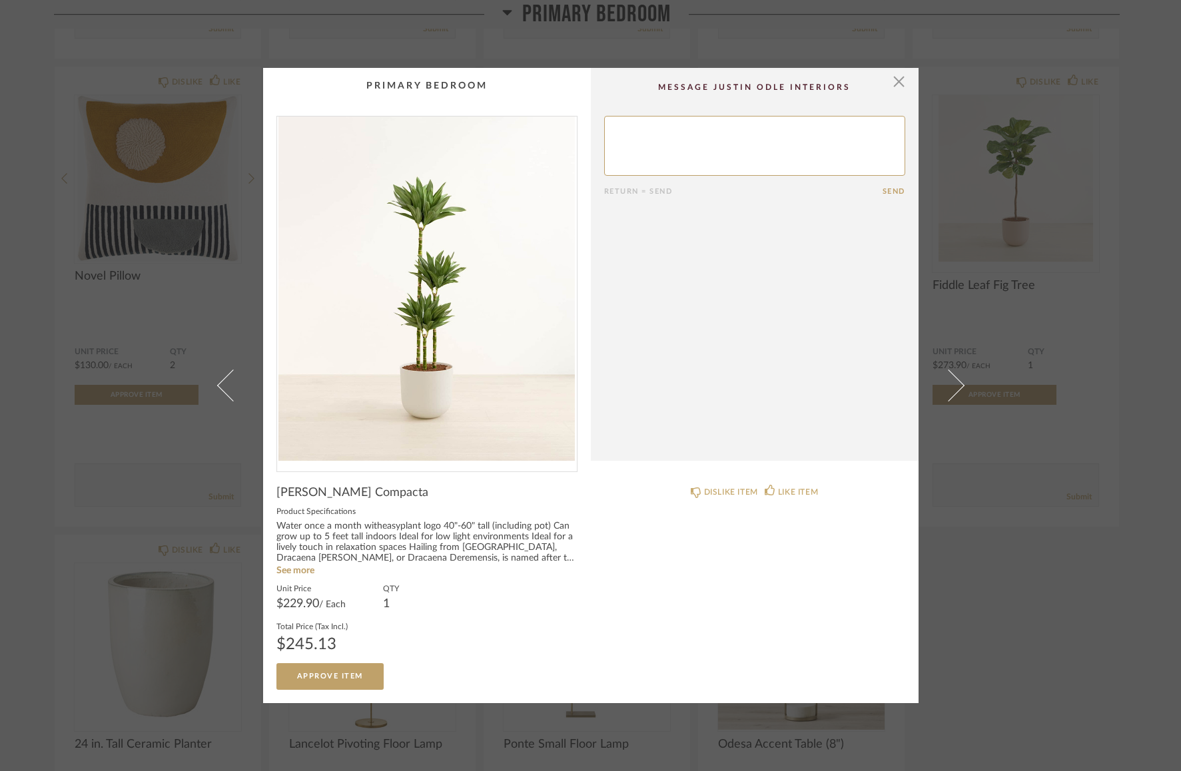
click at [478, 324] on img "0" at bounding box center [427, 289] width 300 height 344
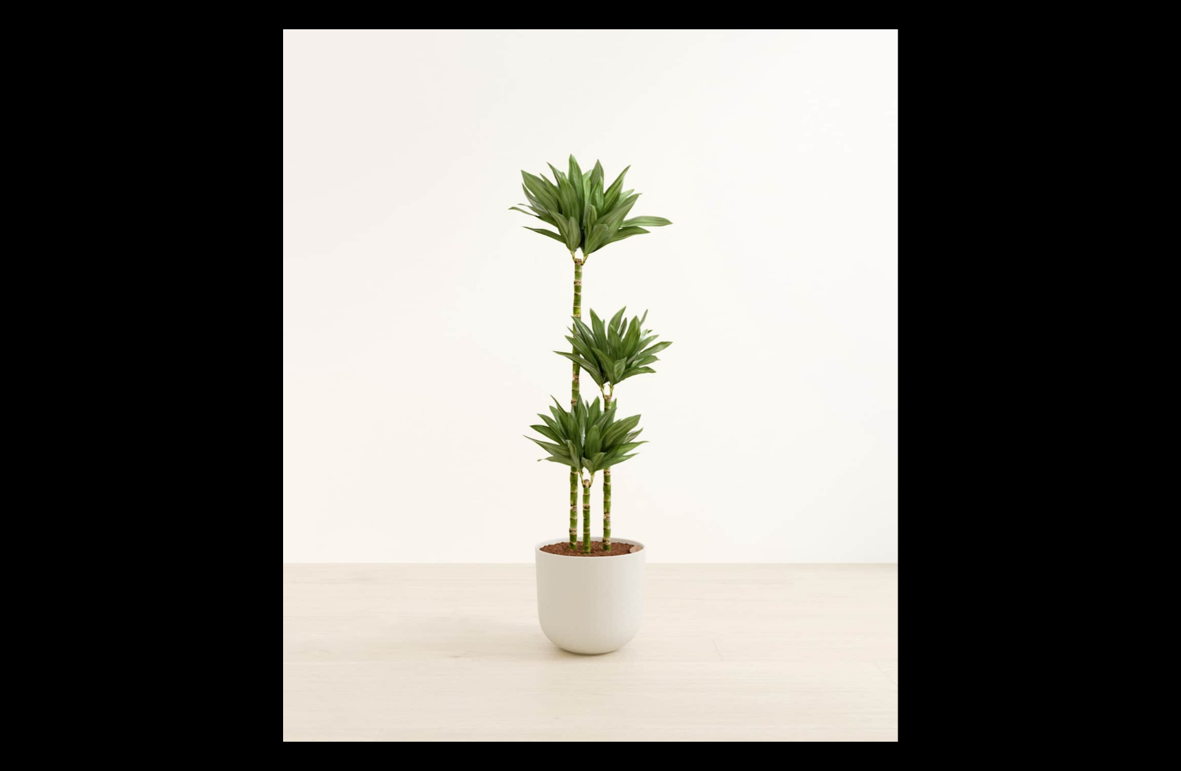
click at [1054, 340] on div at bounding box center [873, 414] width 1181 height 771
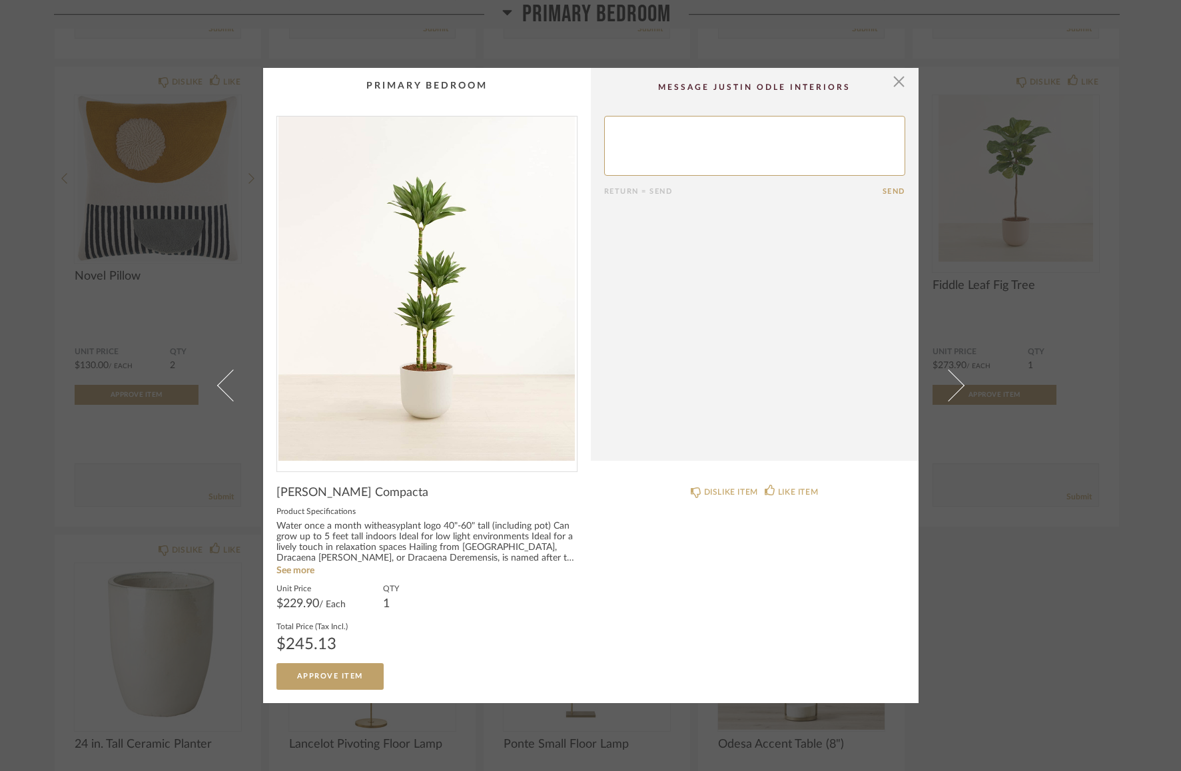
click at [1096, 539] on div "× Return = Send Send Janet Craig Compacta Product Specifications Water once a m…" at bounding box center [590, 385] width 1181 height 771
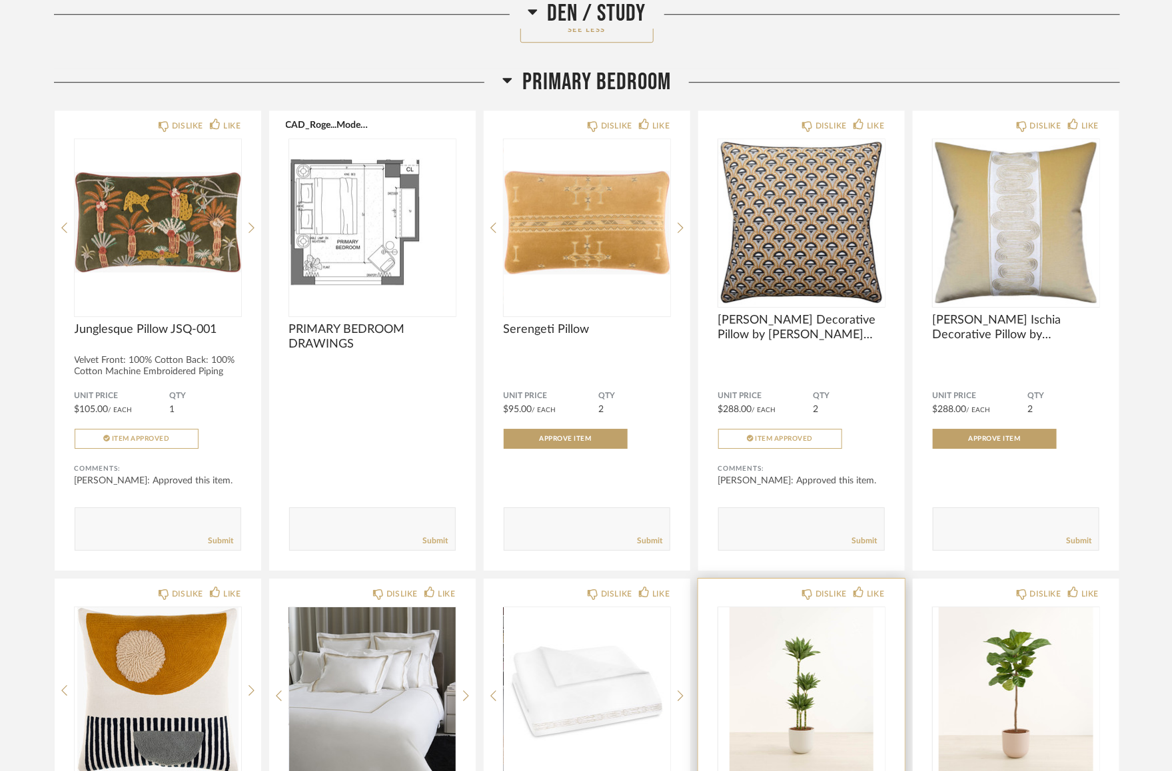
scroll to position [4083, 0]
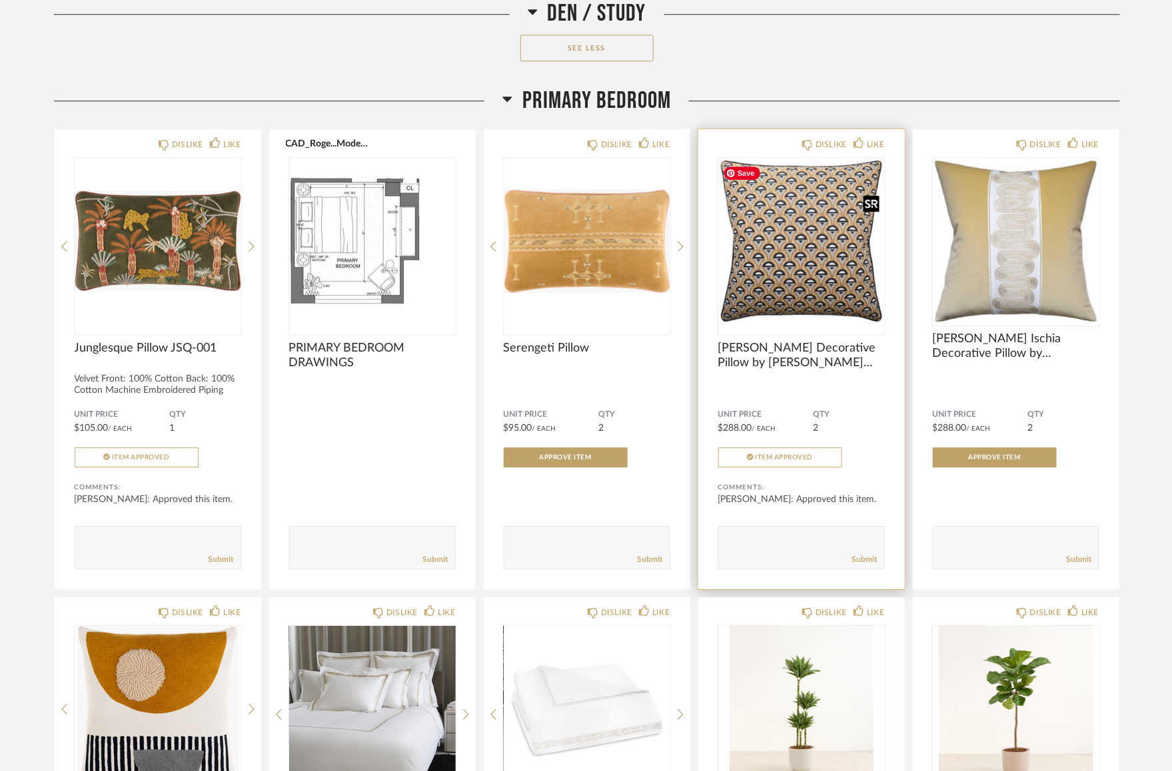
click at [0, 0] on img at bounding box center [0, 0] width 0 height 0
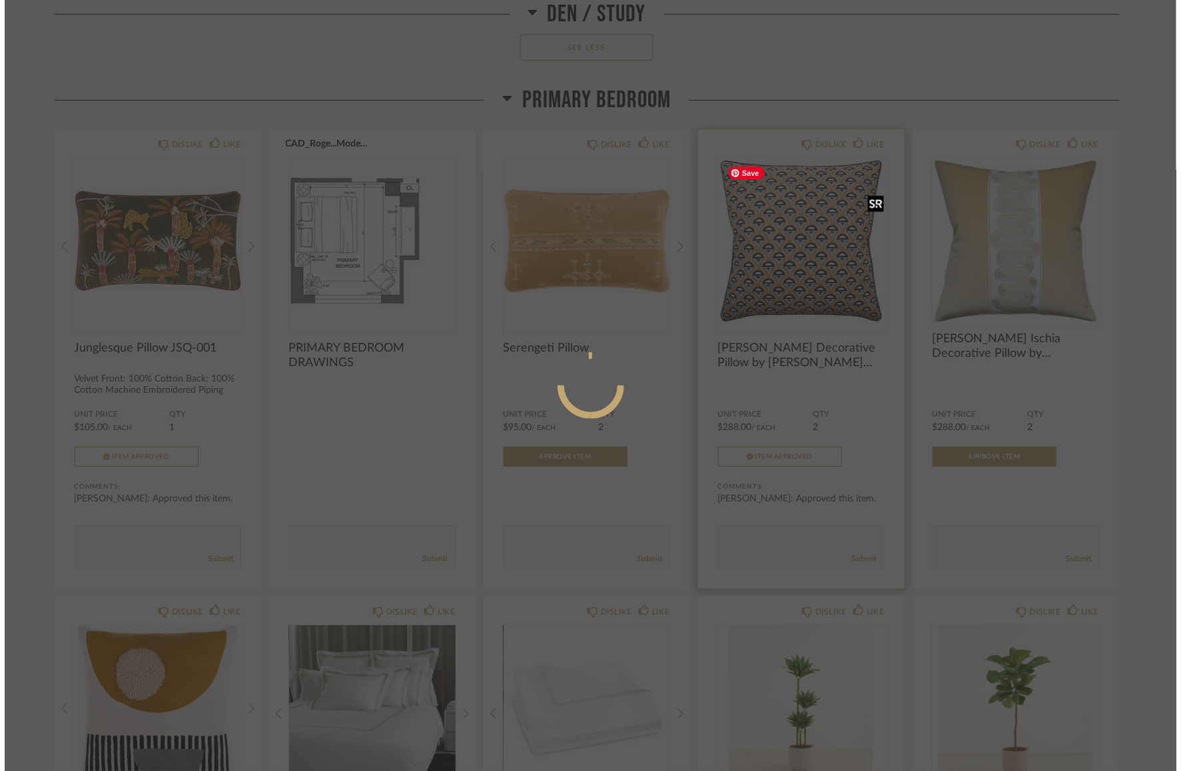
scroll to position [0, 0]
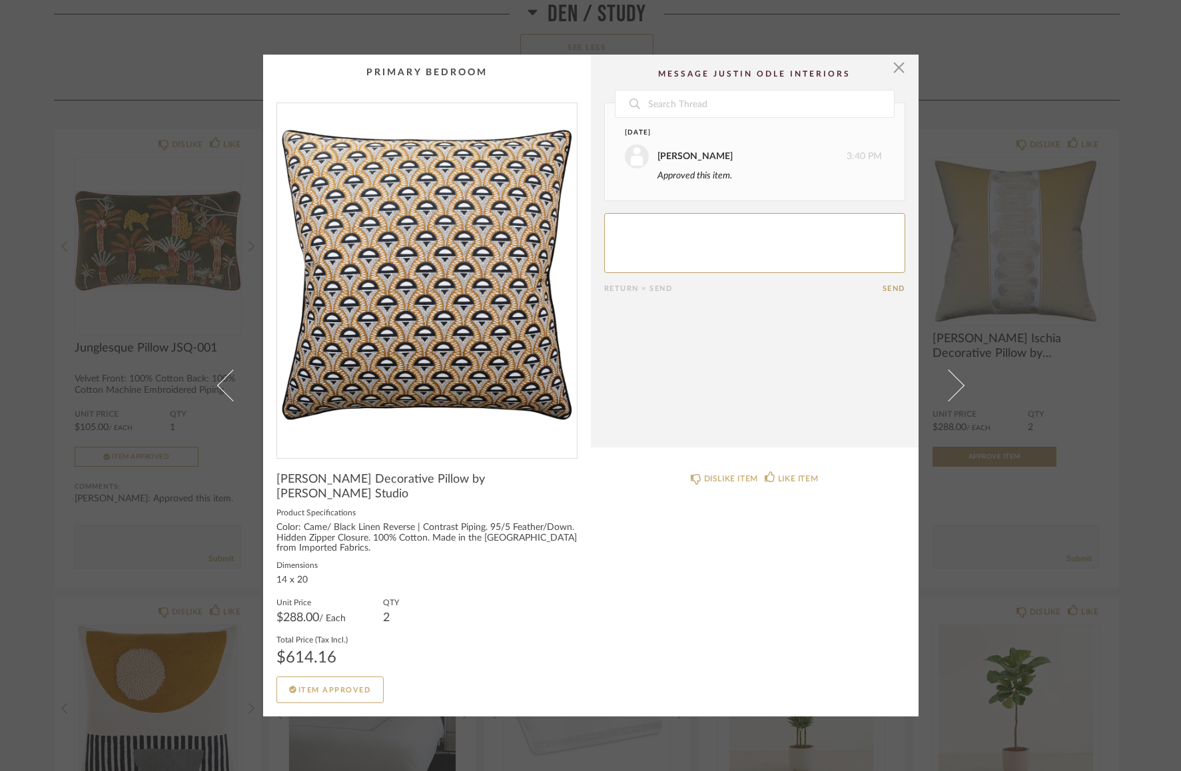
click at [103, 274] on div "× Date September 18th Ana Martinez 3:40 PM Approved this item. Return = Send Se…" at bounding box center [590, 385] width 1181 height 771
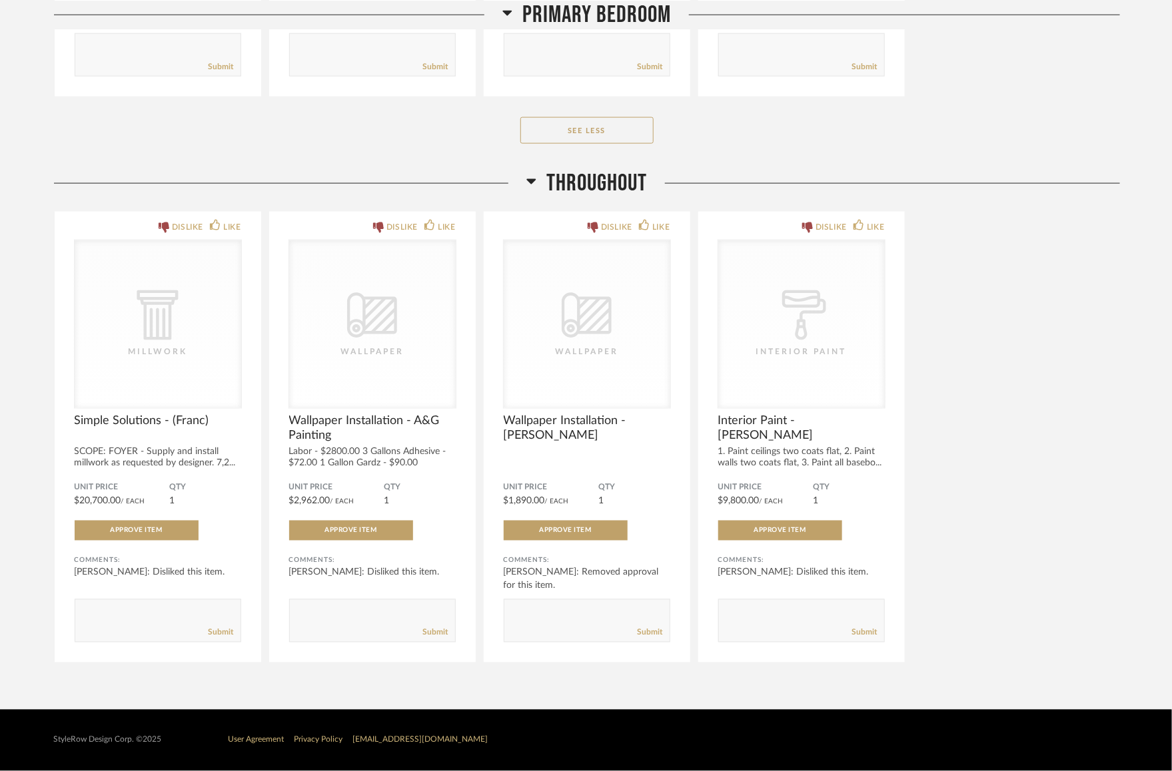
scroll to position [5298, 0]
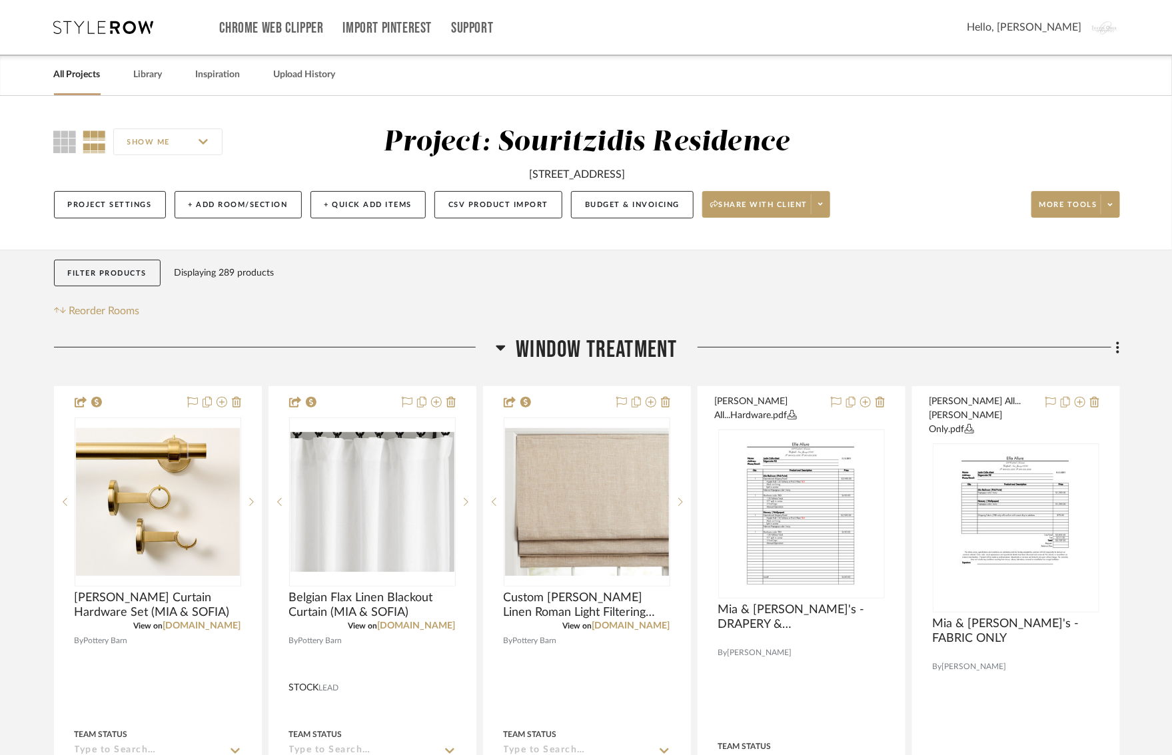
click at [498, 345] on icon at bounding box center [501, 348] width 10 height 16
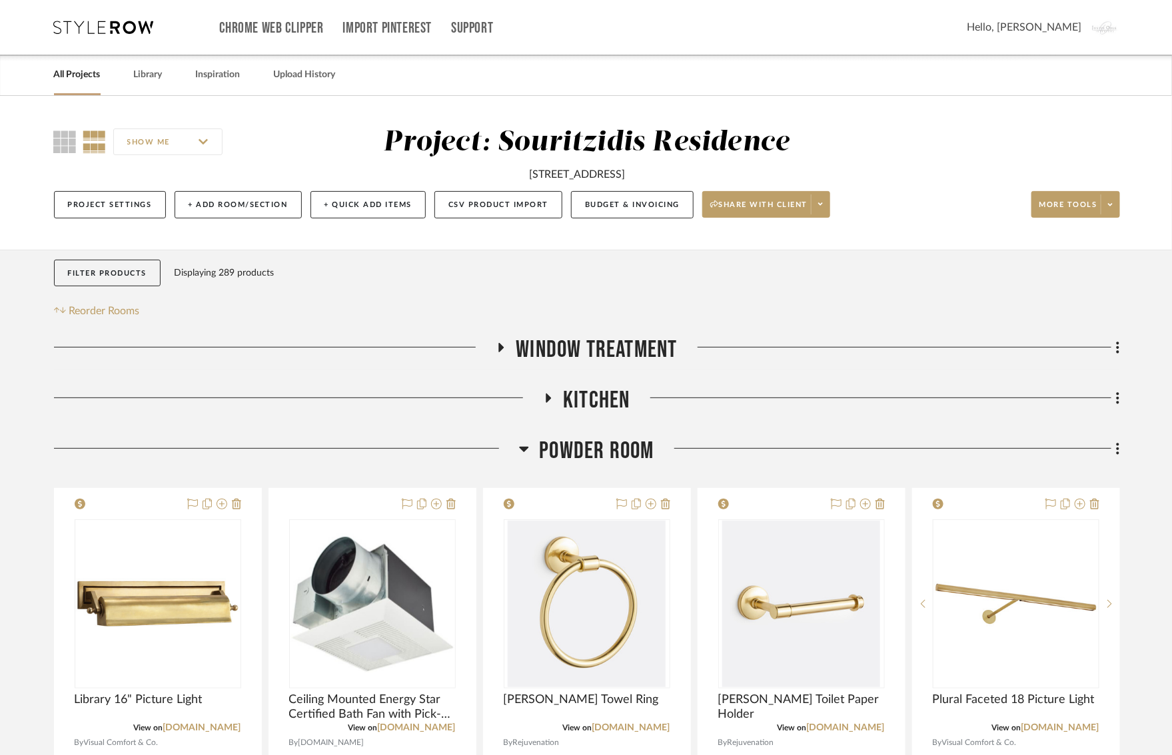
click at [529, 446] on icon at bounding box center [524, 449] width 10 height 16
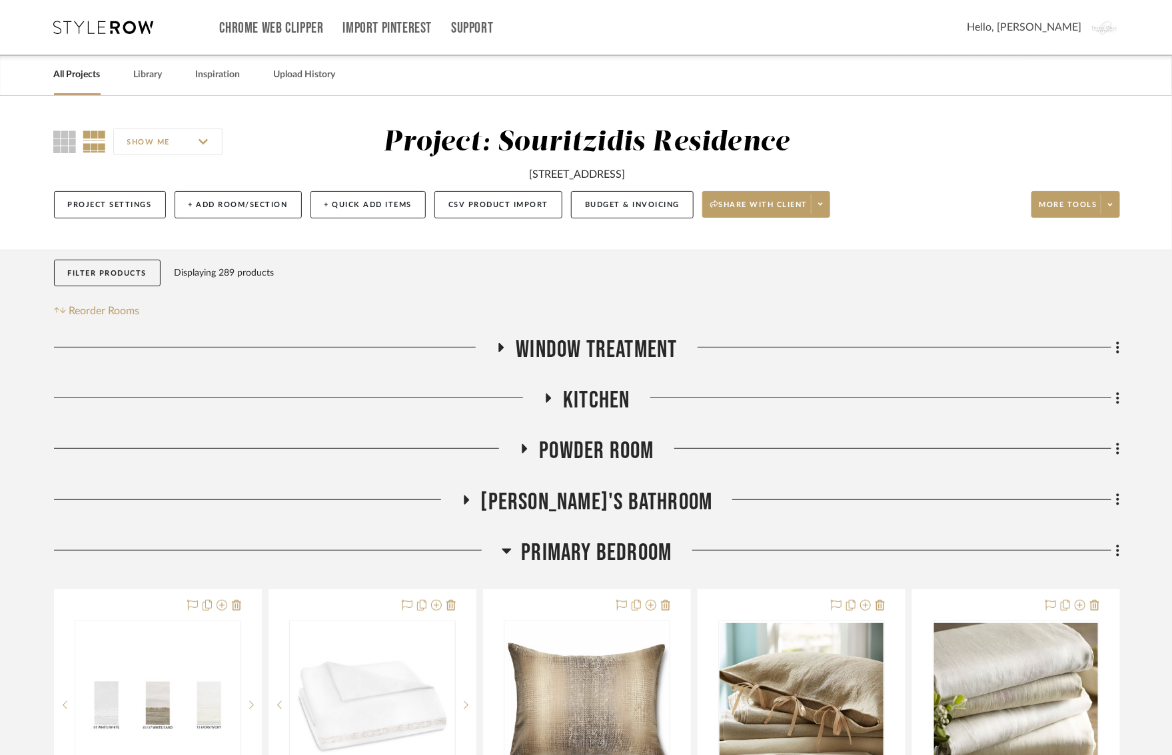
click at [511, 550] on icon at bounding box center [507, 551] width 10 height 16
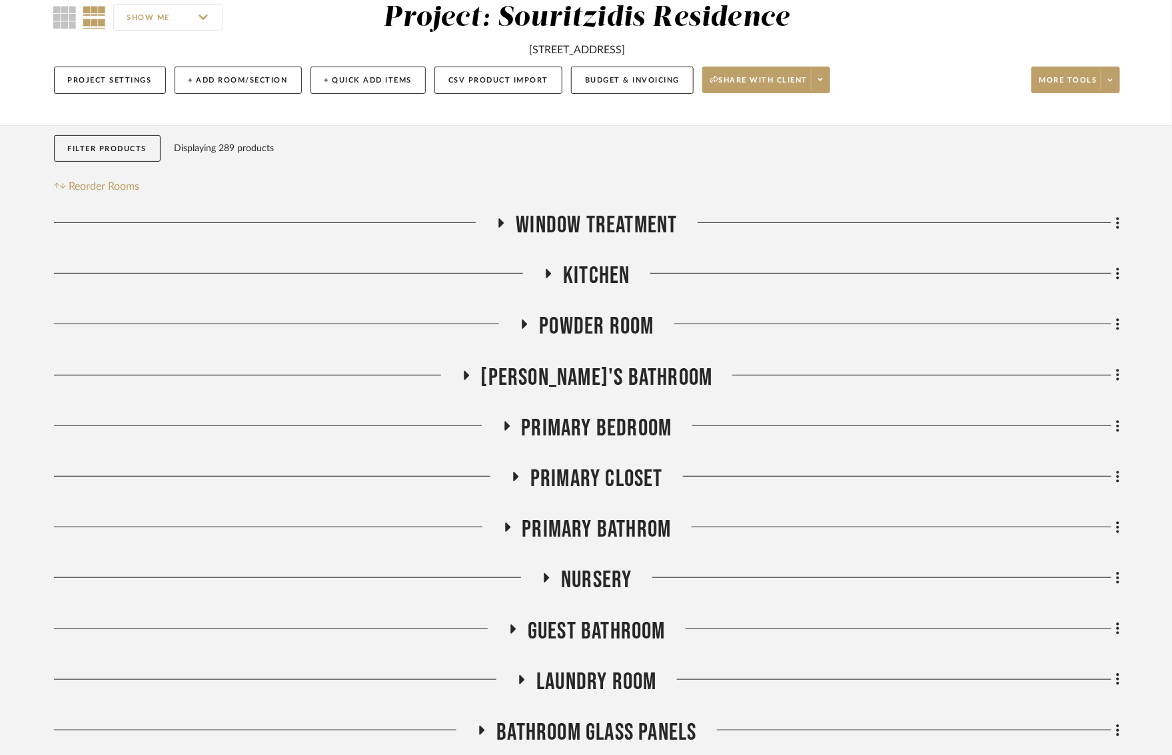
scroll to position [127, 0]
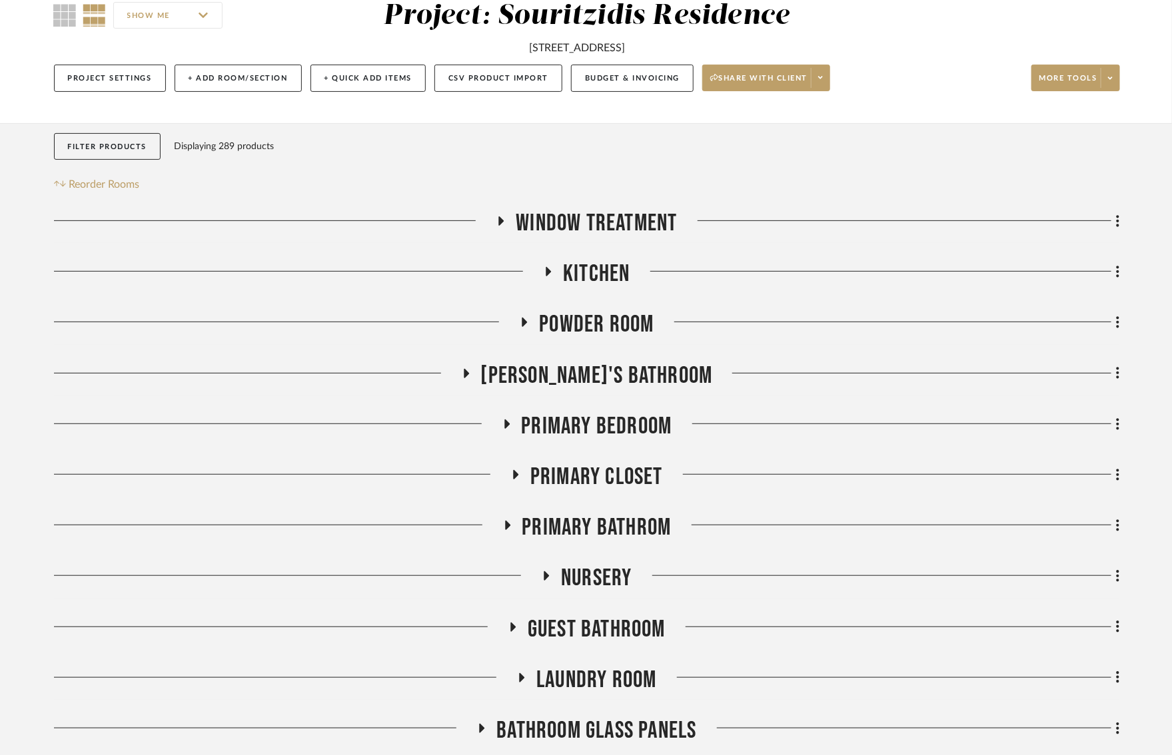
click at [508, 424] on icon at bounding box center [506, 424] width 5 height 9
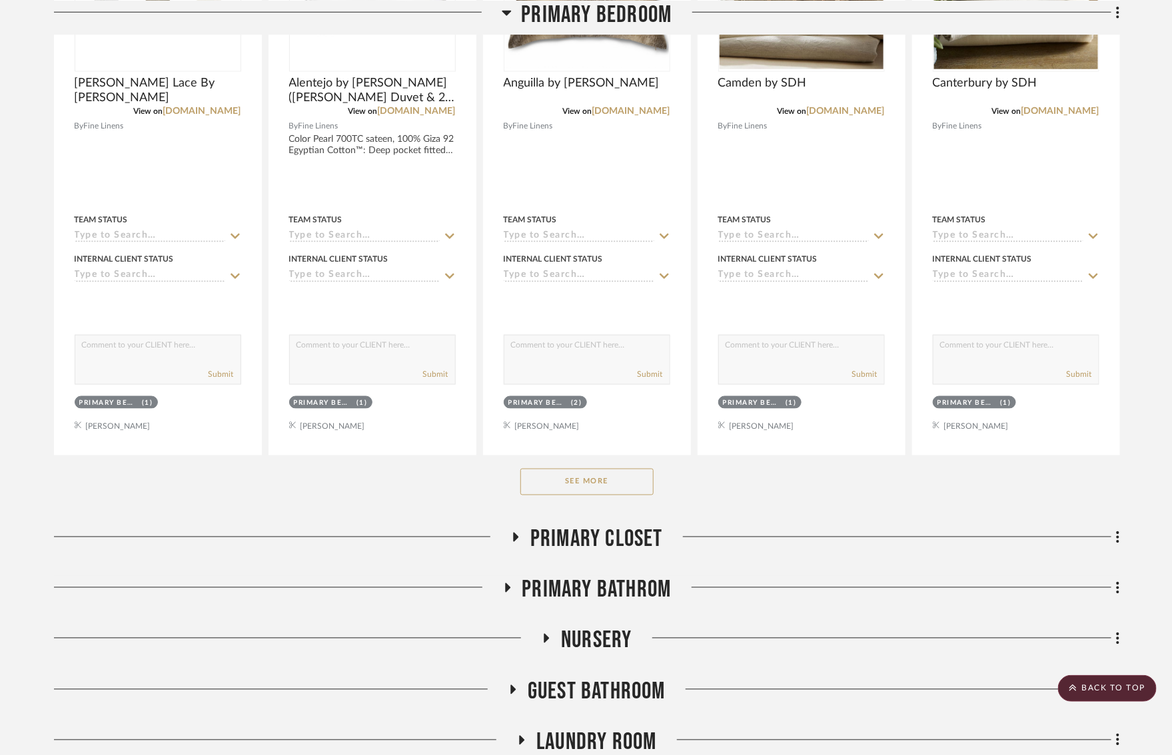
click at [609, 471] on button "See More" at bounding box center [586, 482] width 133 height 27
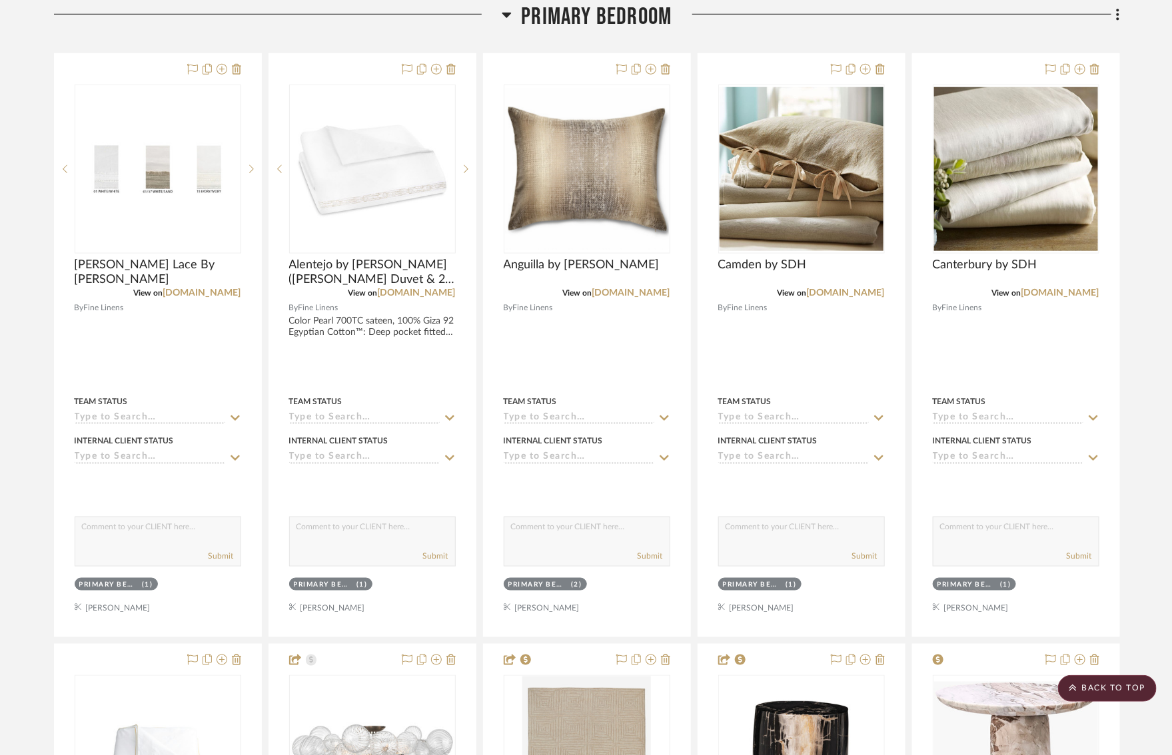
scroll to position [0, 0]
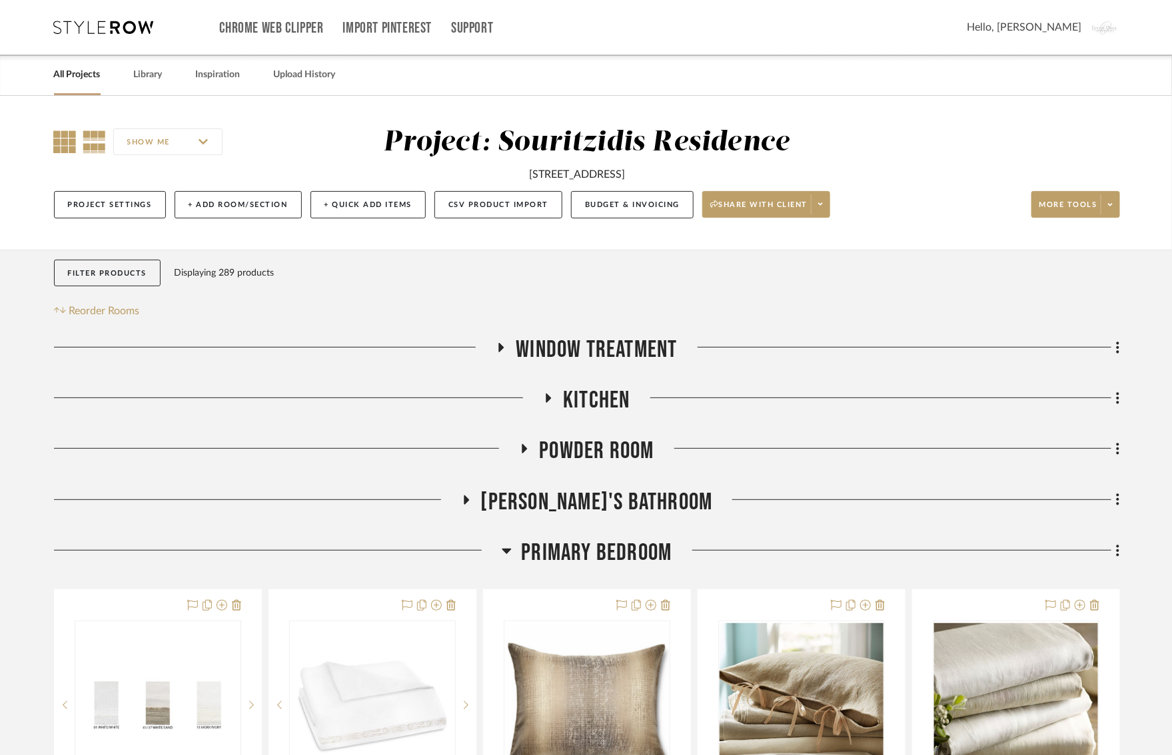
click at [65, 137] on icon at bounding box center [65, 142] width 23 height 23
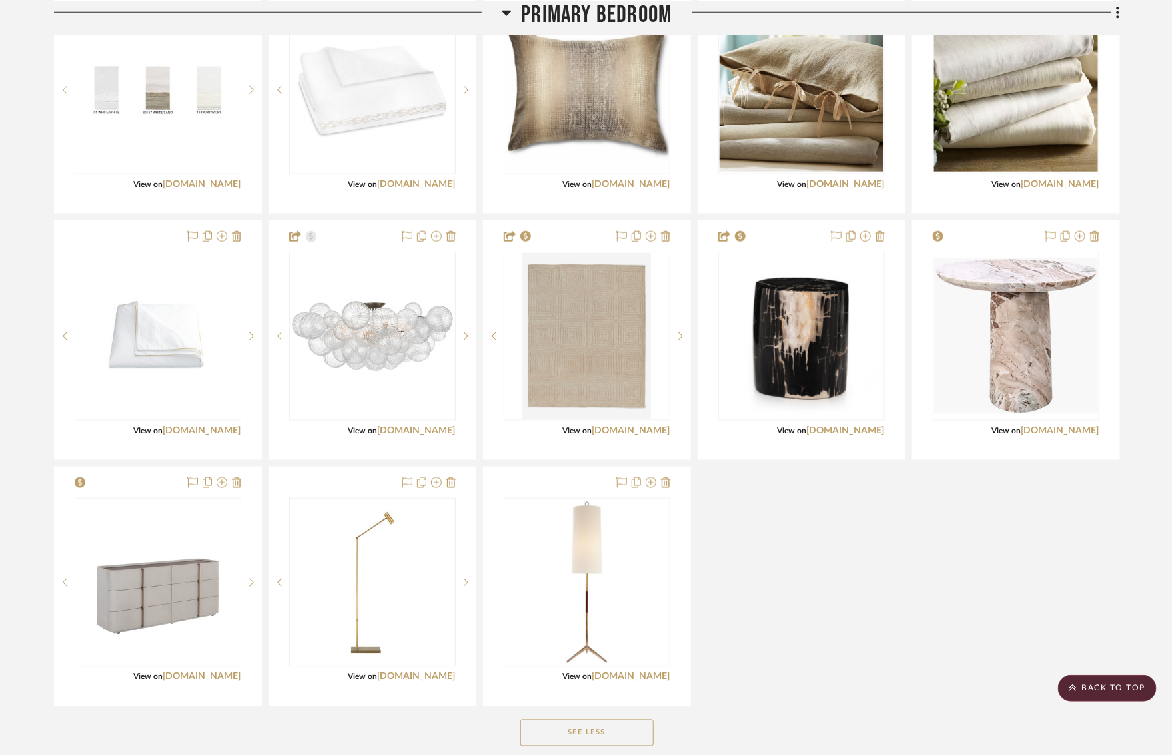
scroll to position [616, 0]
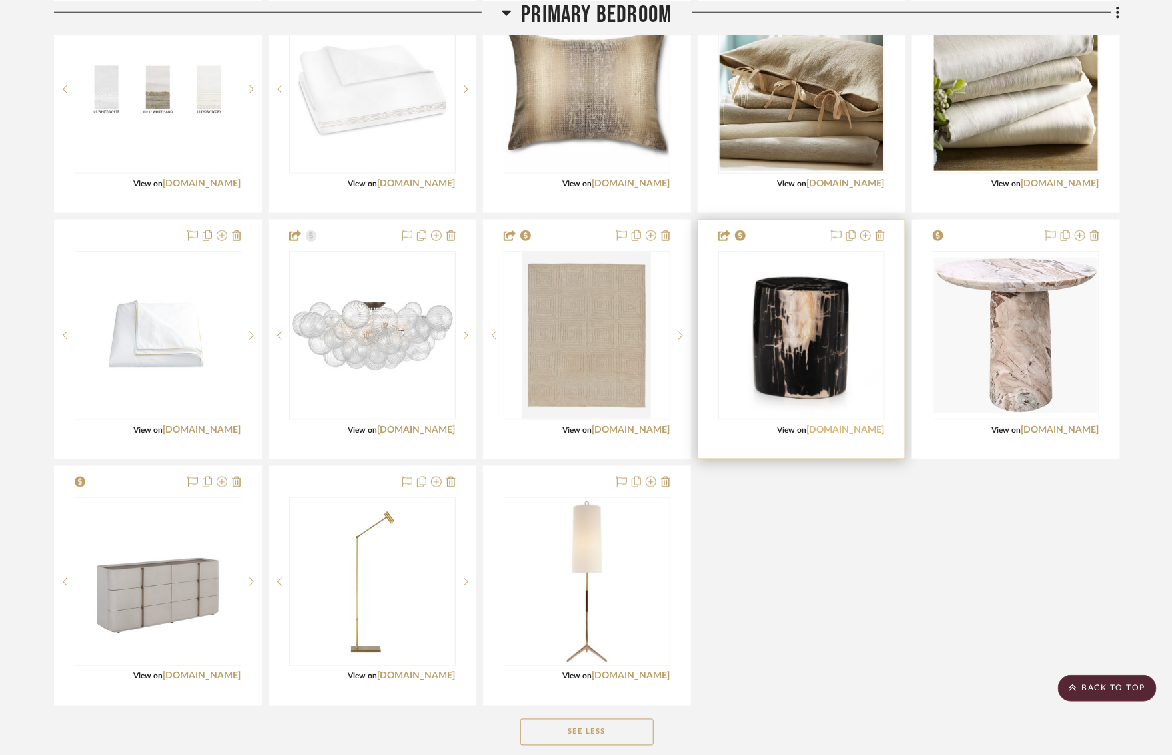
click at [847, 430] on link "[DOMAIN_NAME]" at bounding box center [846, 430] width 78 height 9
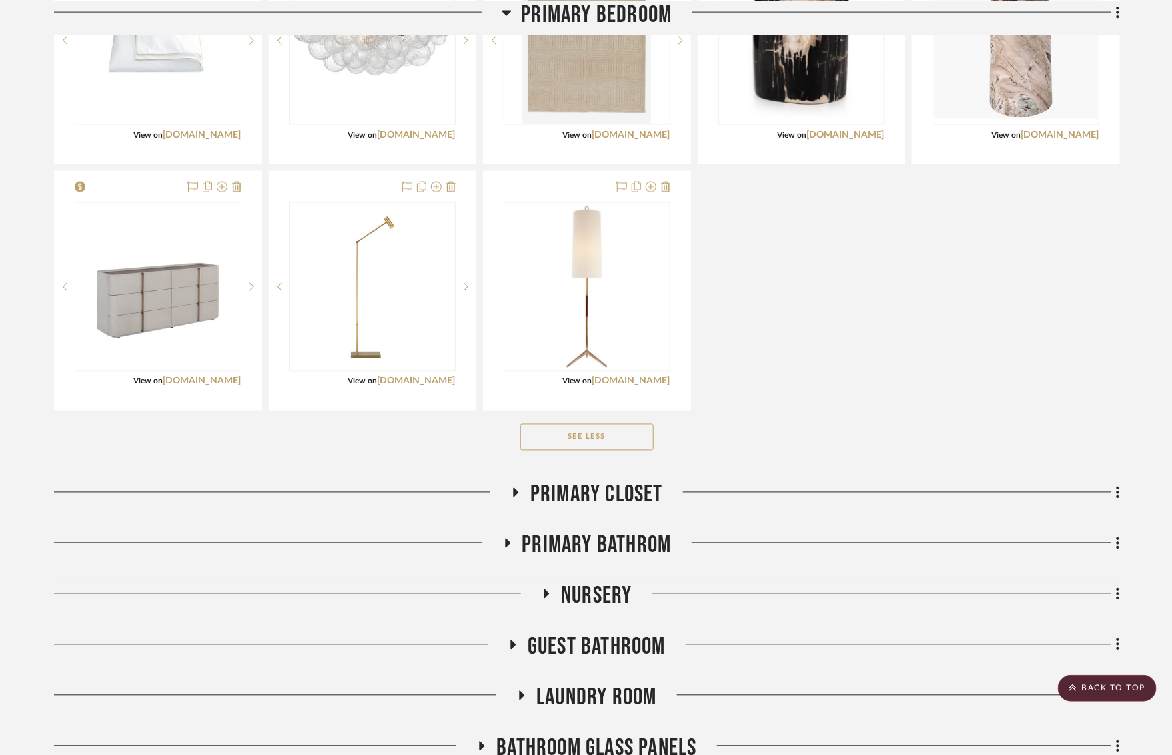
scroll to position [920, 0]
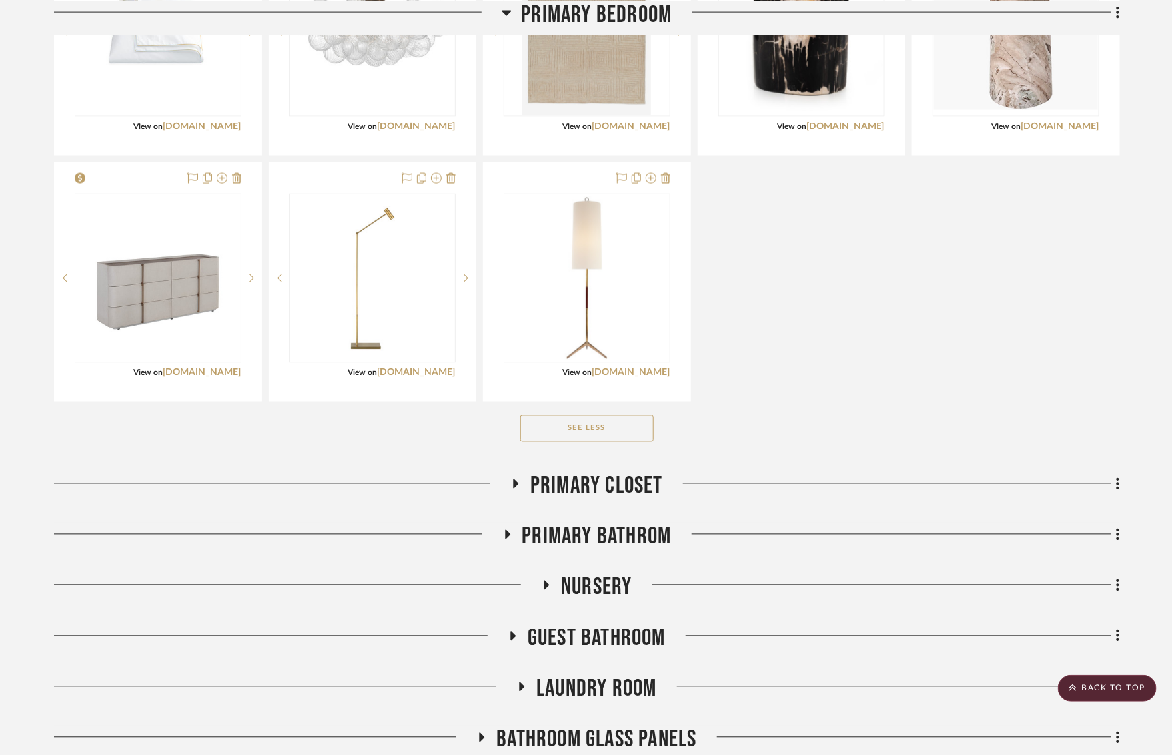
click at [499, 534] on icon at bounding box center [507, 535] width 16 height 10
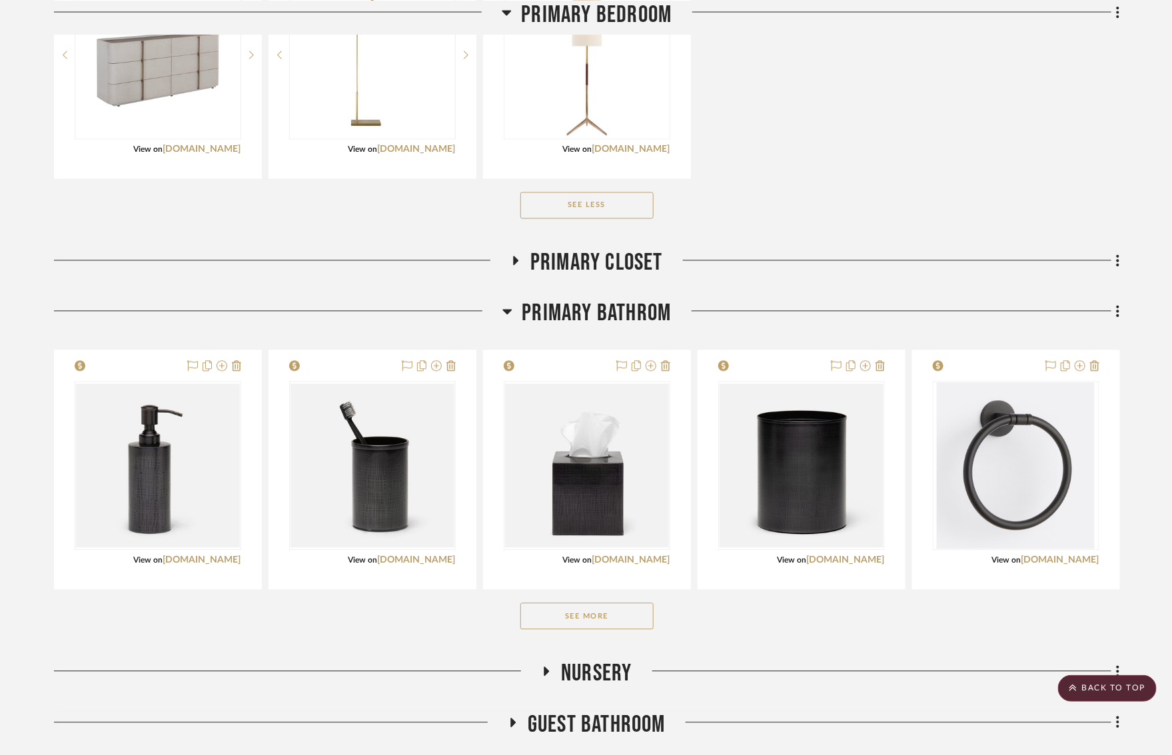
scroll to position [1289, 0]
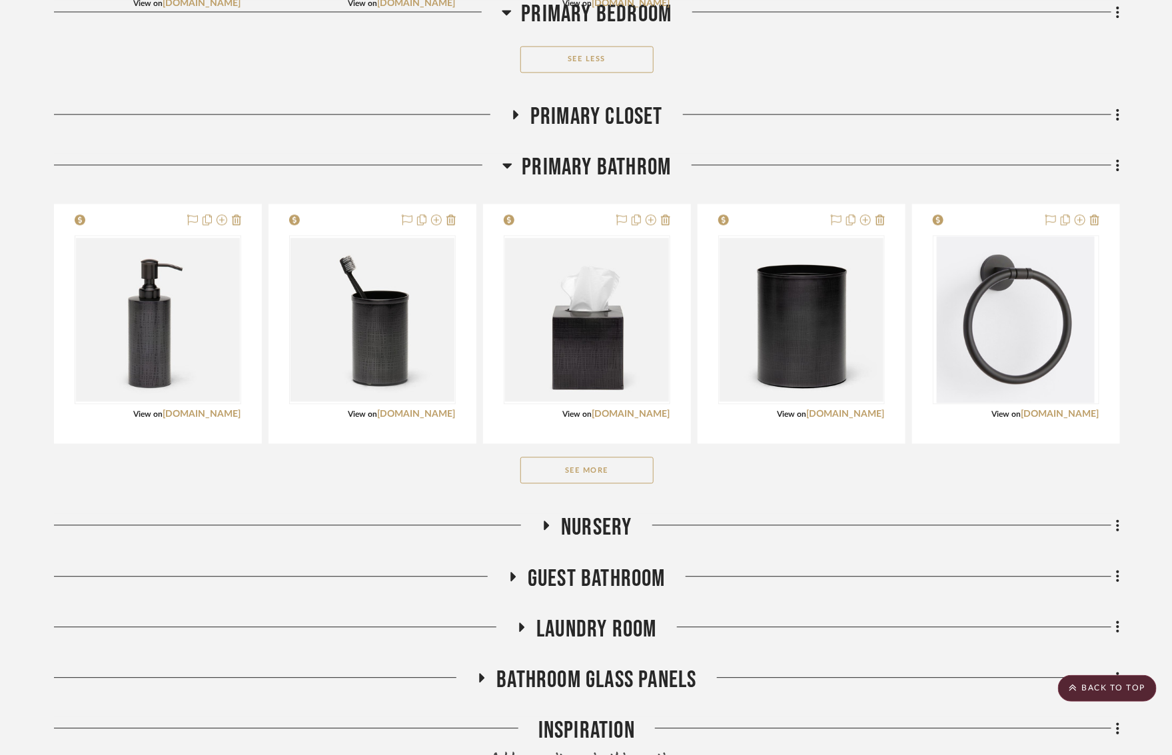
click at [609, 466] on button "See More" at bounding box center [586, 470] width 133 height 27
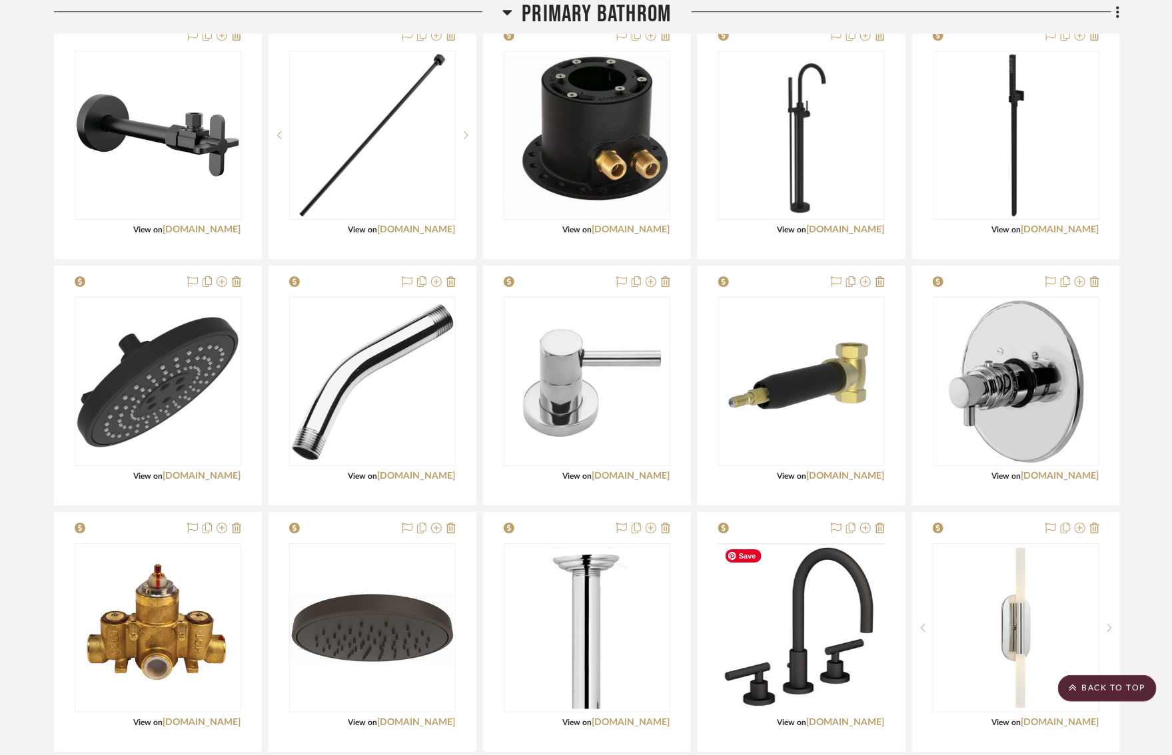
scroll to position [3712, 0]
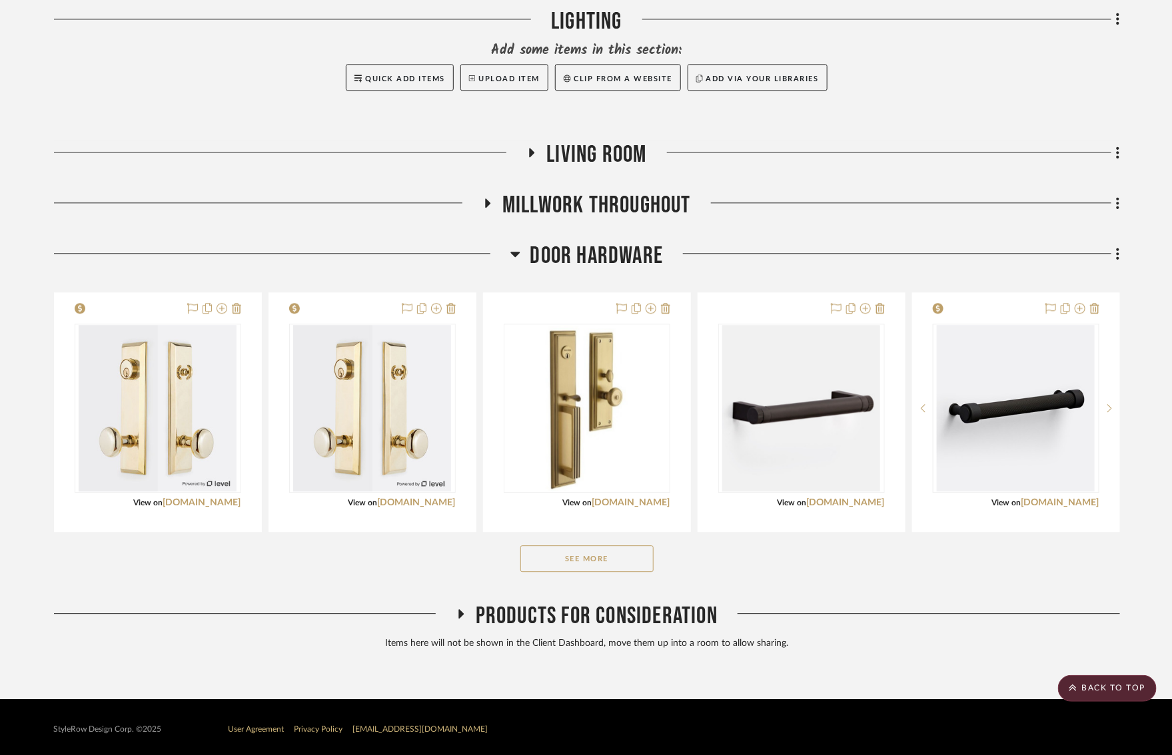
click at [460, 609] on icon at bounding box center [460, 613] width 5 height 9
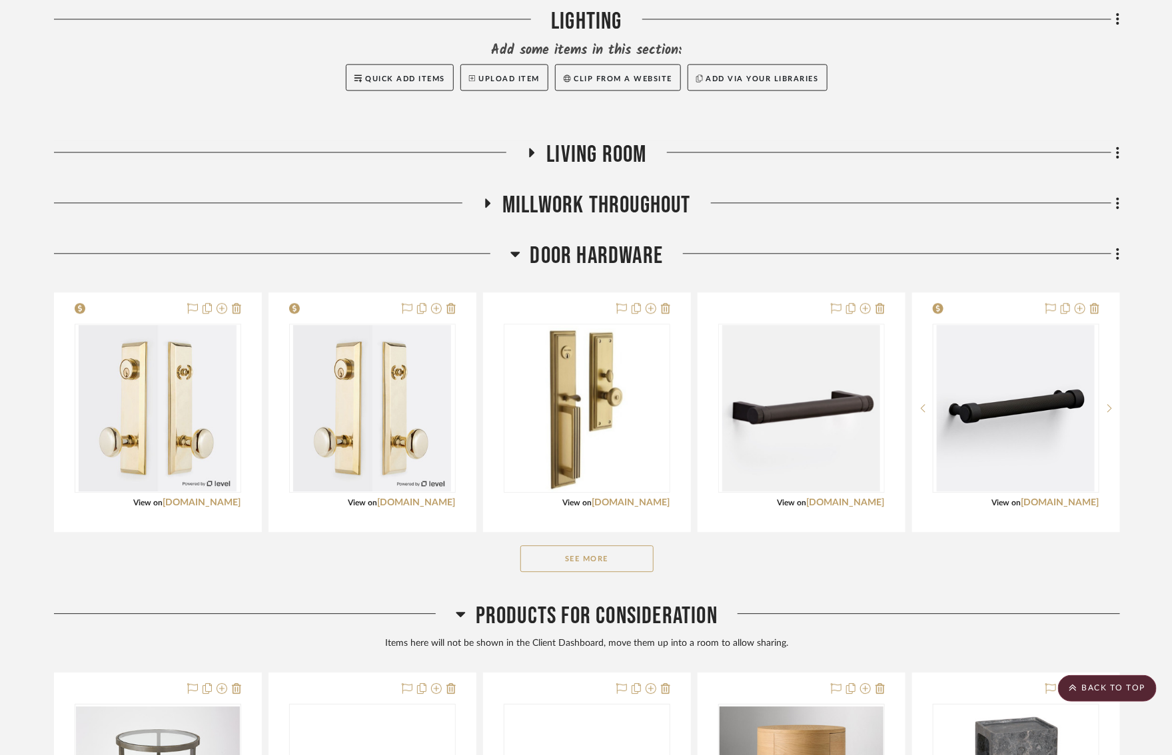
scroll to position [4005, 0]
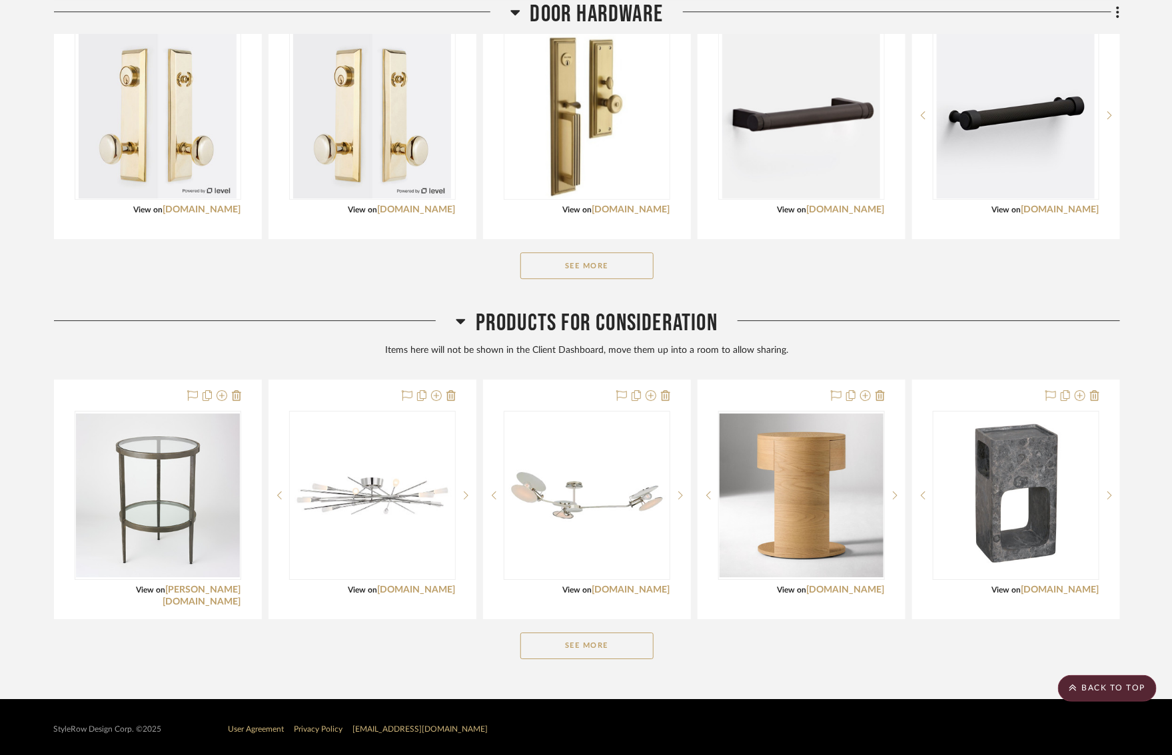
click at [591, 641] on button "See More" at bounding box center [586, 646] width 133 height 27
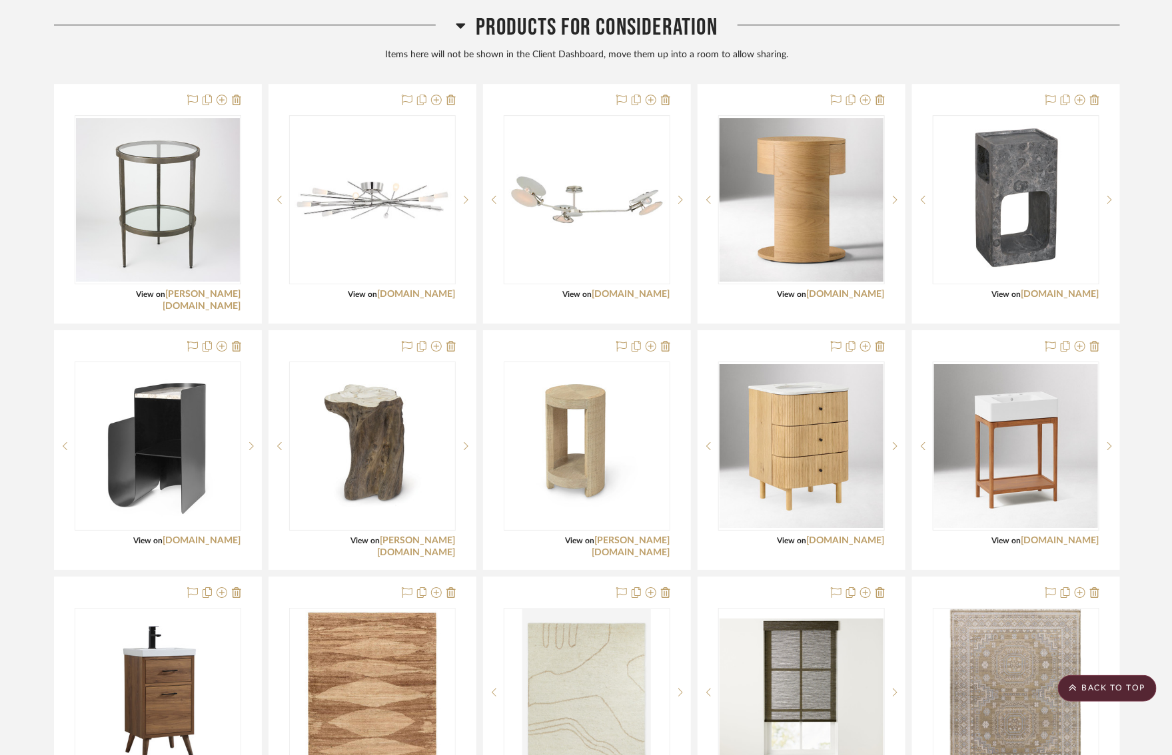
scroll to position [4317, 0]
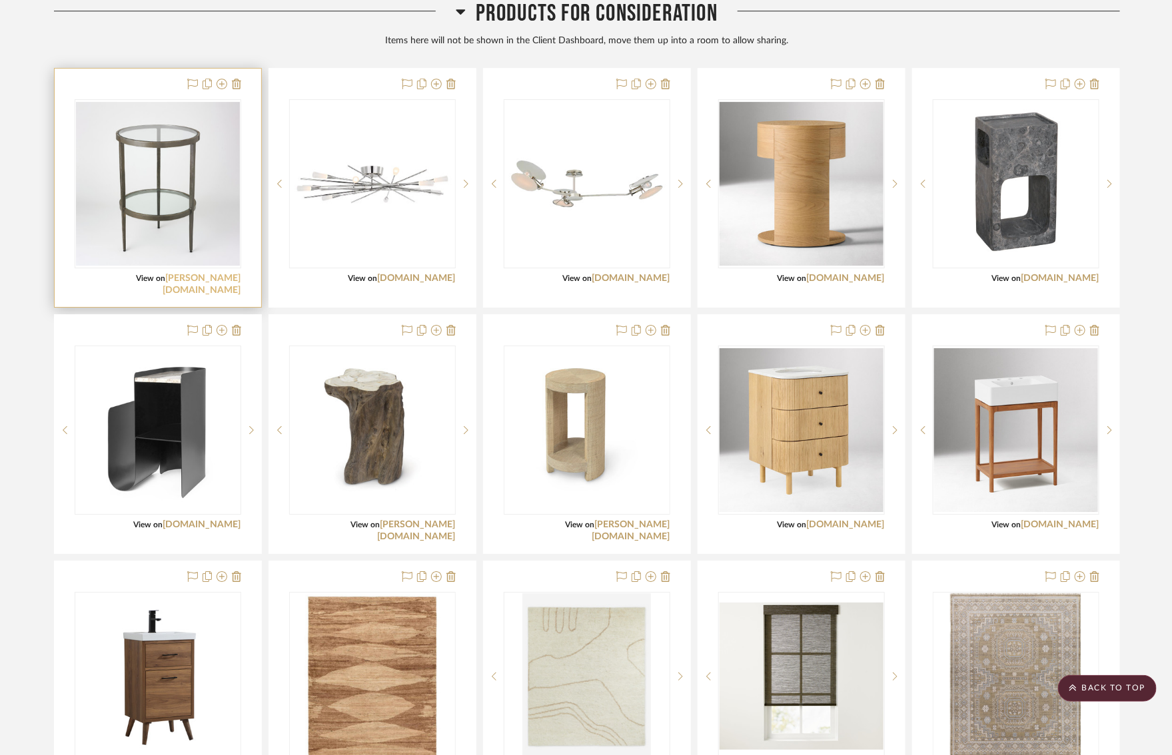
click at [216, 274] on link "[PERSON_NAME][DOMAIN_NAME]" at bounding box center [202, 284] width 78 height 21
